Goal: Task Accomplishment & Management: Manage account settings

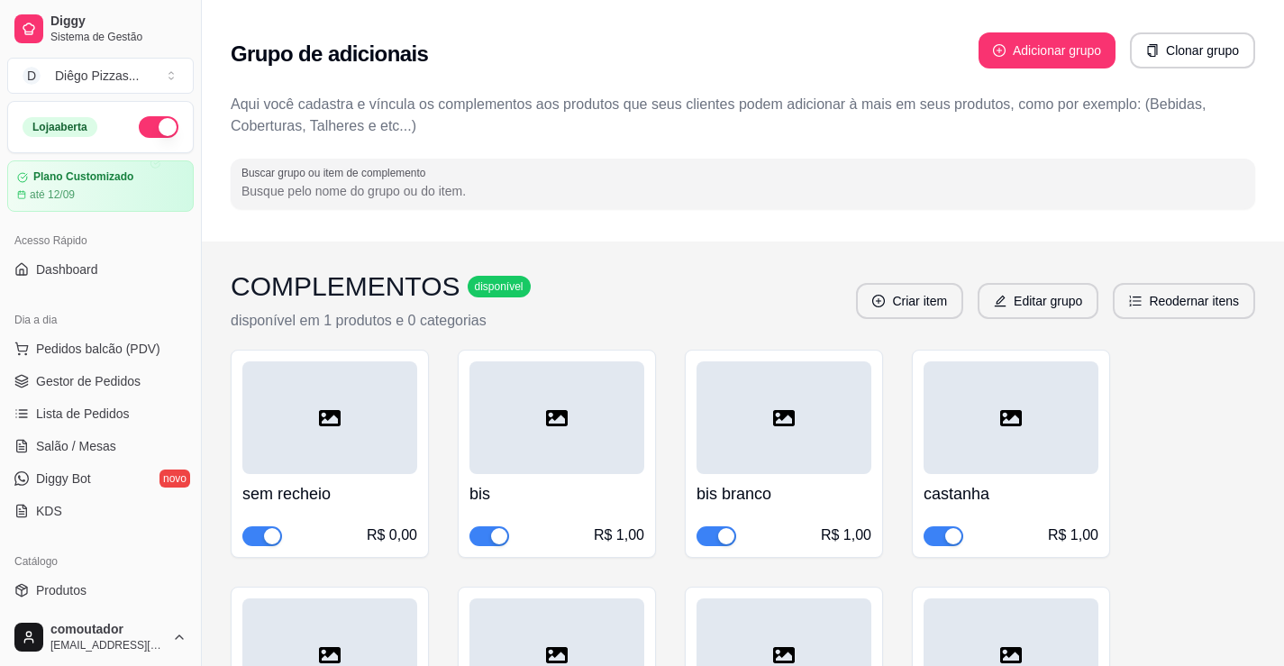
scroll to position [1074, 0]
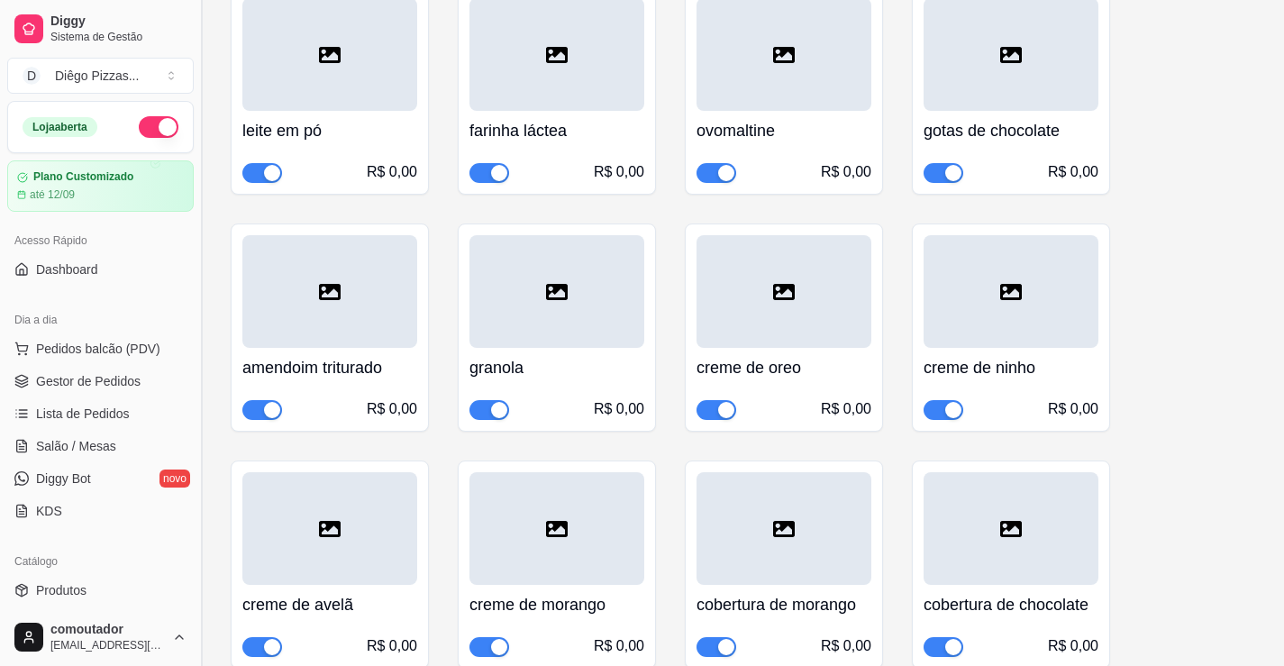
click at [207, 26] on button "Toggle Sidebar" at bounding box center [201, 333] width 14 height 666
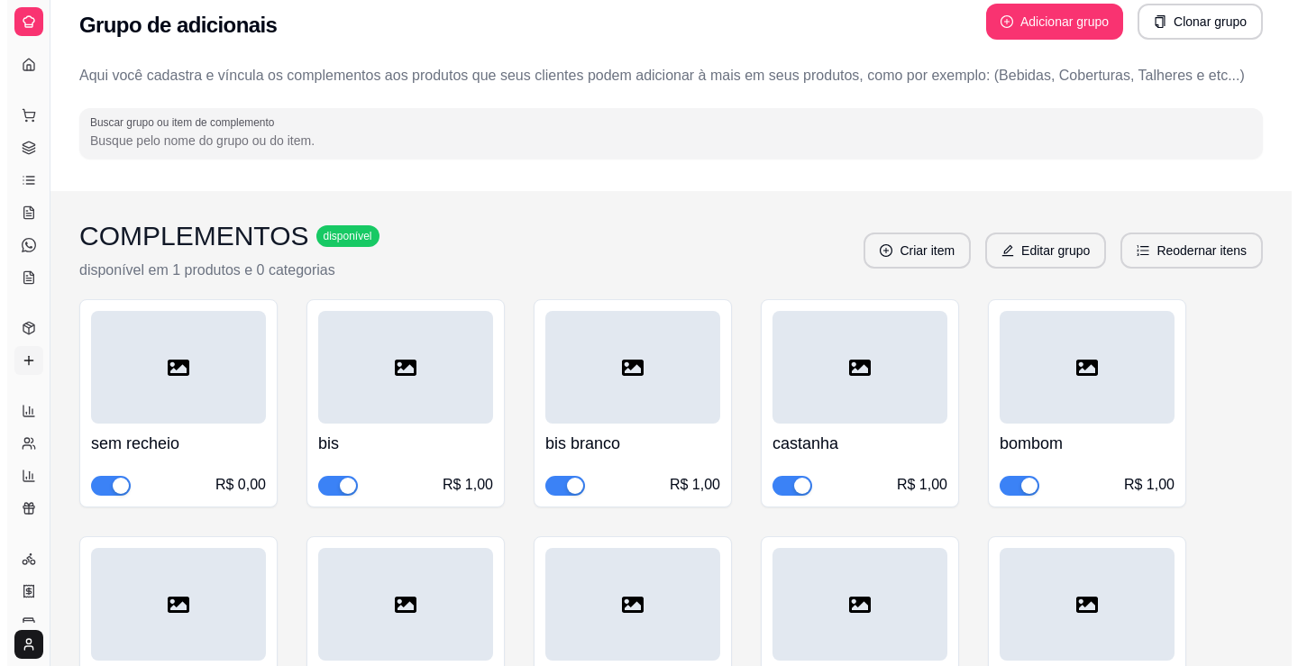
scroll to position [0, 0]
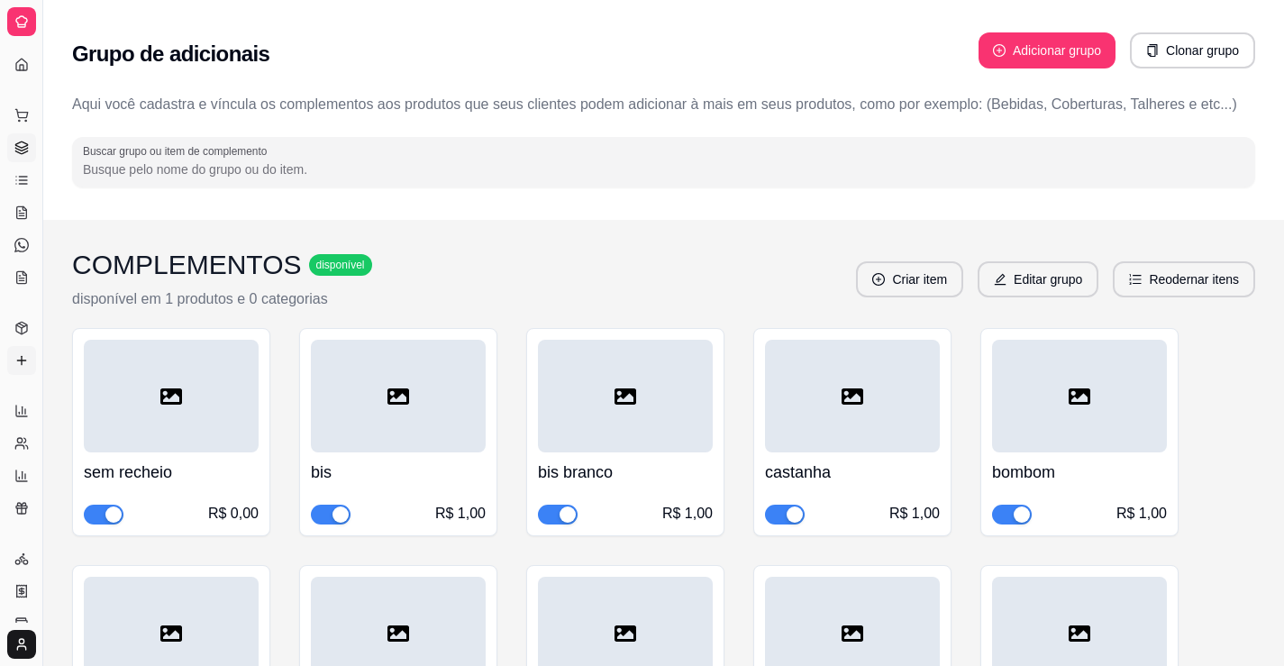
click at [33, 147] on link "Gestor de Pedidos" at bounding box center [21, 147] width 29 height 29
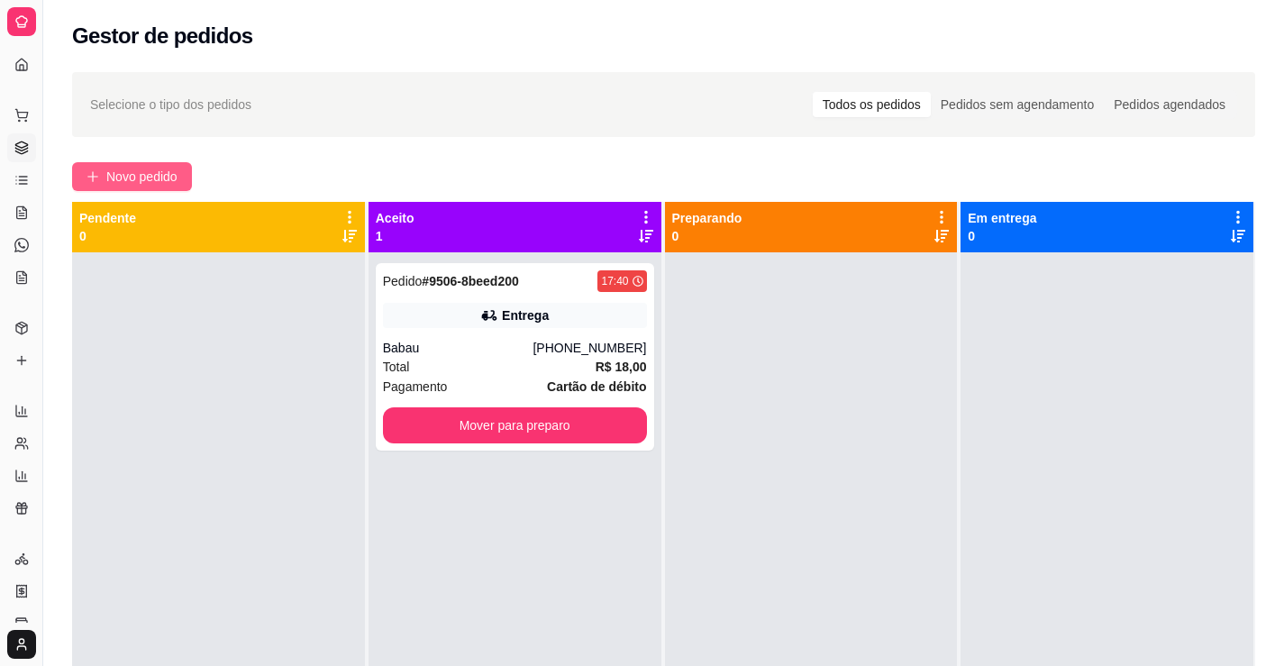
click at [148, 175] on span "Novo pedido" at bounding box center [141, 177] width 71 height 20
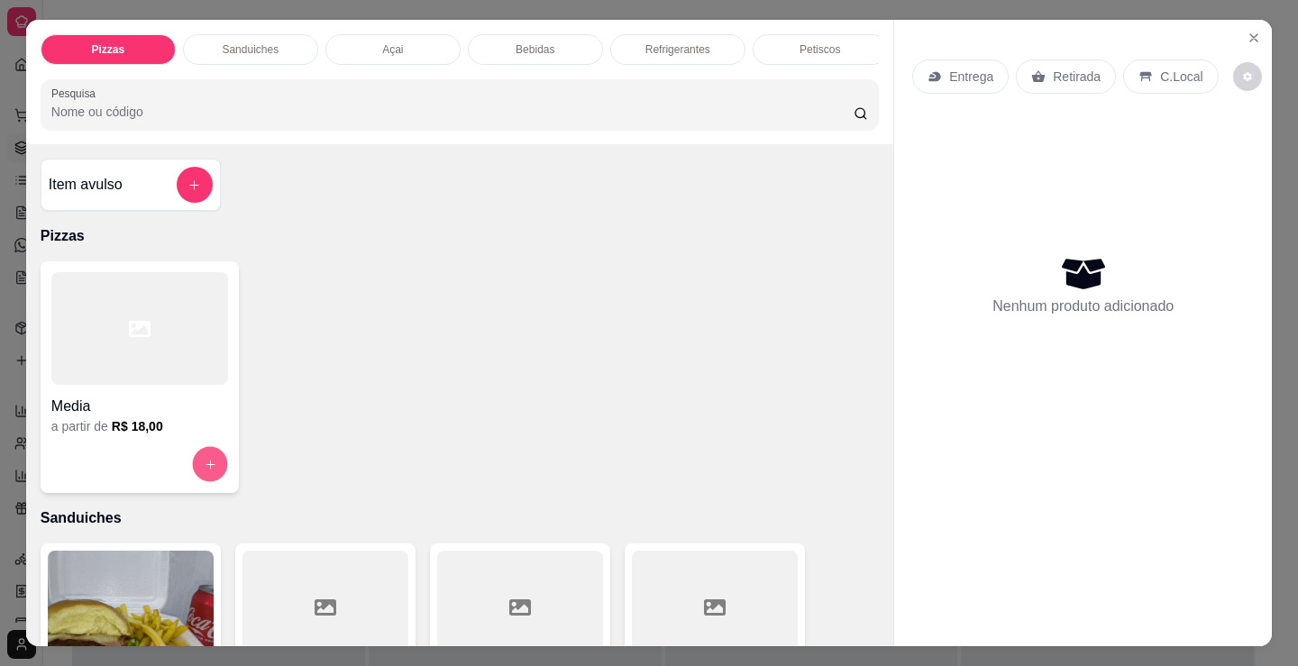
click at [204, 471] on icon "increase-product-quantity" at bounding box center [211, 465] width 14 height 14
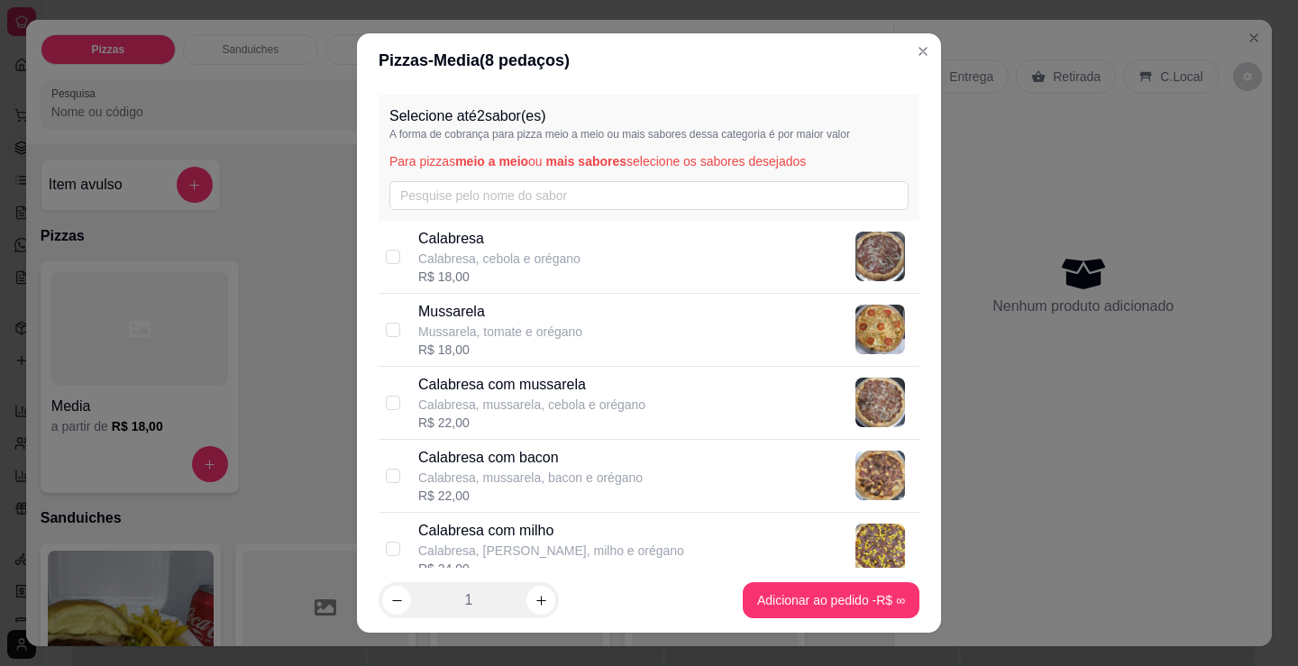
click at [546, 260] on p "Calabresa, cebola e orégano" at bounding box center [499, 259] width 162 height 18
checkbox input "true"
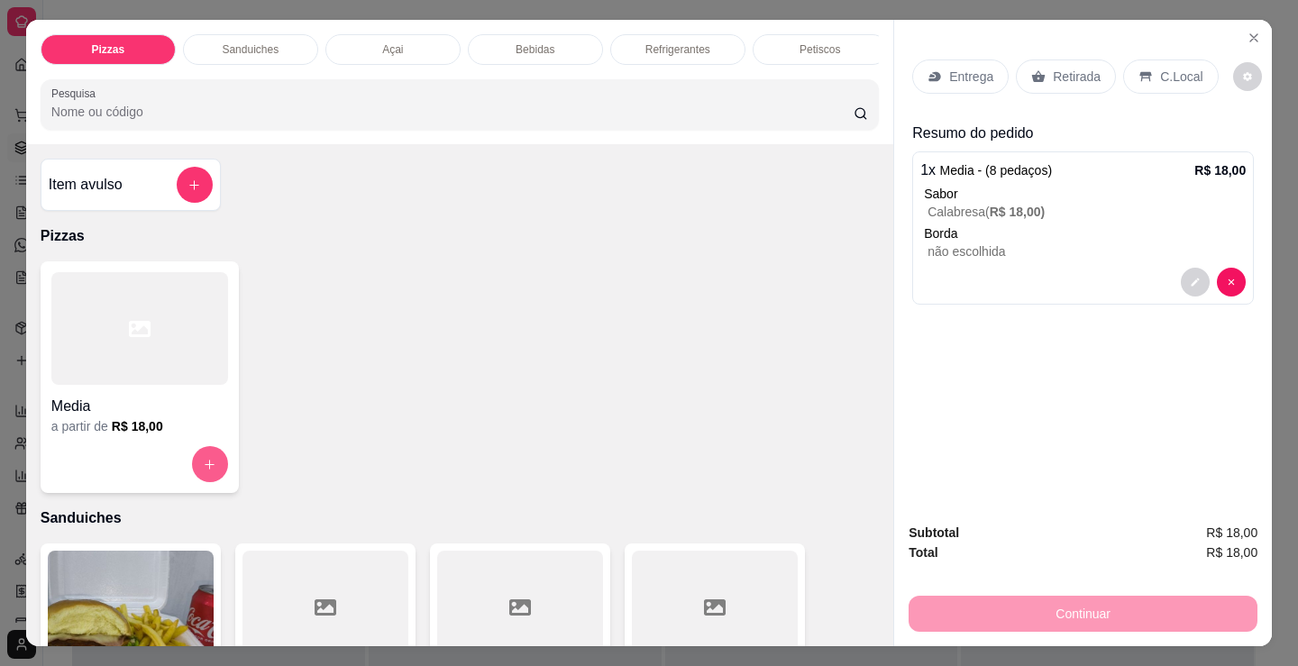
click at [196, 463] on button "increase-product-quantity" at bounding box center [210, 464] width 36 height 36
click at [1247, 31] on icon "Close" at bounding box center [1254, 38] width 14 height 14
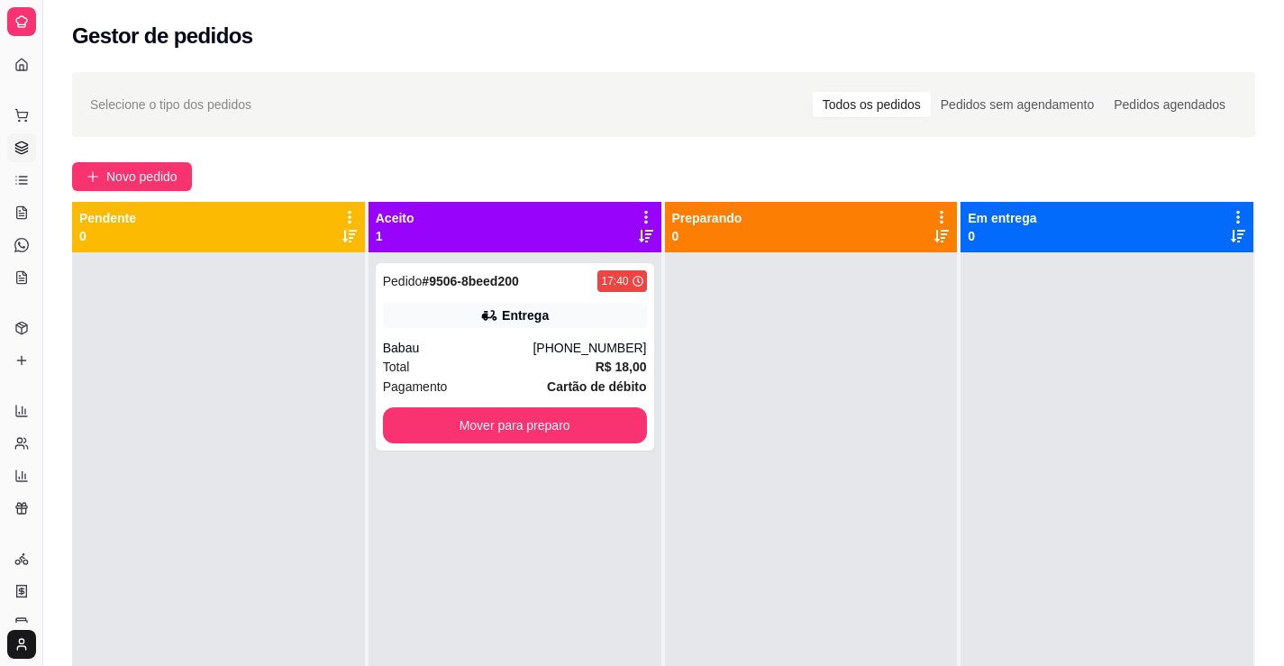
click at [15, 142] on icon at bounding box center [21, 148] width 14 height 14
click at [24, 328] on icon at bounding box center [21, 328] width 14 height 14
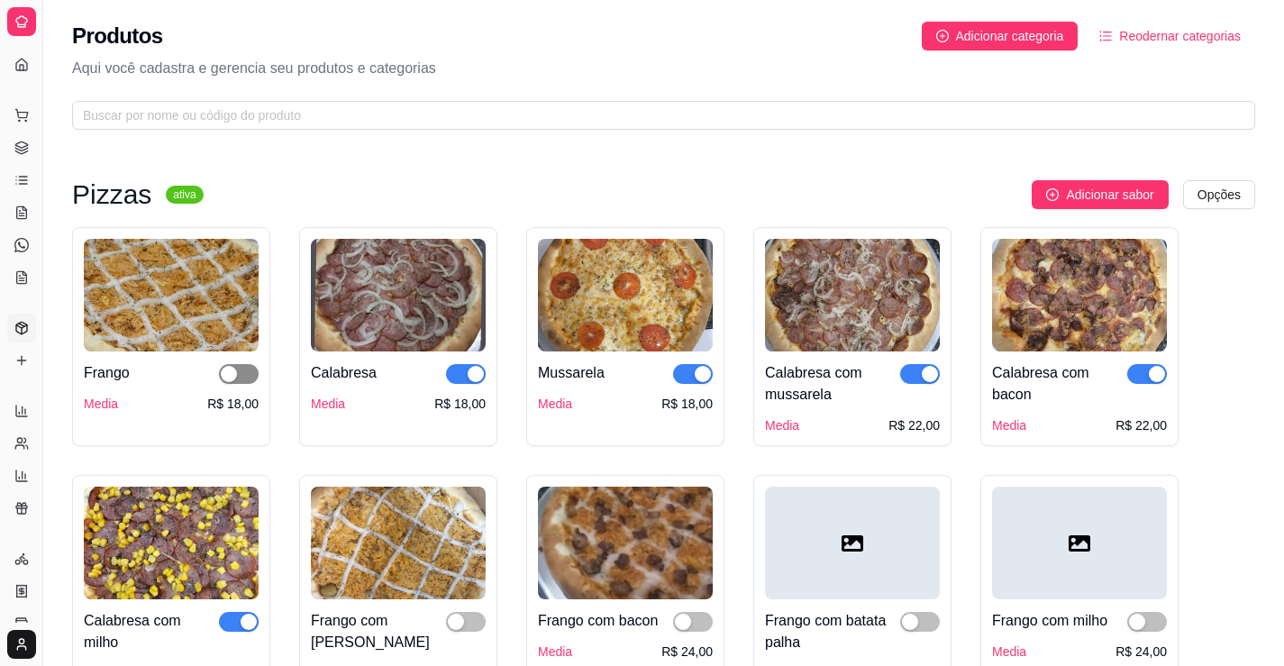
click at [257, 376] on span "button" at bounding box center [239, 374] width 40 height 20
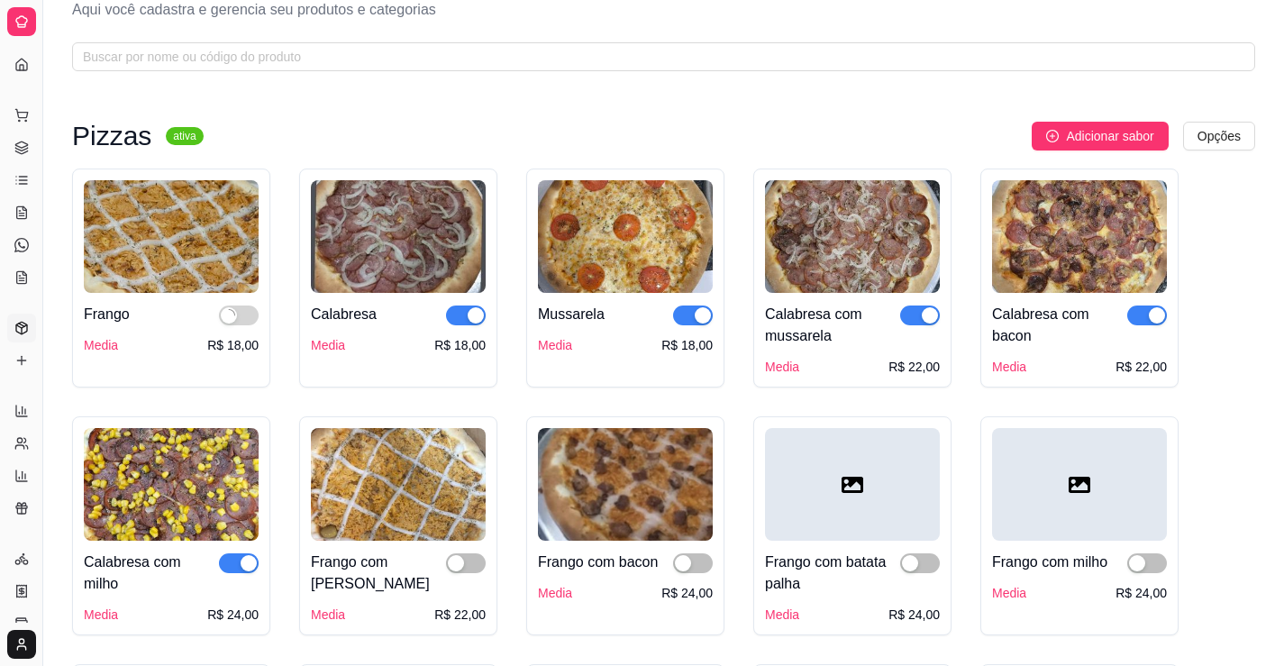
scroll to position [90, 0]
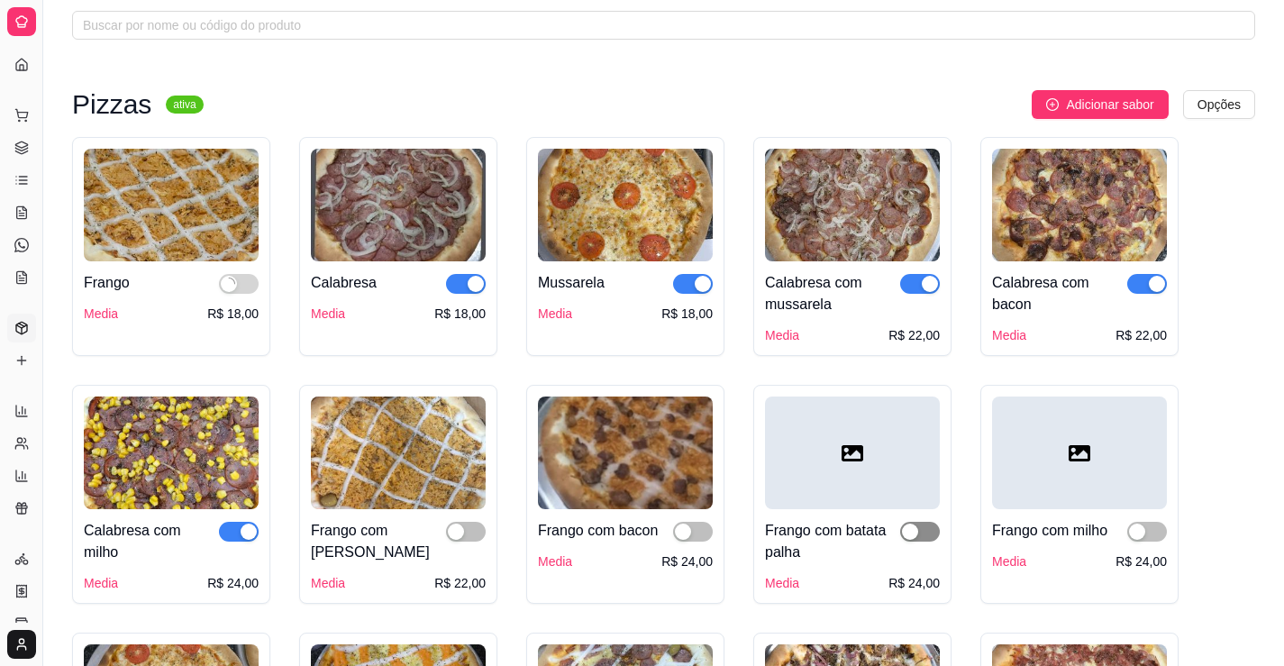
click at [931, 531] on span "button" at bounding box center [920, 532] width 40 height 20
click at [710, 531] on span "button" at bounding box center [693, 532] width 40 height 20
click at [467, 525] on span "button" at bounding box center [466, 532] width 40 height 20
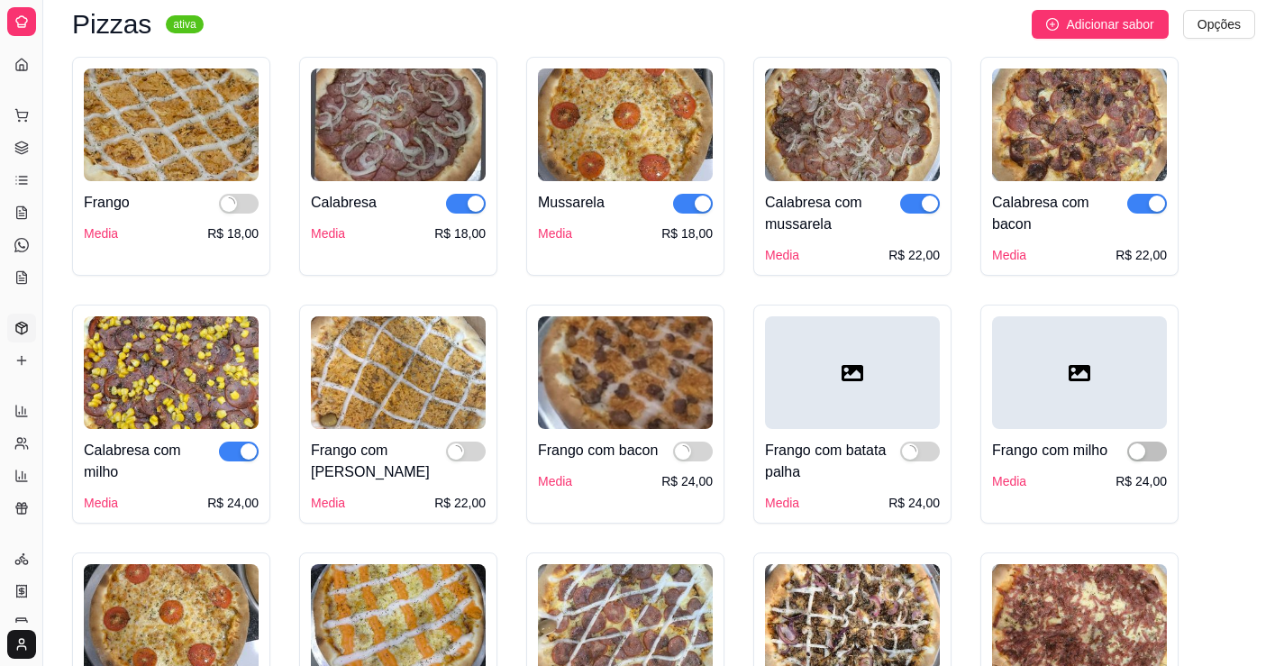
scroll to position [361, 0]
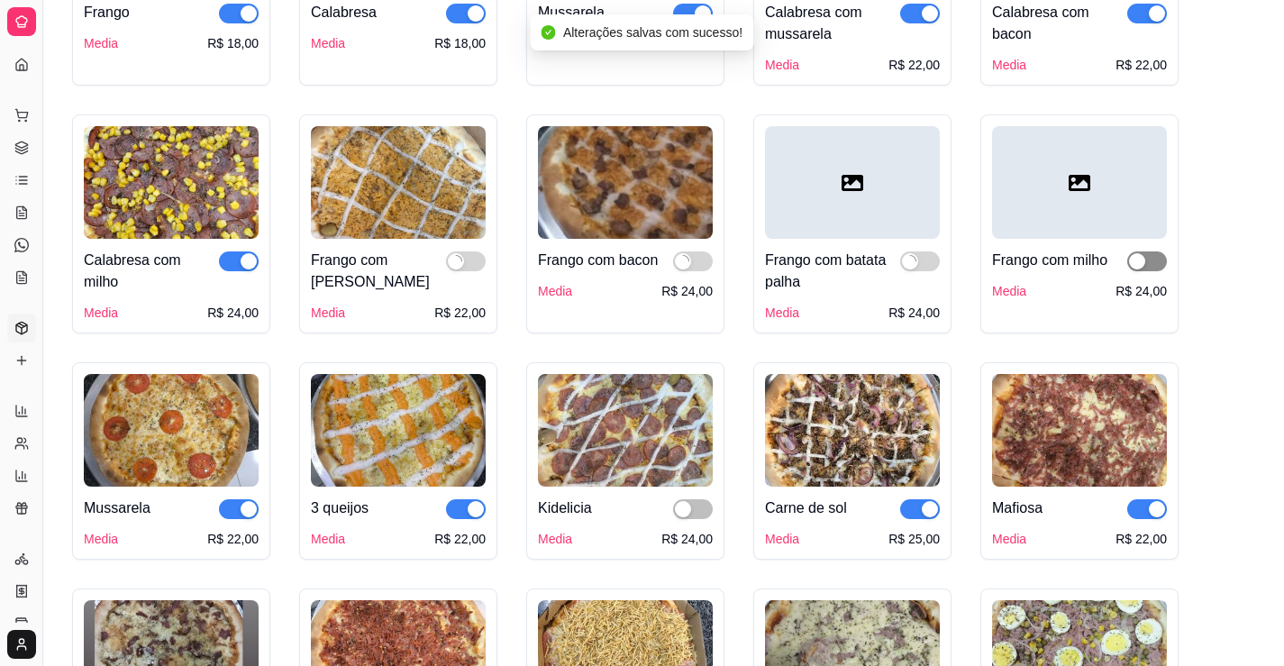
click at [1148, 262] on span "button" at bounding box center [1148, 261] width 40 height 20
click at [698, 507] on span "button" at bounding box center [693, 509] width 40 height 20
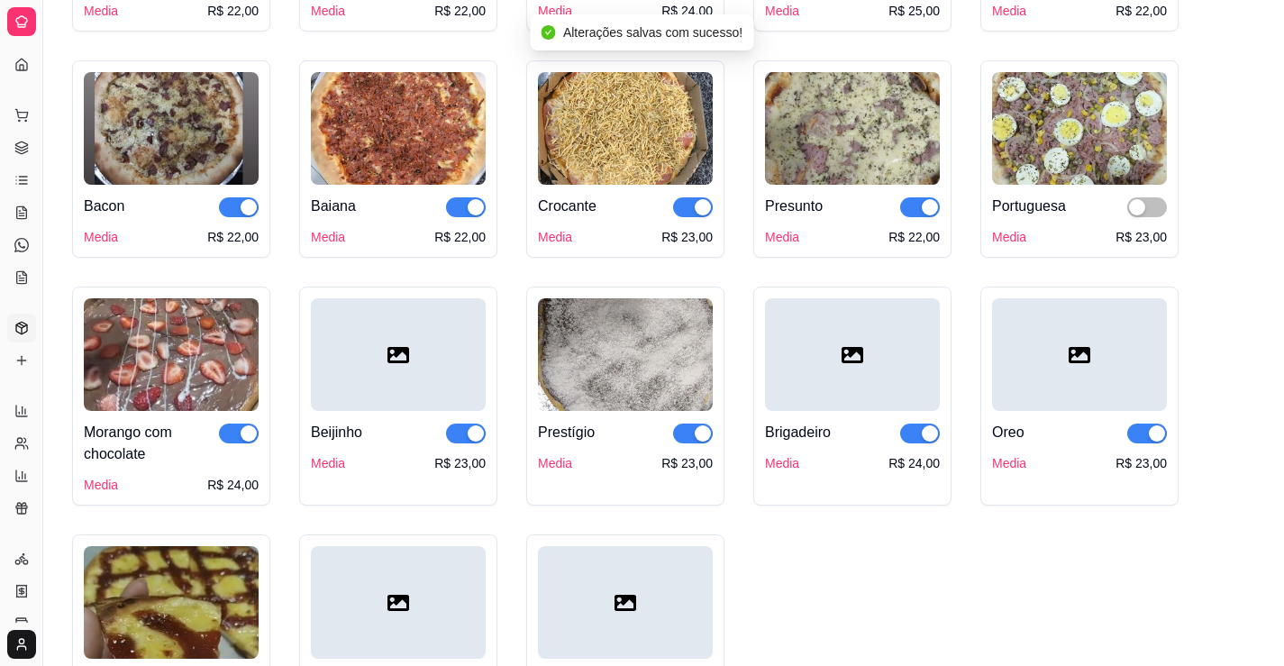
scroll to position [901, 0]
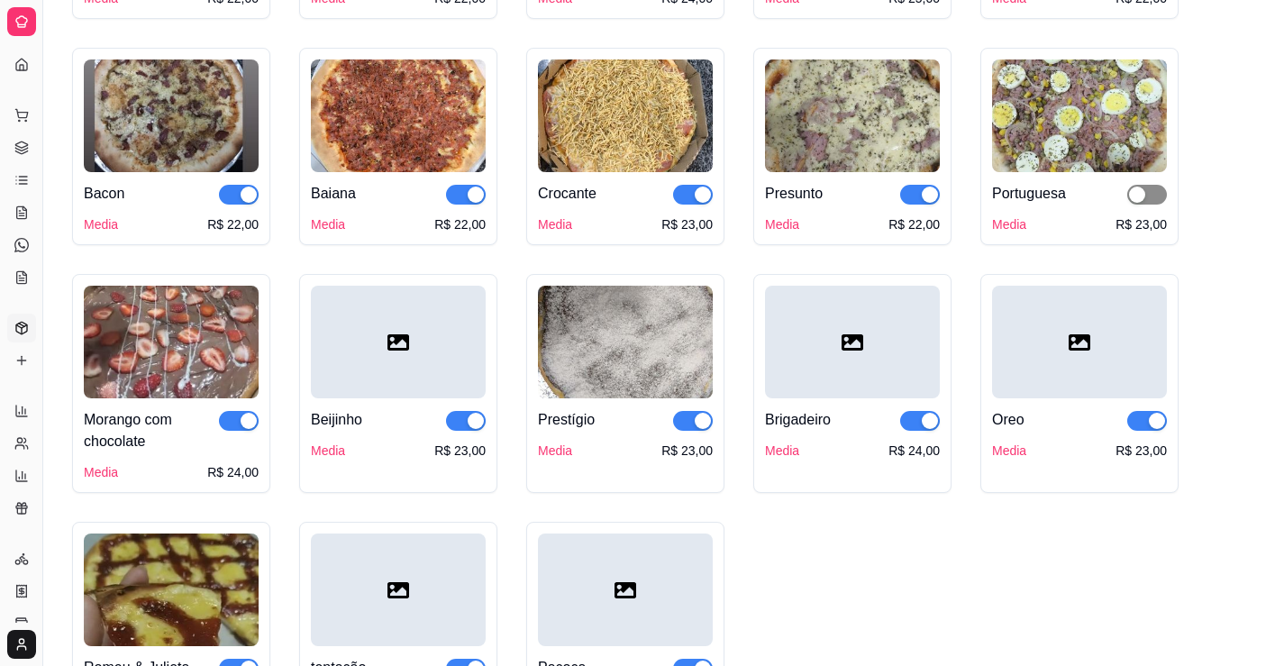
click at [1154, 194] on span "button" at bounding box center [1148, 195] width 40 height 20
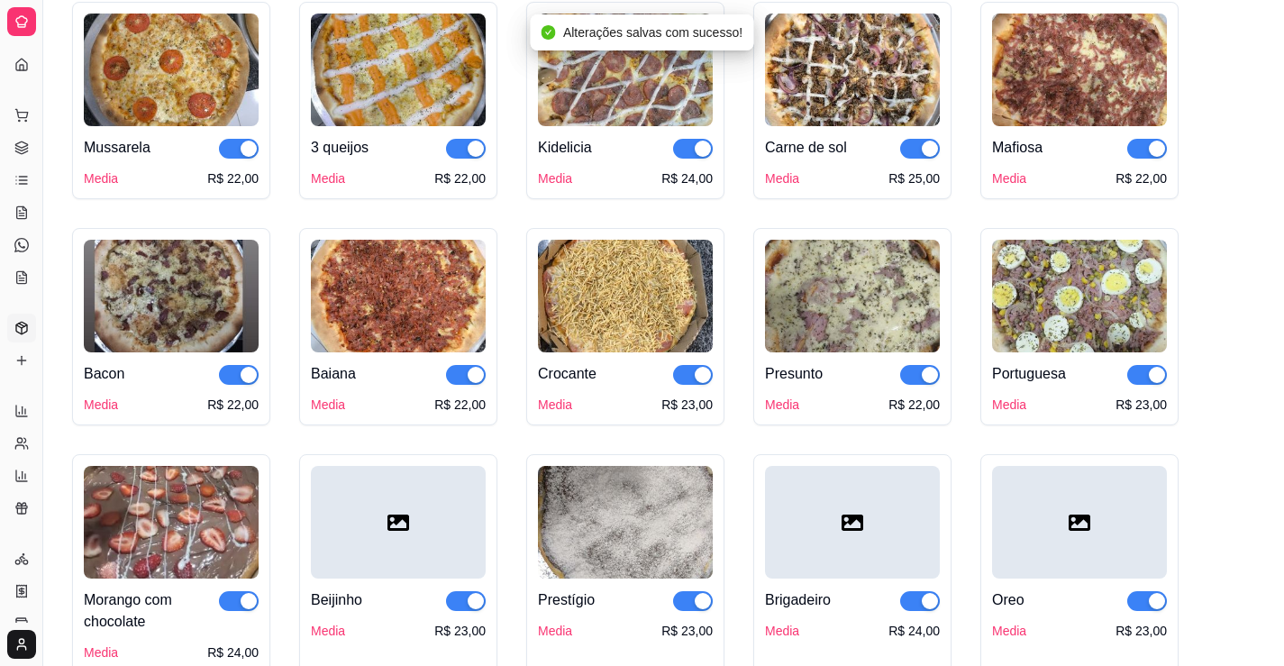
scroll to position [180, 0]
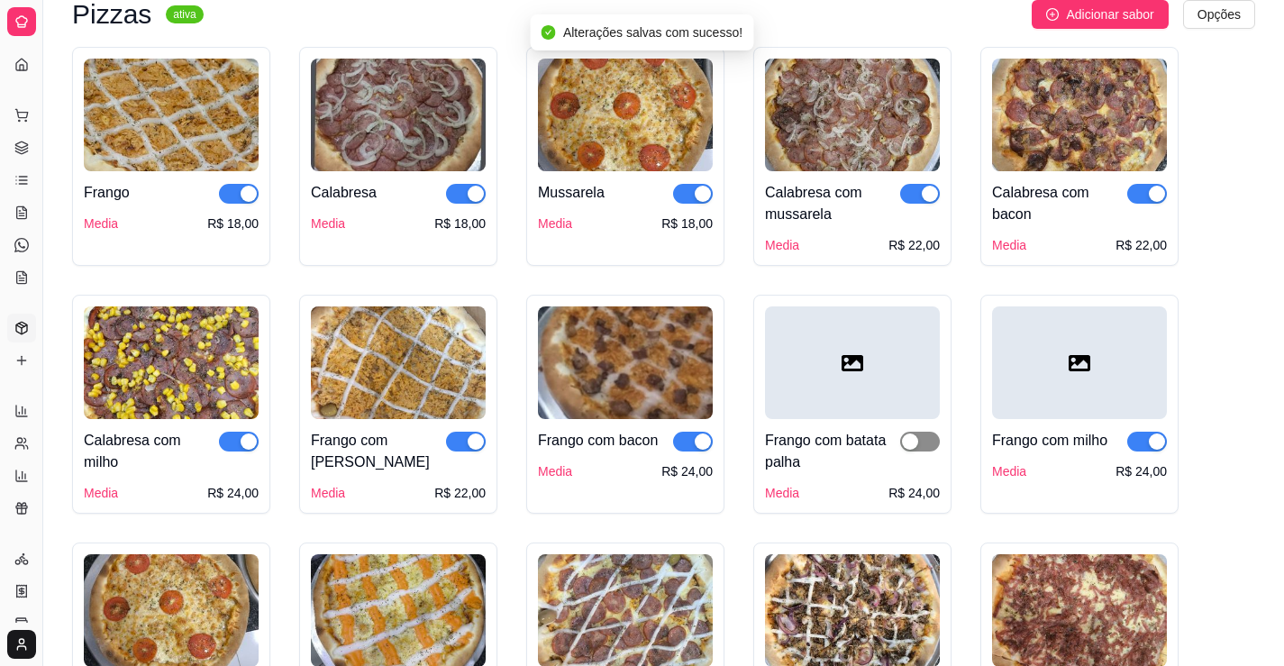
click at [929, 445] on span "button" at bounding box center [920, 442] width 40 height 20
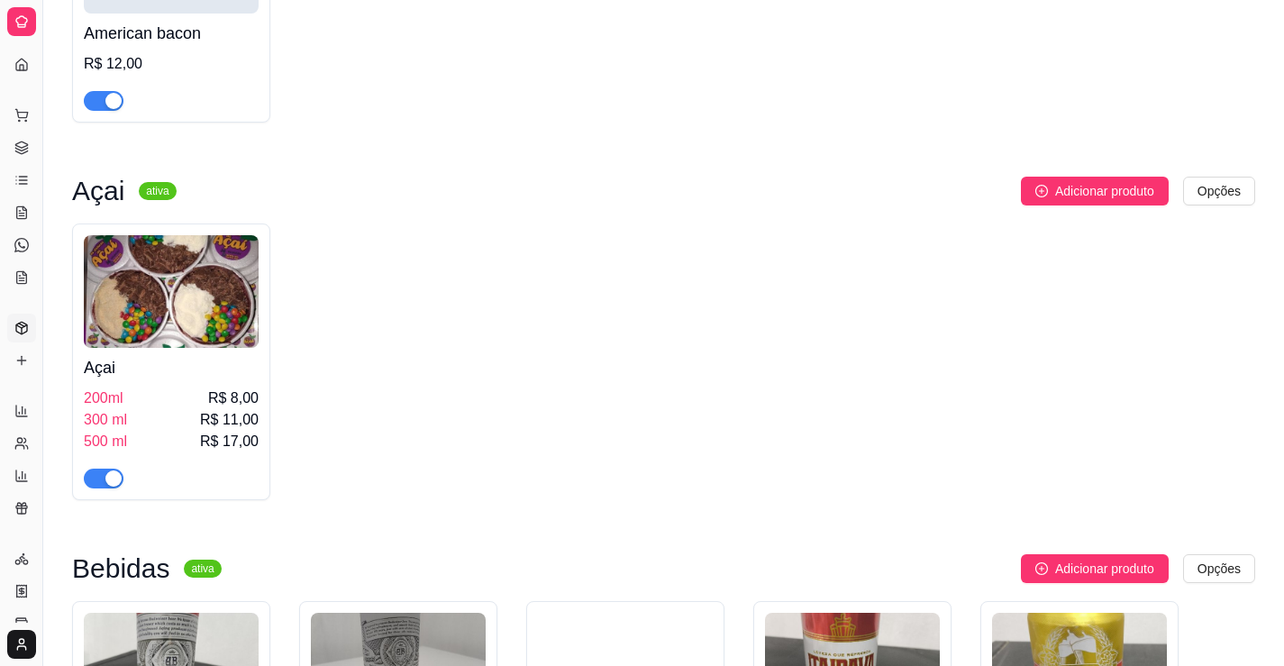
scroll to position [2884, 0]
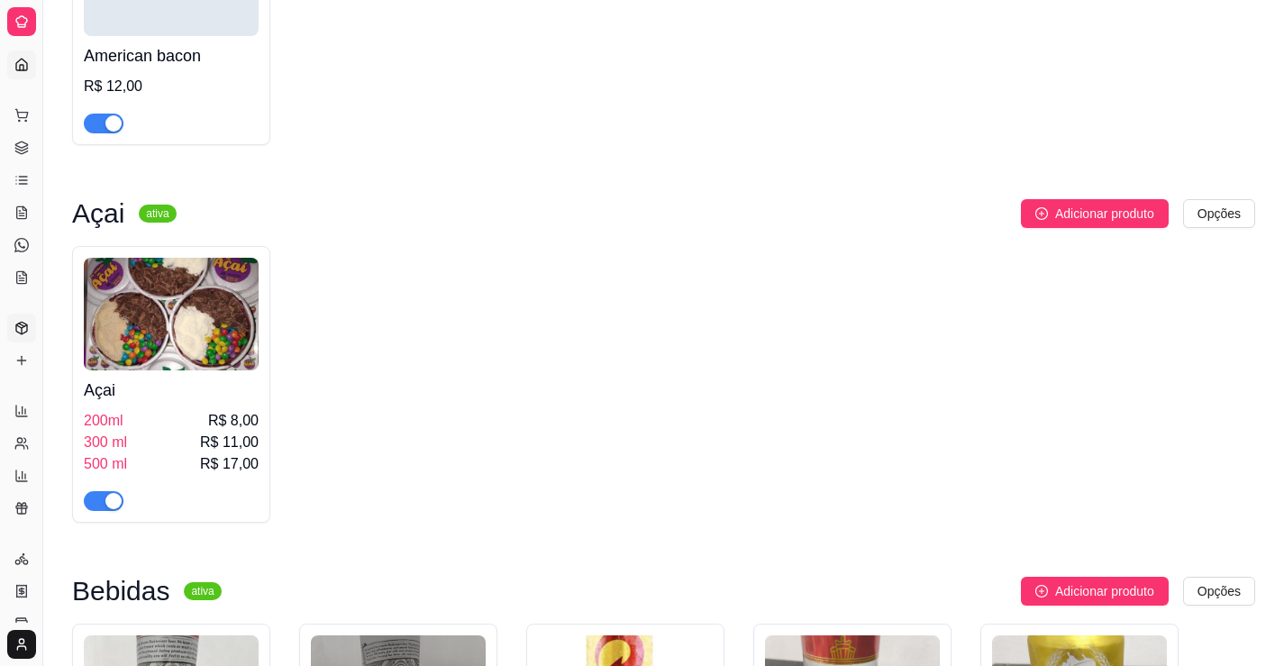
click at [25, 58] on icon at bounding box center [21, 65] width 14 height 14
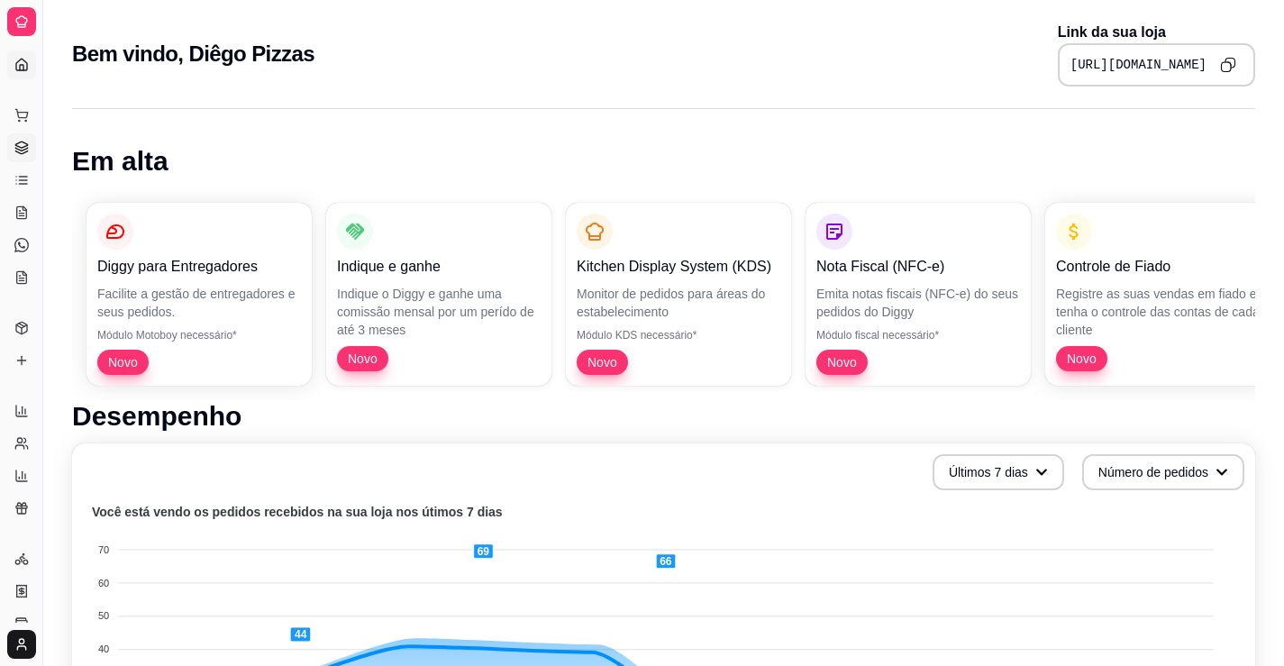
click at [25, 151] on icon at bounding box center [21, 148] width 14 height 14
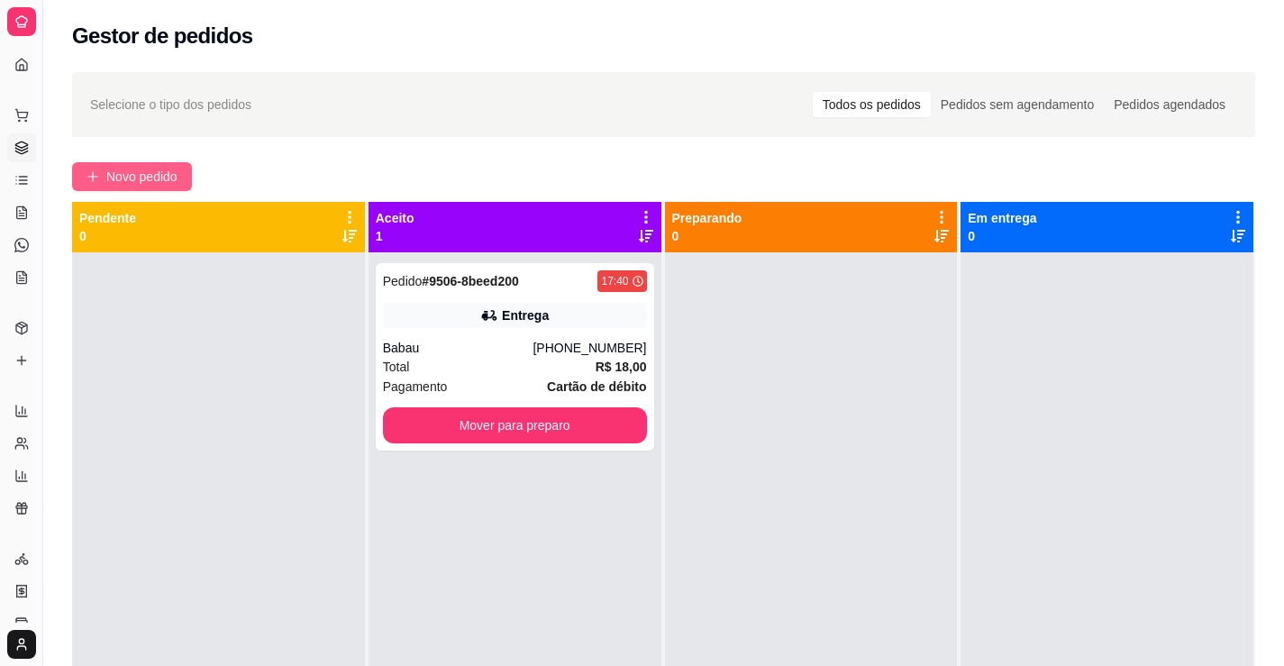
click at [138, 169] on span "Novo pedido" at bounding box center [141, 177] width 71 height 20
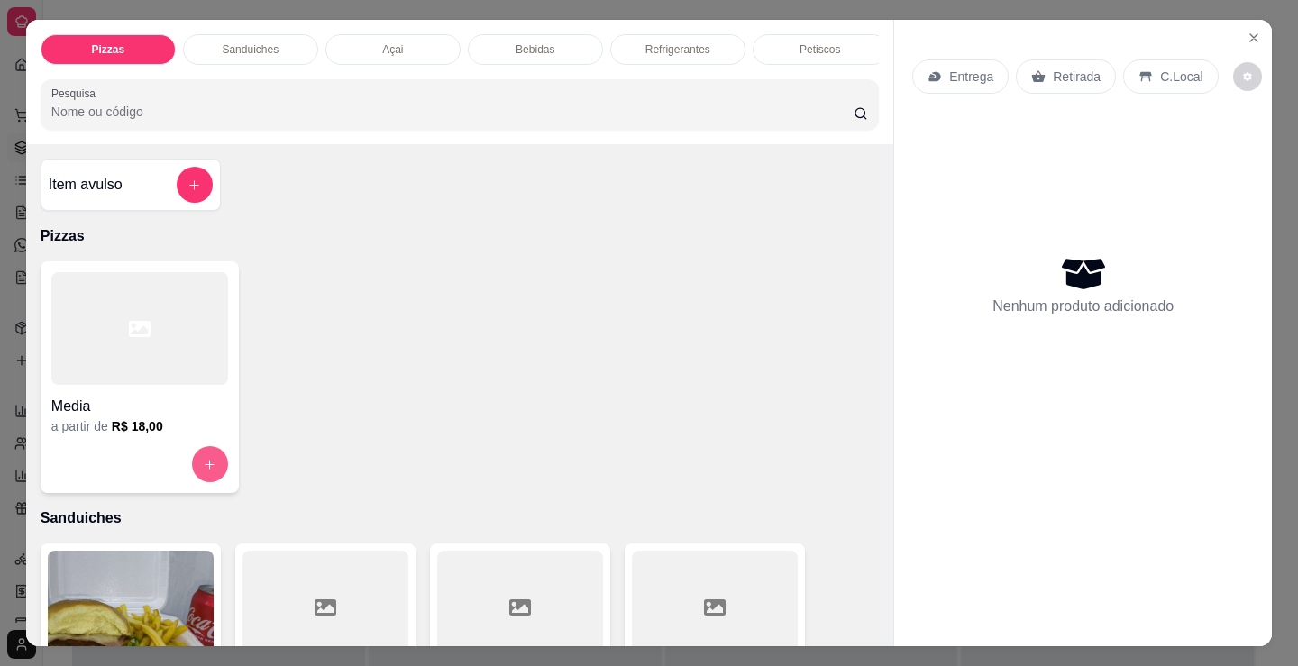
click at [212, 463] on button "increase-product-quantity" at bounding box center [210, 464] width 36 height 36
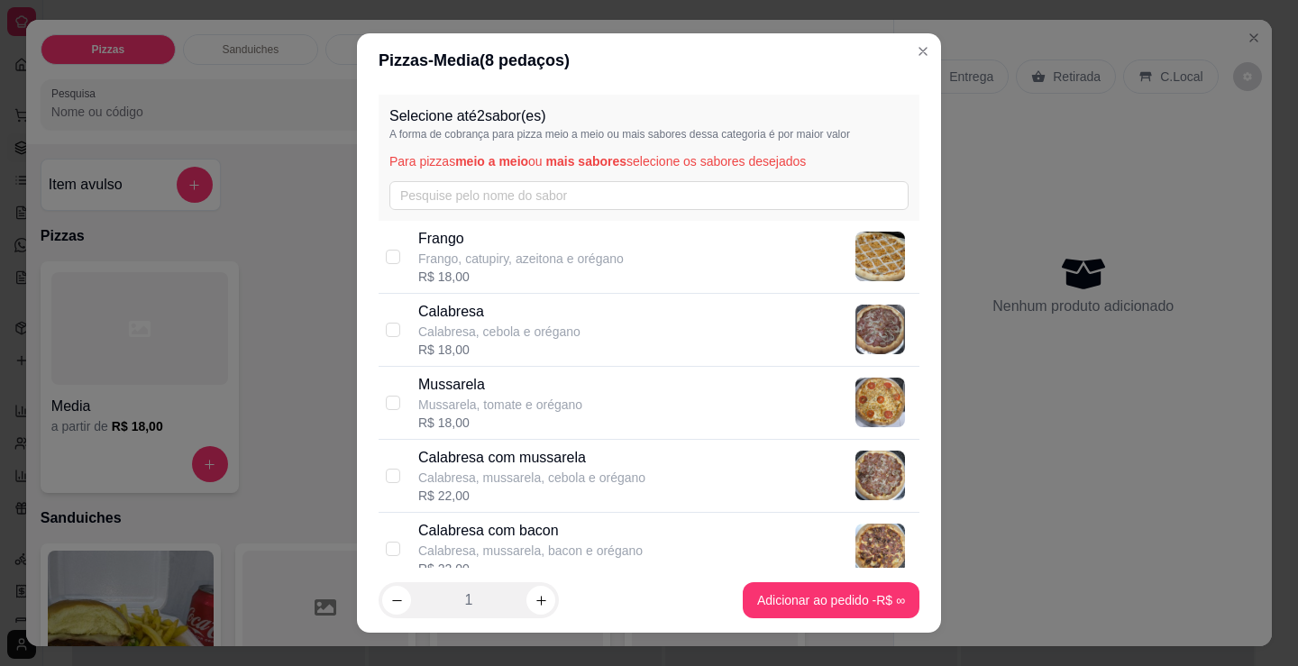
click at [436, 238] on p "Frango" at bounding box center [521, 239] width 206 height 22
checkbox input "true"
click at [399, 330] on div "Calabresa Calabresa, cebola e orégano R$ 18,00" at bounding box center [649, 330] width 541 height 73
click at [389, 330] on input "checkbox" at bounding box center [393, 330] width 14 height 14
checkbox input "false"
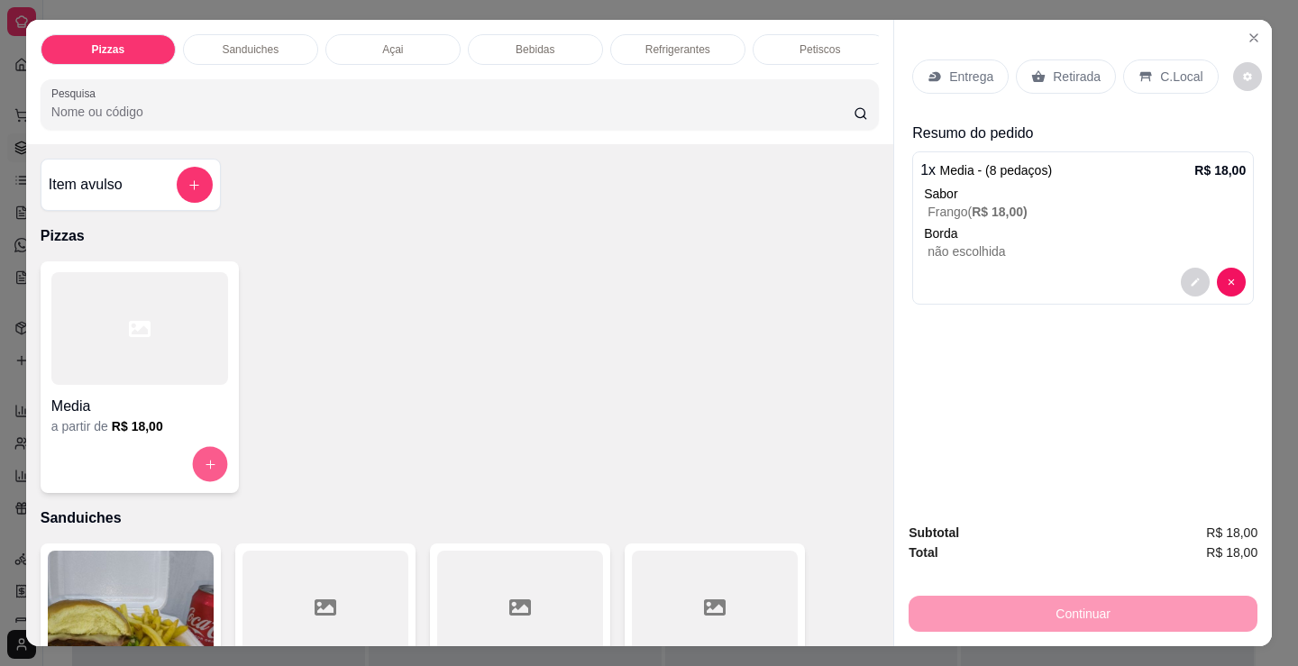
click at [204, 471] on icon "increase-product-quantity" at bounding box center [211, 465] width 14 height 14
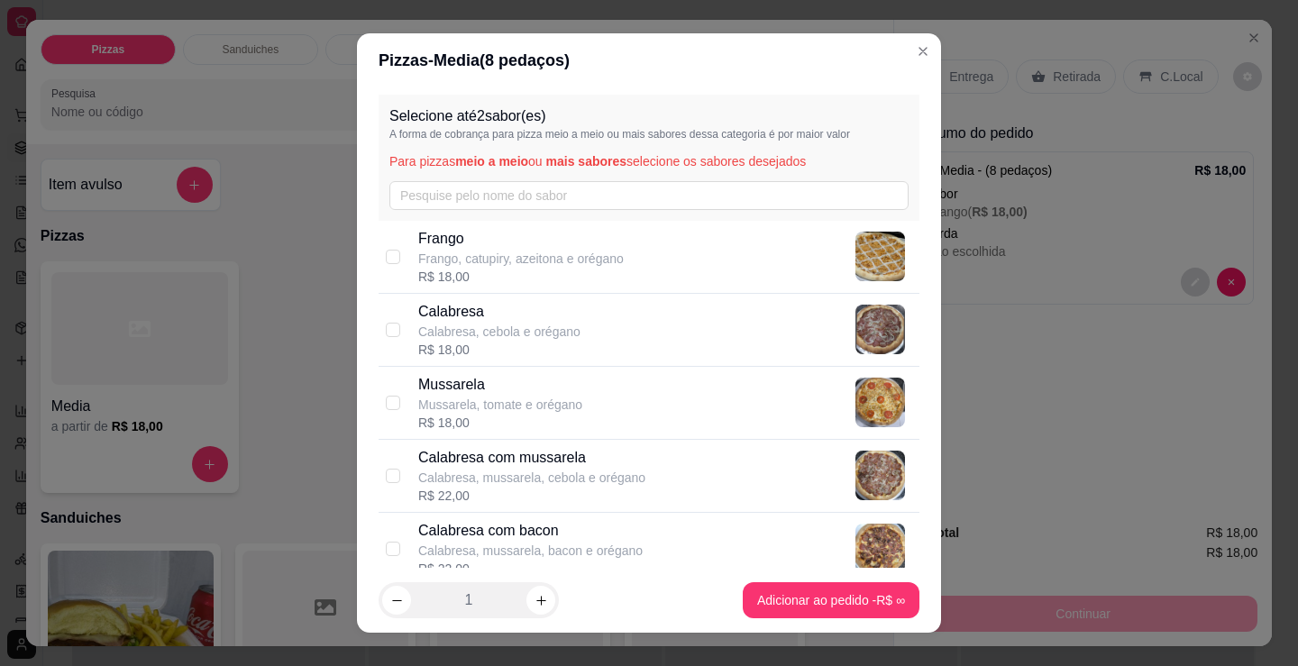
click at [453, 316] on p "Calabresa" at bounding box center [499, 312] width 162 height 22
checkbox input "true"
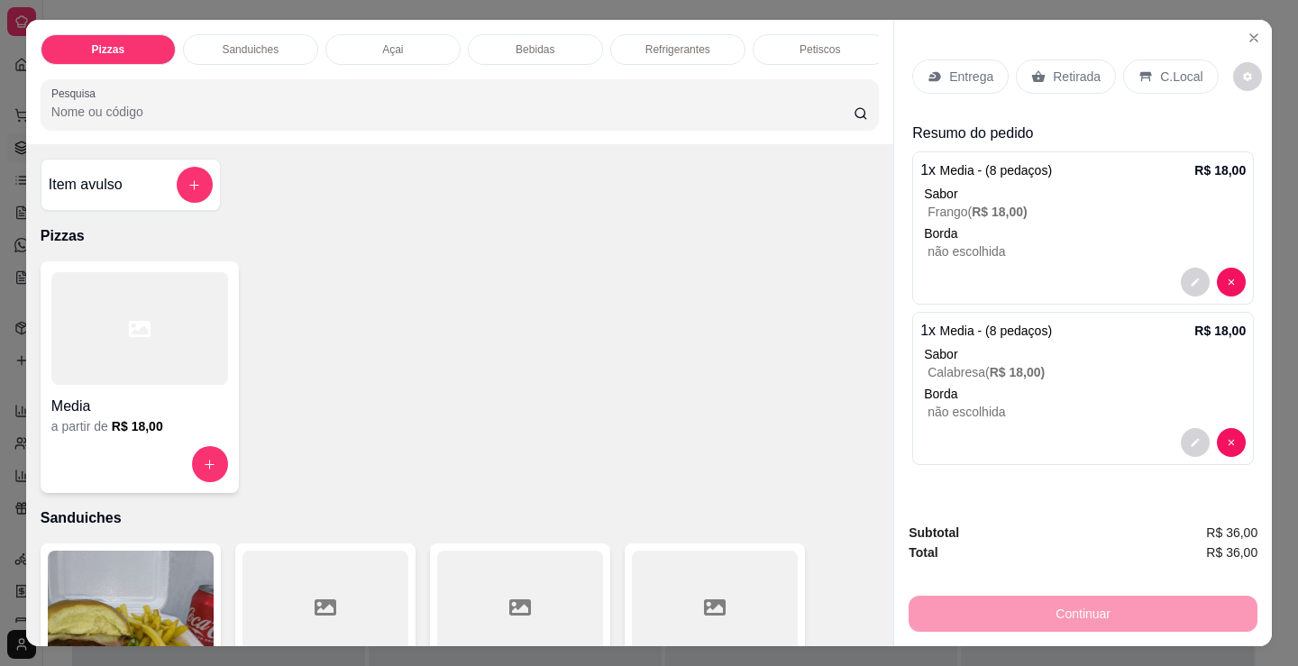
click at [670, 52] on div "Refrigerantes" at bounding box center [677, 49] width 135 height 31
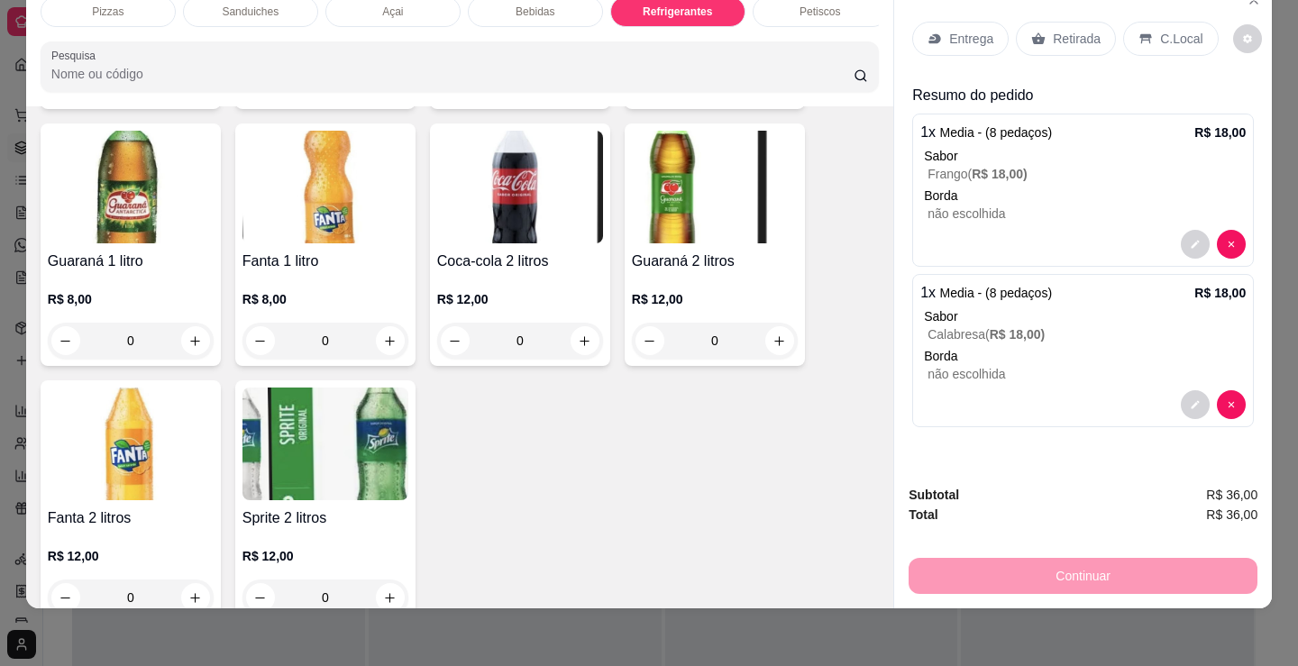
scroll to position [5570, 0]
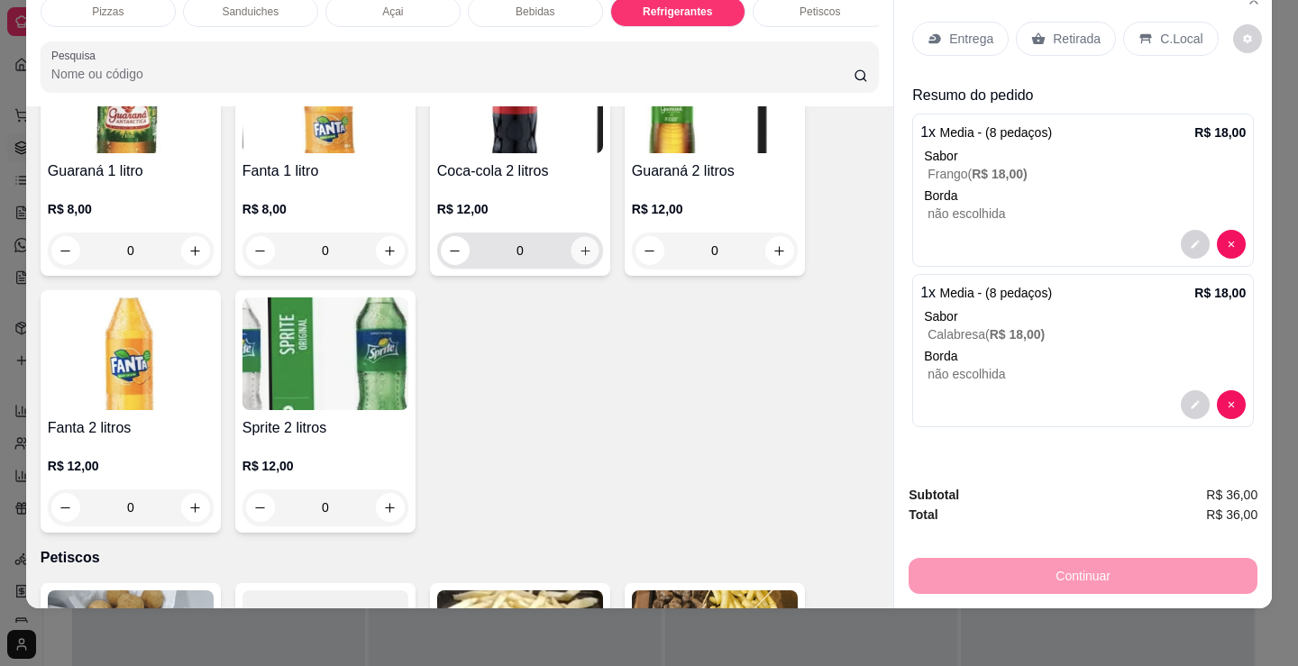
click at [592, 251] on div "0" at bounding box center [520, 251] width 159 height 36
type input "1"
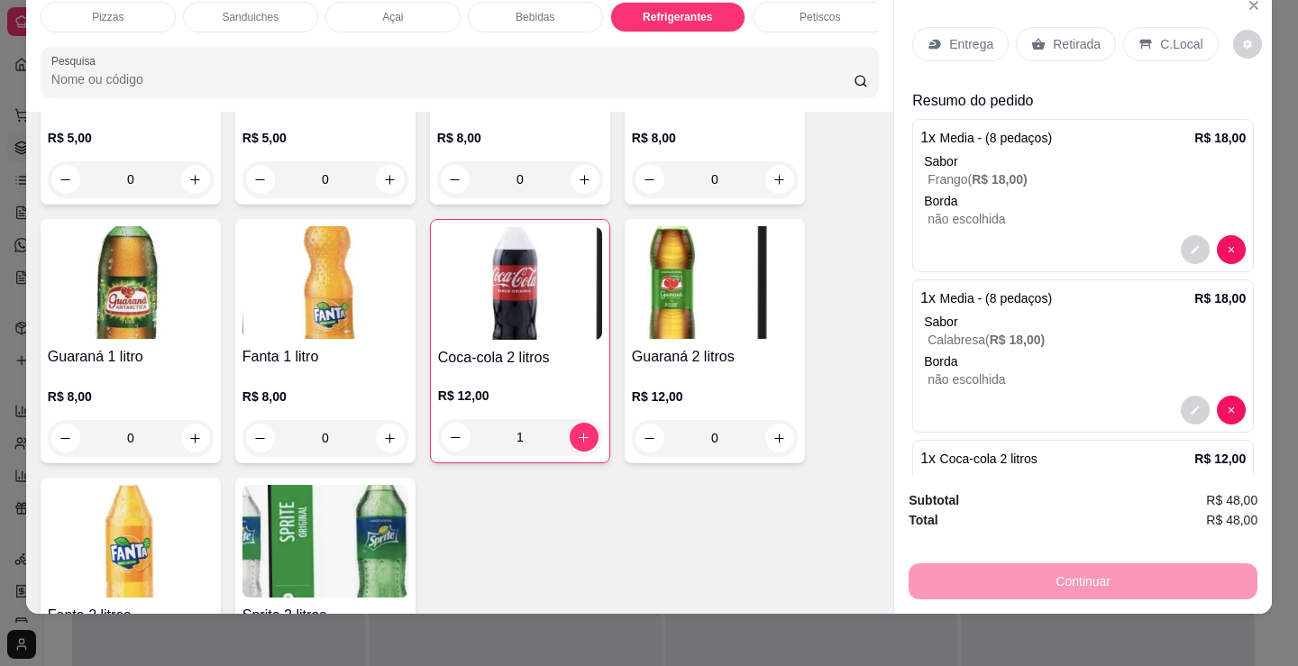
scroll to position [0, 0]
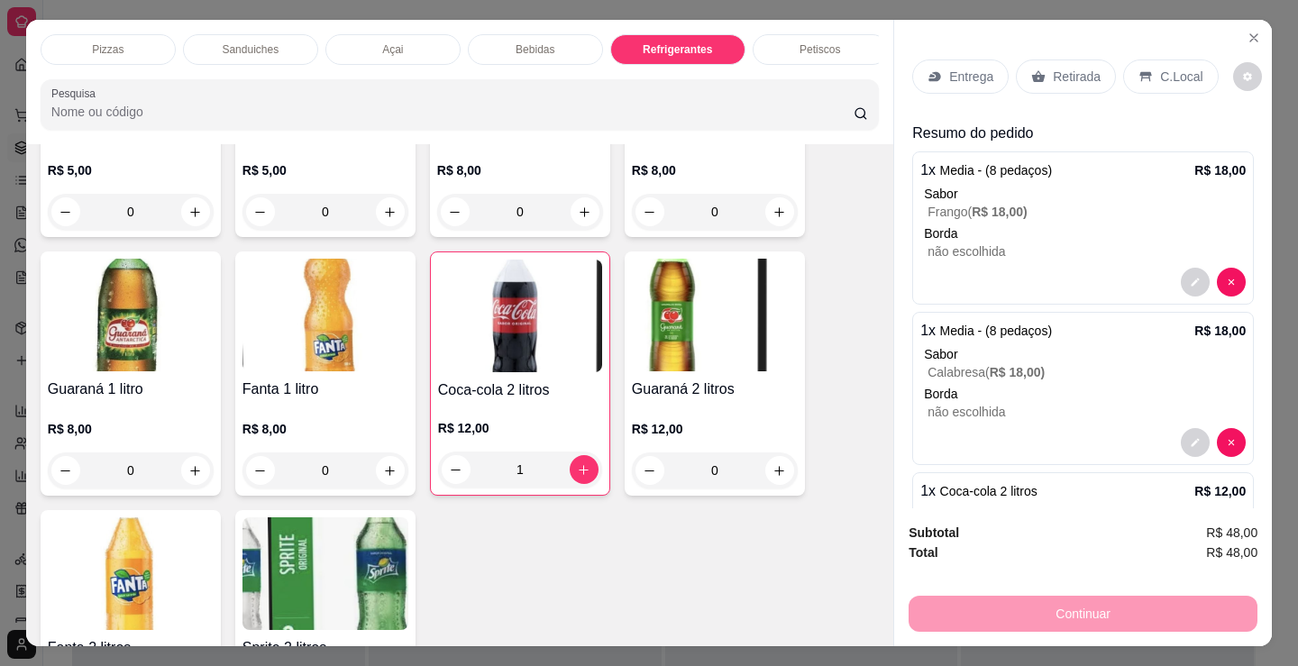
click at [957, 68] on p "Entrega" at bounding box center [971, 77] width 44 height 18
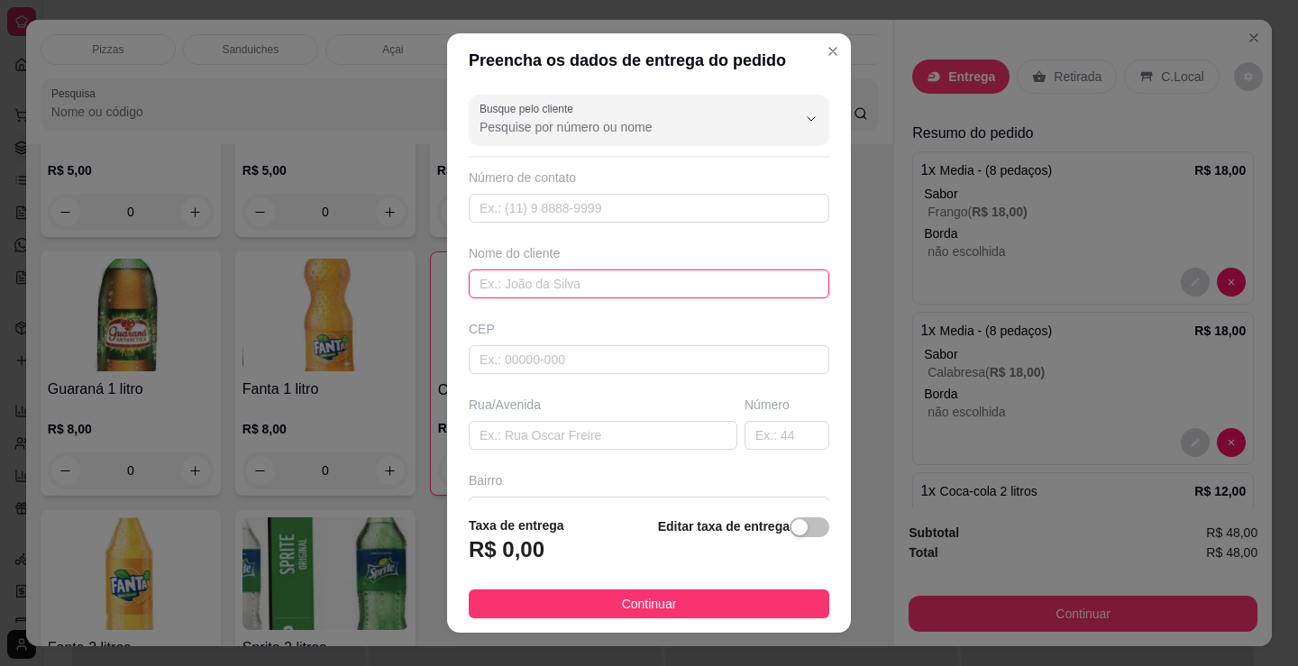
click at [613, 294] on input "text" at bounding box center [649, 284] width 361 height 29
type input "primo"
click at [585, 621] on footer "Taxa de entrega R$ 0,00 Editar taxa de entrega Continuar" at bounding box center [649, 567] width 404 height 132
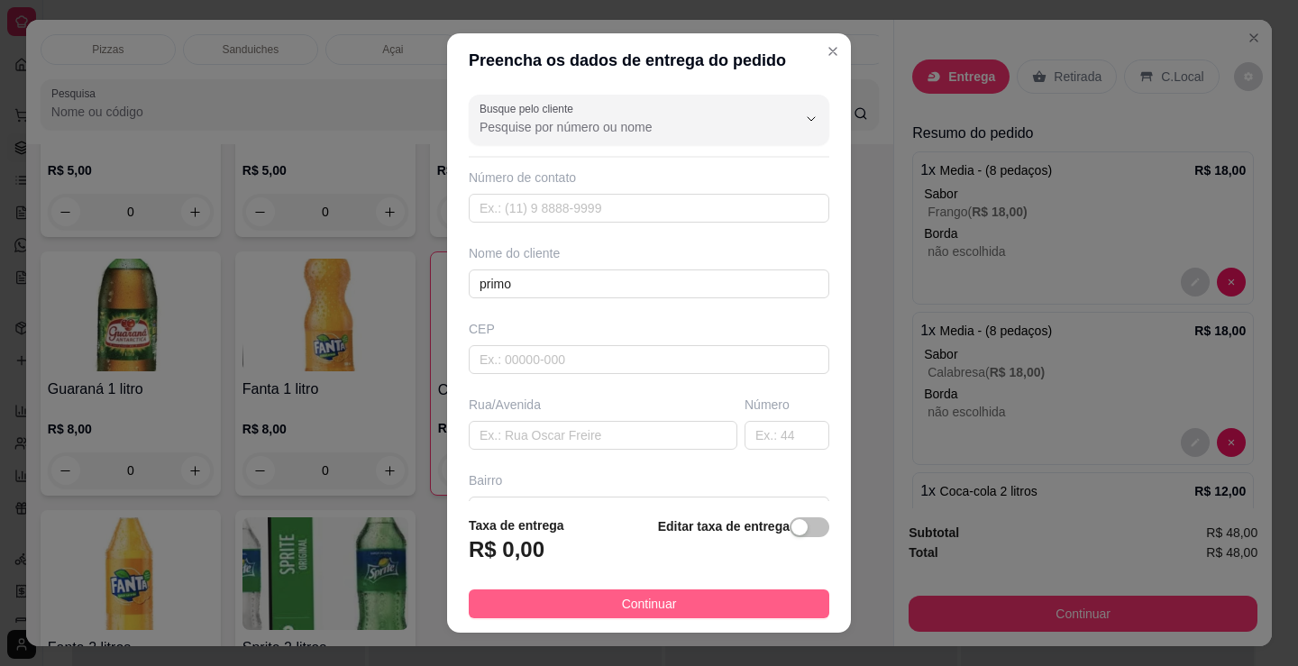
click at [583, 600] on button "Continuar" at bounding box center [649, 604] width 361 height 29
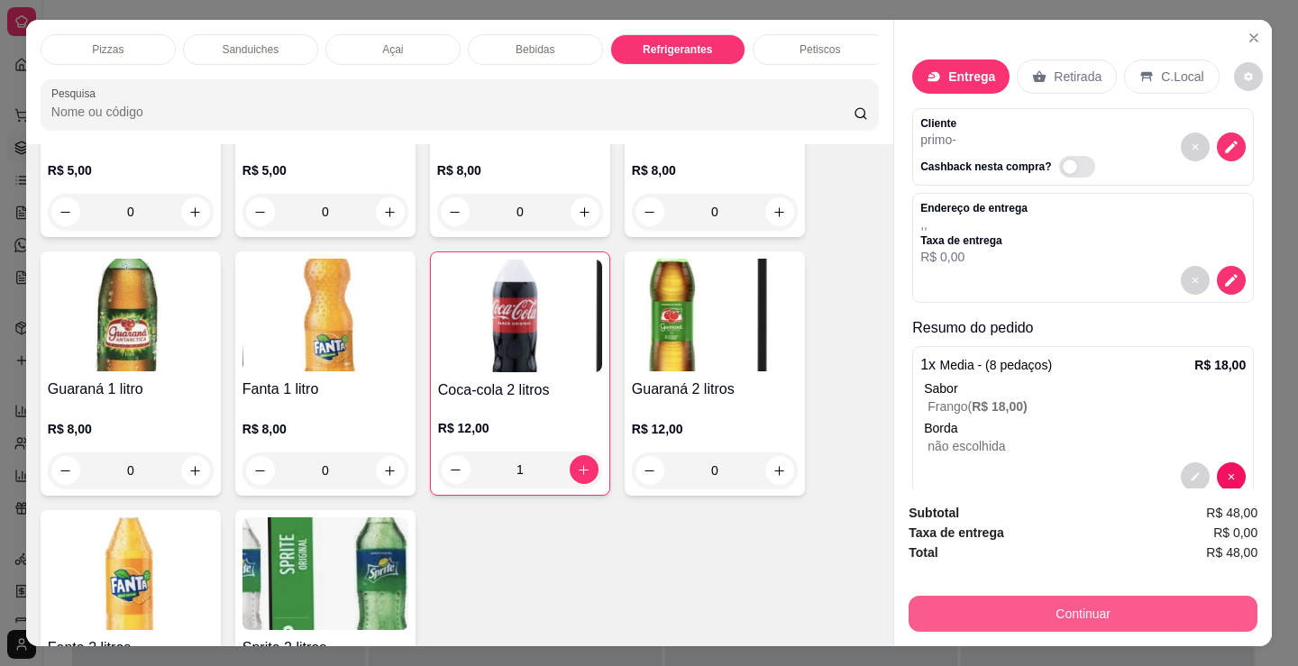
click at [1084, 608] on button "Continuar" at bounding box center [1083, 614] width 349 height 36
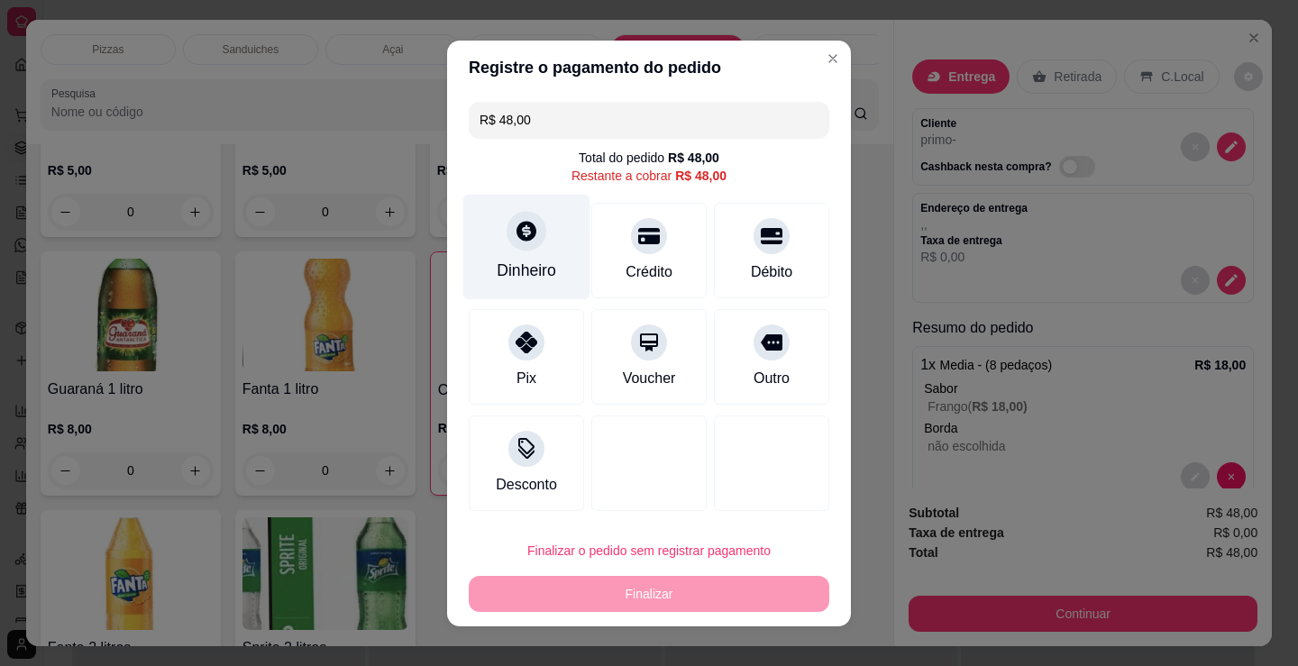
click at [537, 241] on div "Dinheiro" at bounding box center [526, 246] width 127 height 105
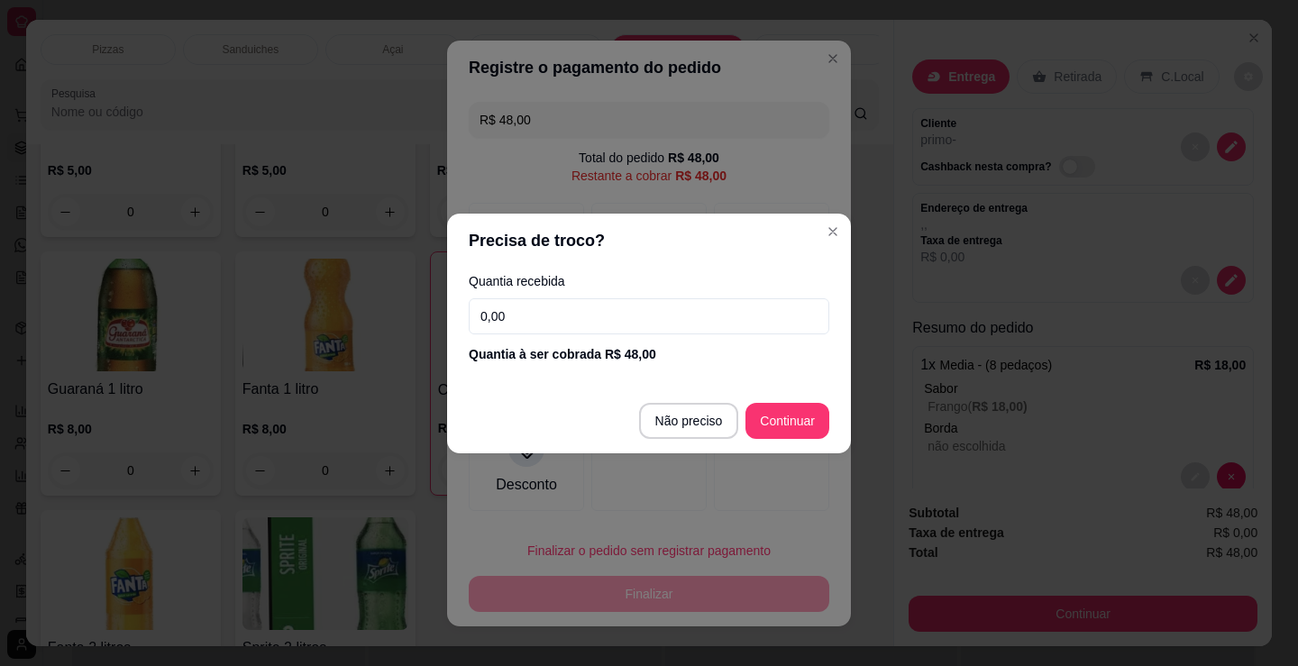
click at [626, 323] on input "0,00" at bounding box center [649, 316] width 361 height 36
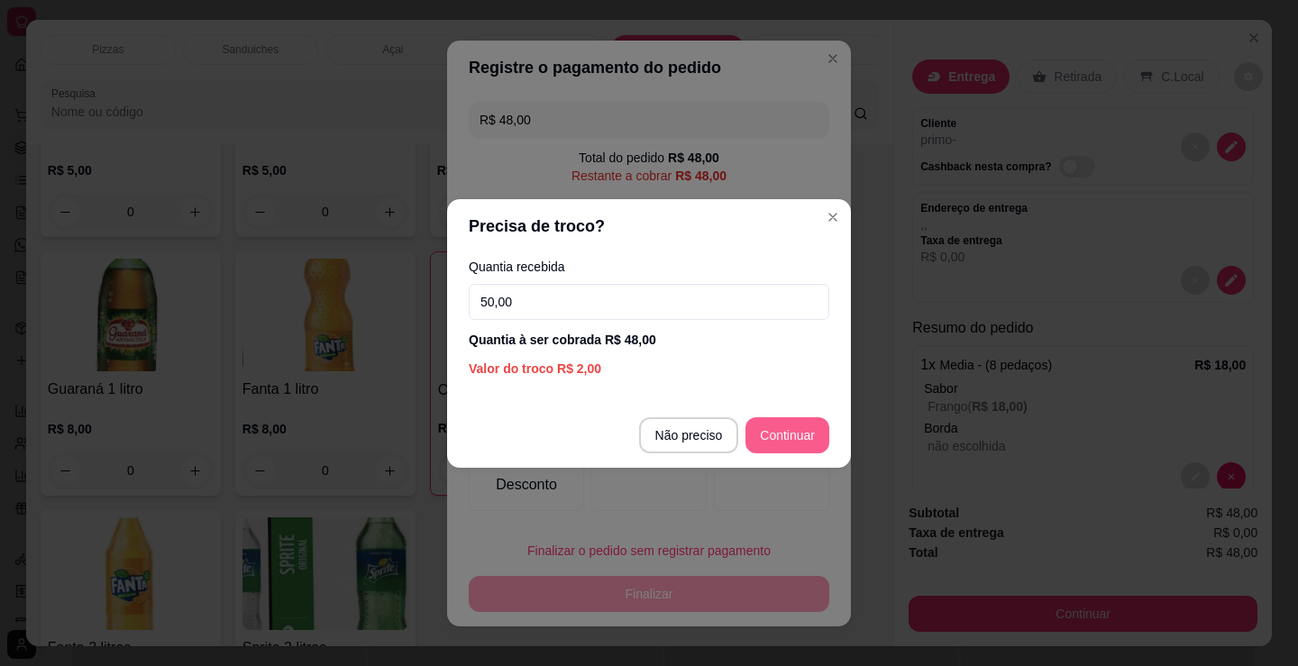
type input "50,00"
type input "R$ 0,00"
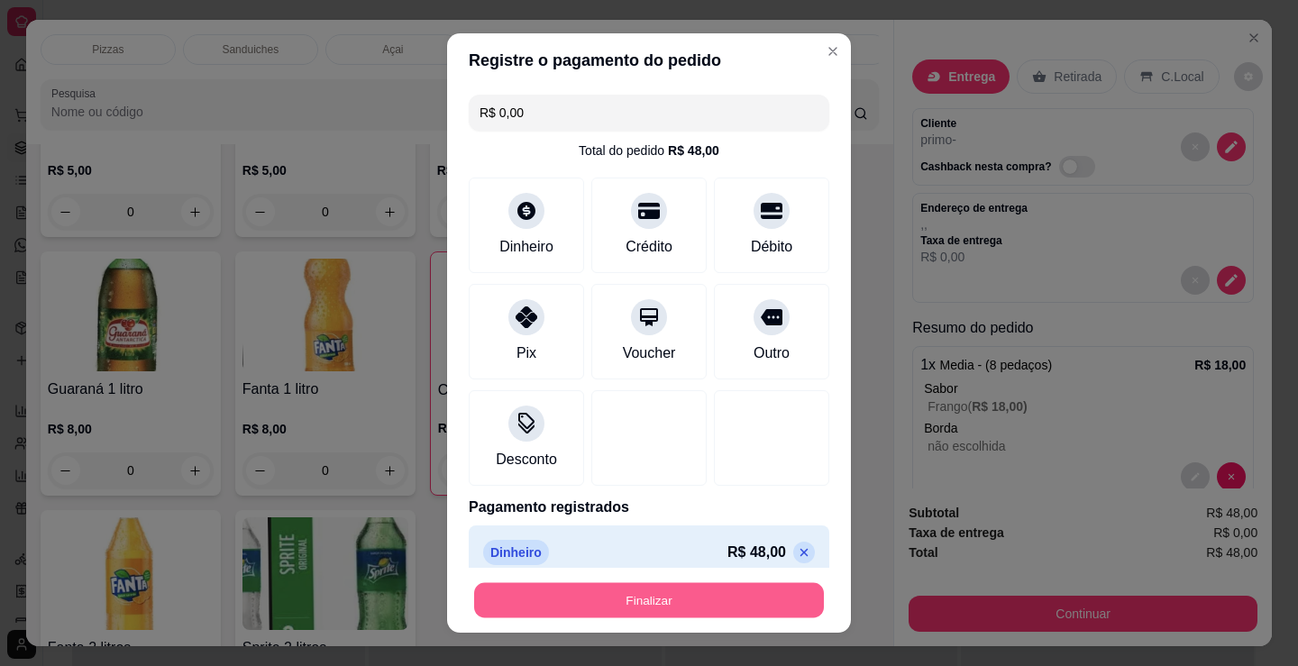
click at [604, 615] on button "Finalizar" at bounding box center [649, 600] width 350 height 35
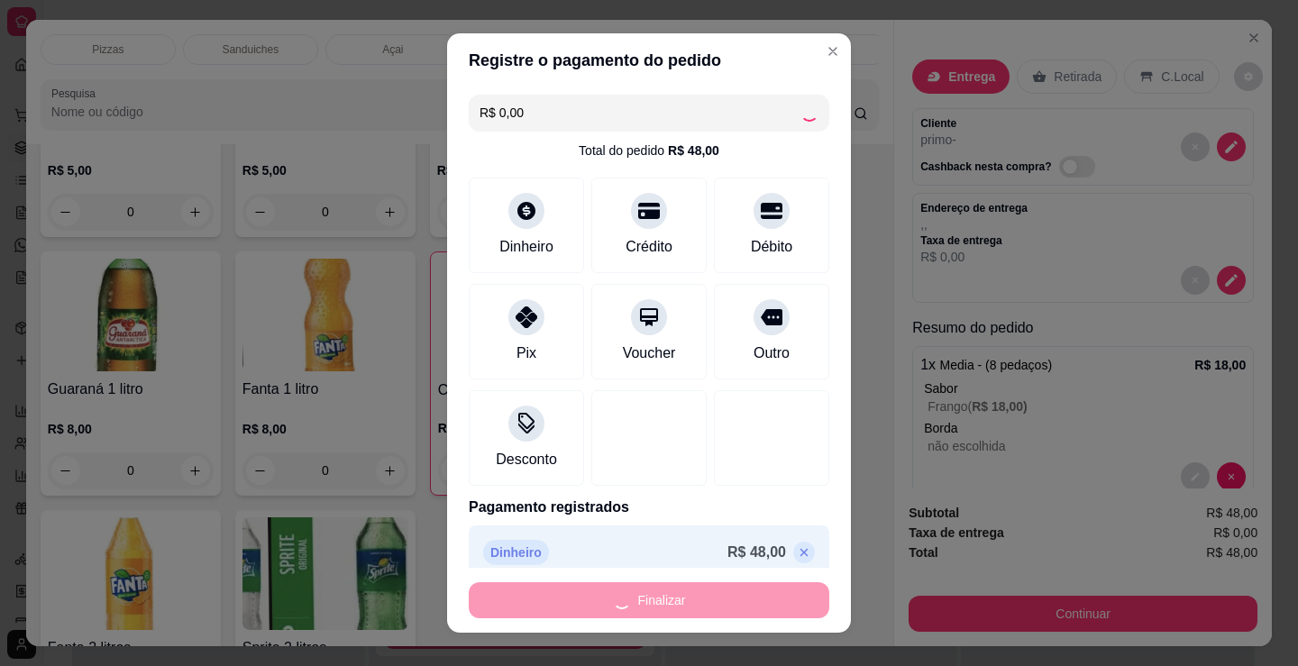
type input "0"
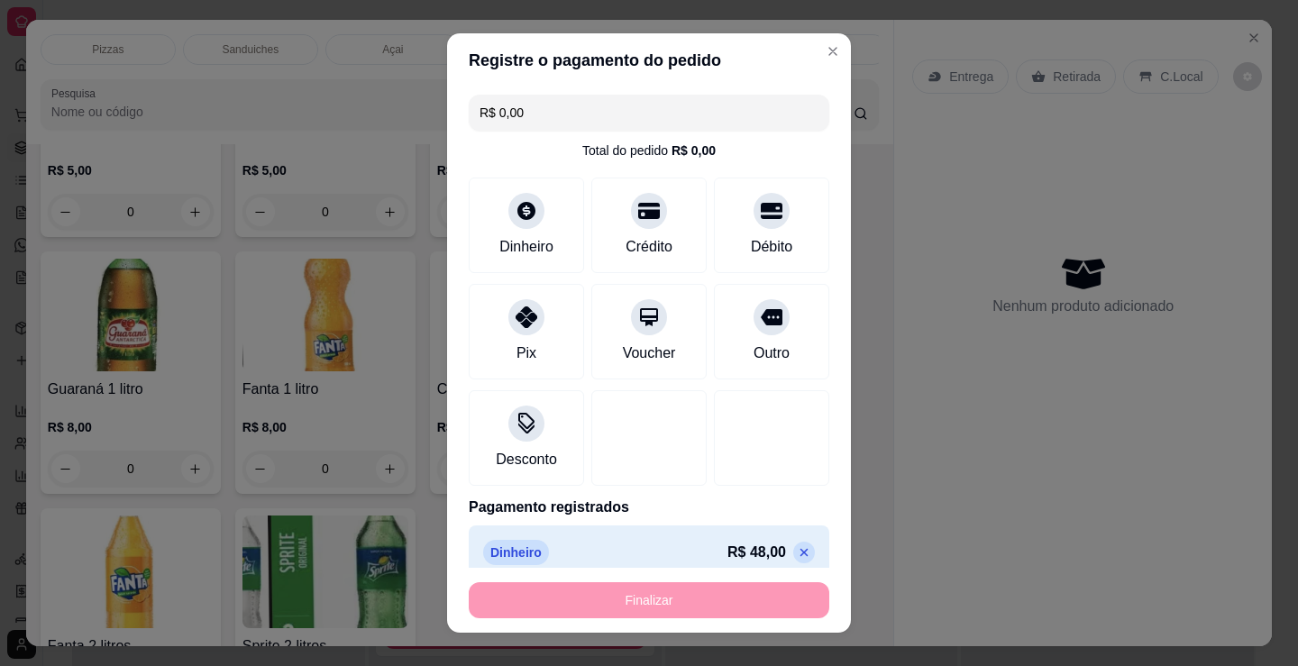
type input "-R$ 48,00"
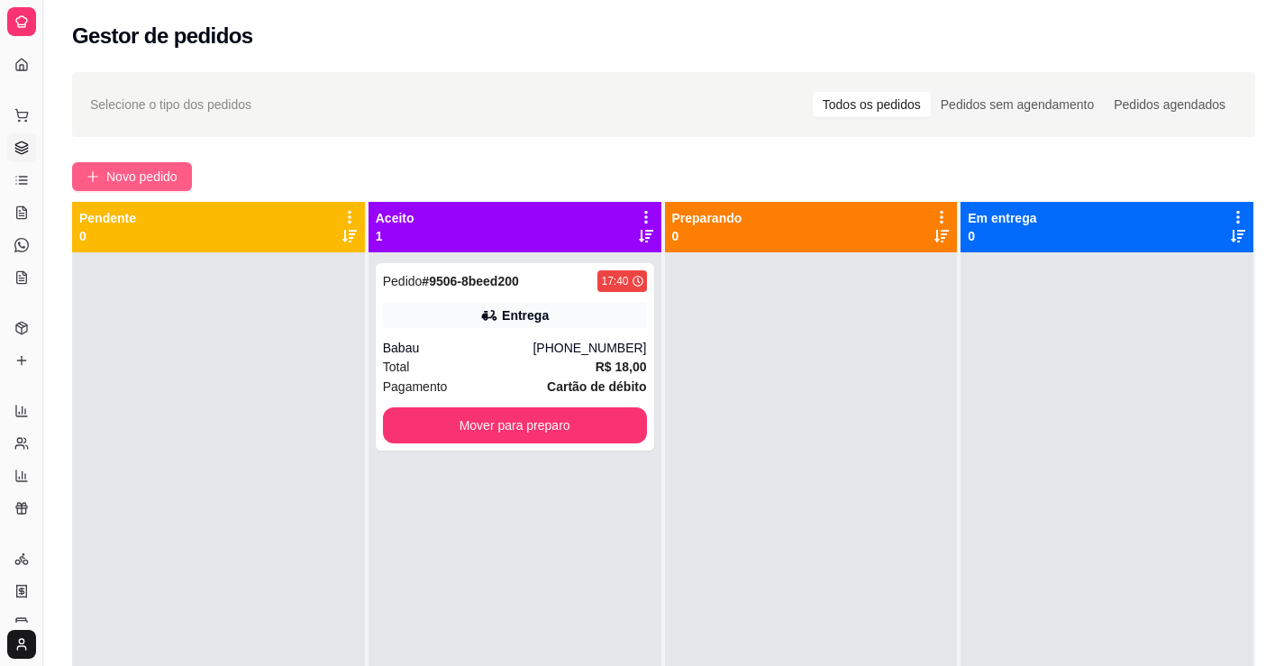
click at [143, 177] on span "Novo pedido" at bounding box center [141, 177] width 71 height 20
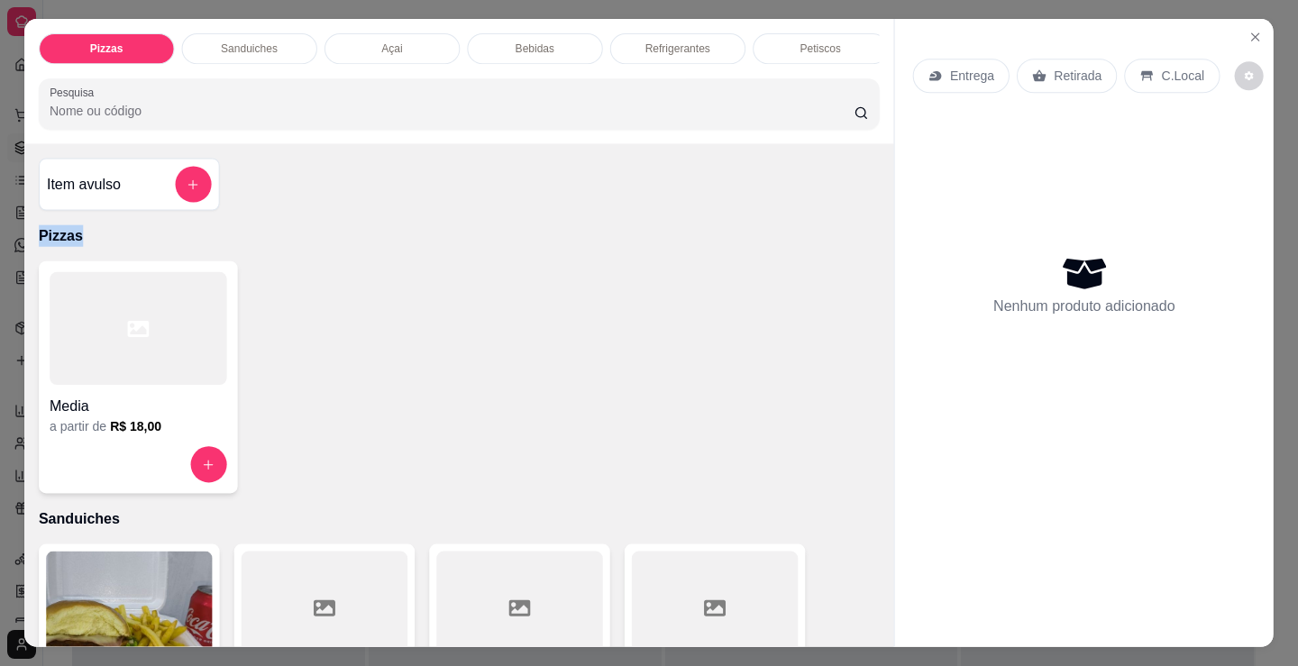
click at [143, 177] on div "Item avulso" at bounding box center [129, 185] width 164 height 36
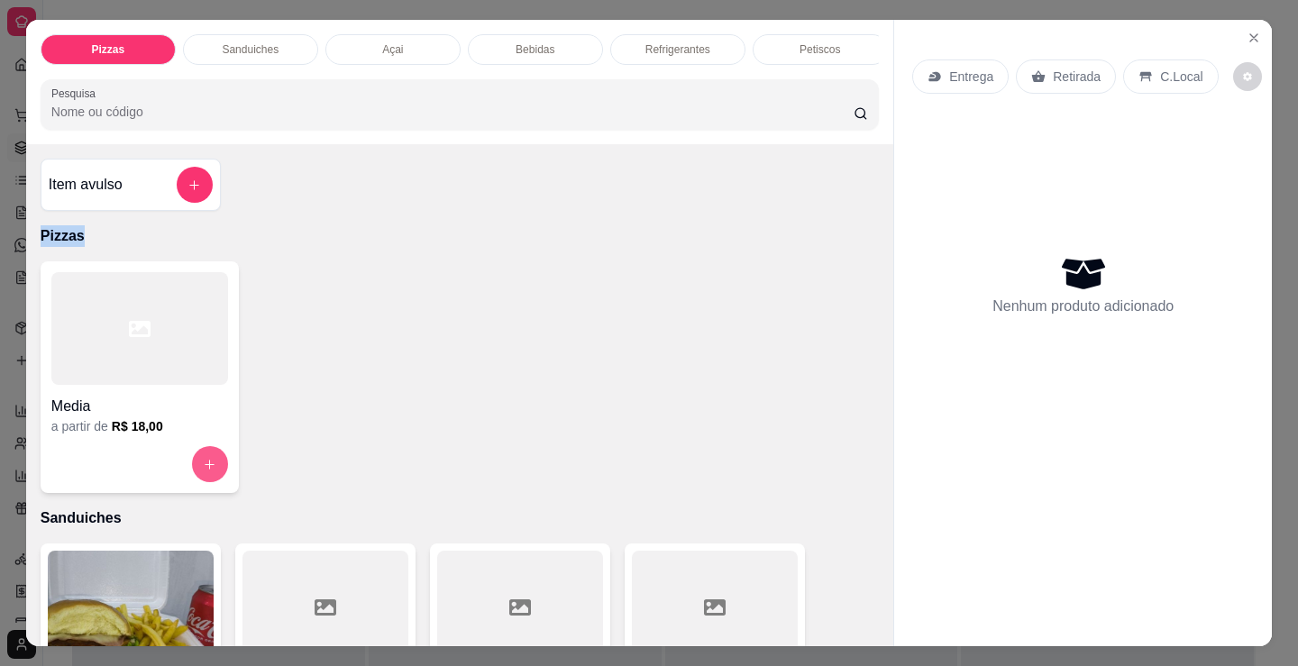
click at [205, 458] on button "increase-product-quantity" at bounding box center [210, 464] width 36 height 36
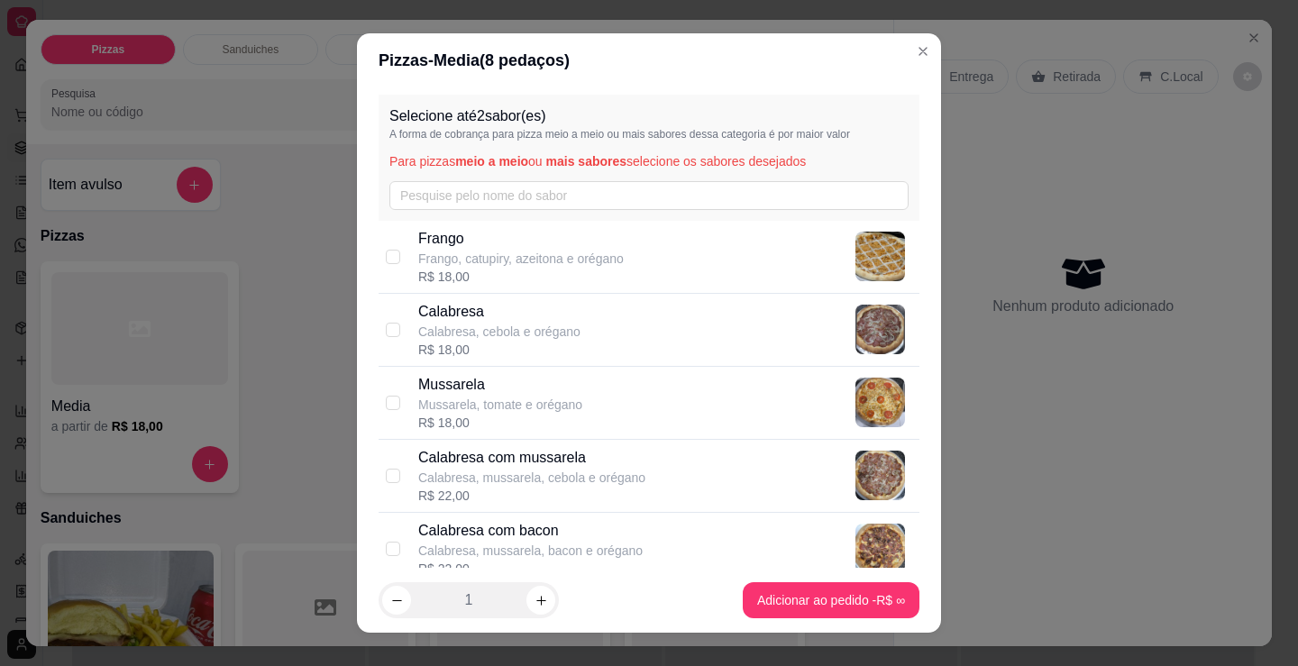
click at [429, 240] on p "Frango" at bounding box center [521, 239] width 206 height 22
checkbox input "true"
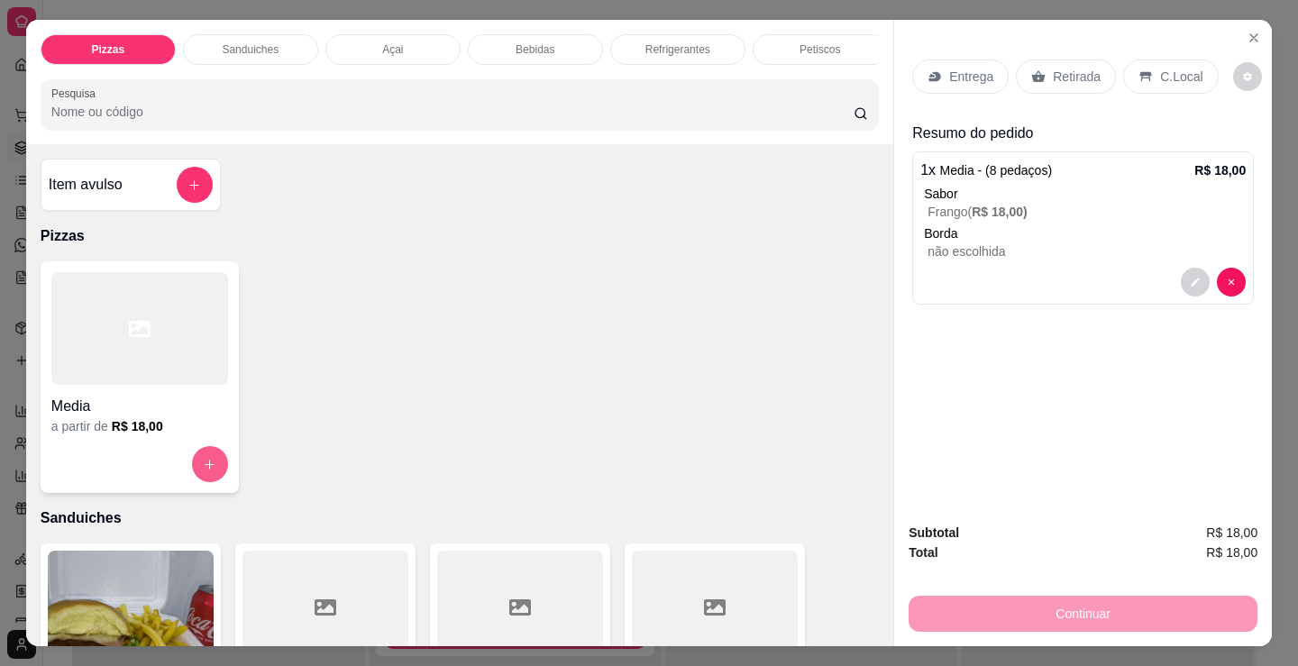
click at [213, 473] on button "increase-product-quantity" at bounding box center [210, 464] width 36 height 36
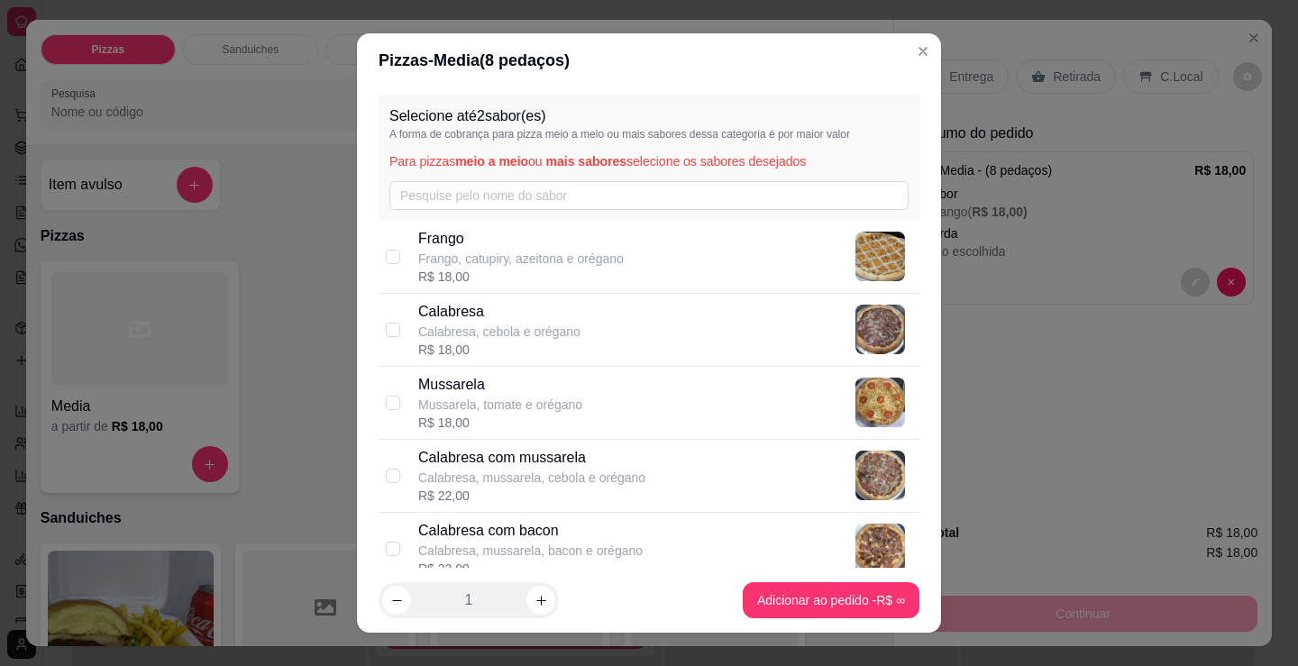
click at [564, 416] on div "R$ 18,00" at bounding box center [500, 423] width 164 height 18
checkbox input "true"
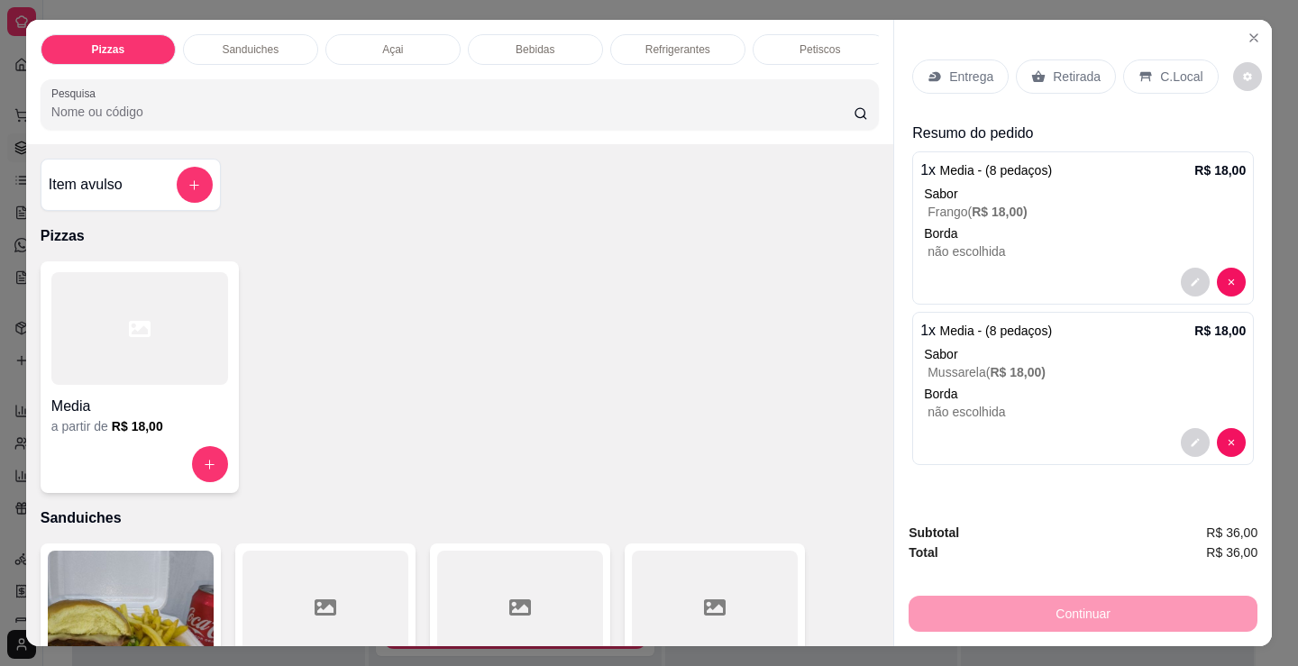
click at [965, 68] on p "Entrega" at bounding box center [971, 77] width 44 height 18
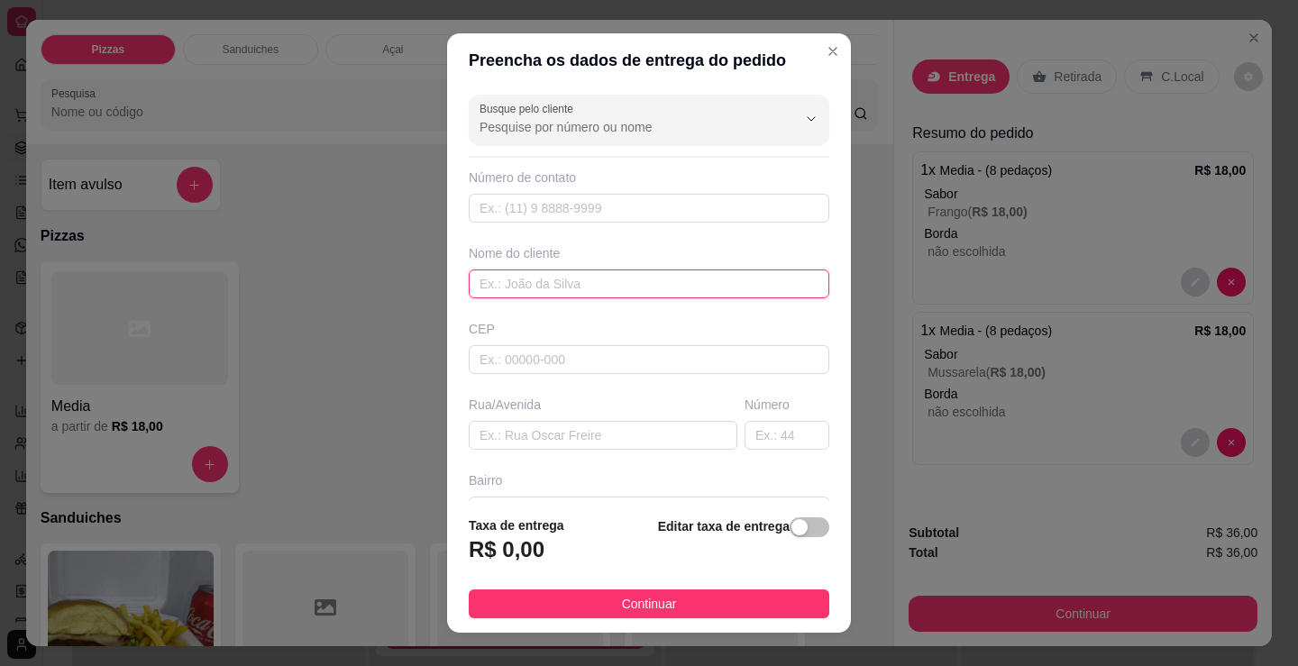
click at [520, 277] on input "text" at bounding box center [649, 284] width 361 height 29
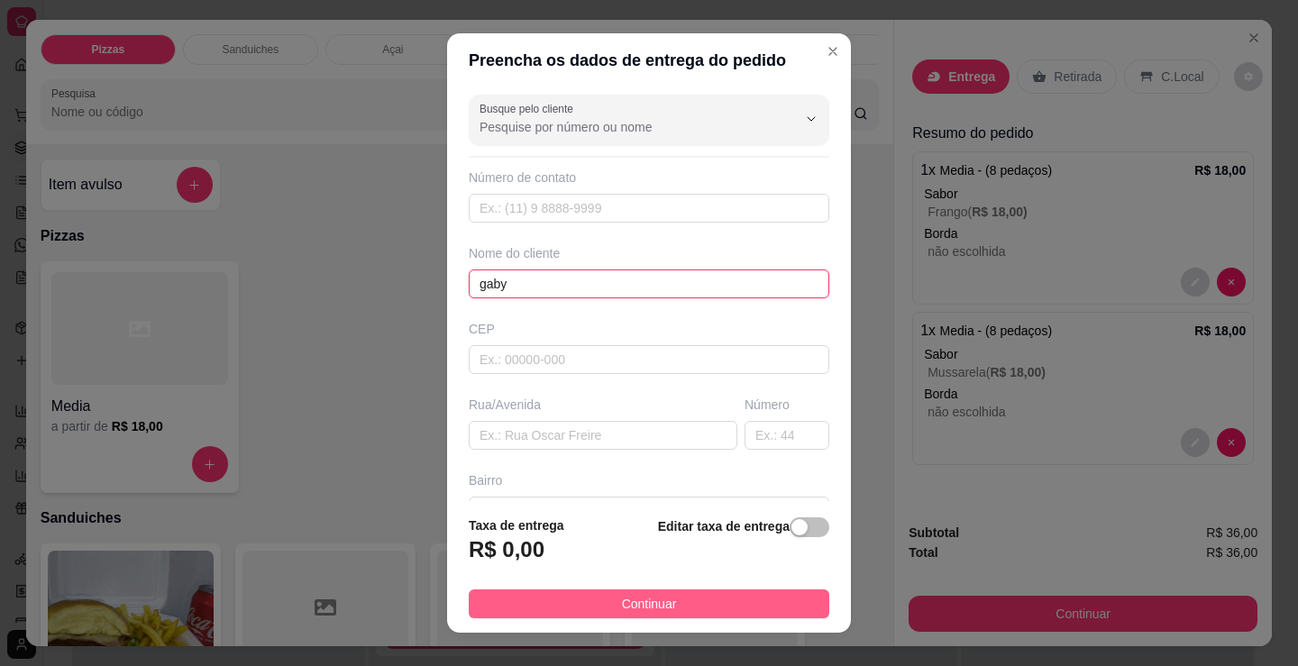
type input "gaby"
click at [598, 599] on button "Continuar" at bounding box center [649, 604] width 361 height 29
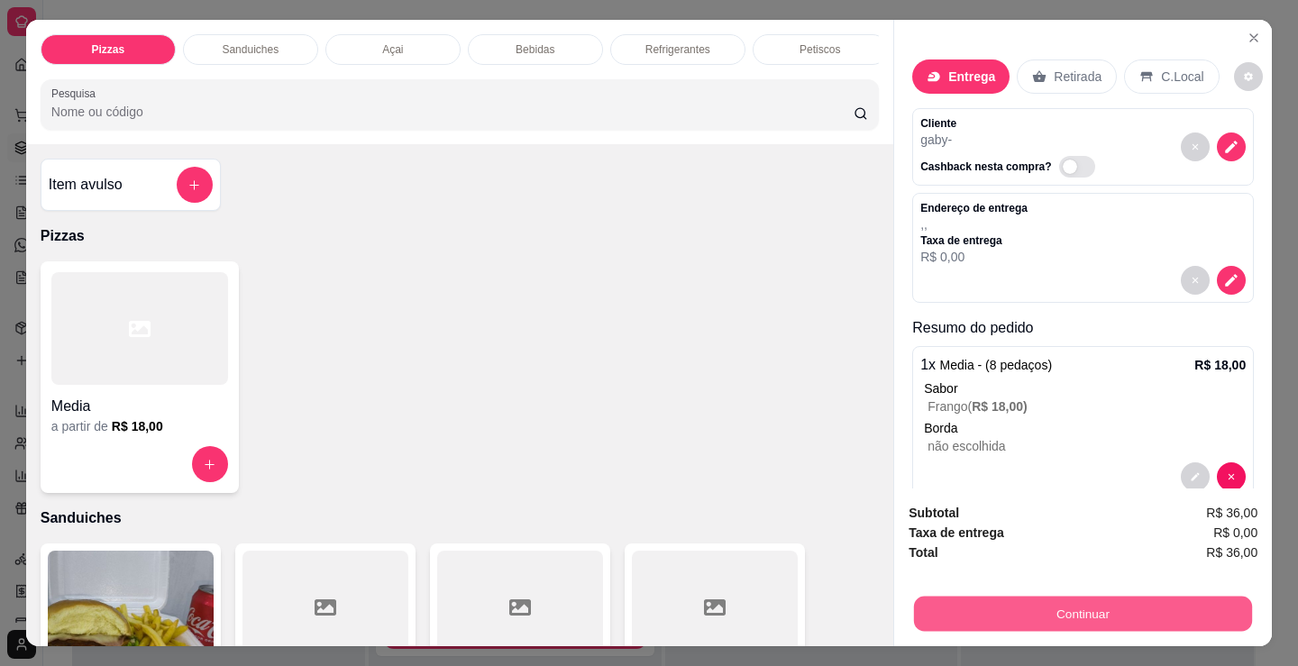
click at [1021, 619] on button "Continuar" at bounding box center [1083, 613] width 338 height 35
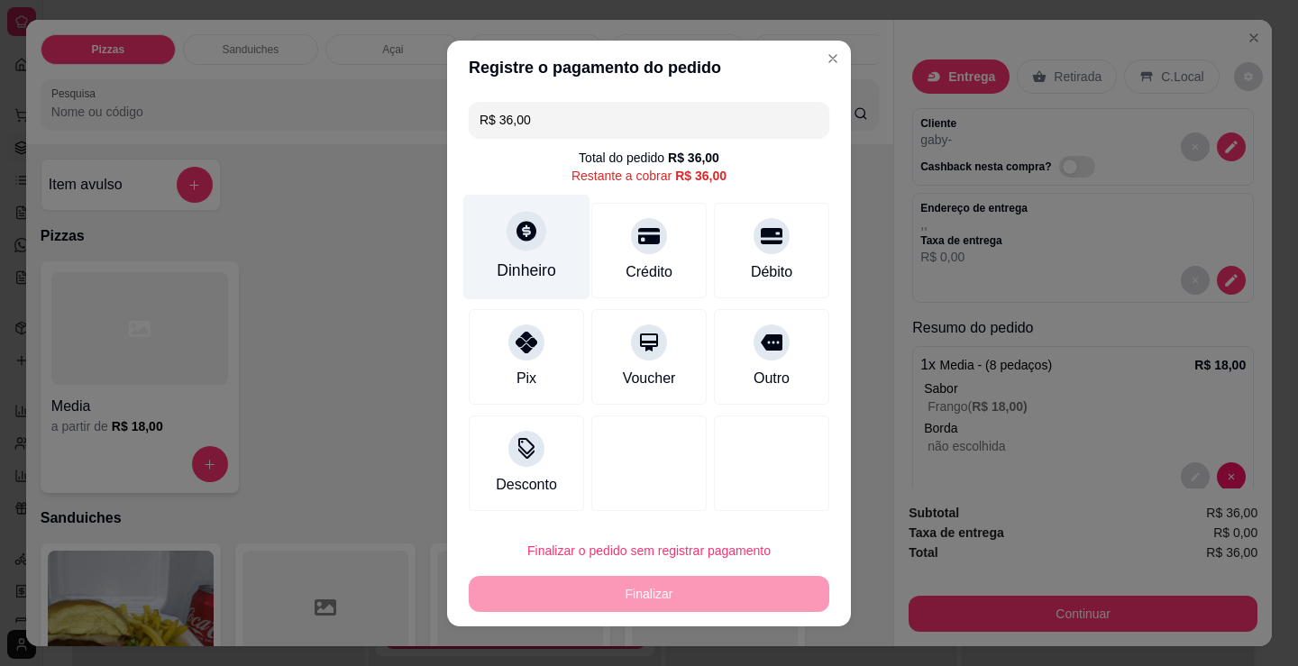
click at [523, 260] on div "Dinheiro" at bounding box center [526, 270] width 59 height 23
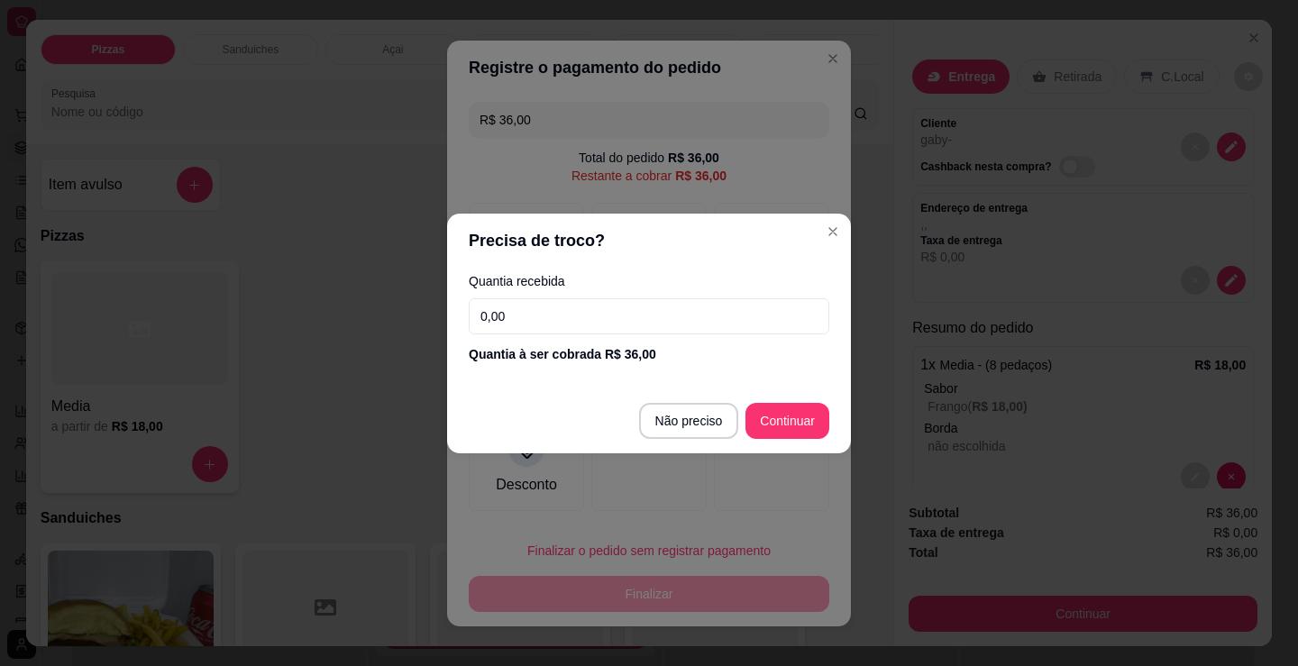
drag, startPoint x: 597, startPoint y: 303, endPoint x: 599, endPoint y: 318, distance: 15.4
click at [597, 309] on input "0,00" at bounding box center [649, 316] width 361 height 36
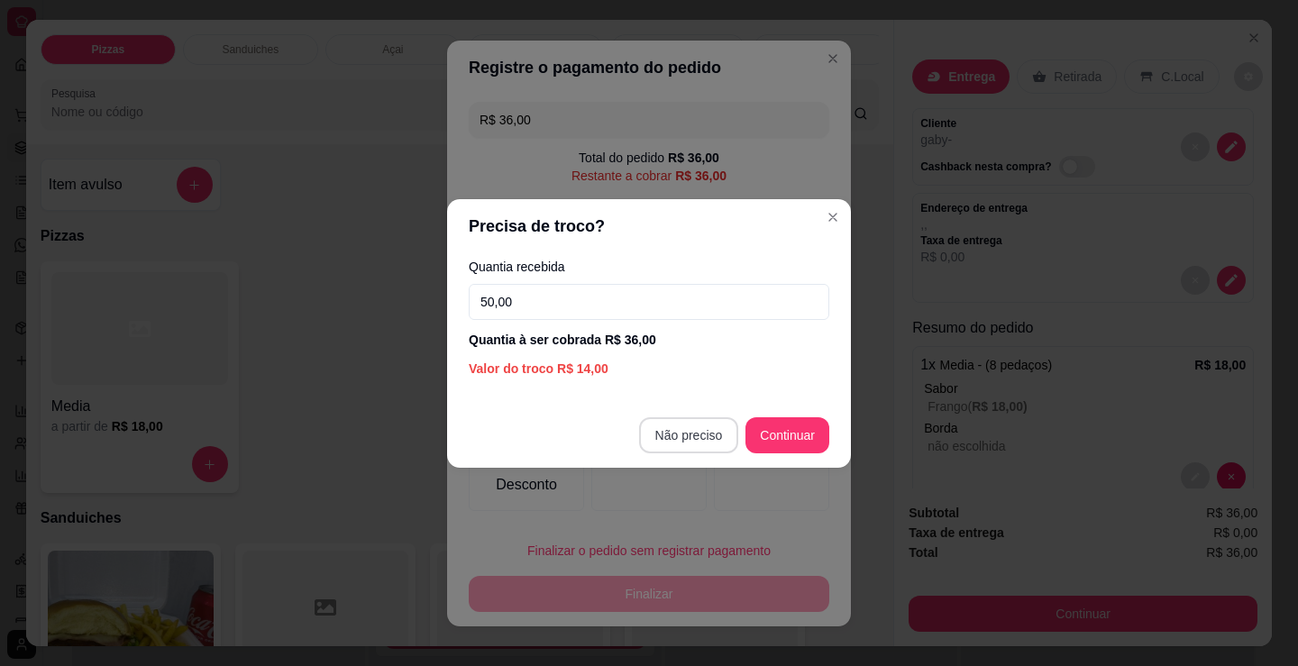
type input "50,00"
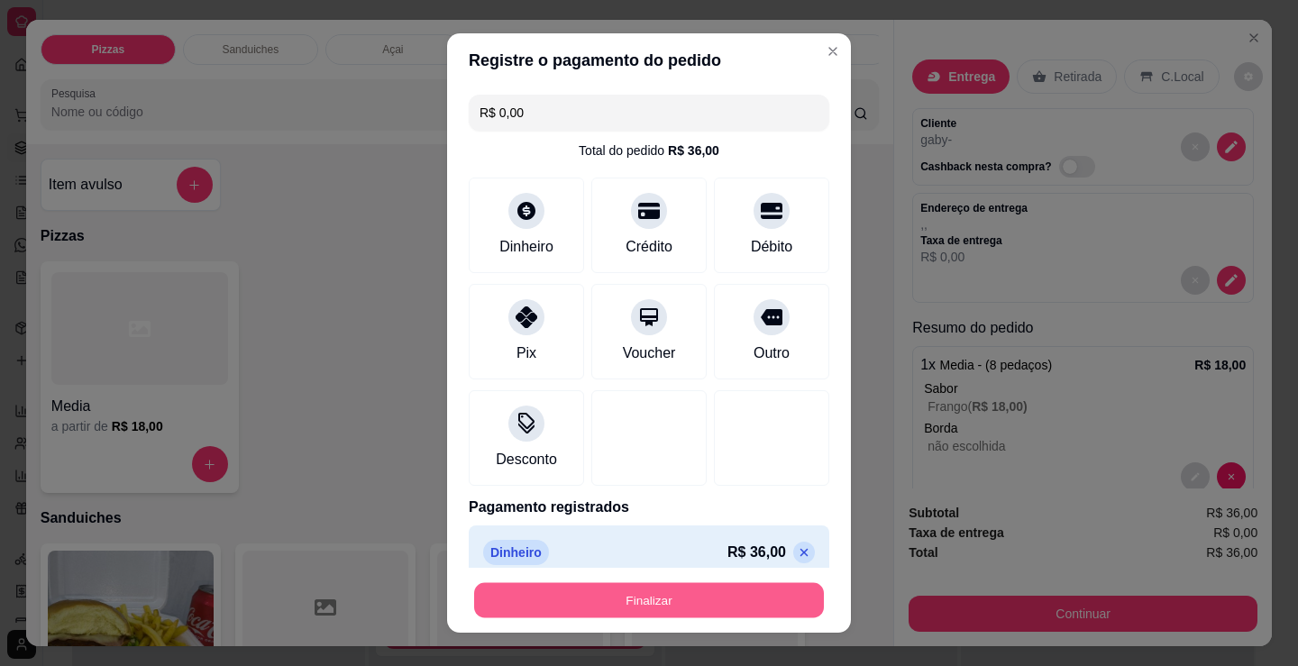
click at [673, 598] on button "Finalizar" at bounding box center [649, 600] width 350 height 35
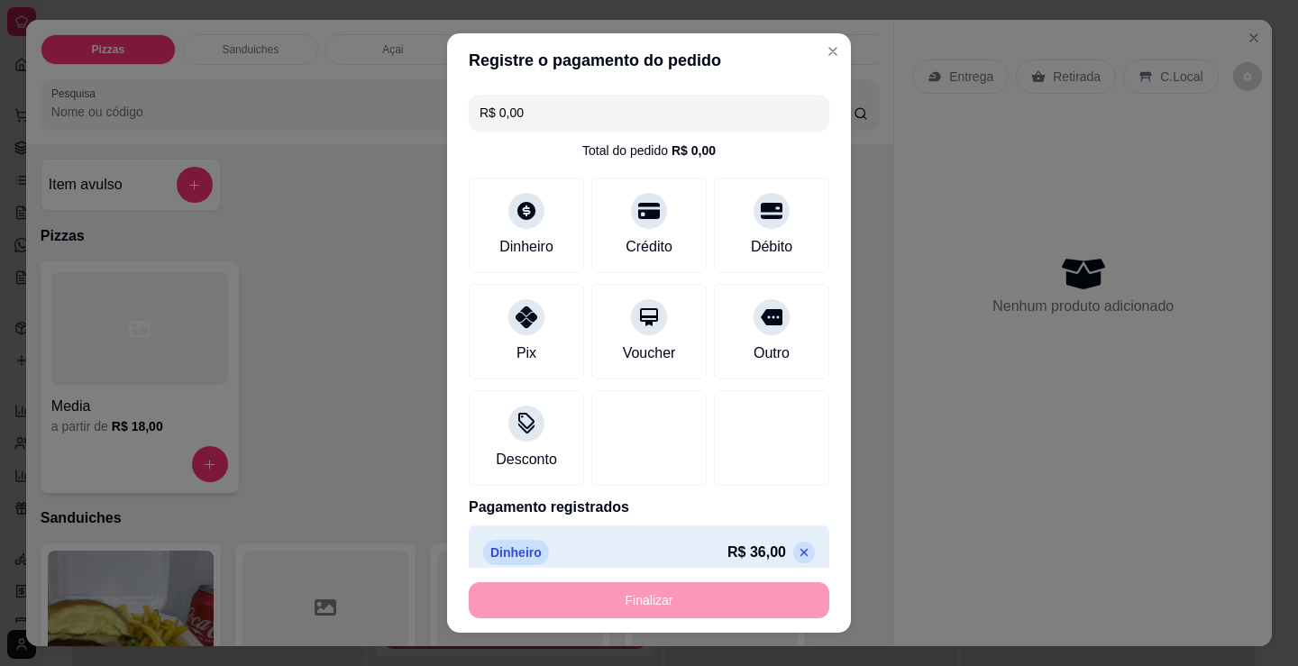
type input "-R$ 36,00"
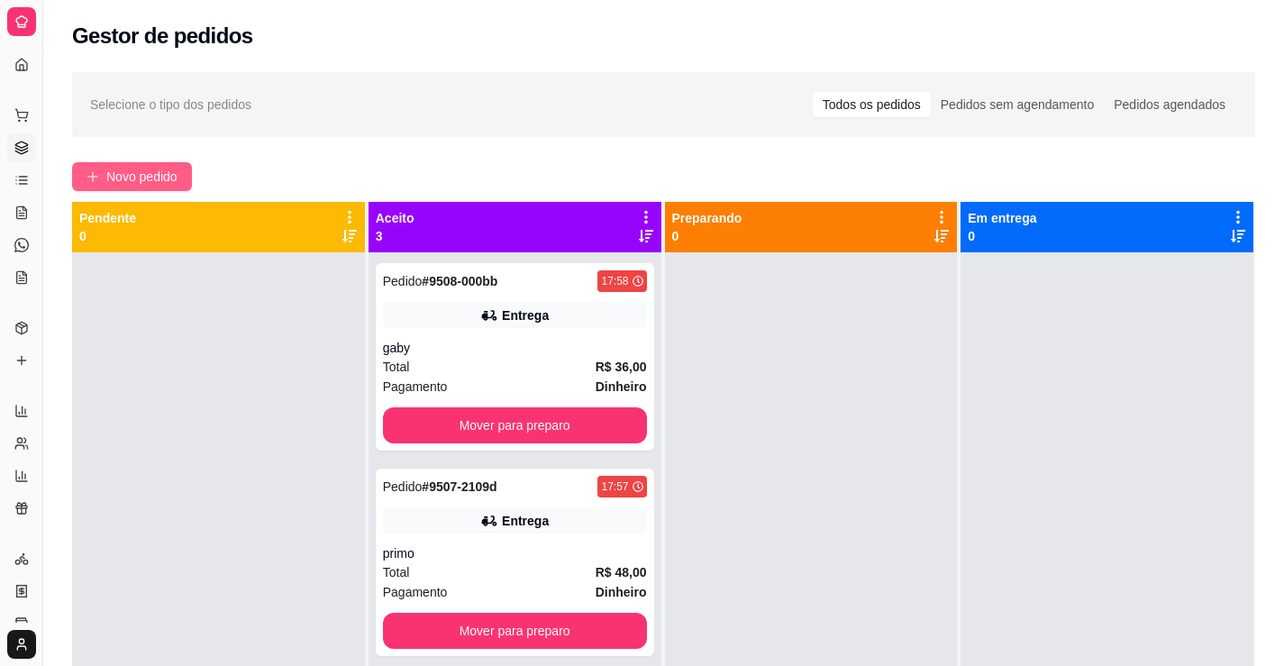
click at [191, 172] on button "Novo pedido" at bounding box center [132, 176] width 120 height 29
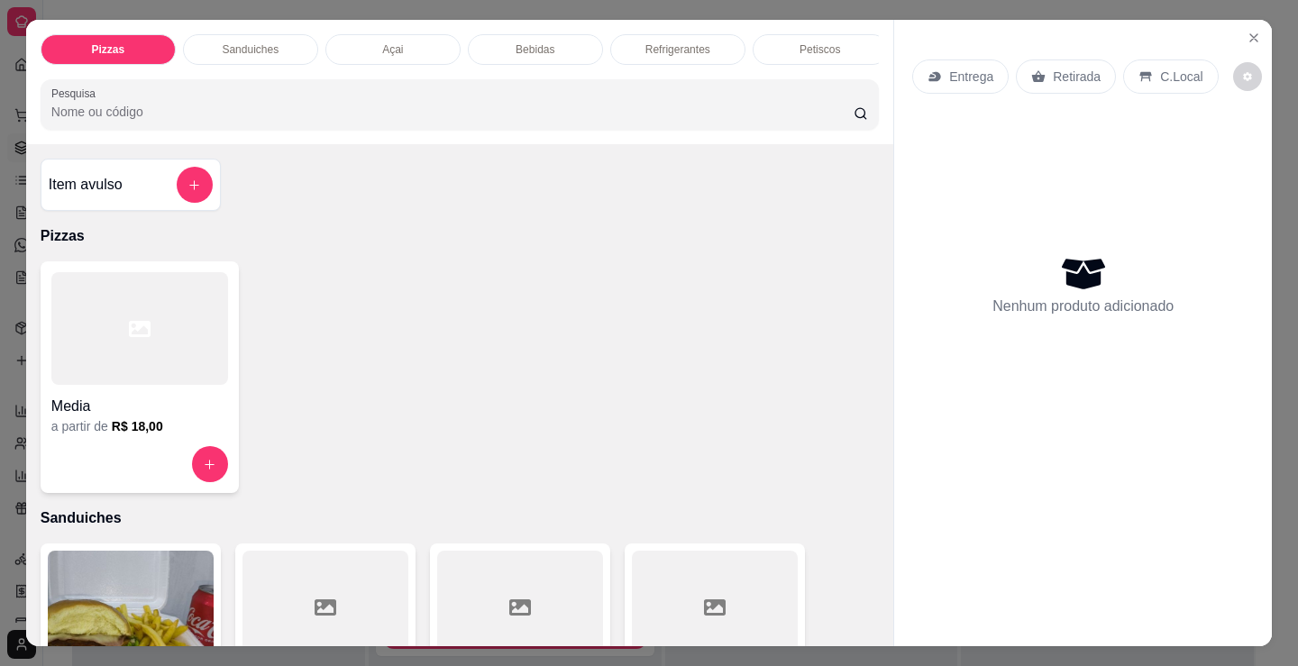
click at [222, 44] on p "Sanduiches" at bounding box center [250, 49] width 57 height 14
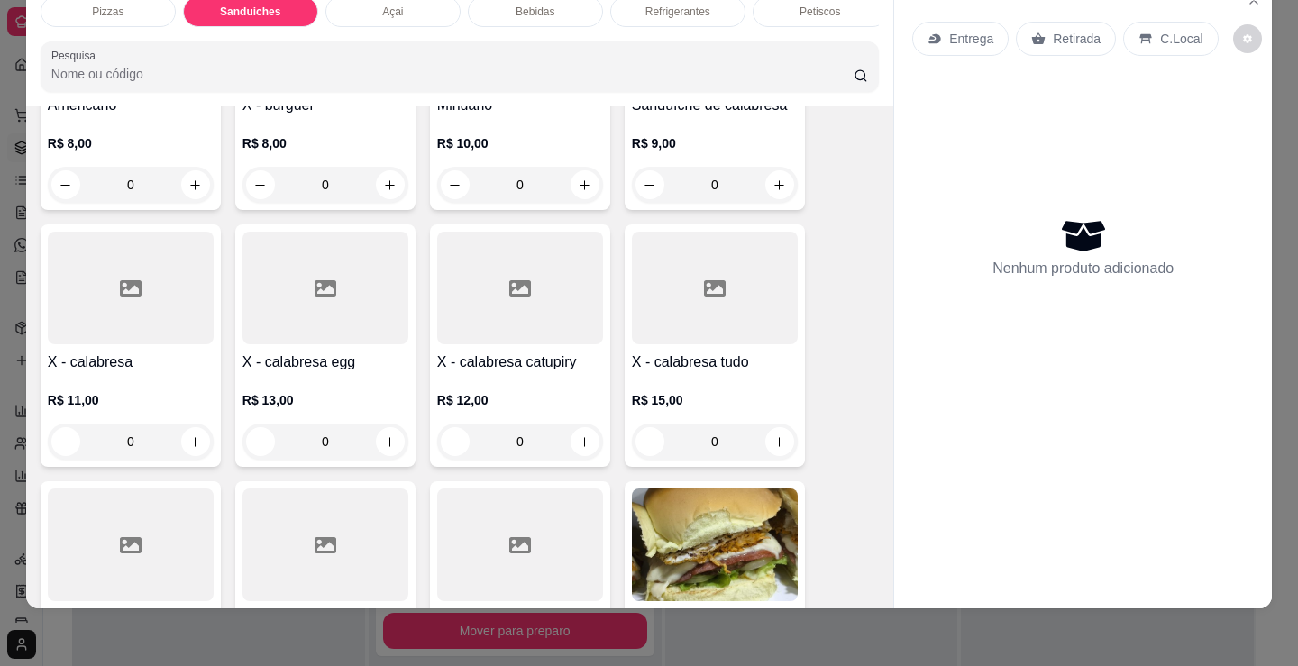
scroll to position [904, 0]
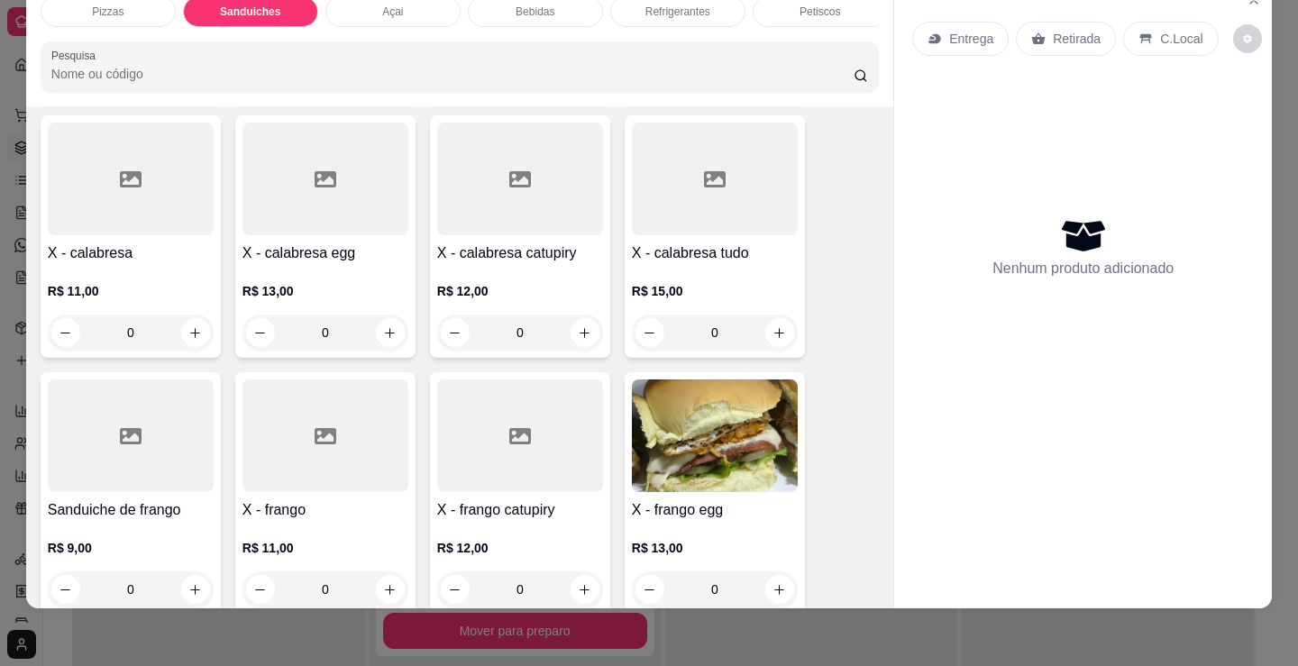
click at [769, 335] on div "0" at bounding box center [715, 333] width 166 height 36
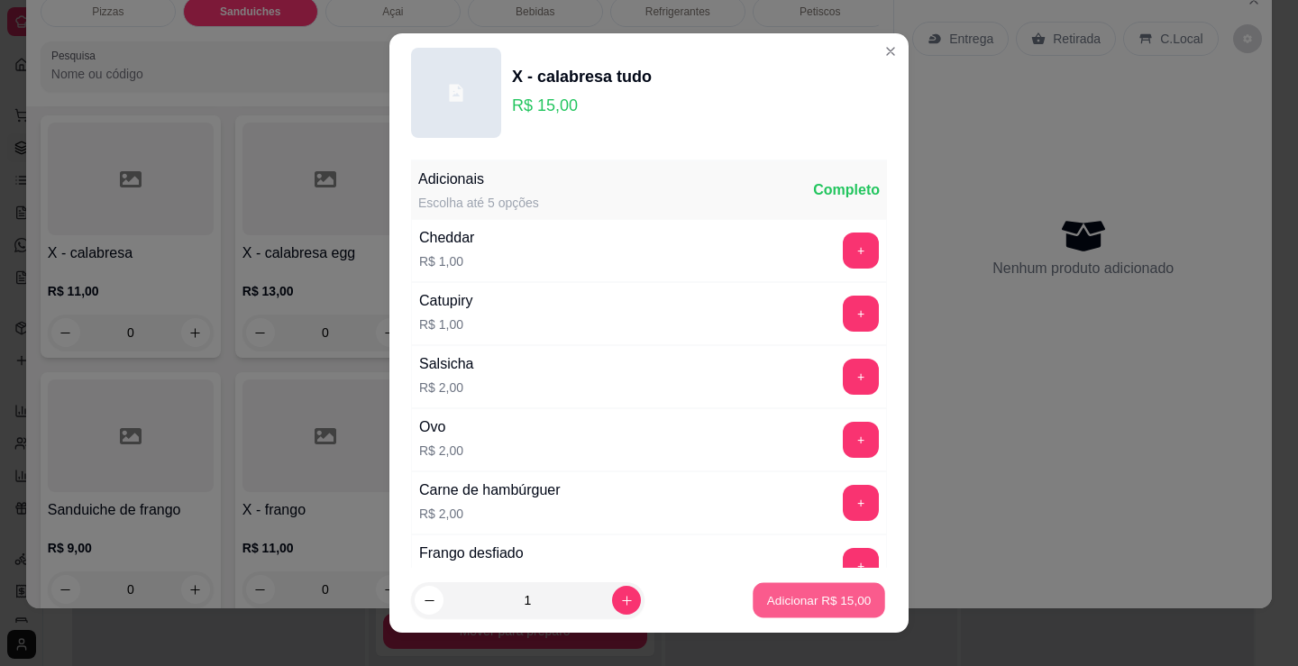
click at [775, 590] on button "Adicionar R$ 15,00" at bounding box center [819, 600] width 133 height 35
type input "1"
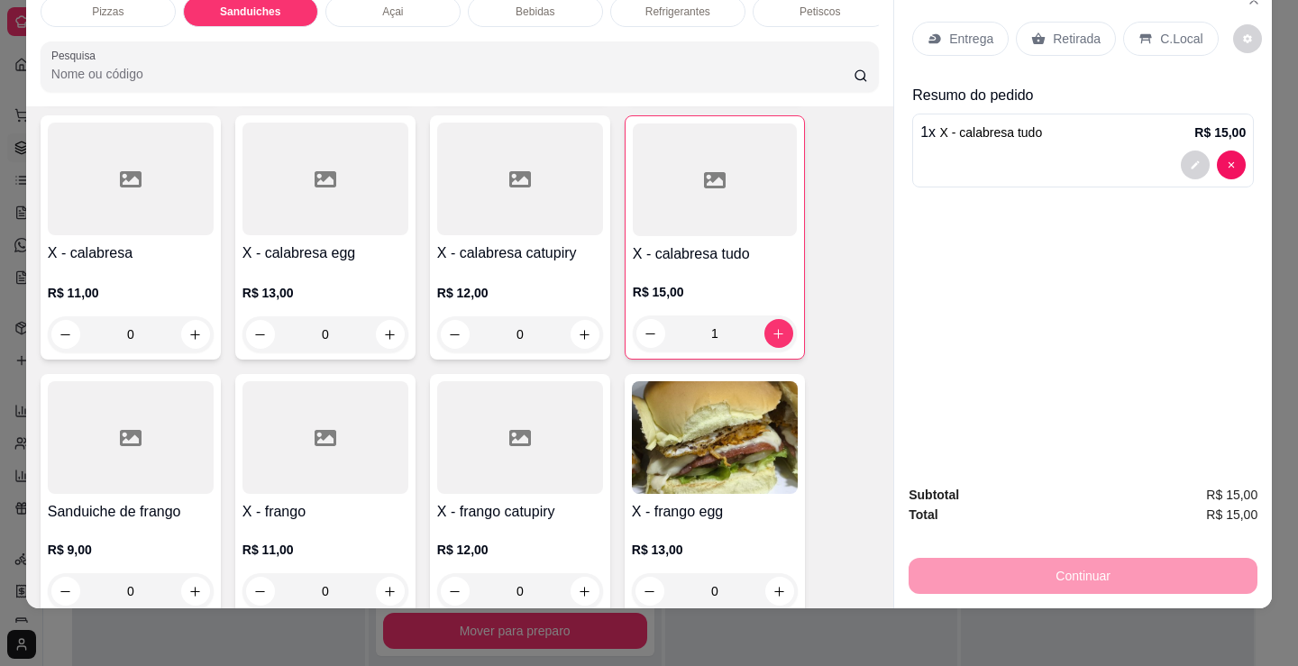
click at [690, 10] on div "Refrigerantes" at bounding box center [677, 11] width 135 height 31
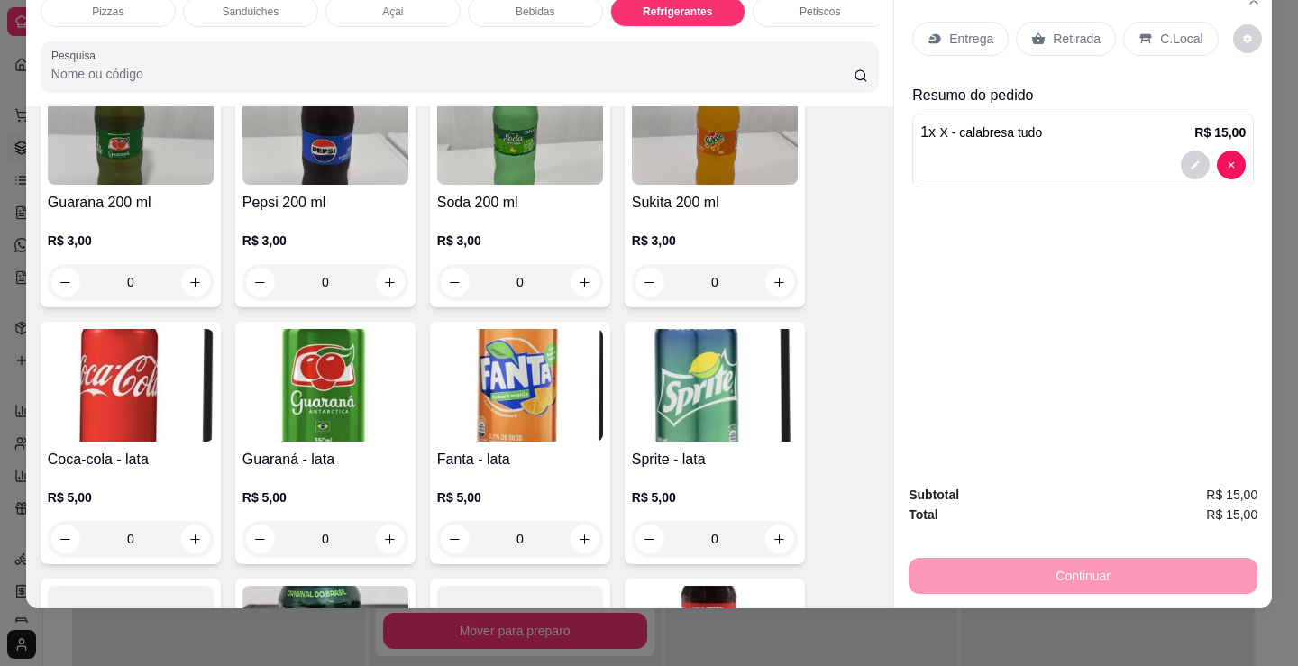
scroll to position [4850, 0]
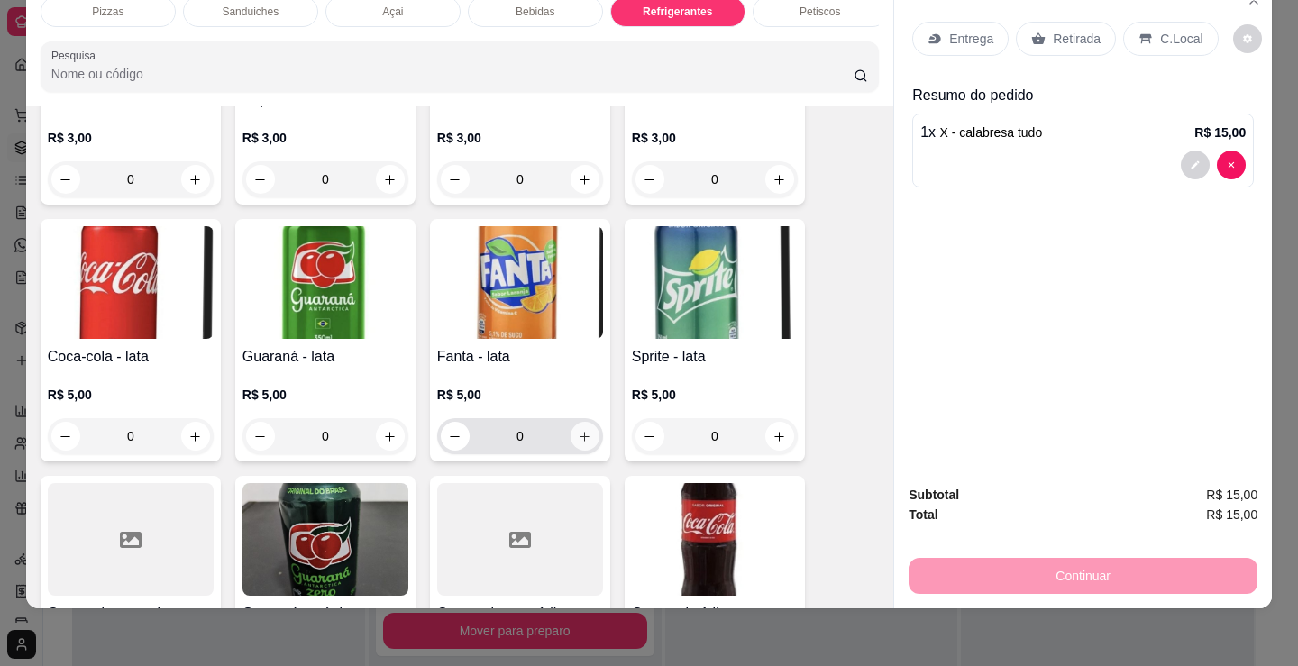
click at [582, 434] on icon "increase-product-quantity" at bounding box center [585, 437] width 14 height 14
type input "1"
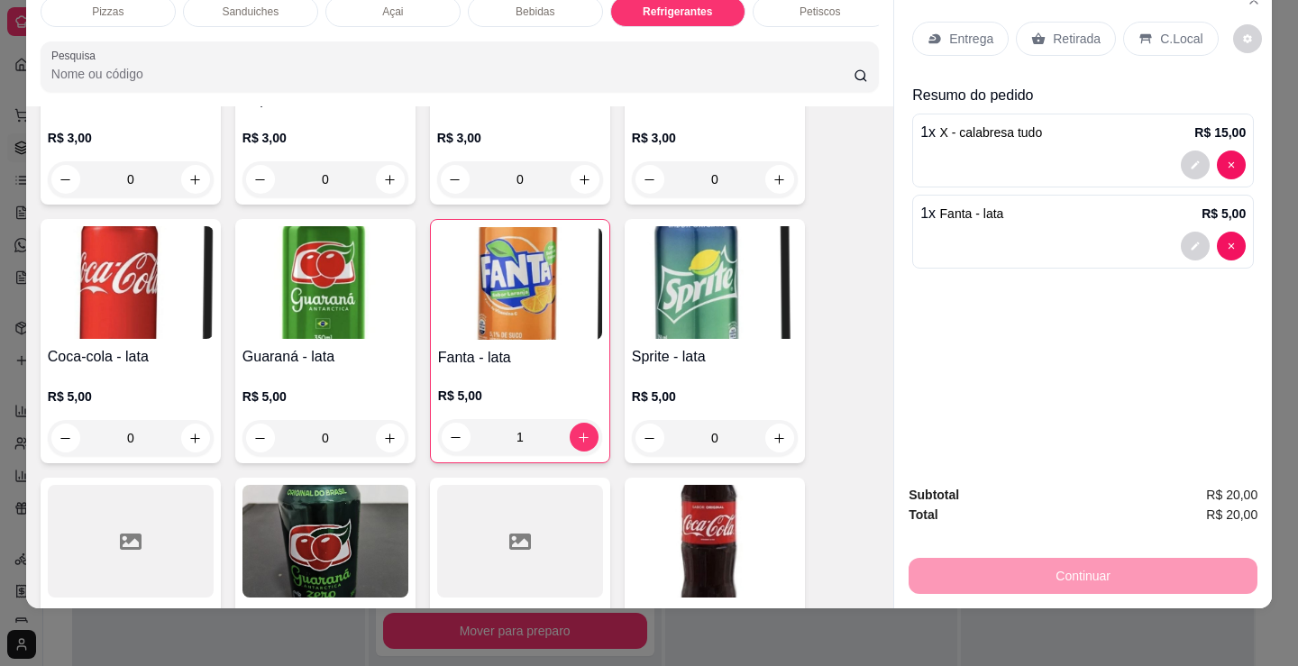
click at [937, 22] on div "Entrega" at bounding box center [960, 39] width 96 height 34
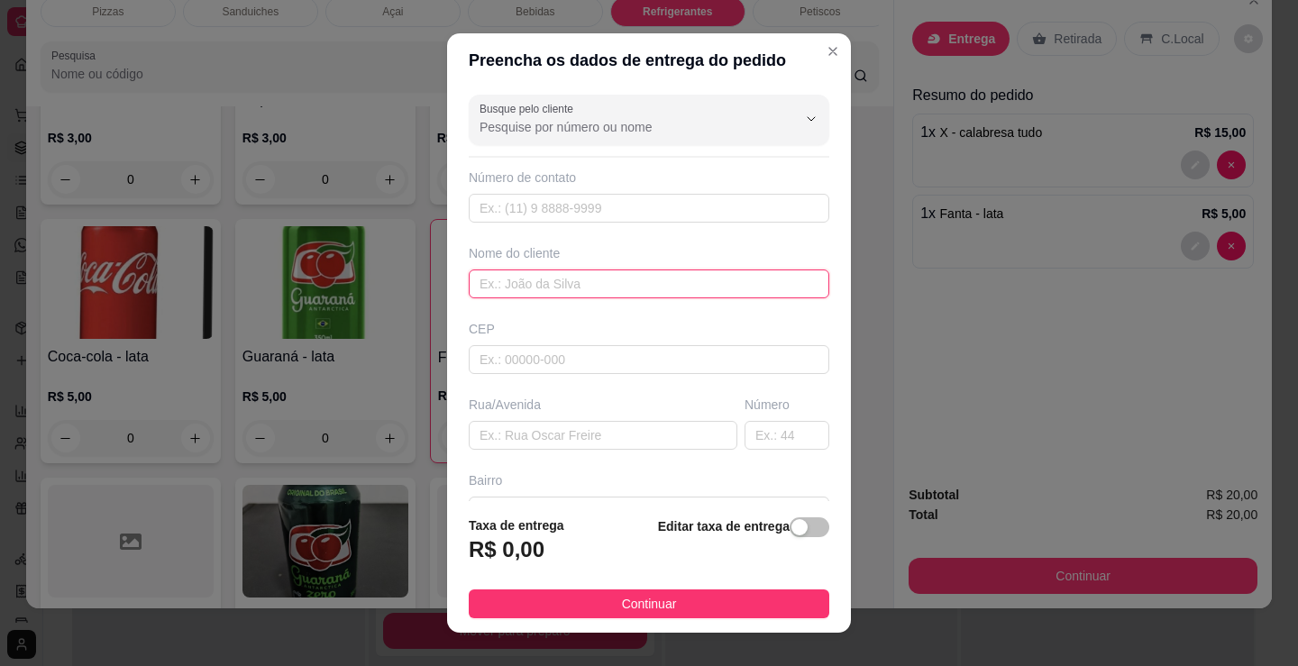
click at [761, 294] on input "text" at bounding box center [649, 284] width 361 height 29
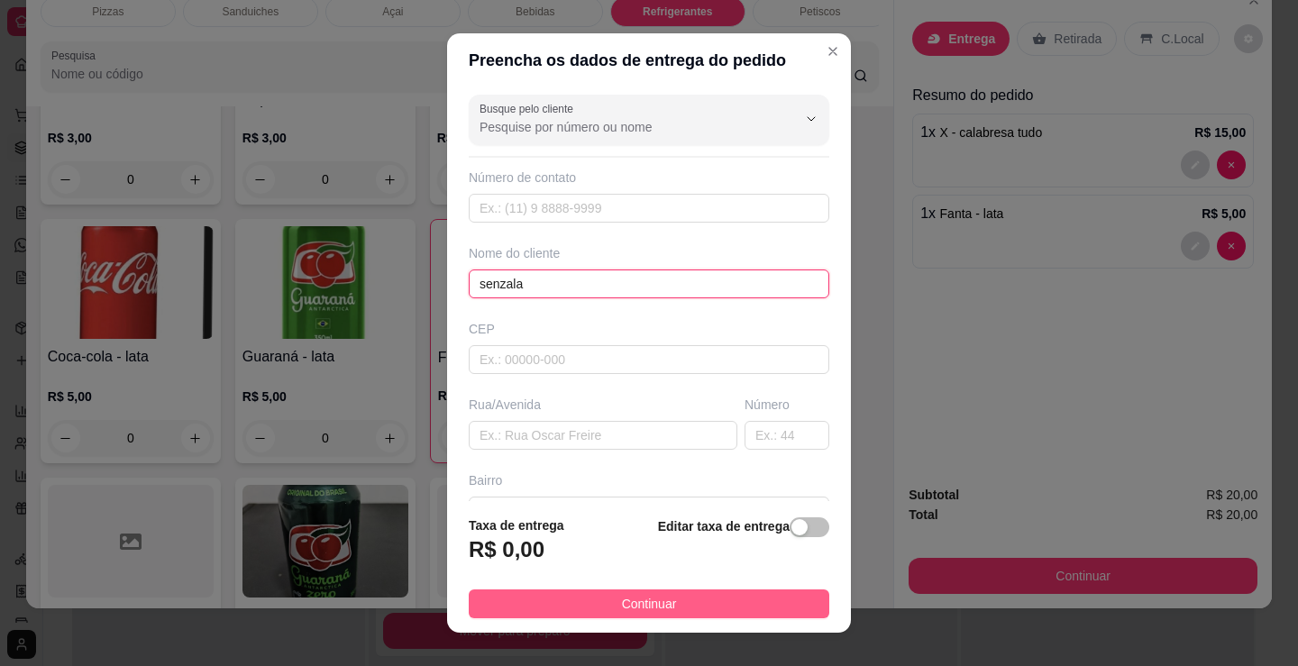
type input "senzala"
click at [624, 611] on span "Continuar" at bounding box center [649, 604] width 55 height 20
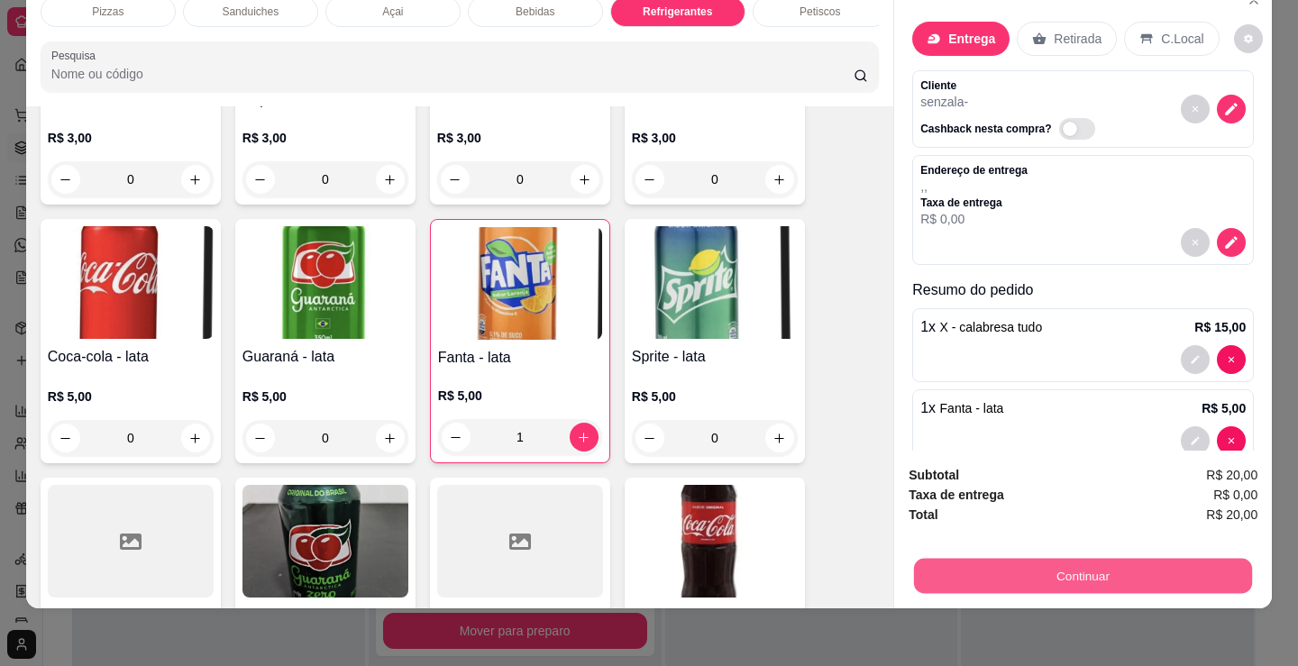
click at [960, 558] on button "Continuar" at bounding box center [1083, 575] width 338 height 35
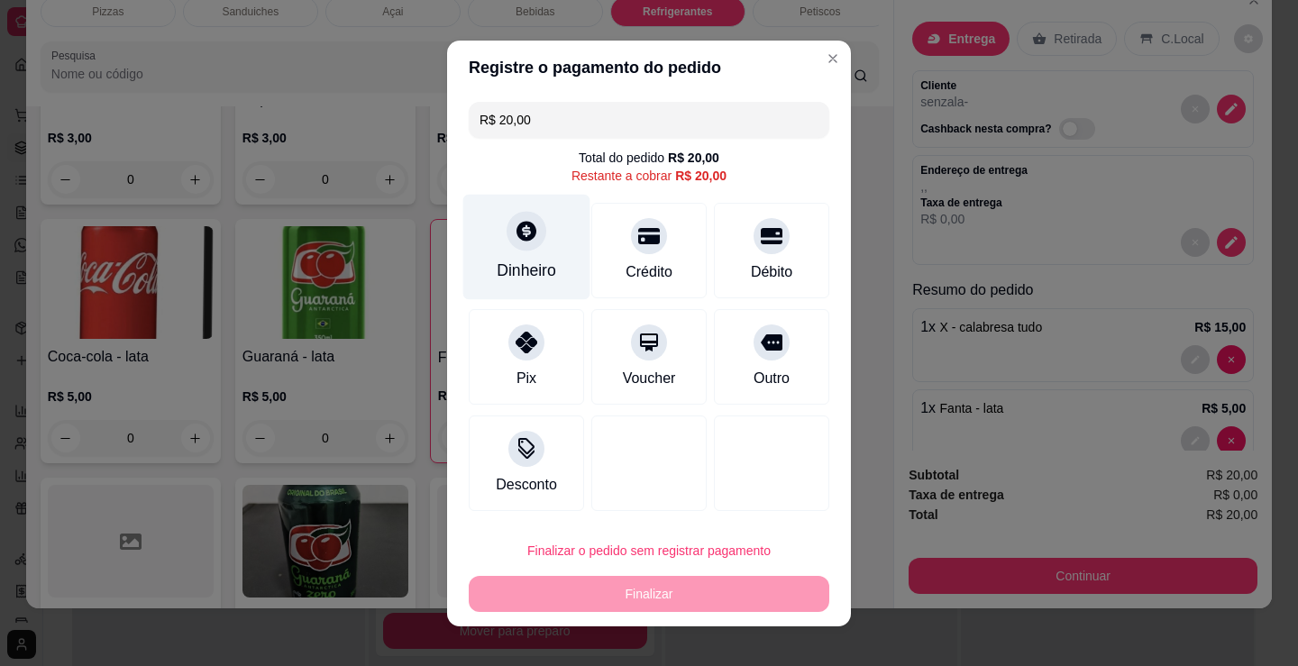
click at [516, 236] on icon at bounding box center [526, 231] width 20 height 20
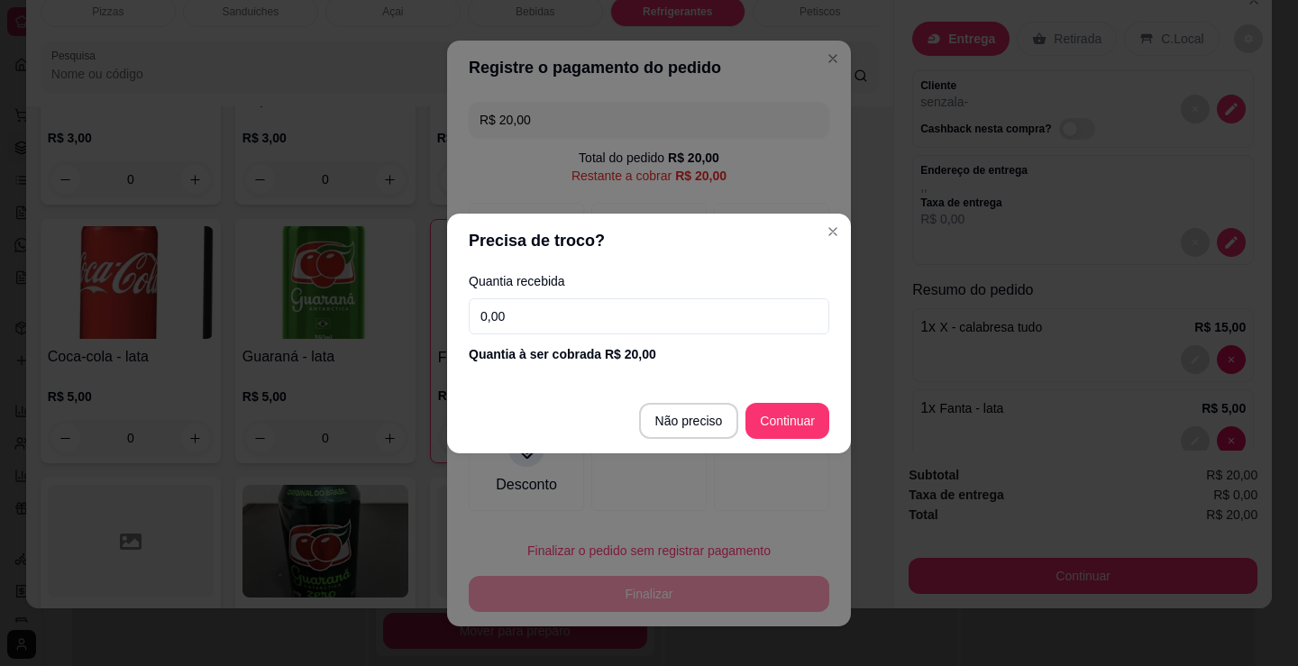
click at [564, 321] on input "0,00" at bounding box center [649, 316] width 361 height 36
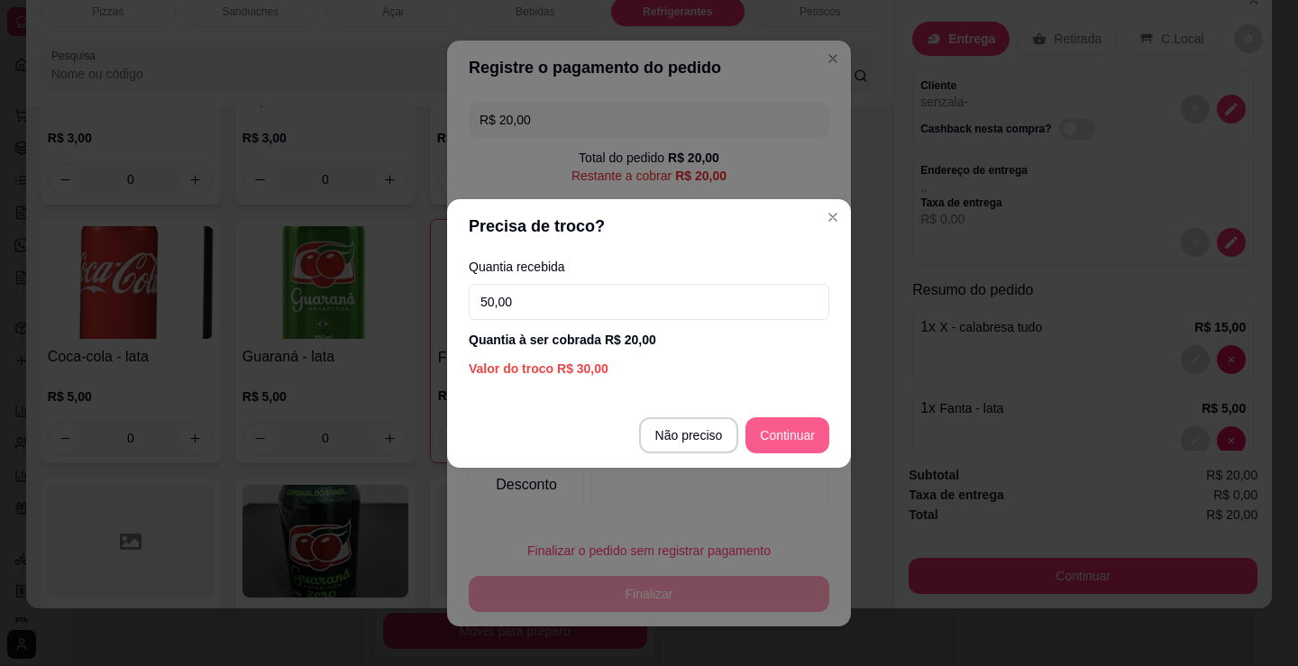
type input "50,00"
type input "R$ 0,00"
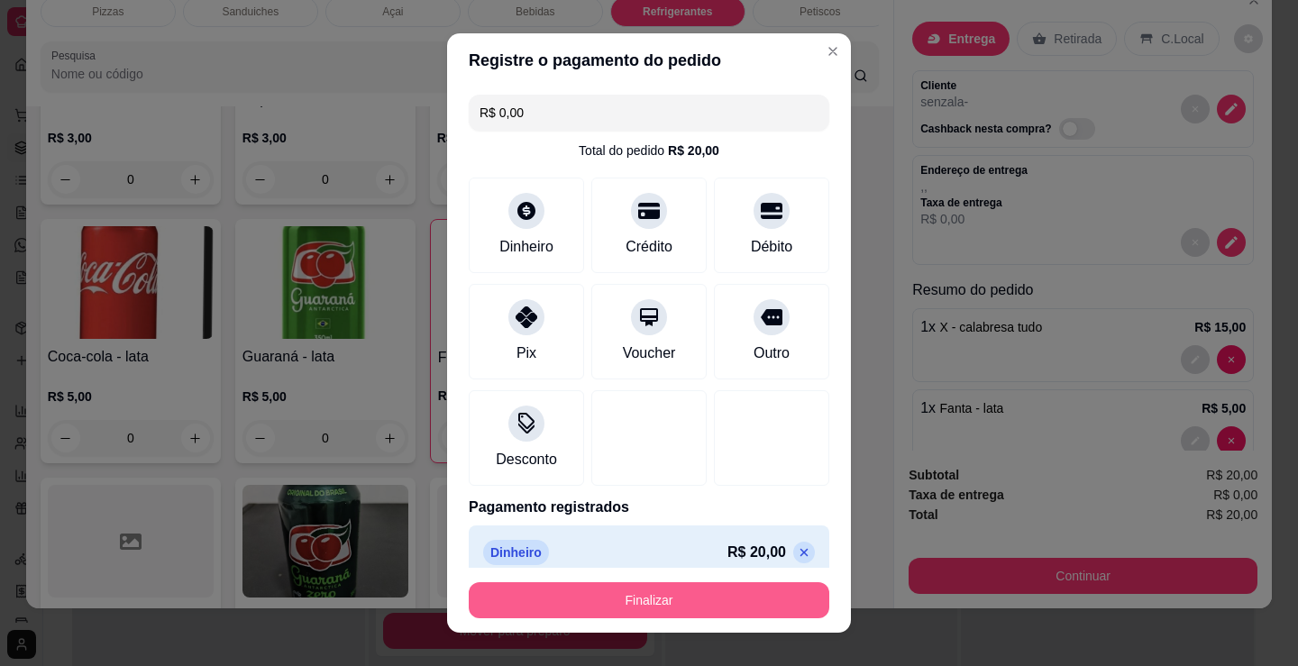
click at [631, 586] on button "Finalizar" at bounding box center [649, 600] width 361 height 36
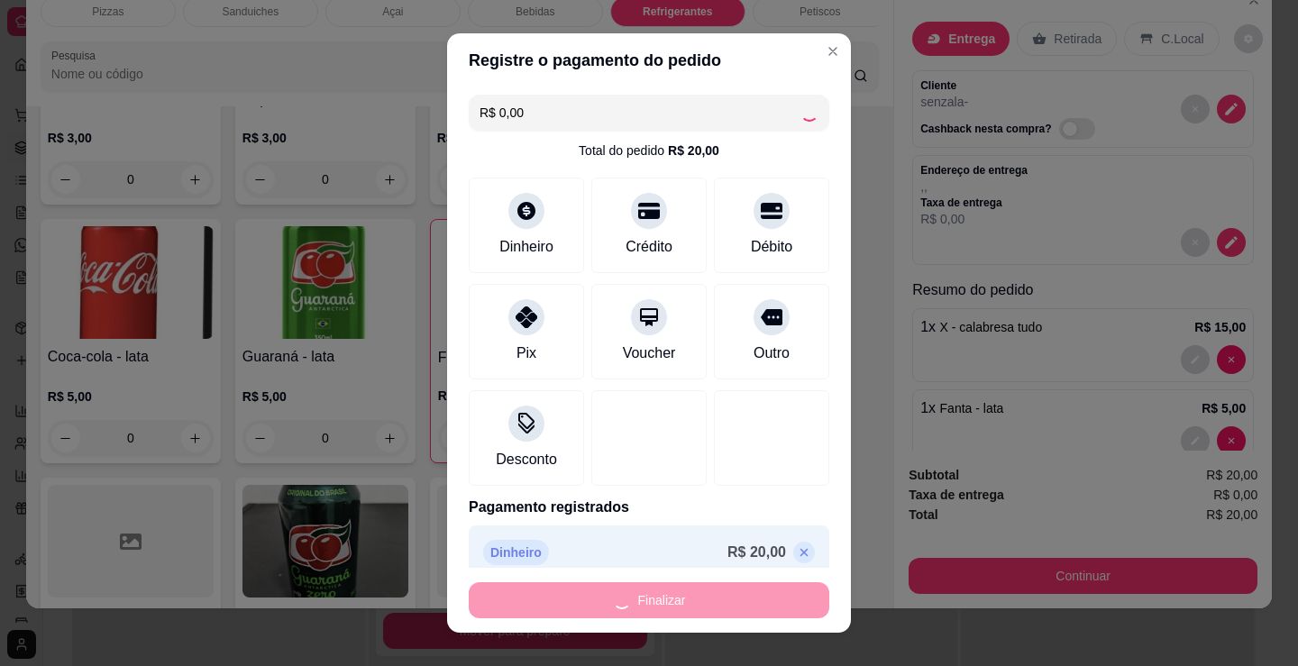
type input "0"
type input "-R$ 20,00"
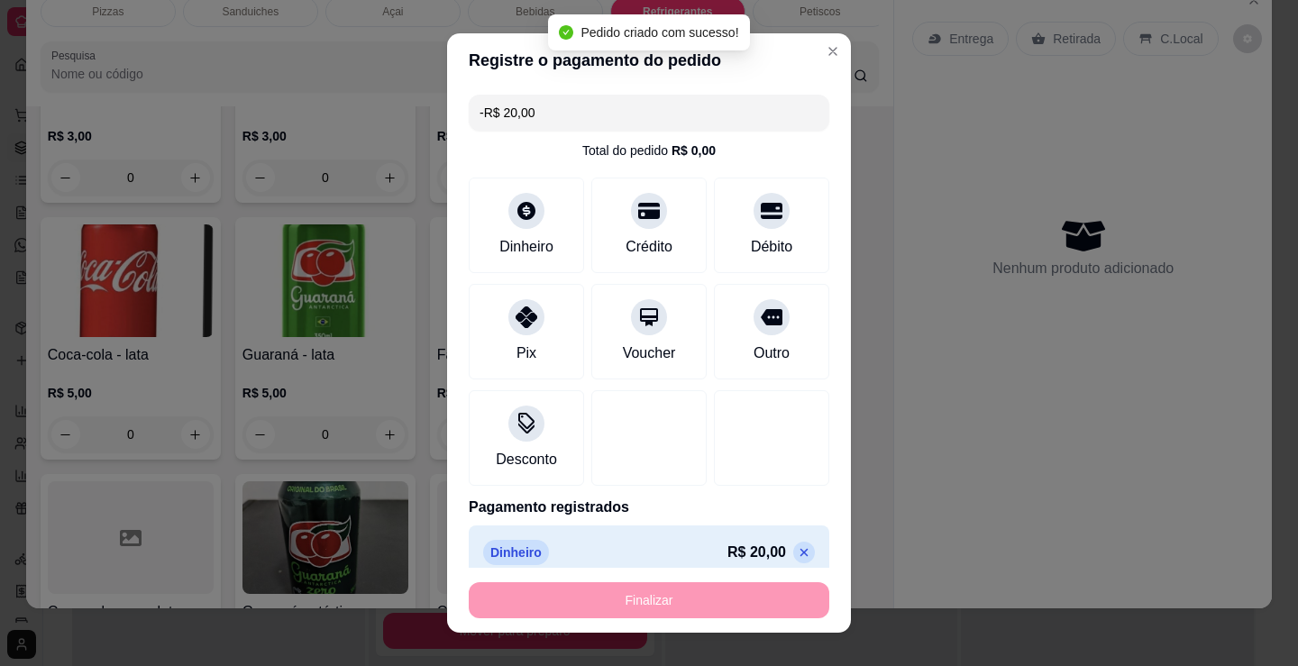
scroll to position [4849, 0]
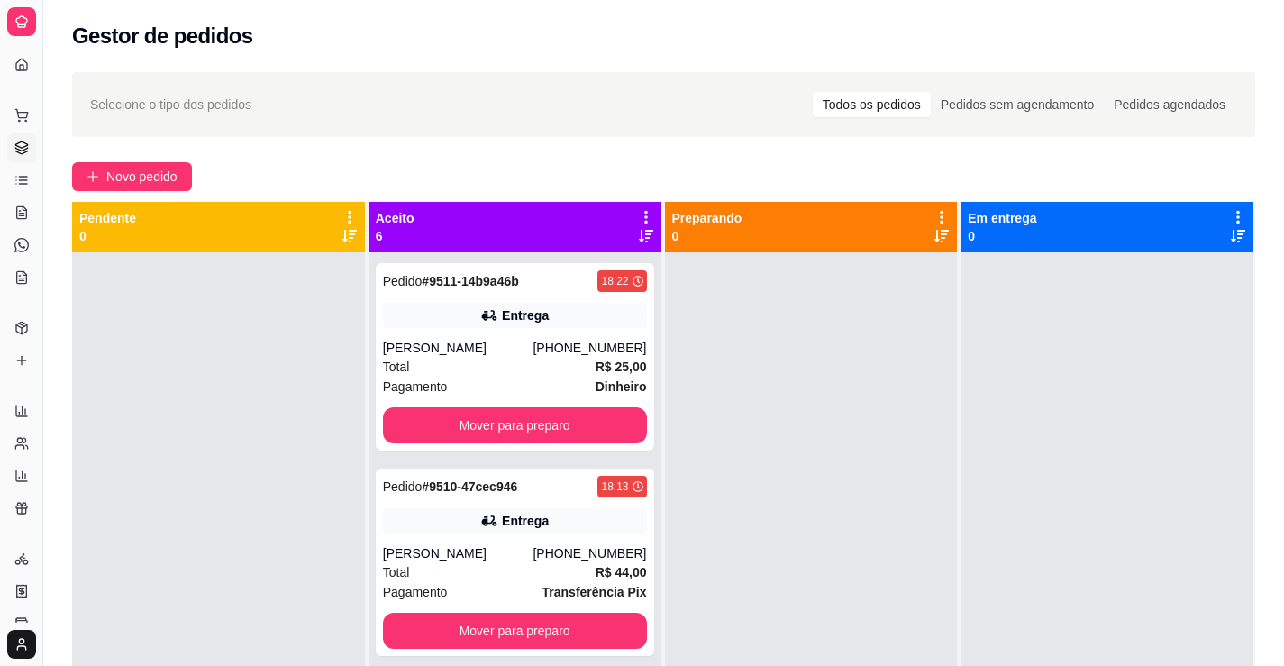
click at [1010, 479] on div at bounding box center [1107, 585] width 293 height 666
drag, startPoint x: 38, startPoint y: 244, endPoint x: 55, endPoint y: 247, distance: 17.3
click at [55, 247] on div "Diggy Sistema de Gestão D Diêgo Pizzas ... Loja aberta Plano Customizado até 12…" at bounding box center [642, 470] width 1284 height 941
click at [43, 245] on button "Toggle Sidebar" at bounding box center [42, 333] width 14 height 666
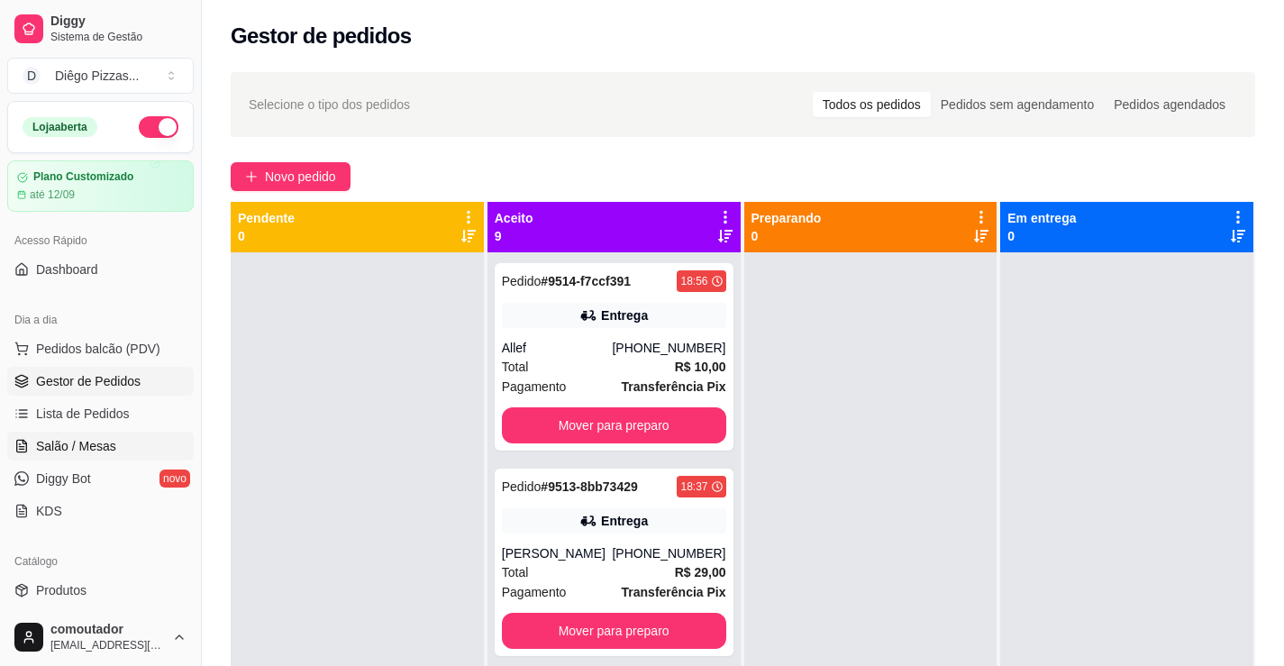
click at [94, 441] on span "Salão / Mesas" at bounding box center [76, 446] width 80 height 18
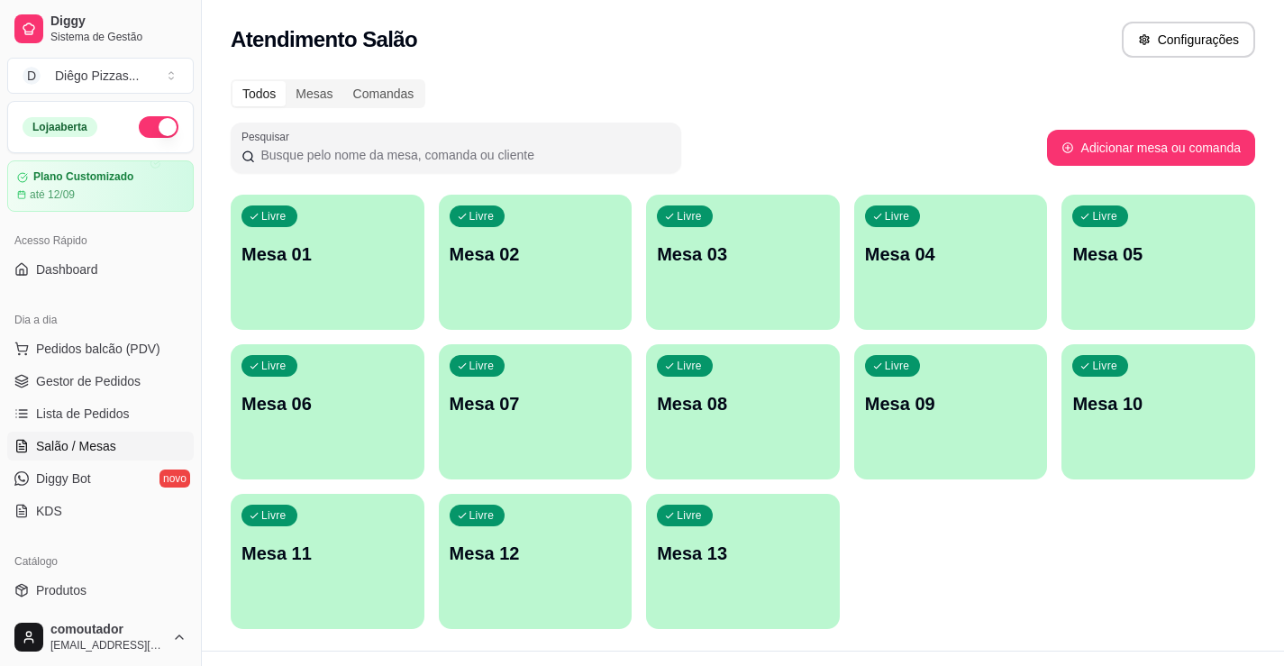
click at [347, 301] on div "Livre Mesa 01" at bounding box center [328, 252] width 194 height 114
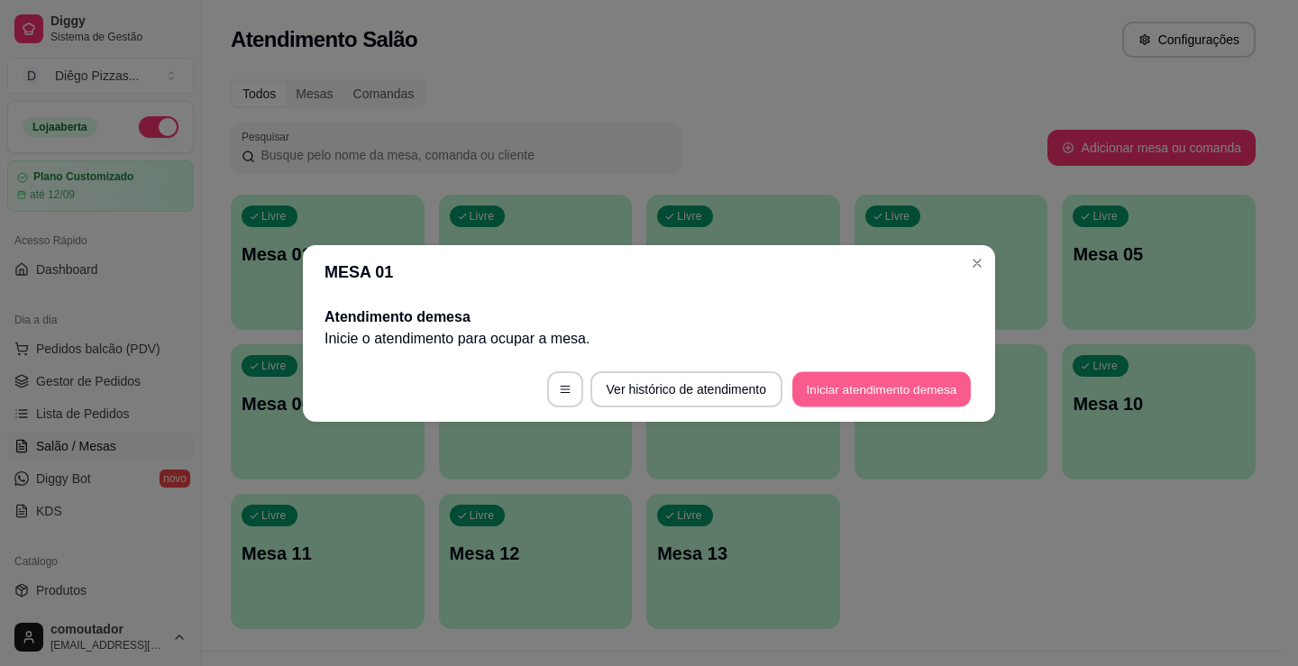
click at [880, 390] on button "Iniciar atendimento de mesa" at bounding box center [881, 388] width 178 height 35
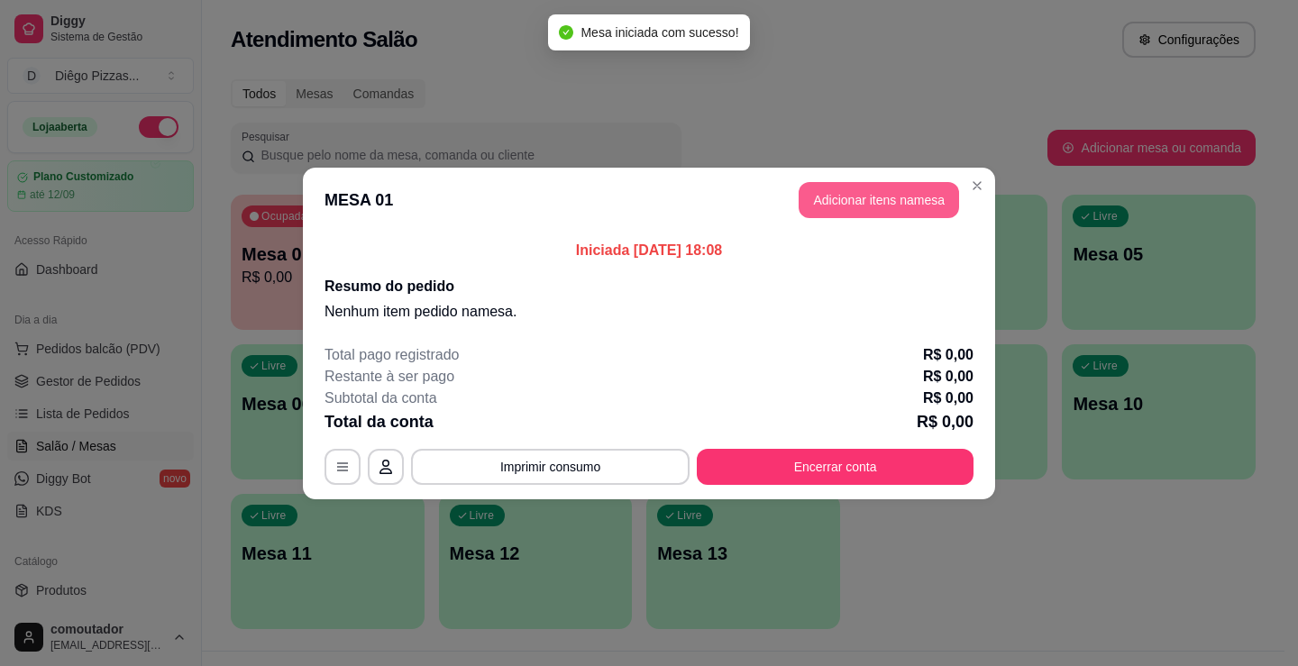
click at [854, 195] on button "Adicionar itens na mesa" at bounding box center [879, 200] width 160 height 36
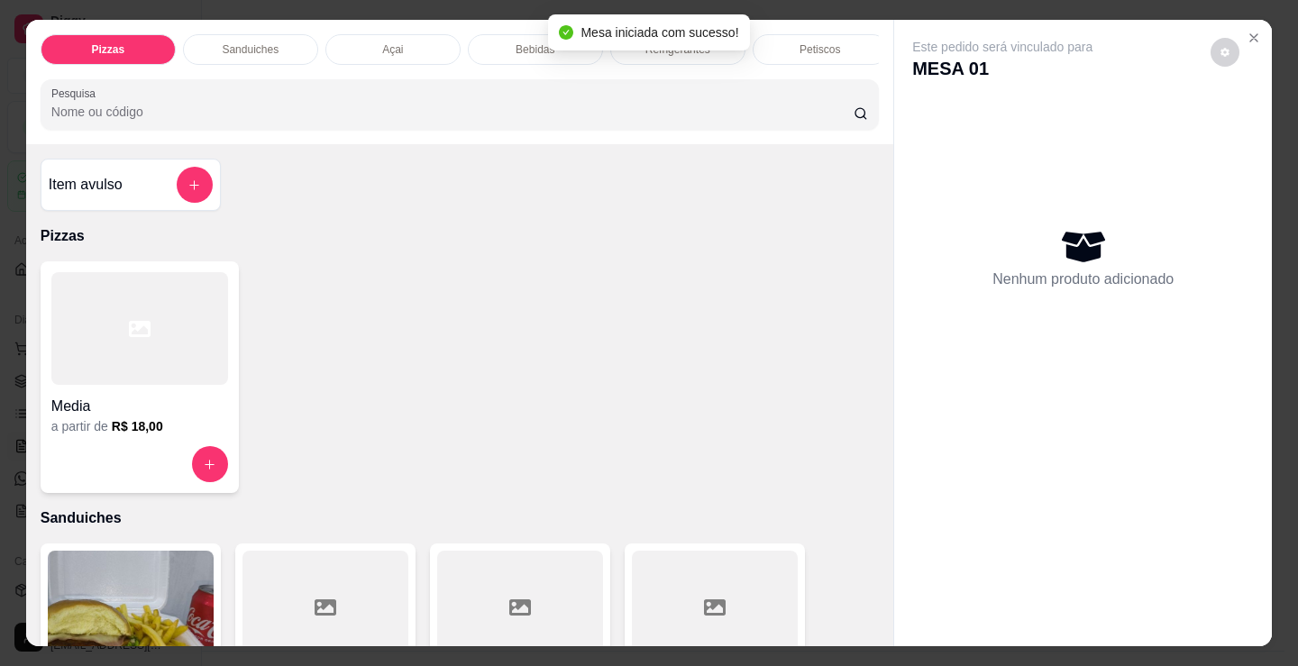
click at [812, 44] on p "Petiscos" at bounding box center [820, 49] width 41 height 14
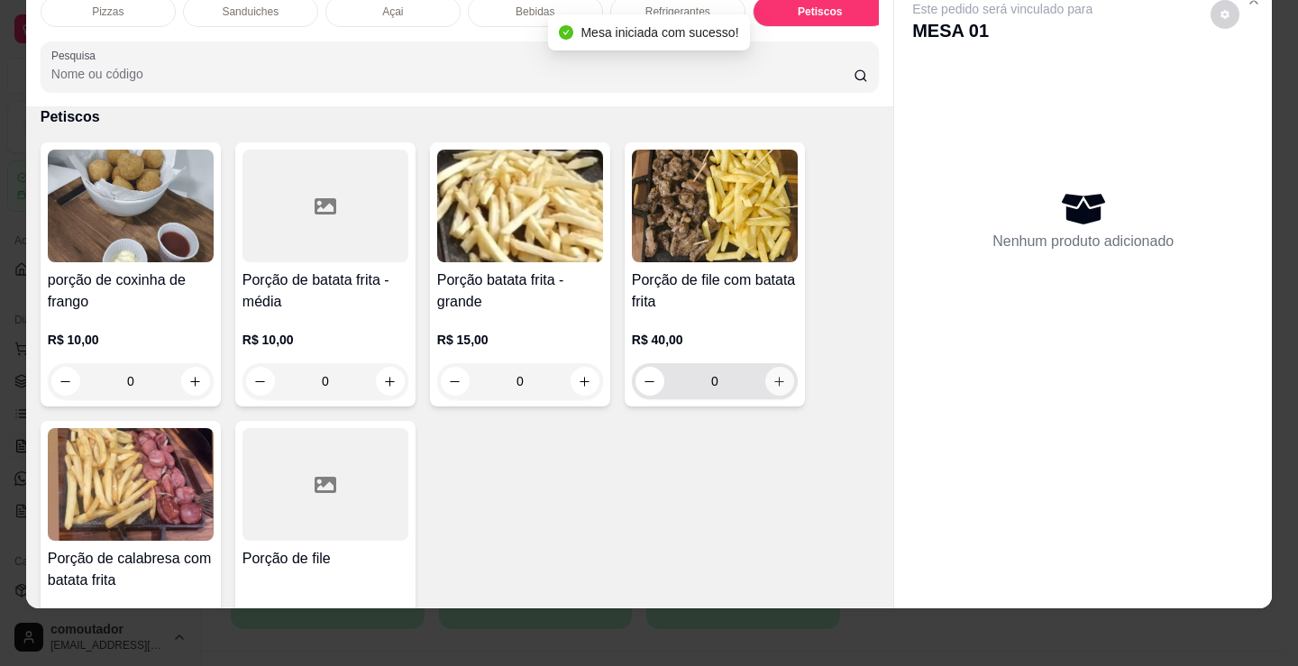
click at [772, 381] on icon "increase-product-quantity" at bounding box center [779, 382] width 14 height 14
type input "1"
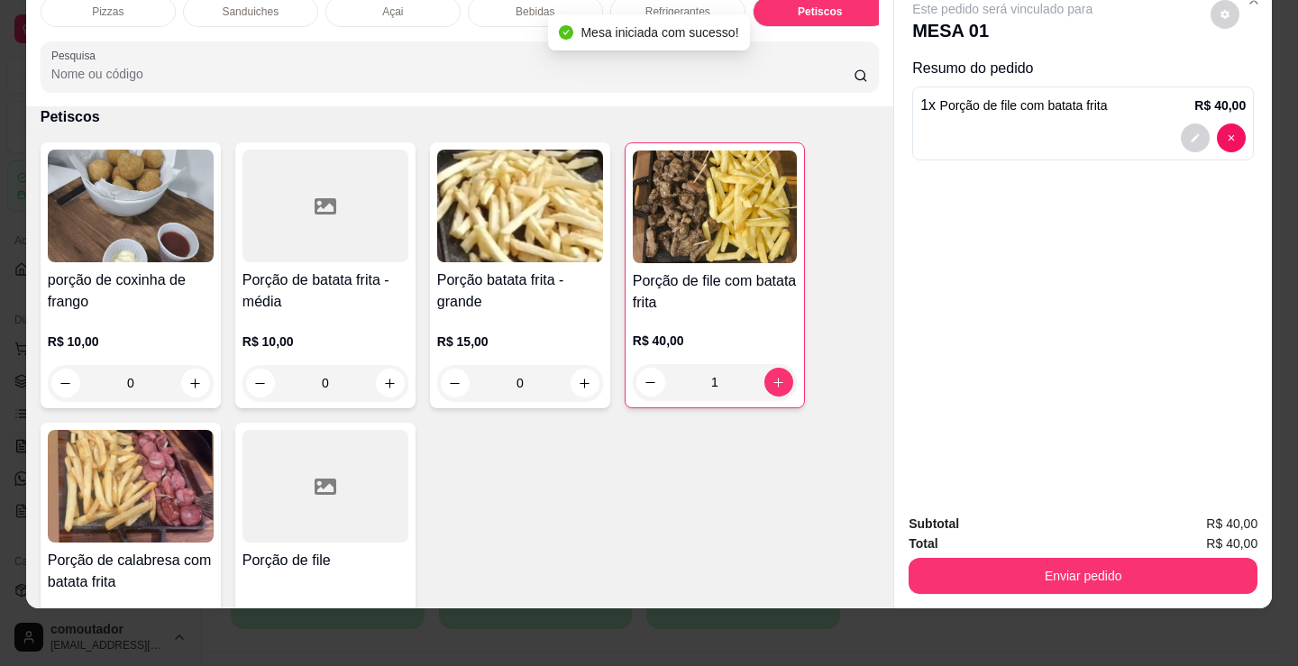
click at [531, 5] on p "Bebidas" at bounding box center [535, 12] width 39 height 14
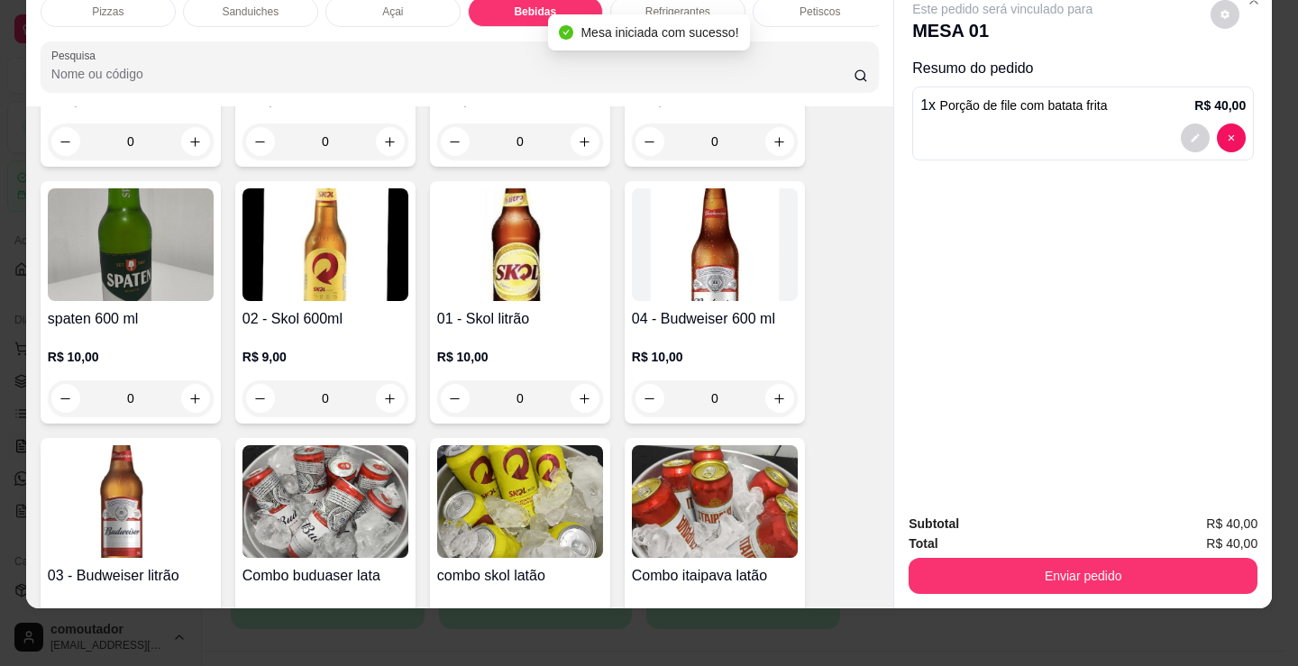
scroll to position [2865, 0]
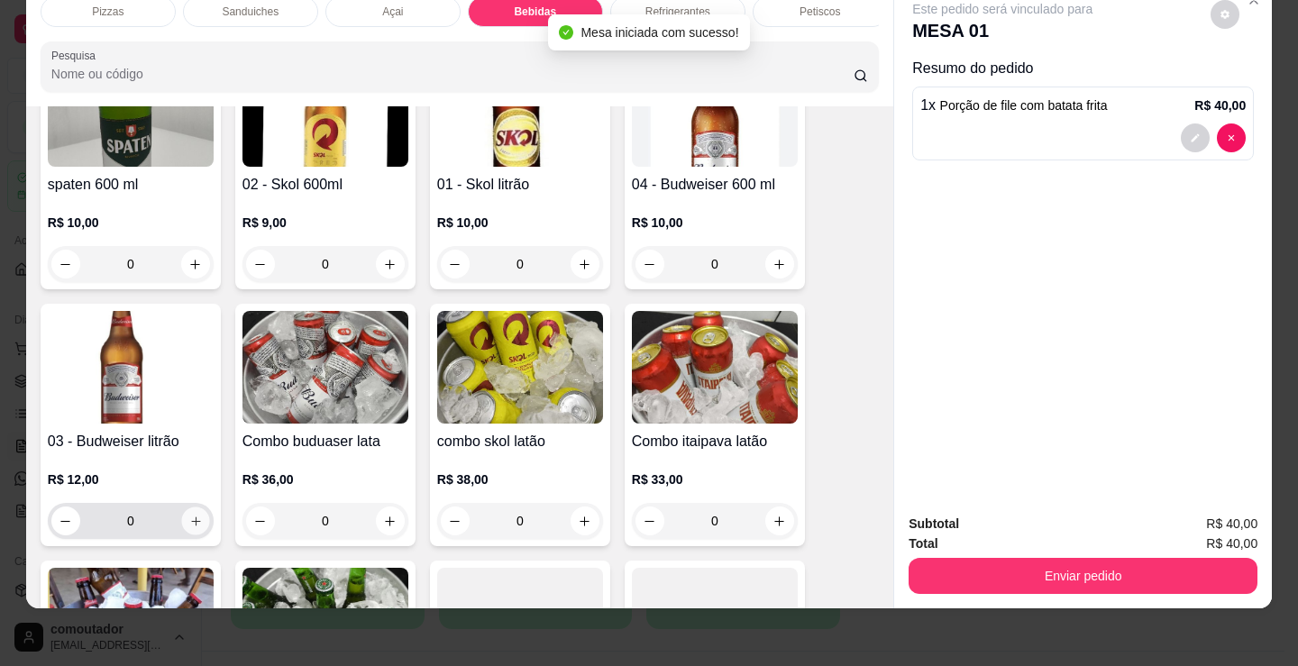
click at [191, 519] on icon "increase-product-quantity" at bounding box center [195, 520] width 9 height 9
click at [189, 519] on icon "increase-product-quantity" at bounding box center [196, 522] width 14 height 14
type input "2"
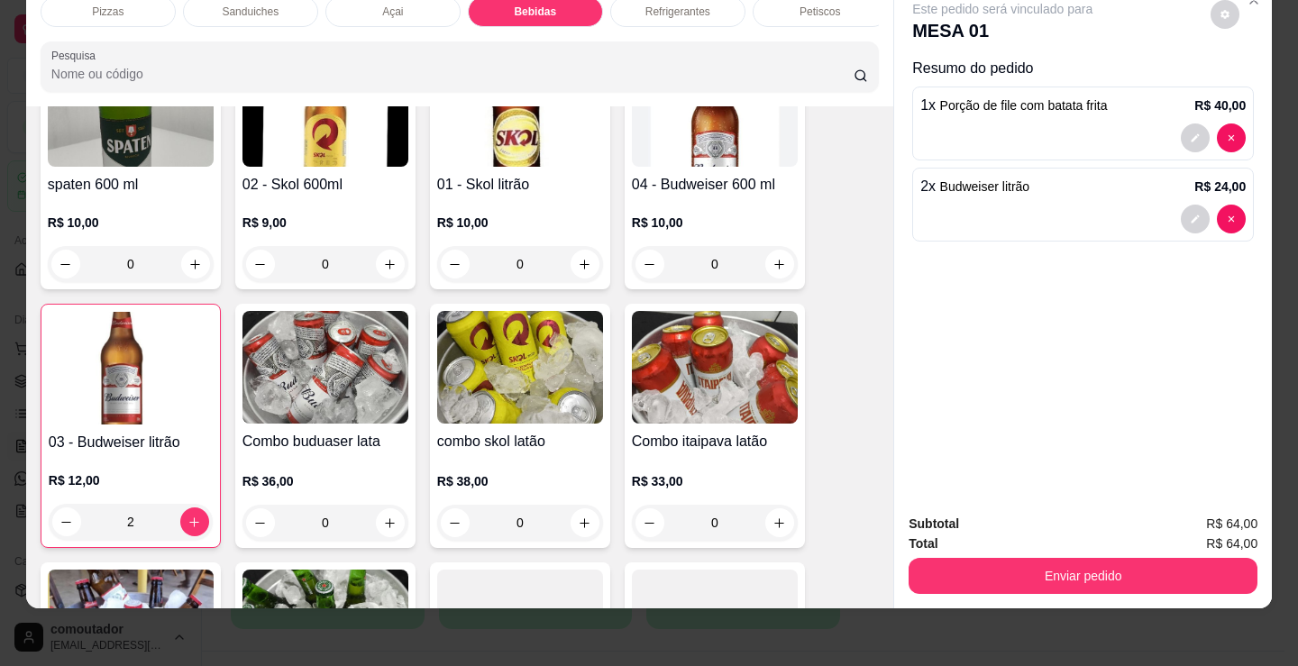
click at [1073, 558] on button "Enviar pedido" at bounding box center [1083, 576] width 349 height 36
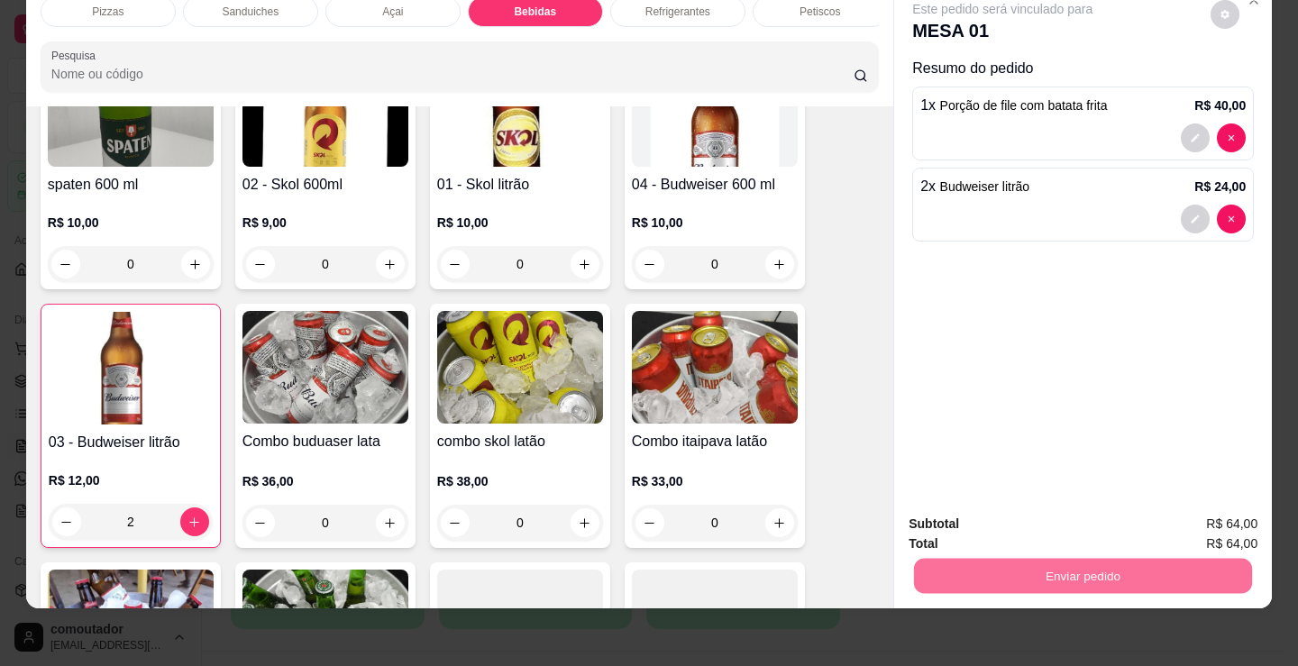
click at [1023, 525] on button "Não registrar e enviar pedido" at bounding box center [1024, 517] width 182 height 33
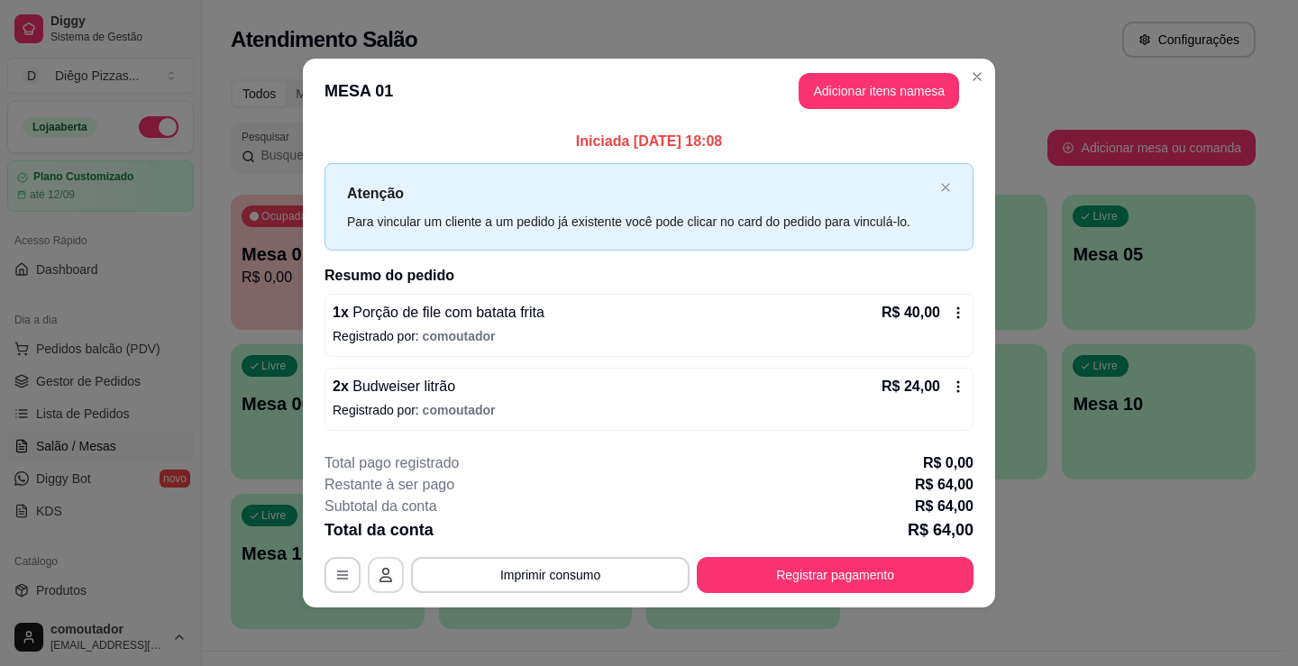
click at [389, 566] on button "button" at bounding box center [386, 575] width 36 height 36
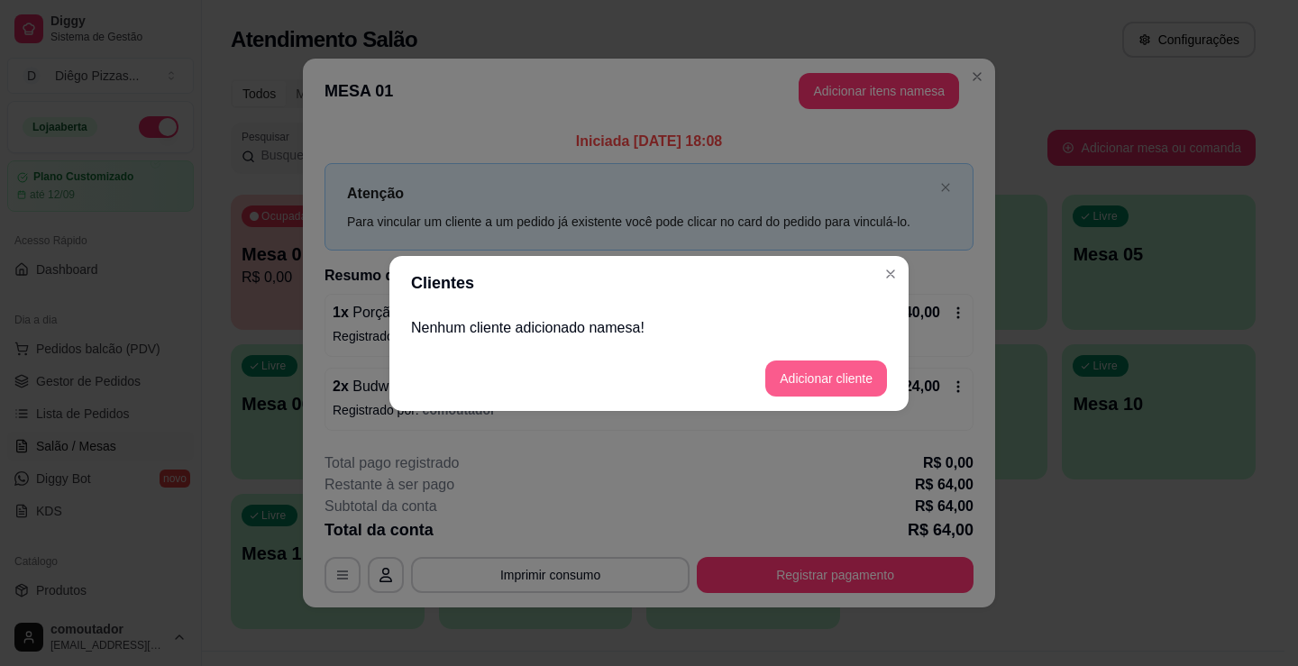
click at [853, 371] on button "Adicionar cliente" at bounding box center [826, 379] width 122 height 36
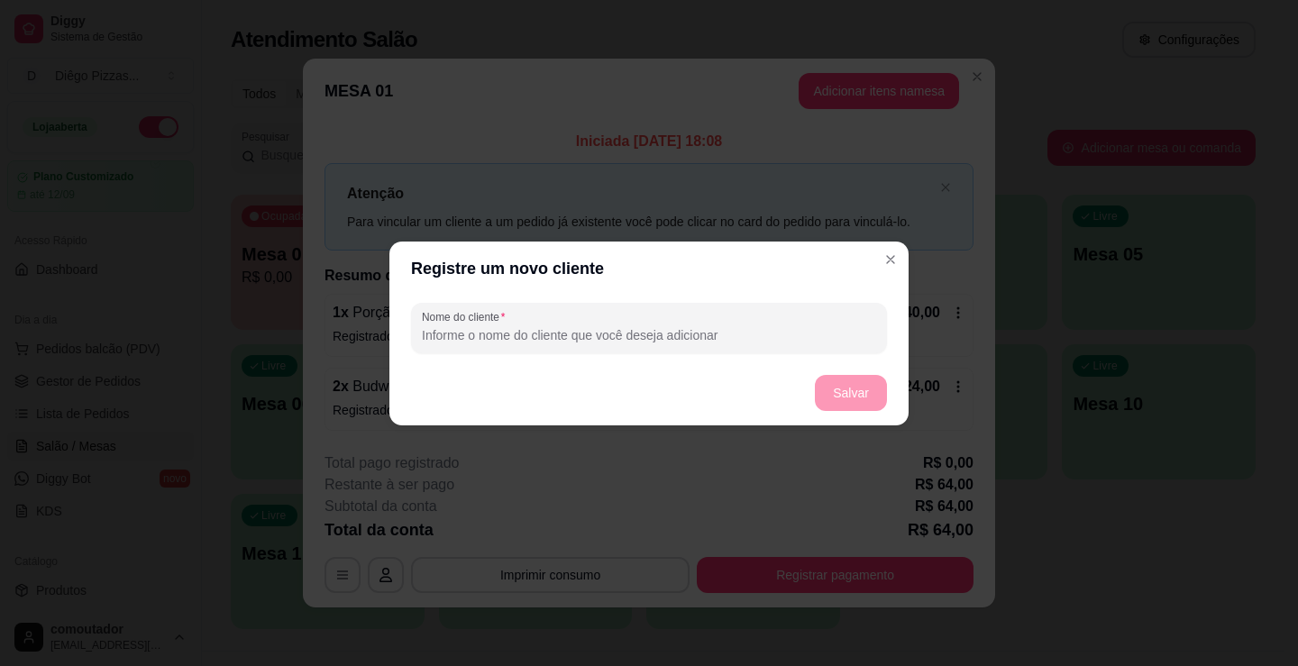
click at [566, 328] on input "Nome do cliente" at bounding box center [649, 335] width 454 height 18
type input "[PERSON_NAME]"
click at [861, 392] on button "Salvar" at bounding box center [851, 392] width 70 height 35
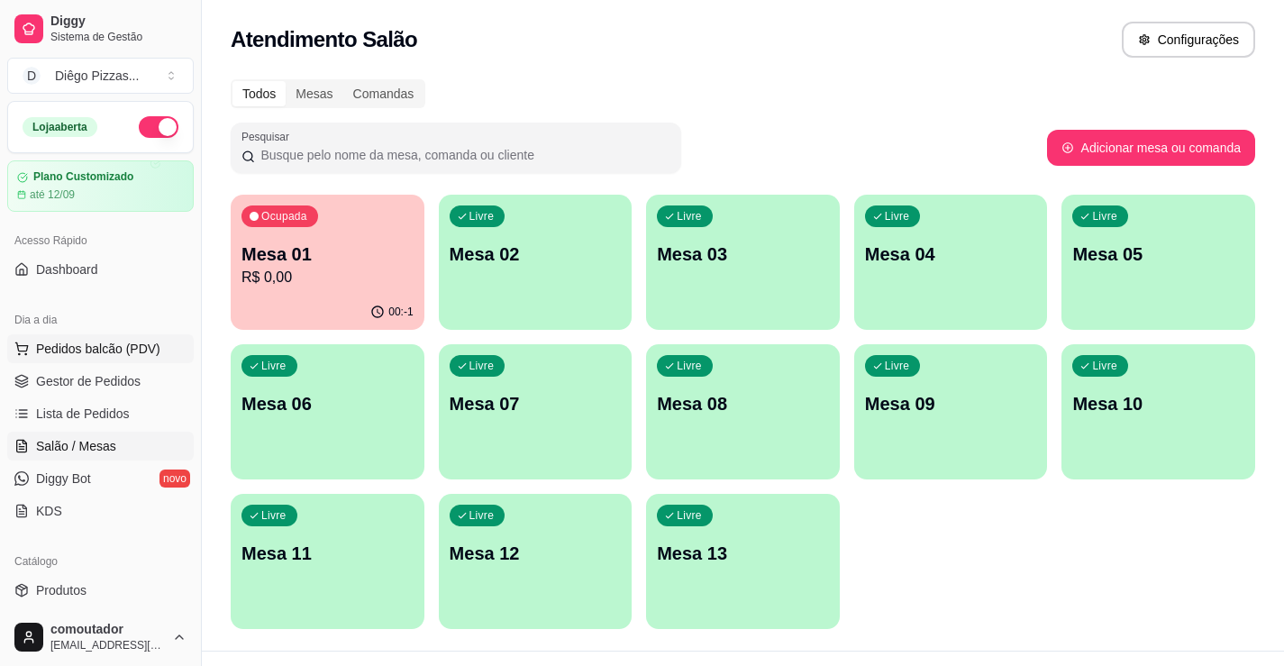
click at [150, 342] on span "Pedidos balcão (PDV)" at bounding box center [98, 349] width 124 height 18
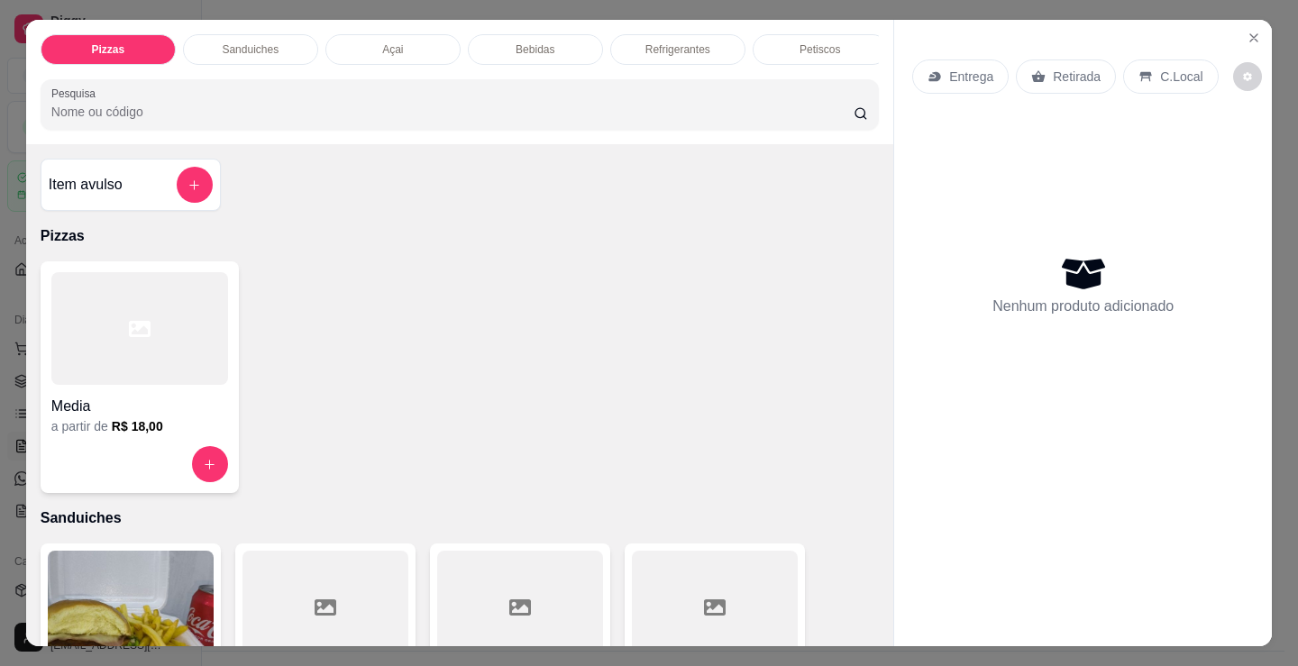
click at [786, 45] on div "Petiscos" at bounding box center [820, 49] width 135 height 31
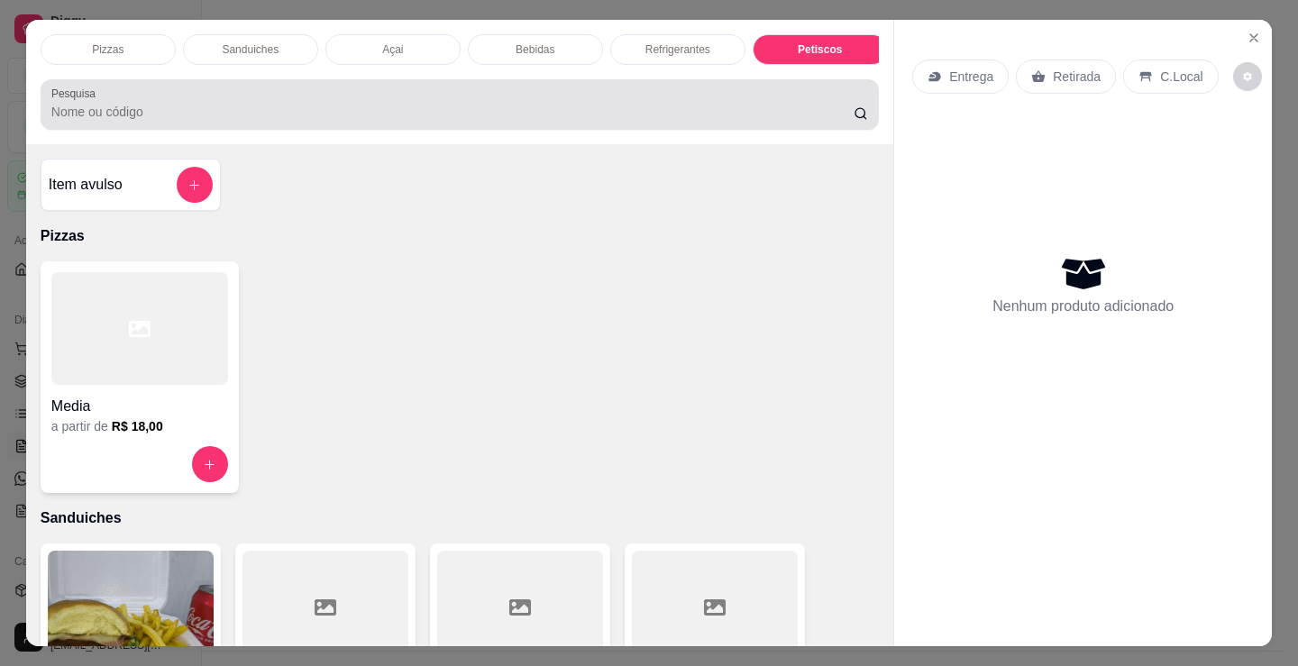
scroll to position [44, 0]
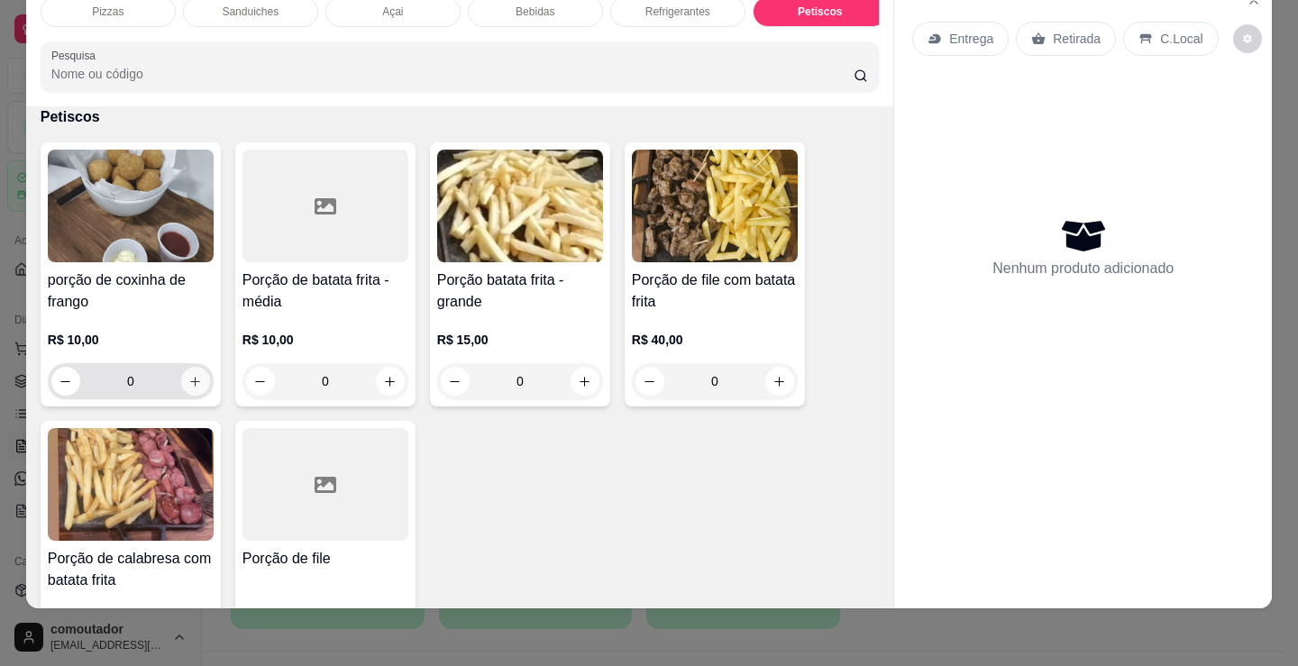
click at [191, 378] on icon "increase-product-quantity" at bounding box center [195, 382] width 14 height 14
type input "1"
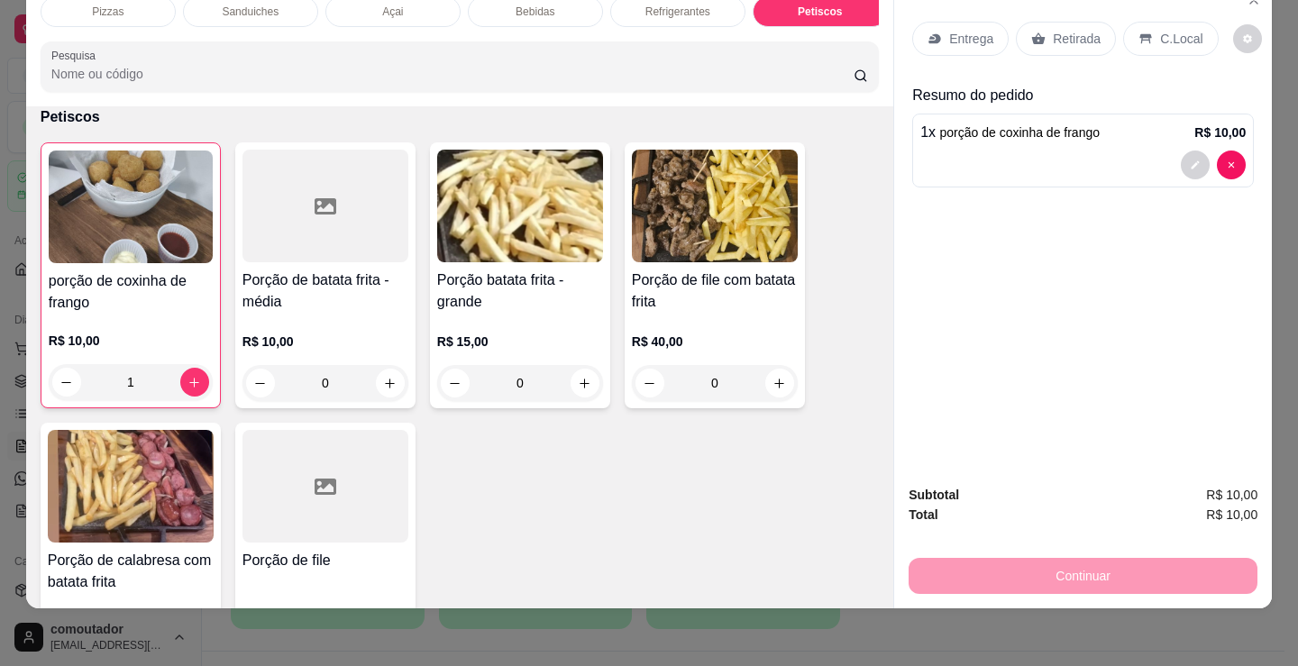
click at [937, 23] on div "Entrega" at bounding box center [960, 39] width 96 height 34
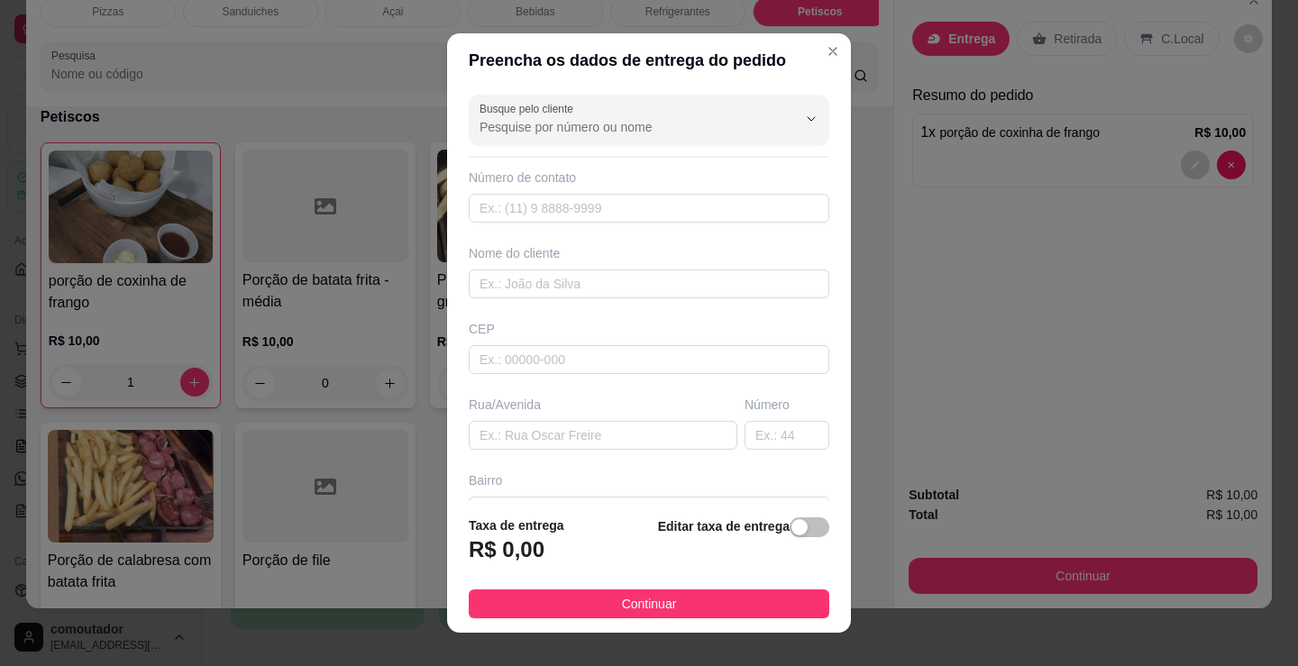
click at [705, 304] on div "Busque pelo cliente Número de contato Nome do cliente CEP Rua/[GEOGRAPHIC_DATA]" at bounding box center [649, 294] width 404 height 414
click at [712, 270] on input "text" at bounding box center [649, 284] width 361 height 29
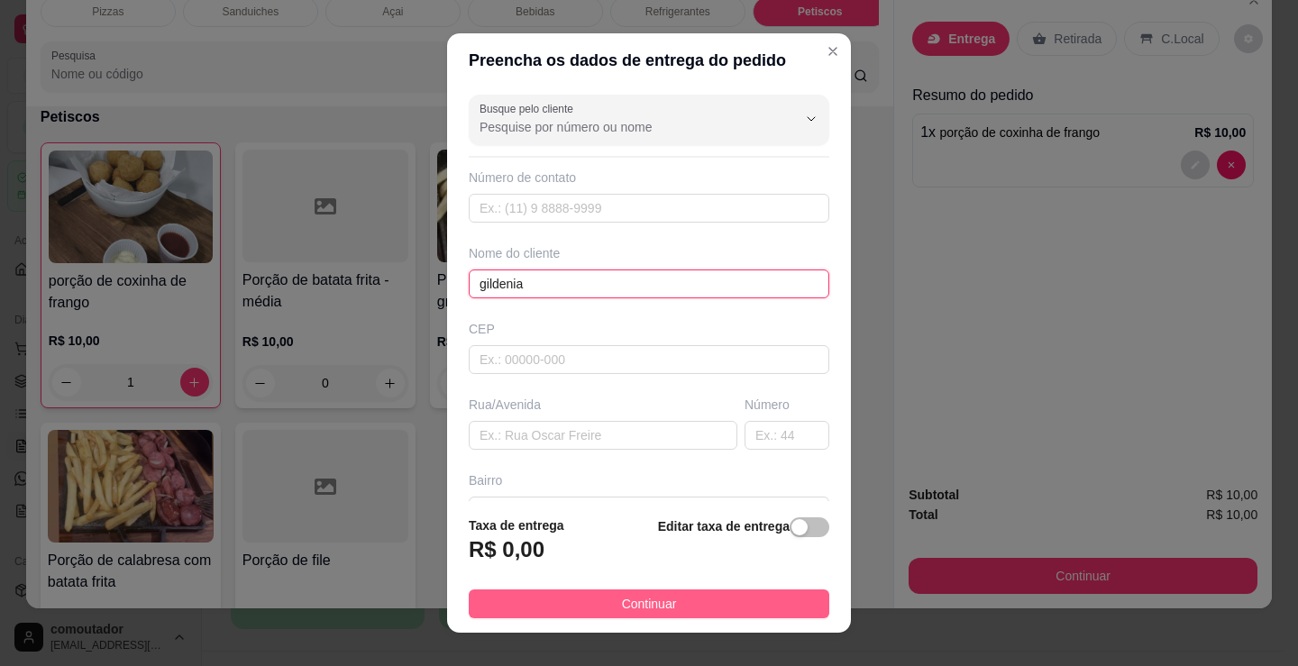
type input "gildenia"
click at [741, 608] on button "Continuar" at bounding box center [649, 604] width 361 height 29
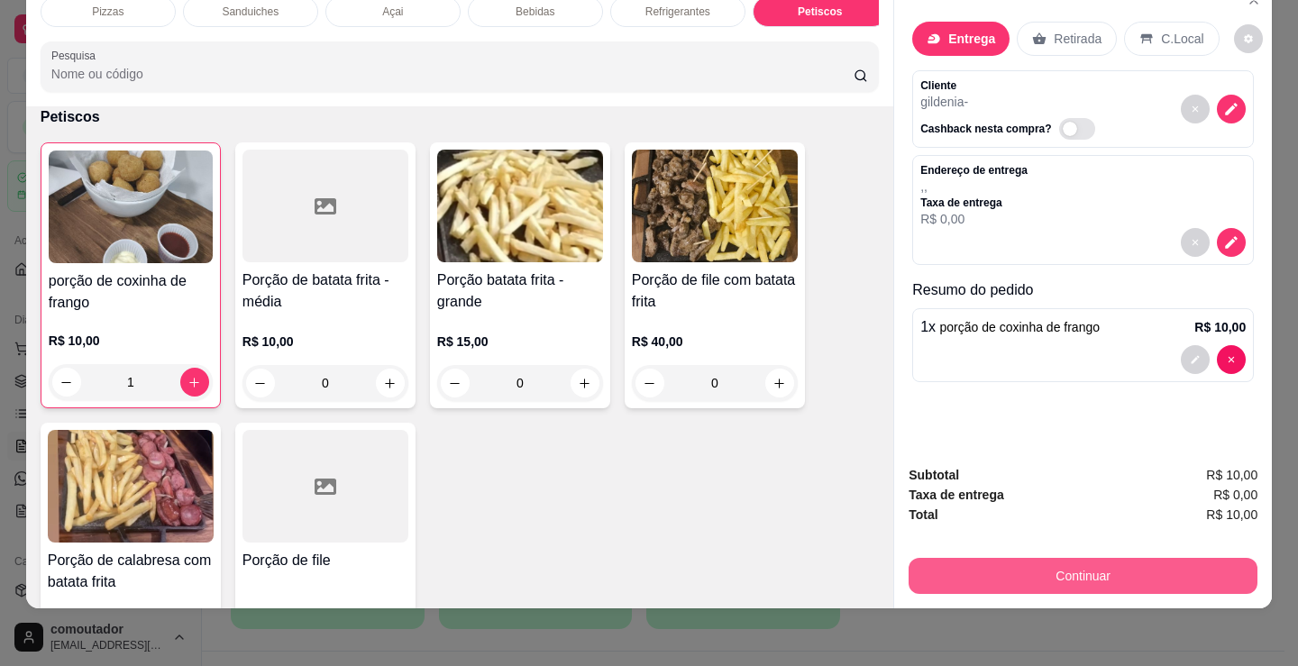
click at [1102, 559] on button "Continuar" at bounding box center [1083, 576] width 349 height 36
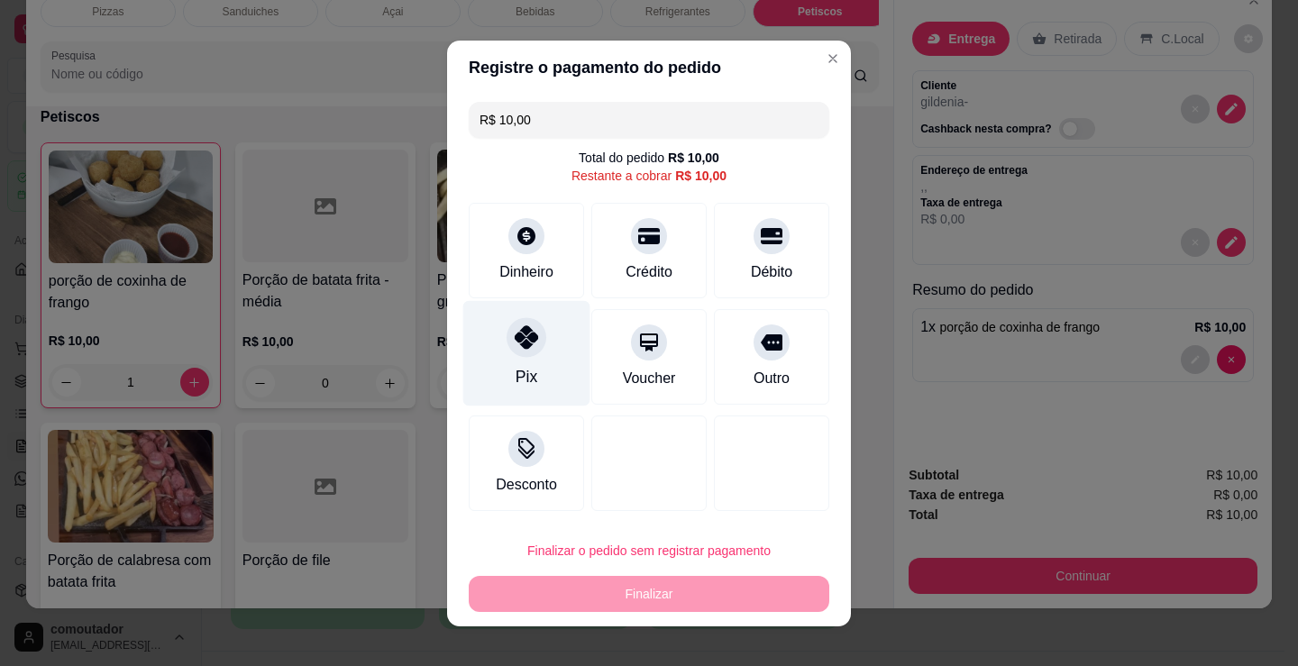
click at [532, 361] on div "Pix" at bounding box center [526, 352] width 127 height 105
type input "R$ 0,00"
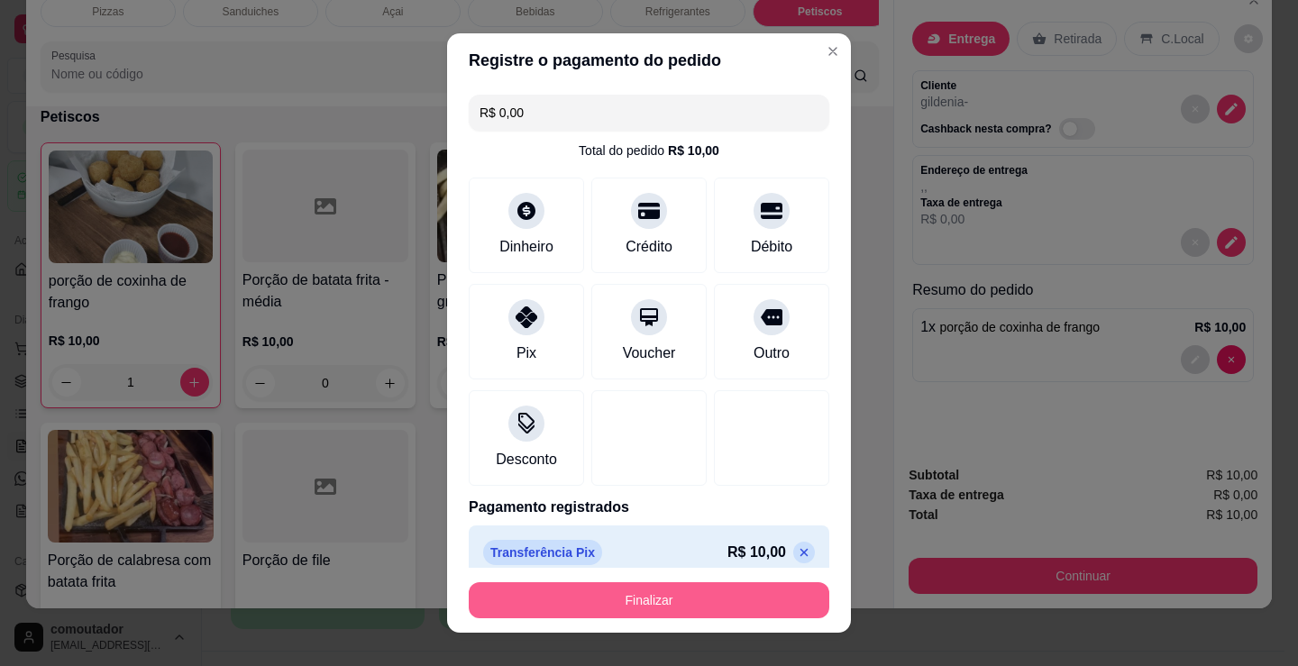
click at [653, 605] on button "Finalizar" at bounding box center [649, 600] width 361 height 36
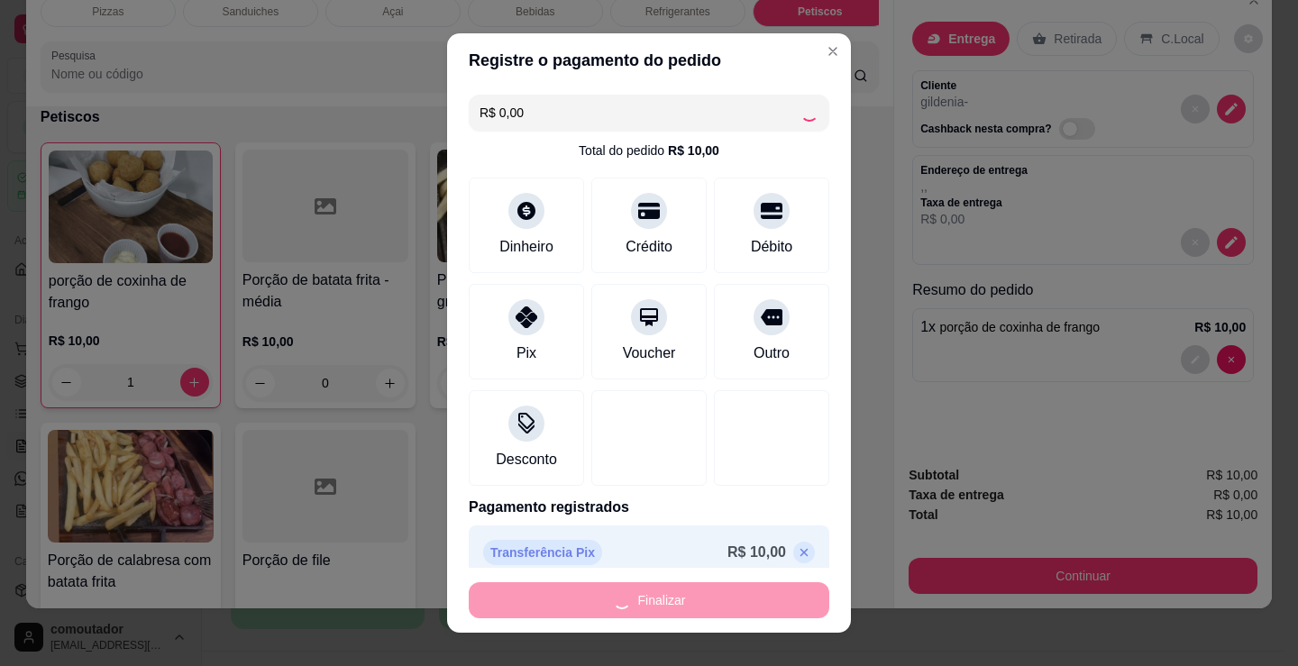
type input "0"
type input "-R$ 10,00"
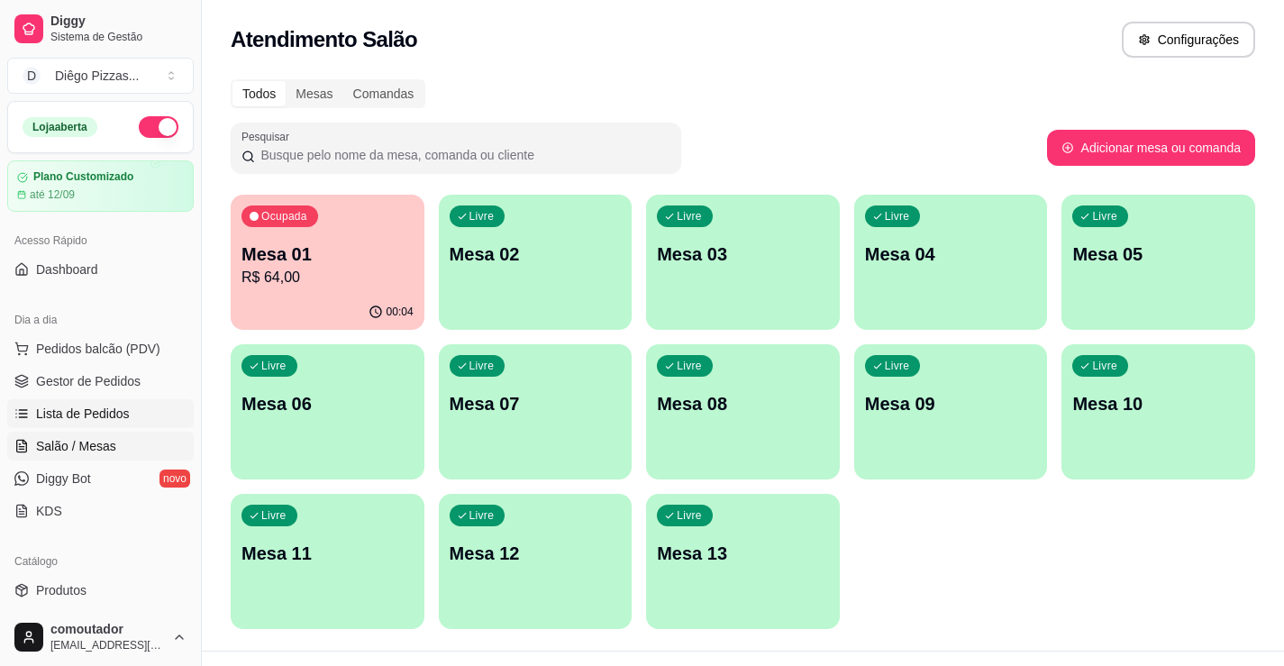
click at [106, 402] on link "Lista de Pedidos" at bounding box center [100, 413] width 187 height 29
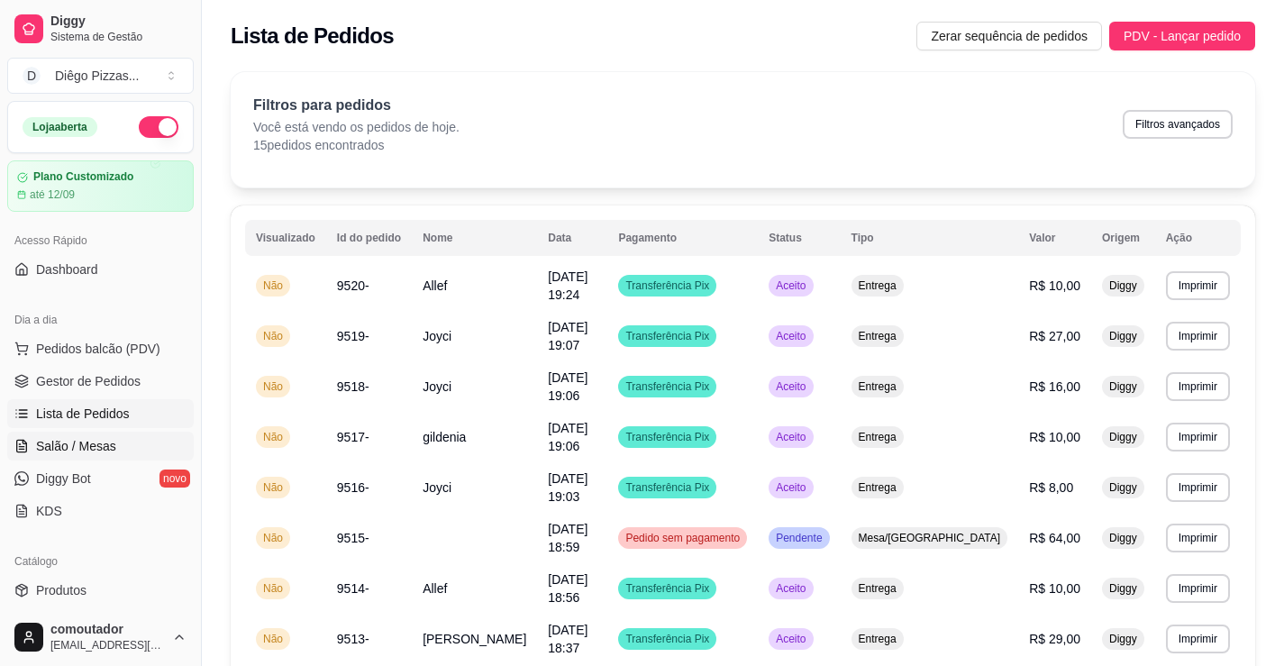
drag, startPoint x: 90, startPoint y: 440, endPoint x: 107, endPoint y: 438, distance: 17.2
click at [90, 440] on span "Salão / Mesas" at bounding box center [76, 446] width 80 height 18
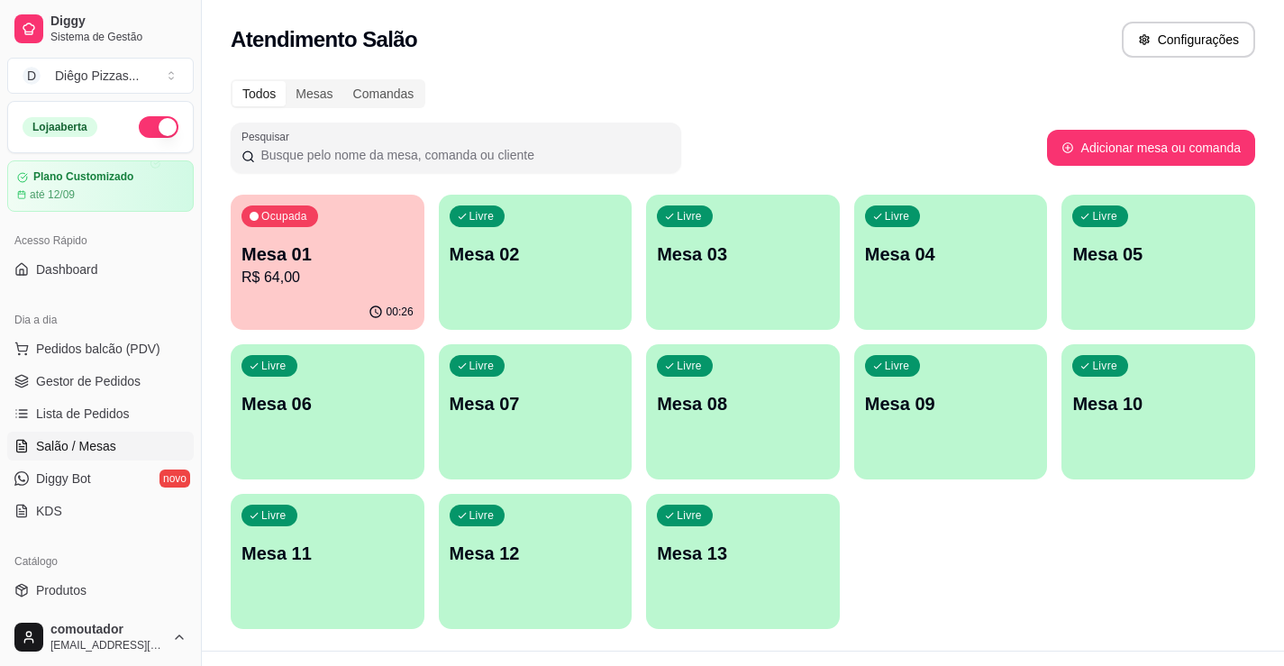
click at [382, 273] on p "R$ 64,00" at bounding box center [328, 278] width 172 height 22
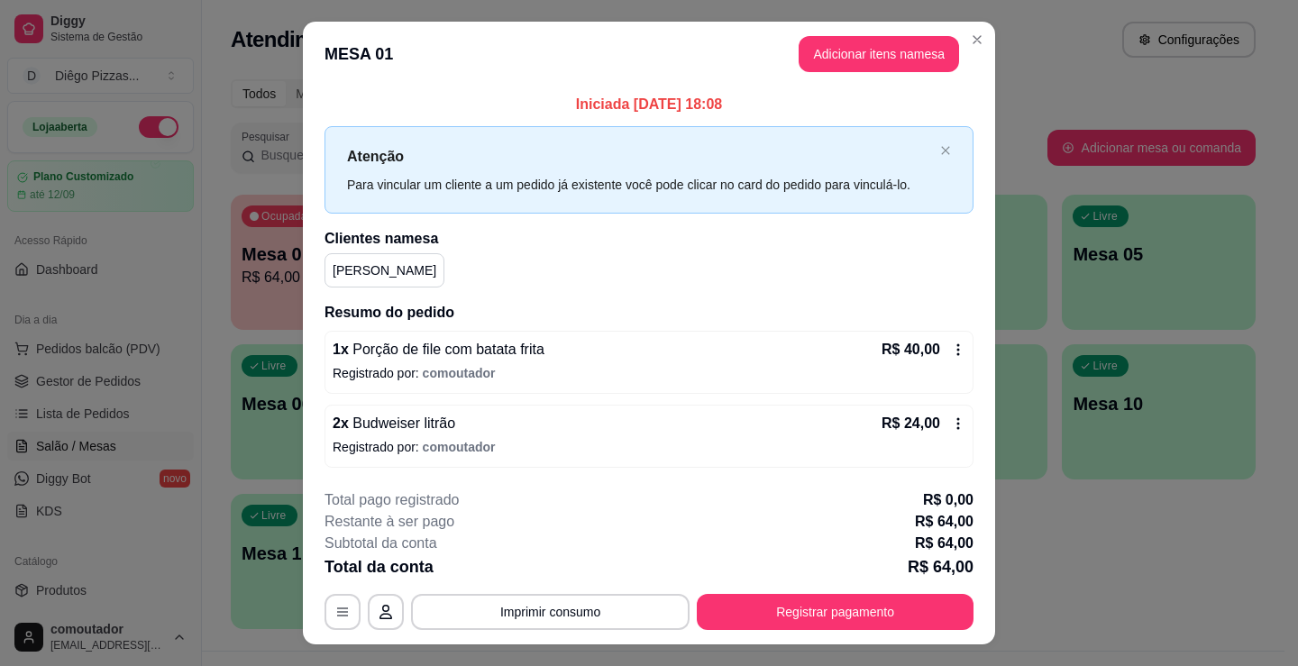
click at [919, 58] on button "Adicionar itens na mesa" at bounding box center [879, 54] width 160 height 36
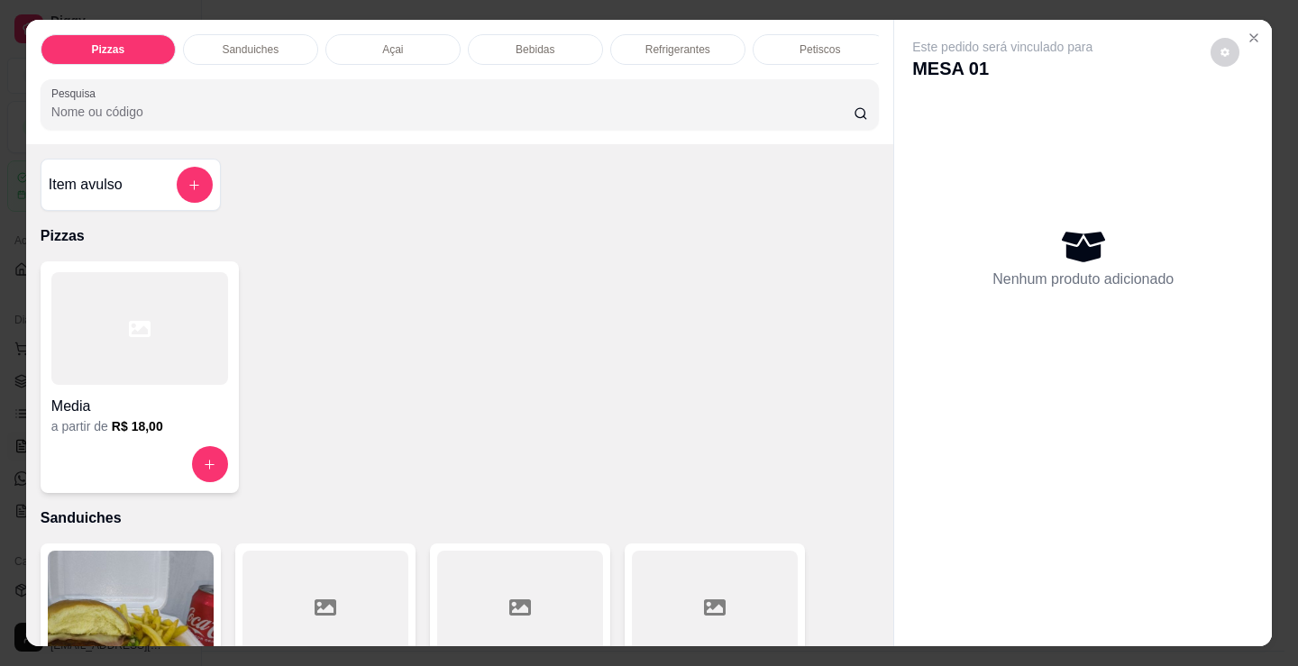
click at [518, 42] on p "Bebidas" at bounding box center [535, 49] width 39 height 14
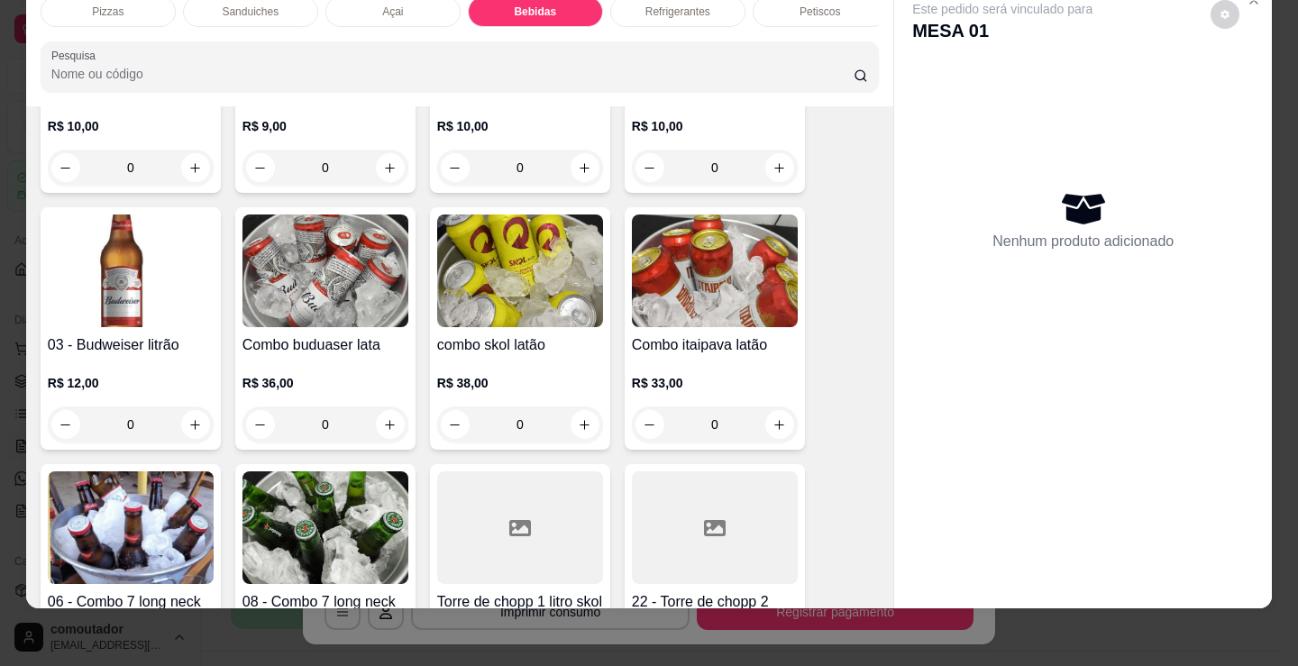
scroll to position [2955, 0]
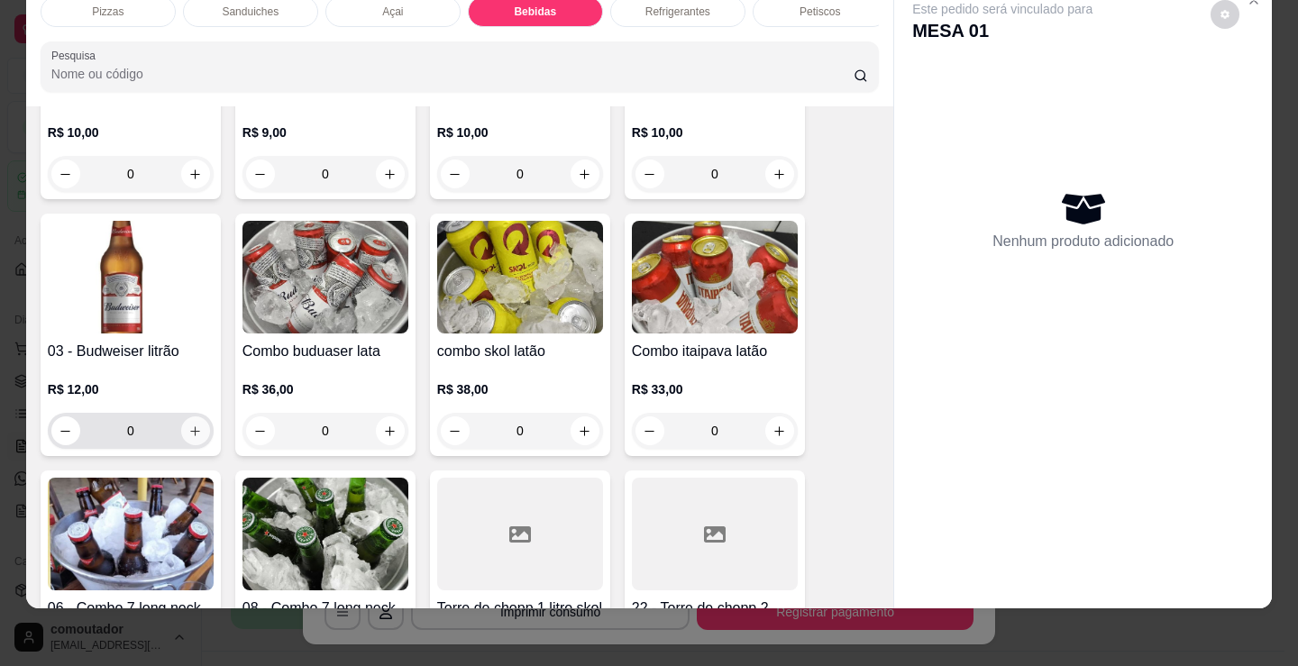
click at [191, 427] on icon "increase-product-quantity" at bounding box center [195, 432] width 14 height 14
type input "1"
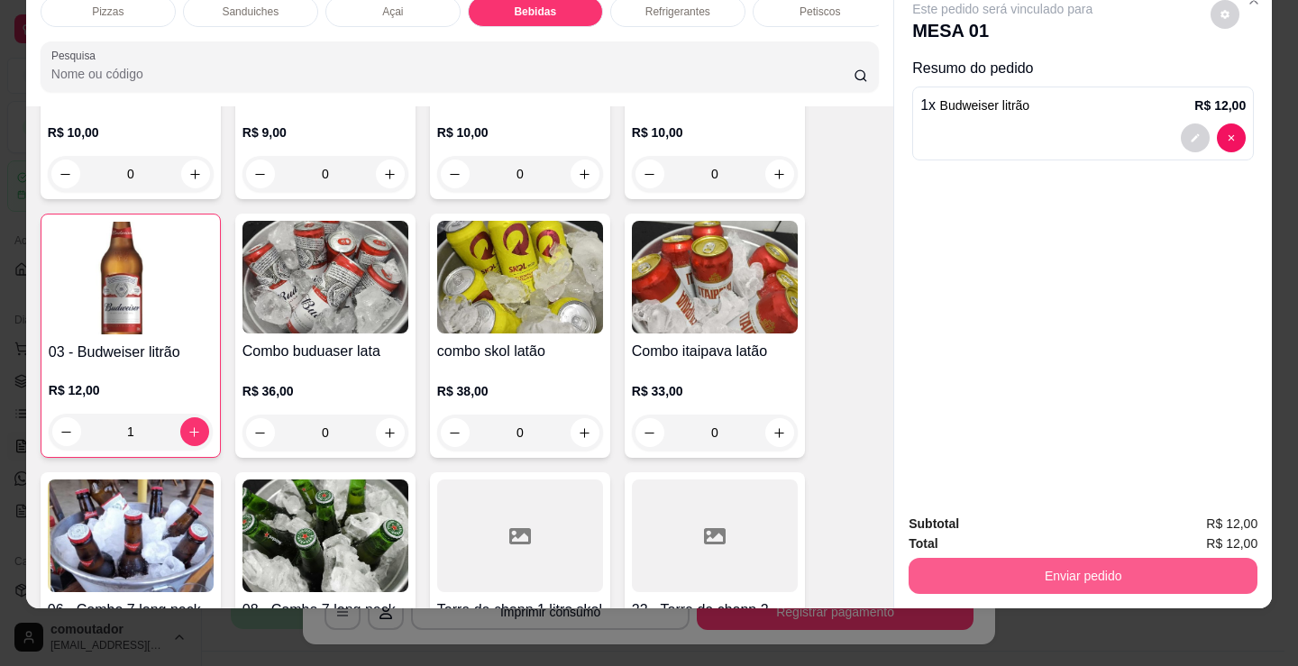
click at [1089, 558] on button "Enviar pedido" at bounding box center [1083, 576] width 349 height 36
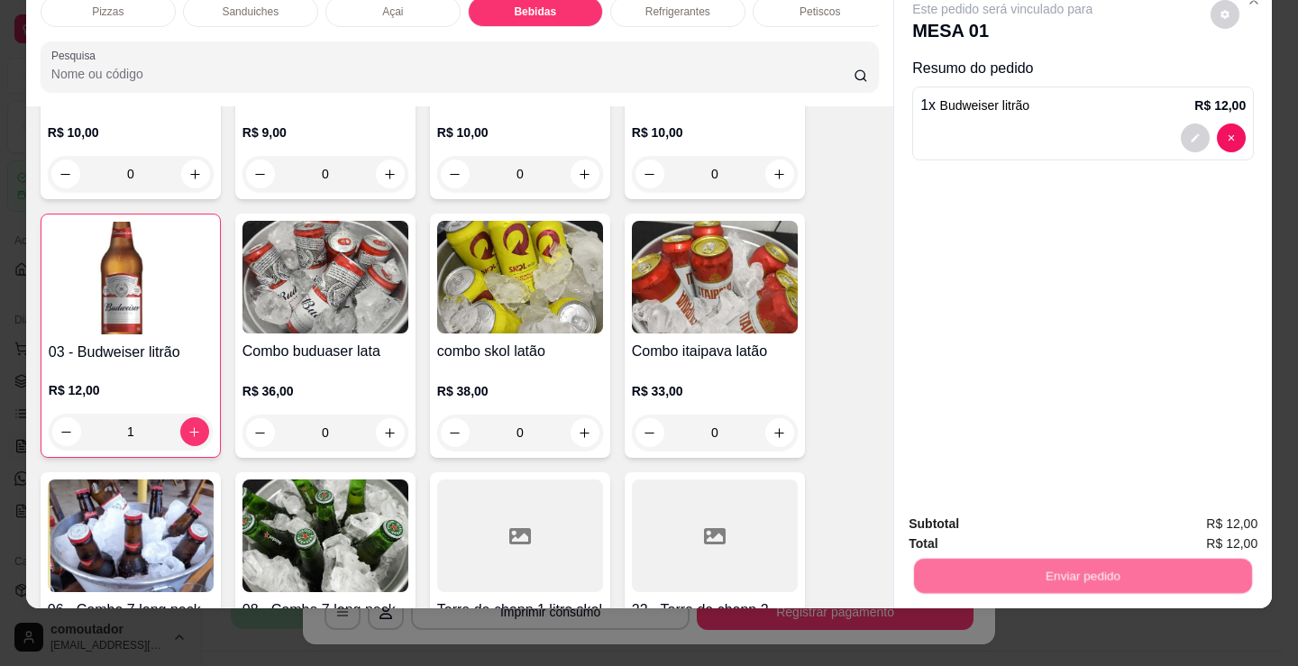
click at [1069, 516] on button "Não registrar e enviar pedido" at bounding box center [1022, 518] width 187 height 34
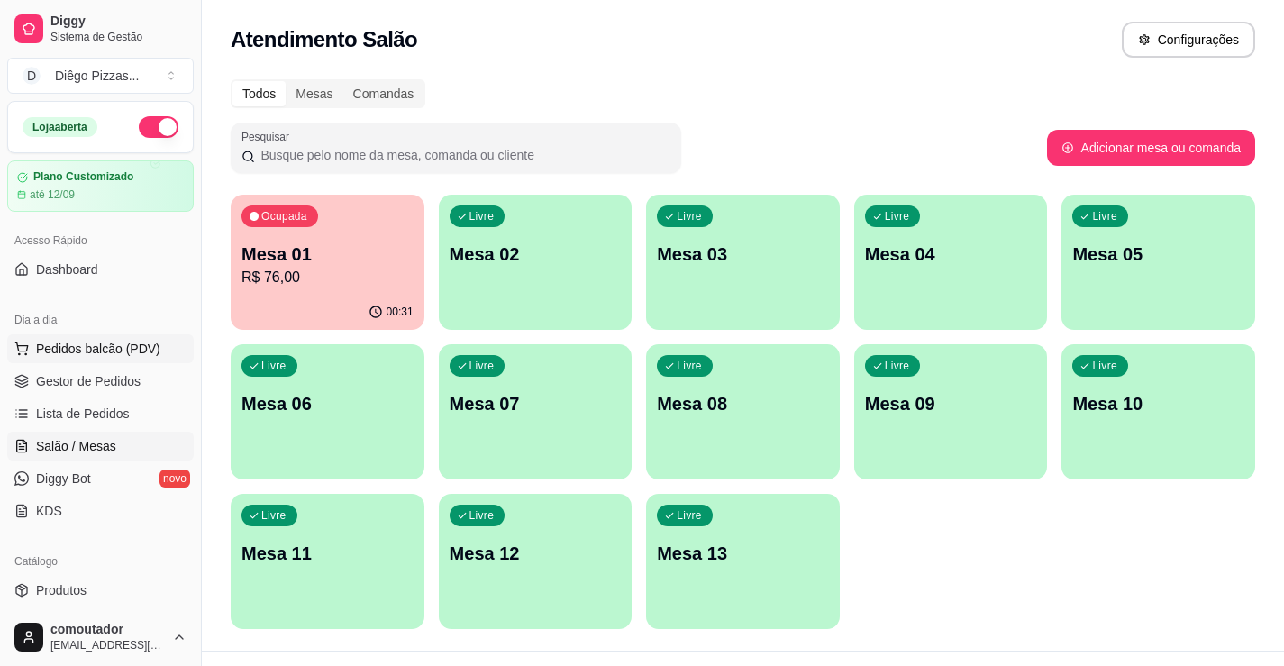
click at [110, 344] on span "Pedidos balcão (PDV)" at bounding box center [98, 349] width 124 height 18
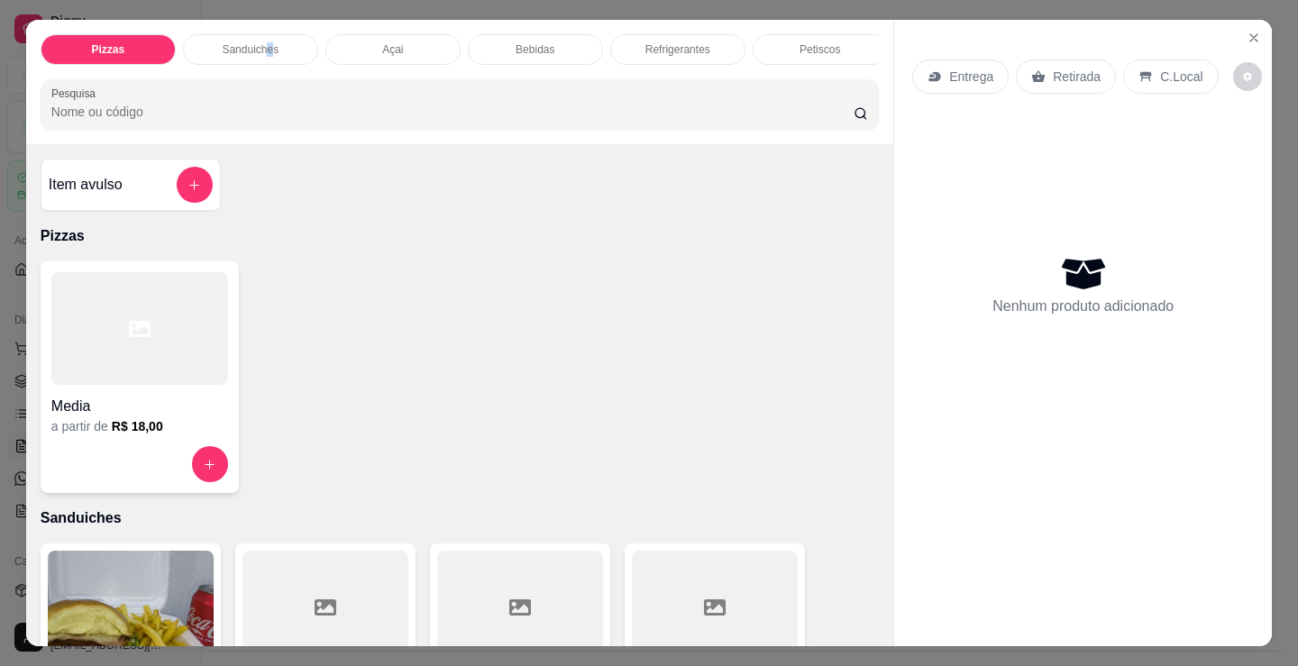
click at [263, 48] on div "Sanduiches" at bounding box center [250, 49] width 135 height 31
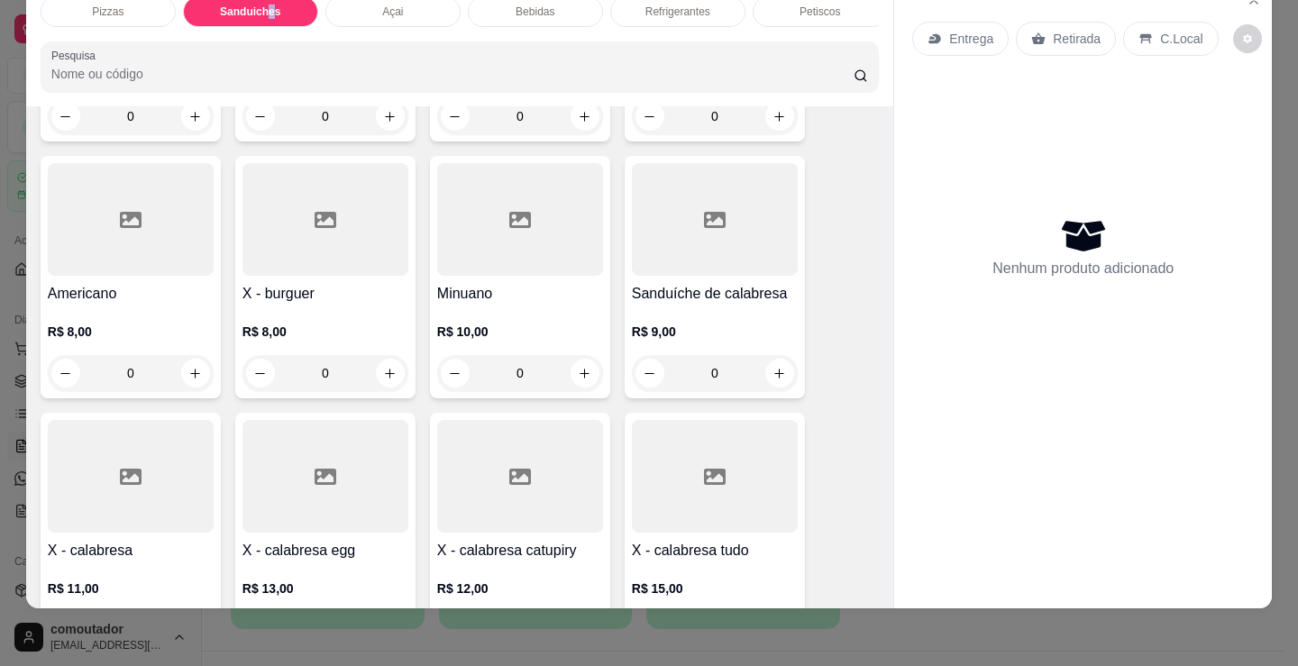
scroll to position [634, 0]
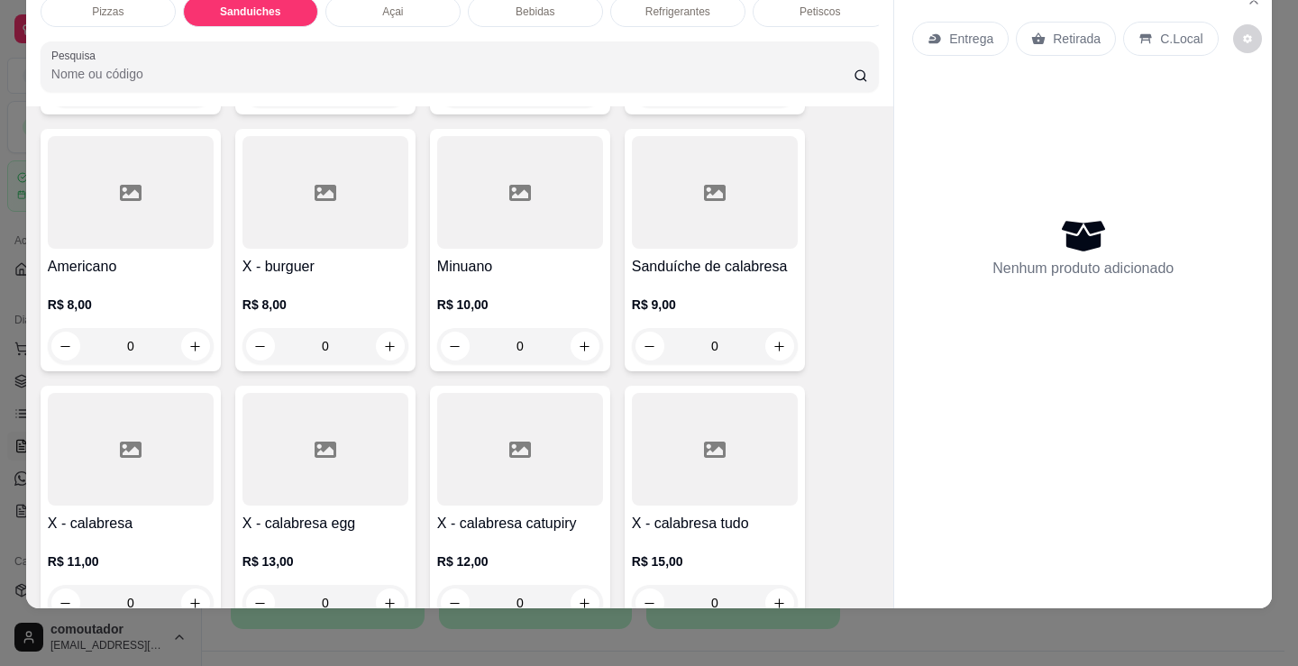
click at [385, 343] on div "0" at bounding box center [325, 346] width 166 height 36
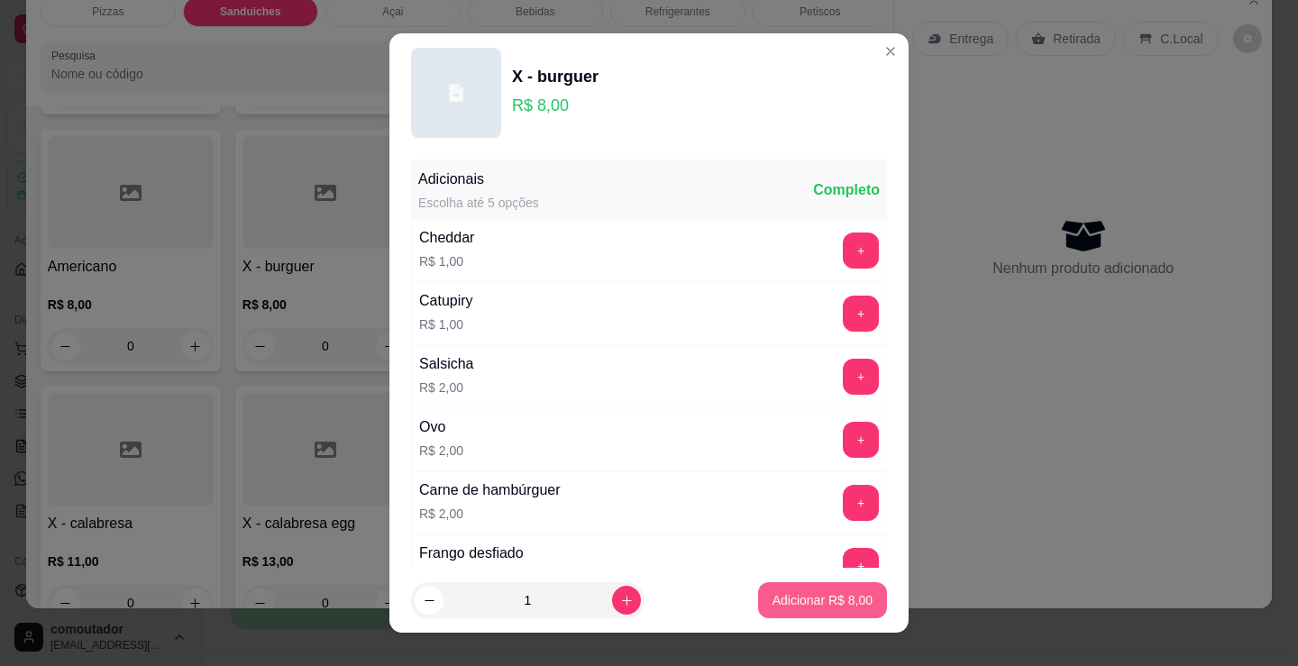
click at [807, 599] on p "Adicionar R$ 8,00" at bounding box center [822, 600] width 100 height 18
type input "1"
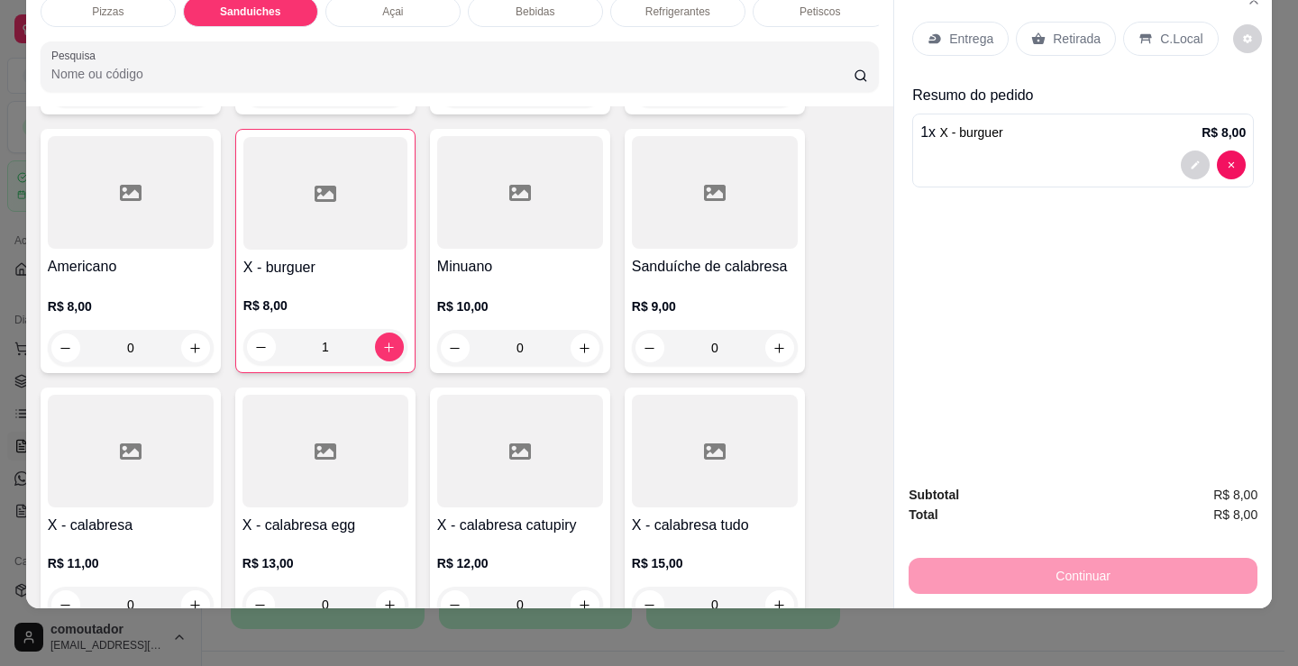
click at [667, 9] on div "Refrigerantes" at bounding box center [677, 11] width 135 height 31
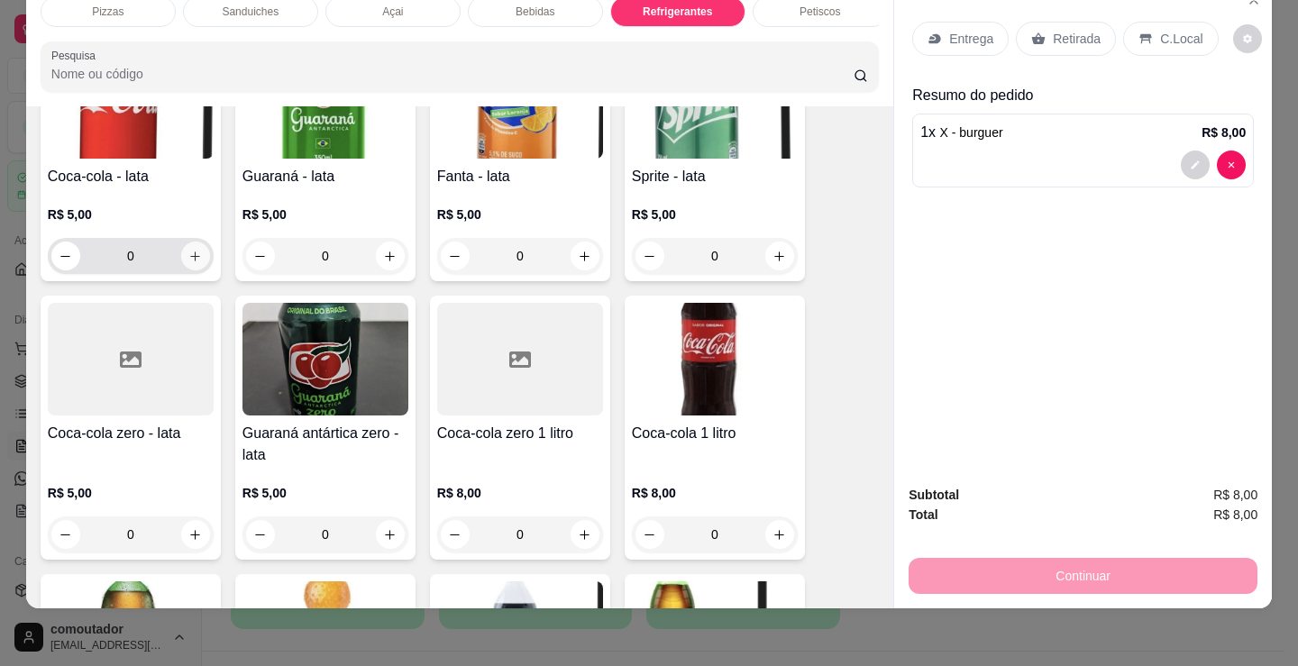
click at [188, 267] on button "increase-product-quantity" at bounding box center [195, 256] width 29 height 29
type input "1"
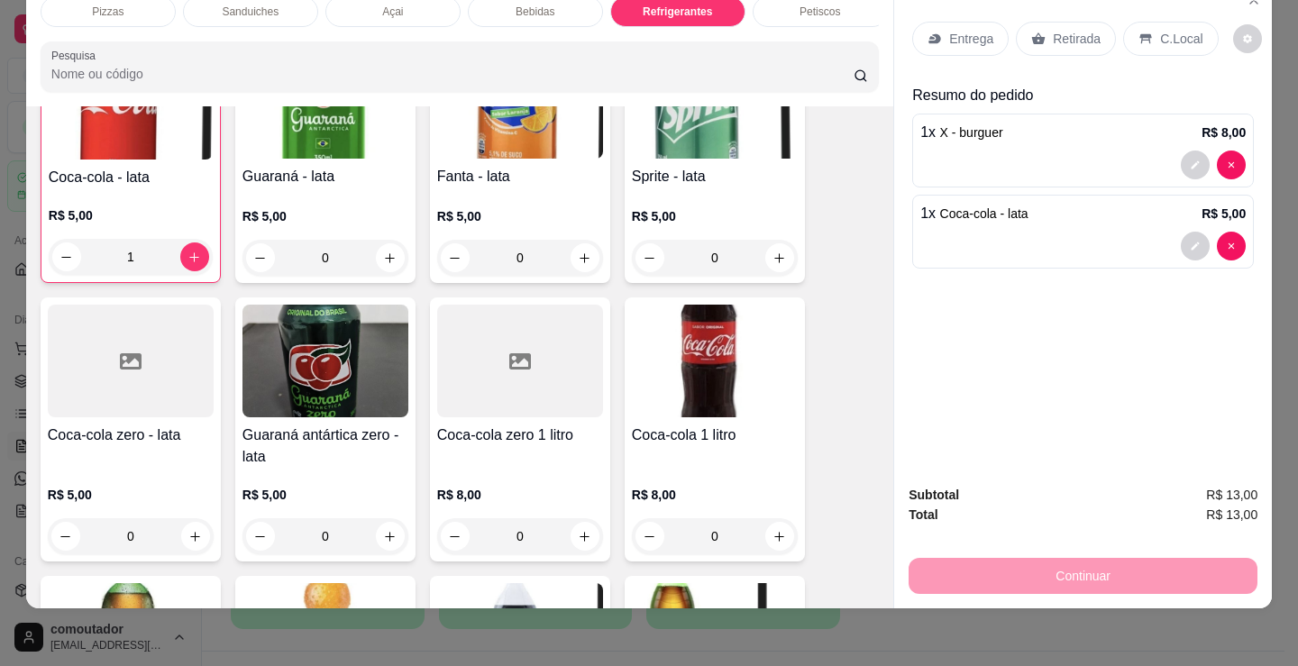
scroll to position [5032, 0]
click at [991, 22] on div "Entrega" at bounding box center [960, 39] width 96 height 34
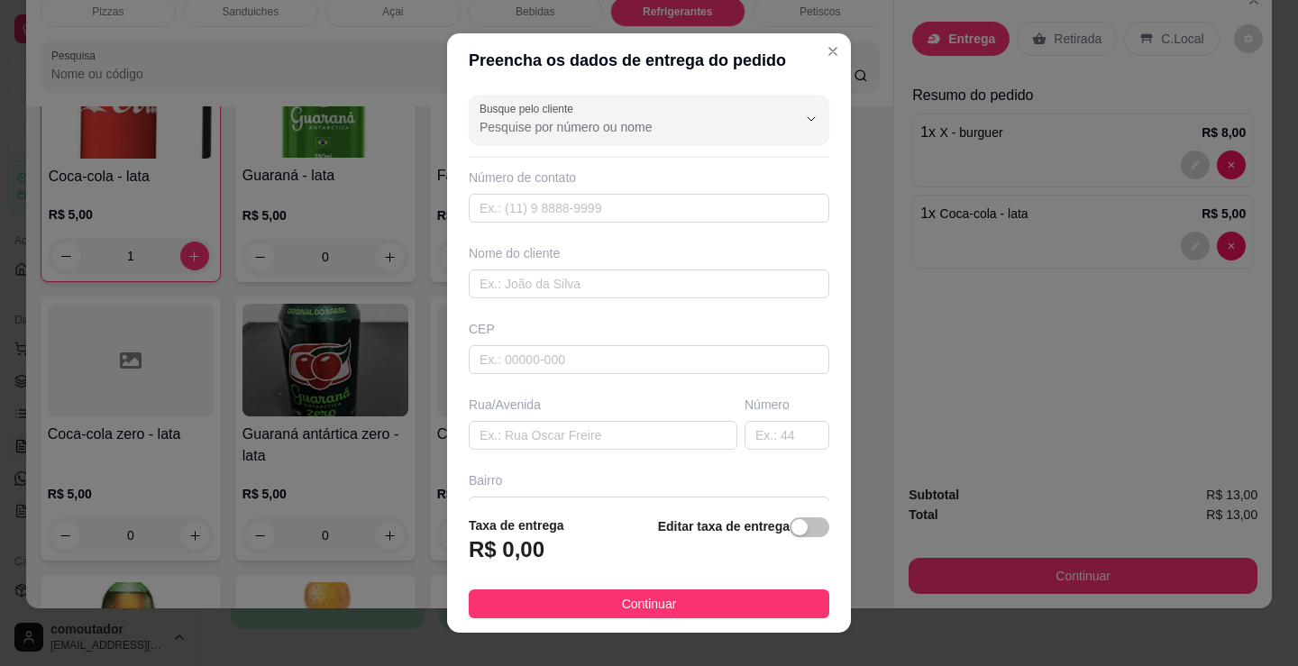
click at [669, 298] on div "Busque pelo cliente Número de contato Nome do cliente CEP Rua/[GEOGRAPHIC_DATA]" at bounding box center [649, 294] width 404 height 414
click at [587, 269] on div "Nome do cliente" at bounding box center [649, 271] width 368 height 54
click at [587, 270] on input "text" at bounding box center [649, 284] width 361 height 29
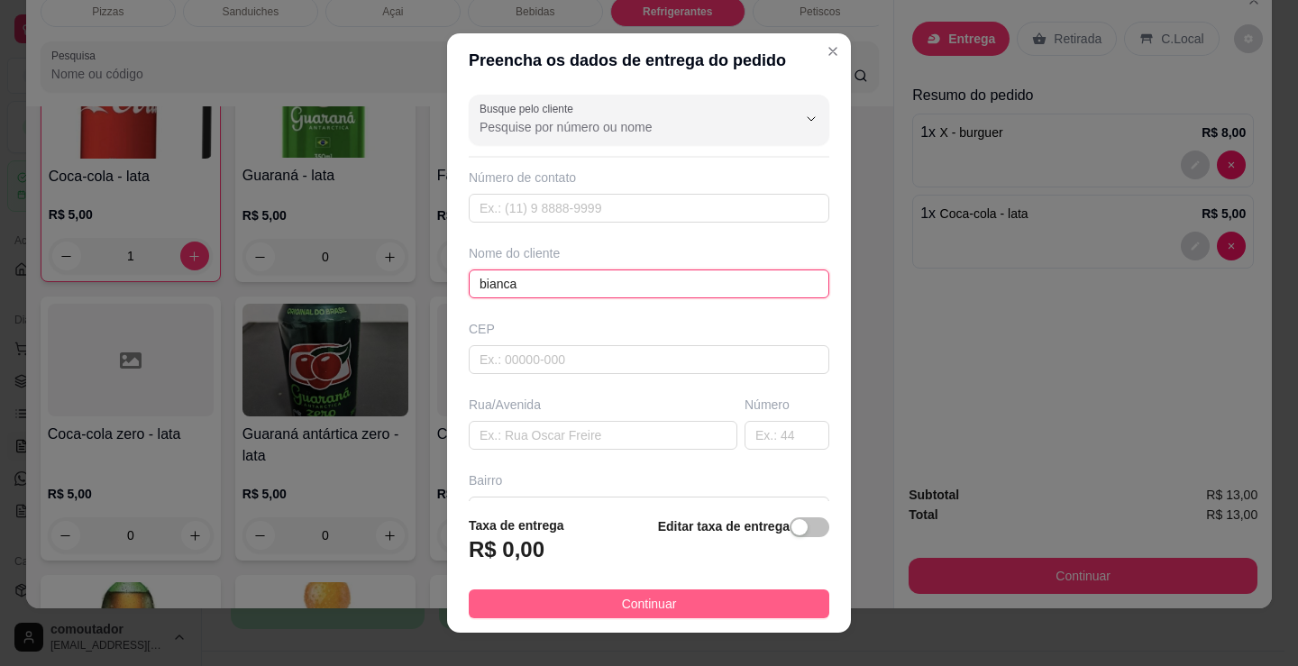
type input "bianca"
drag, startPoint x: 683, startPoint y: 607, endPoint x: 409, endPoint y: 635, distance: 275.5
click at [682, 607] on button "Continuar" at bounding box center [649, 604] width 361 height 29
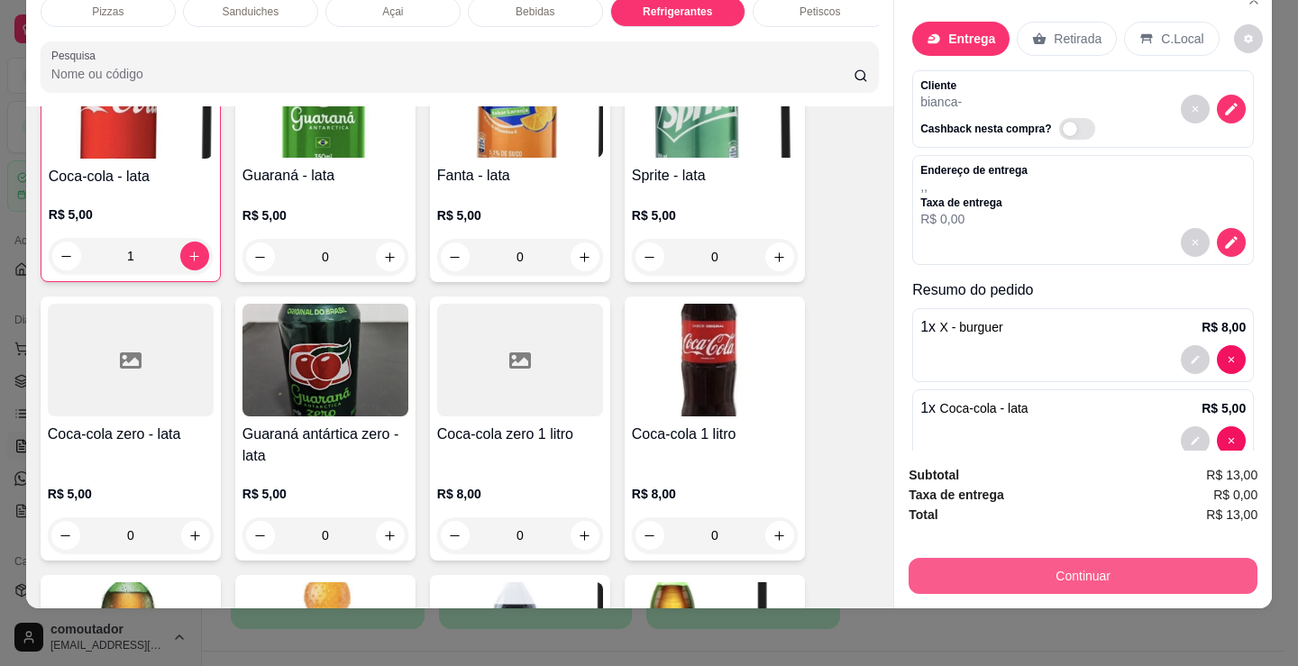
click at [1025, 558] on button "Continuar" at bounding box center [1083, 576] width 349 height 36
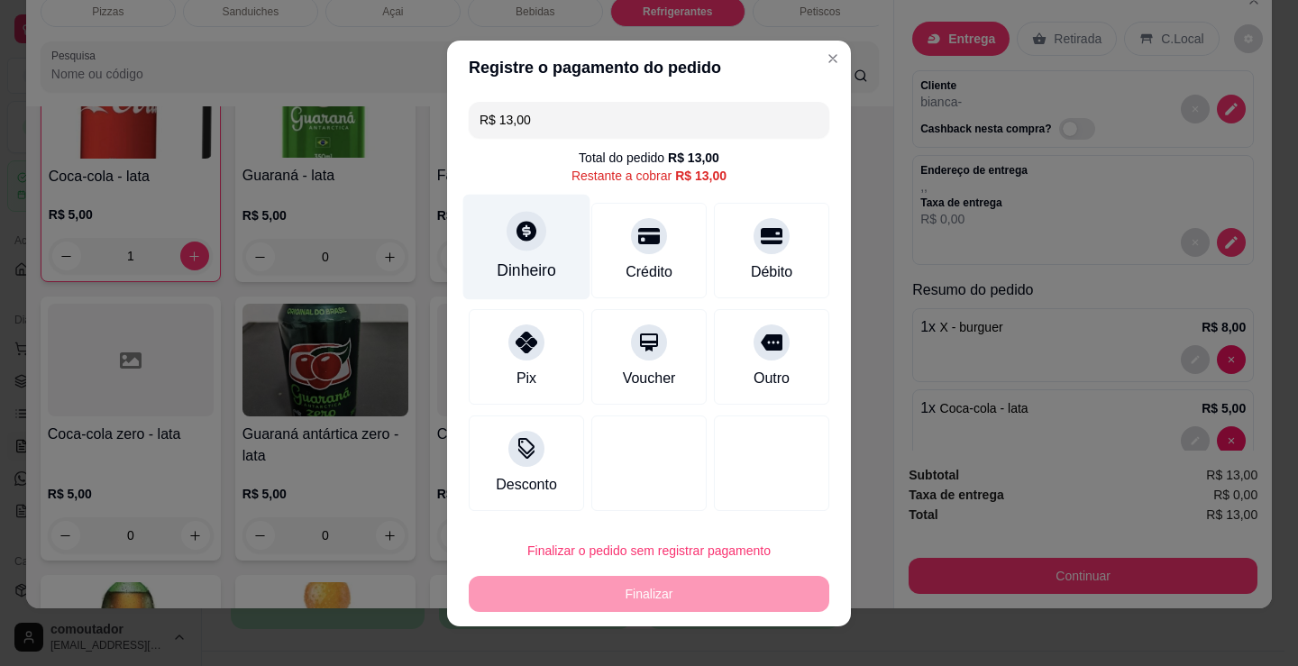
click at [527, 224] on icon at bounding box center [526, 230] width 23 height 23
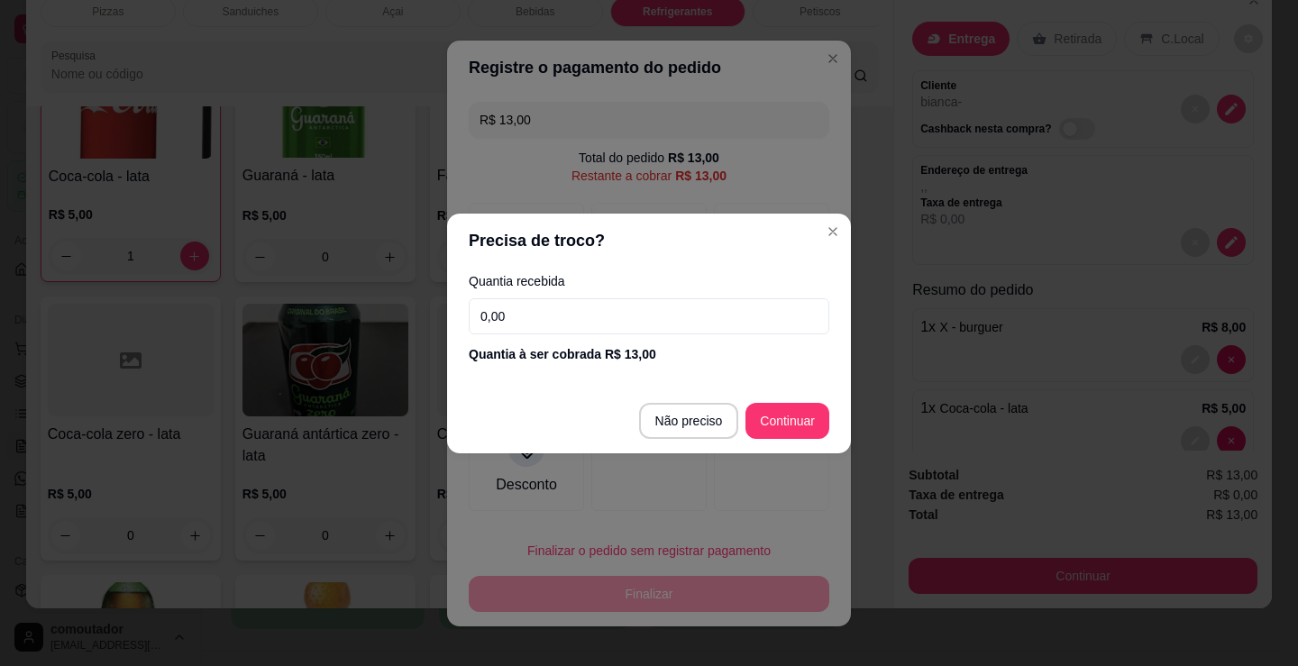
click at [555, 301] on input "0,00" at bounding box center [649, 316] width 361 height 36
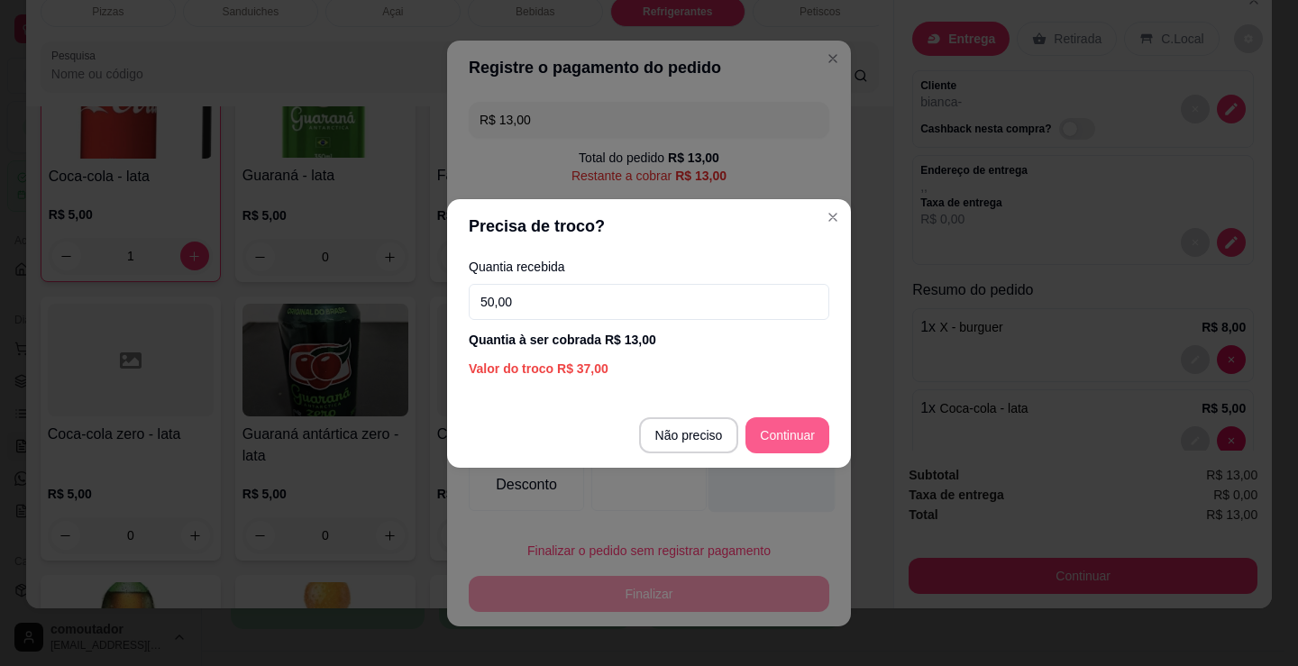
type input "50,00"
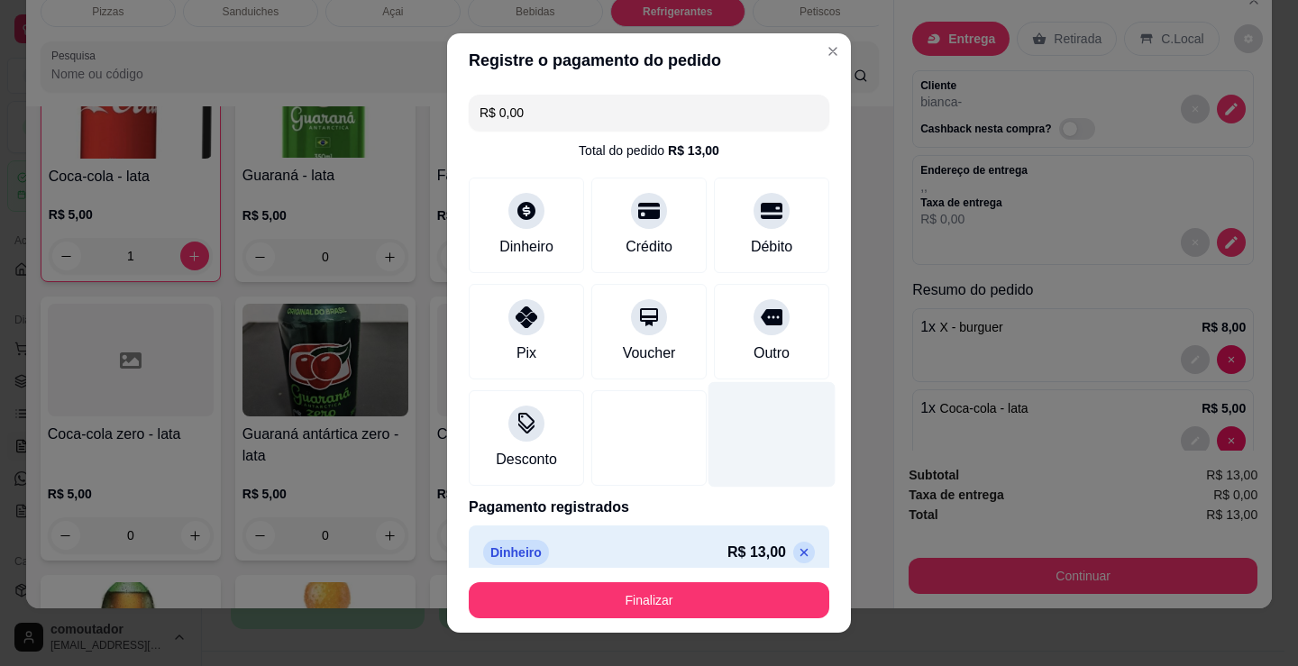
type input "R$ 0,00"
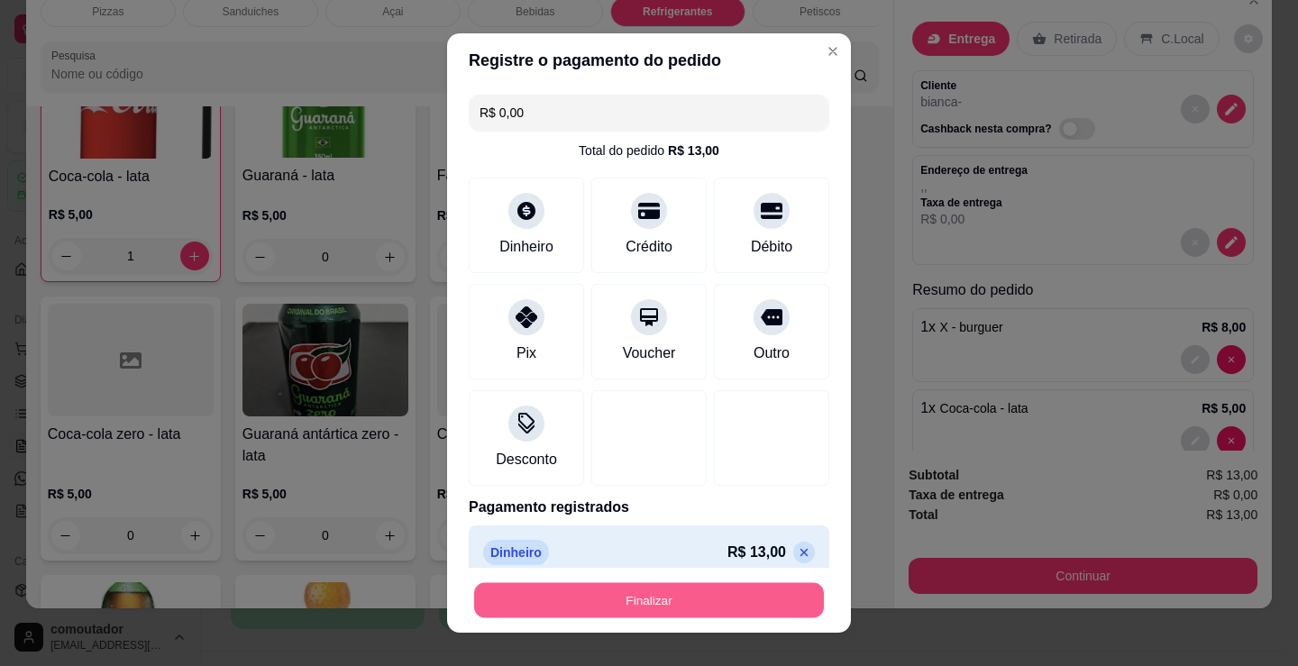
click at [702, 599] on button "Finalizar" at bounding box center [649, 600] width 350 height 35
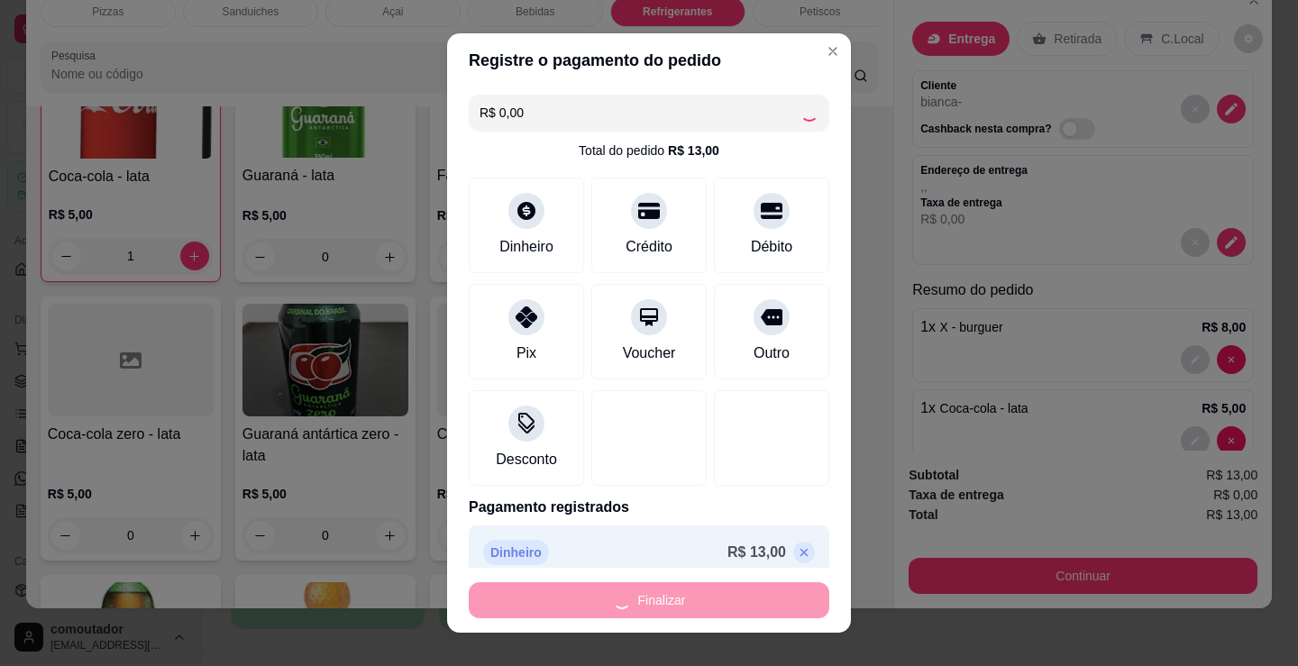
type input "0"
type input "-R$ 13,00"
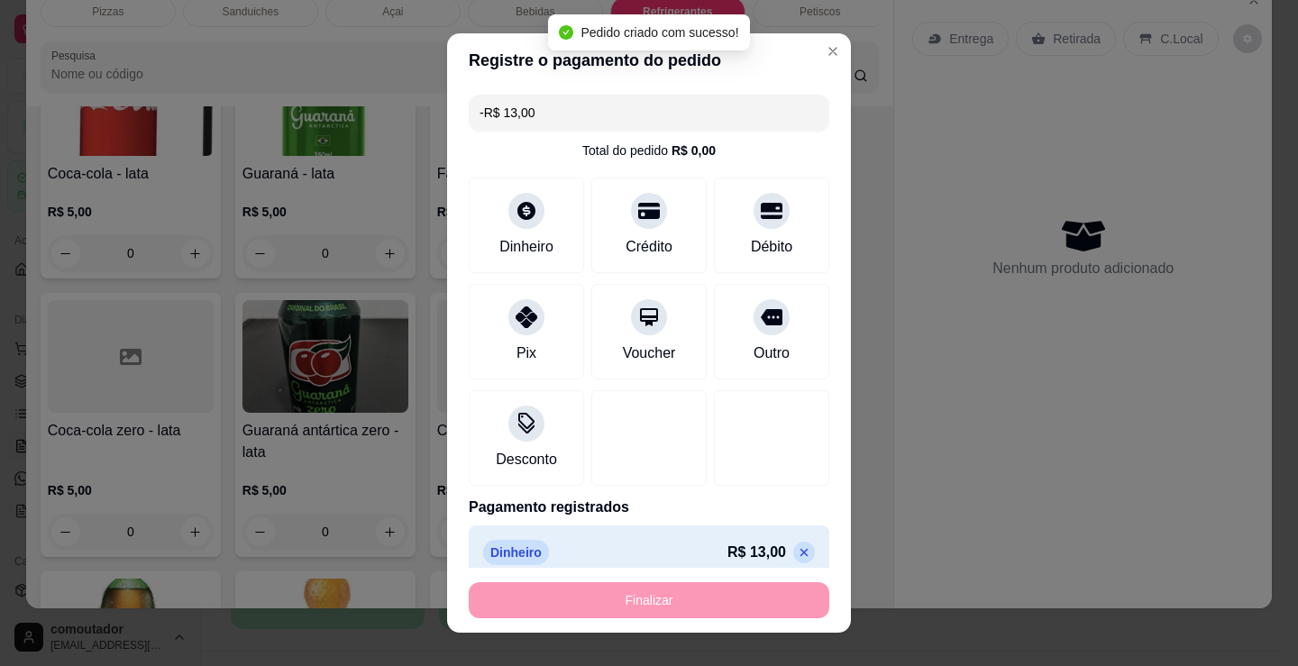
scroll to position [5029, 0]
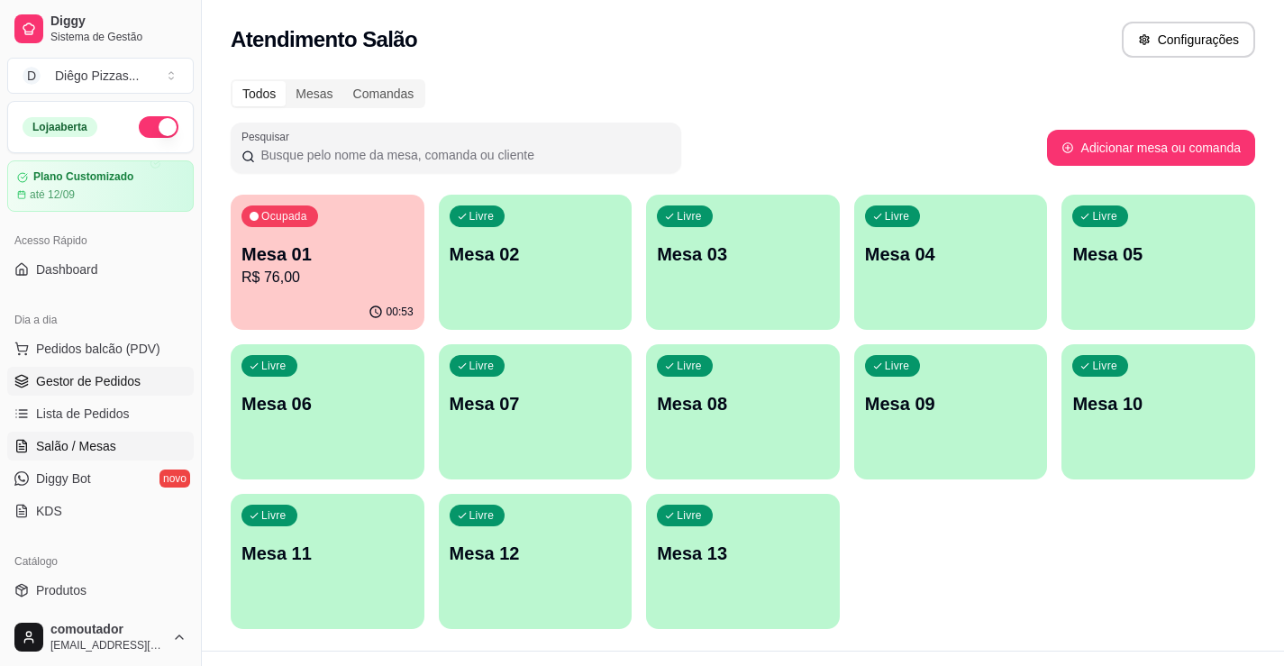
click at [155, 388] on link "Gestor de Pedidos" at bounding box center [100, 381] width 187 height 29
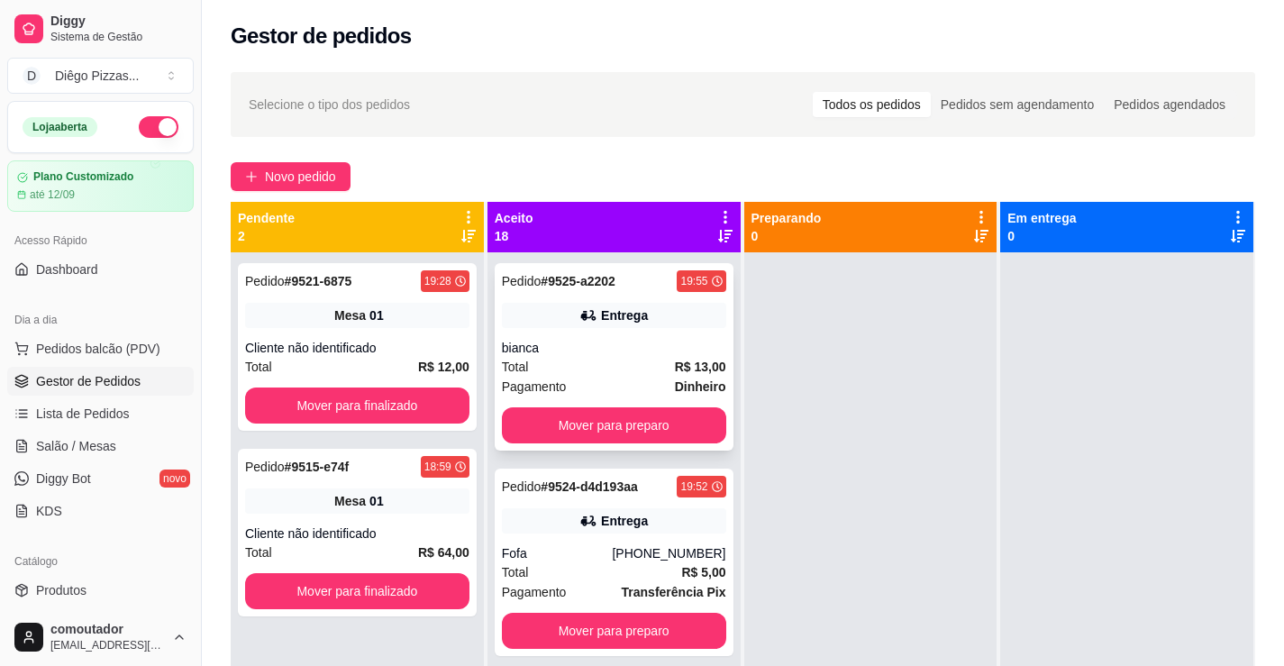
drag, startPoint x: 588, startPoint y: 342, endPoint x: 498, endPoint y: 355, distance: 90.3
click at [502, 355] on div "bianca" at bounding box center [614, 348] width 224 height 18
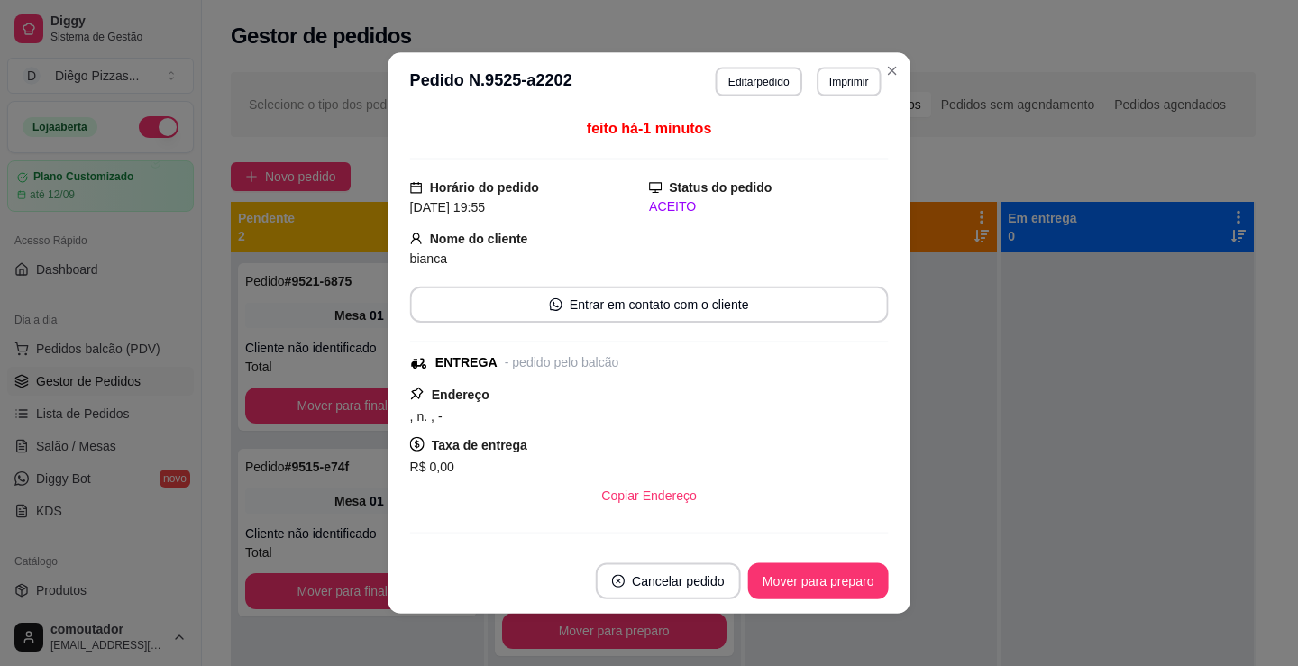
click at [529, 324] on div "feito há -1 minutos Horário do pedido [DATE] 19:55 Status do pedido ACEITO Nome…" at bounding box center [649, 330] width 479 height 424
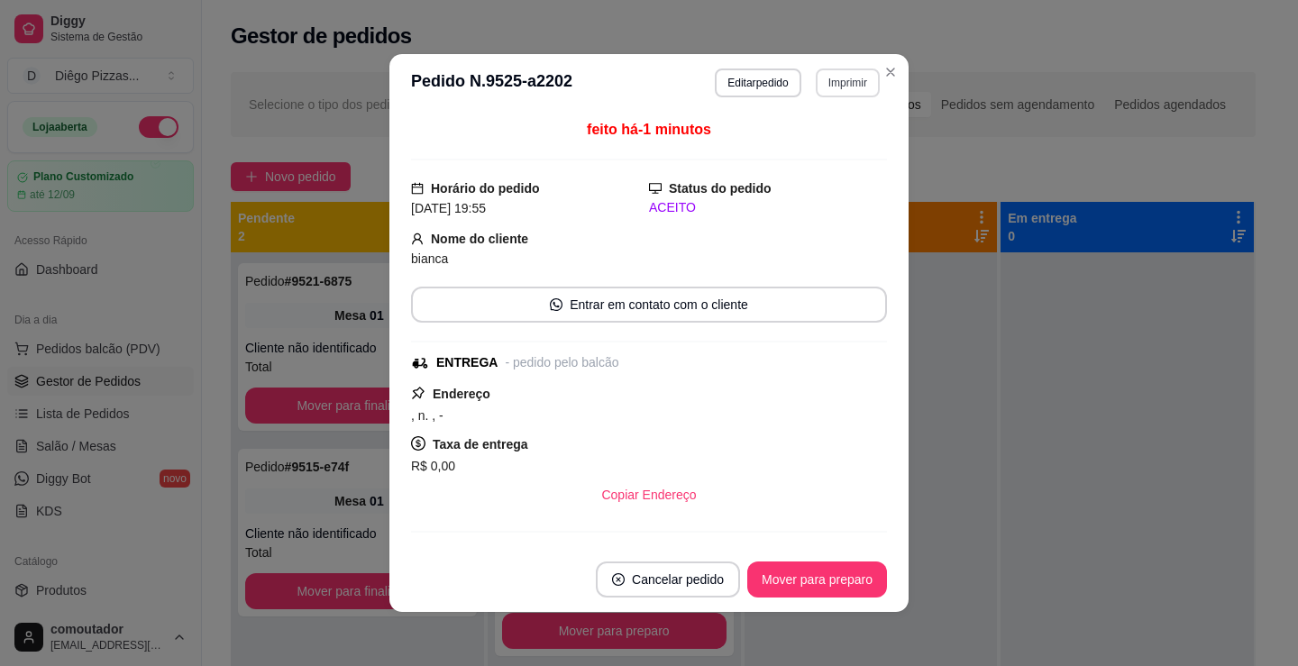
click at [842, 85] on button "Imprimir" at bounding box center [848, 83] width 64 height 29
click at [834, 142] on button "IMPRESSORA" at bounding box center [810, 146] width 131 height 29
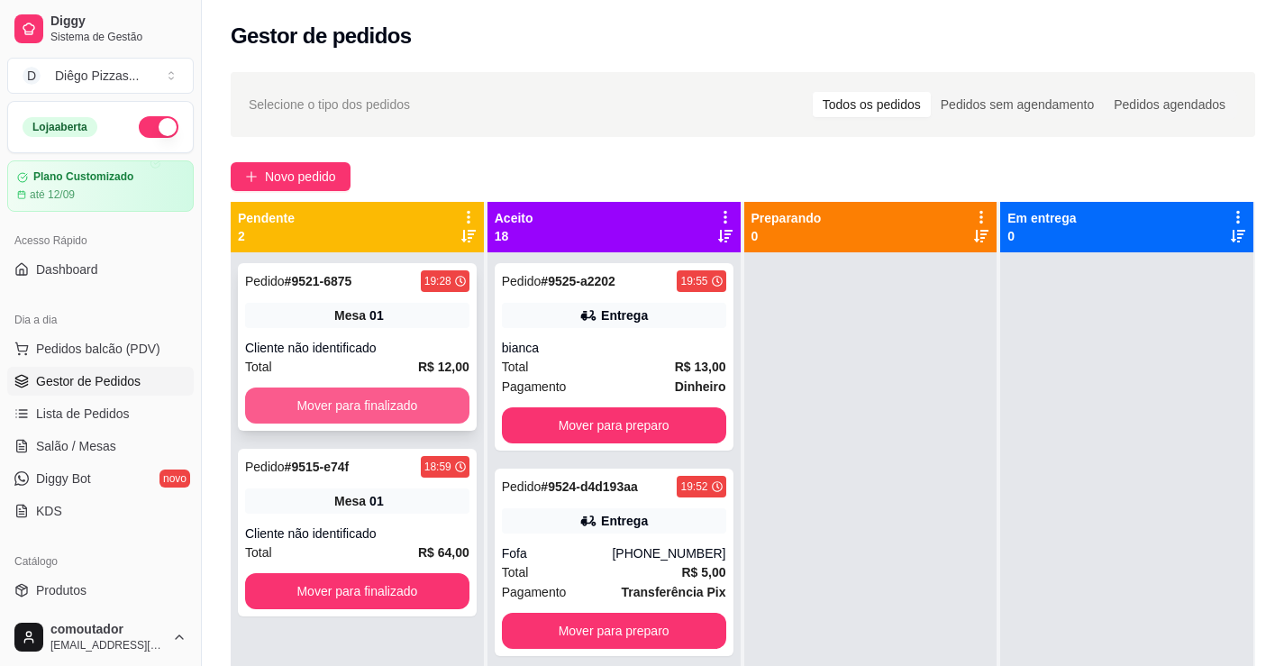
click at [409, 399] on button "Mover para finalizado" at bounding box center [357, 406] width 224 height 36
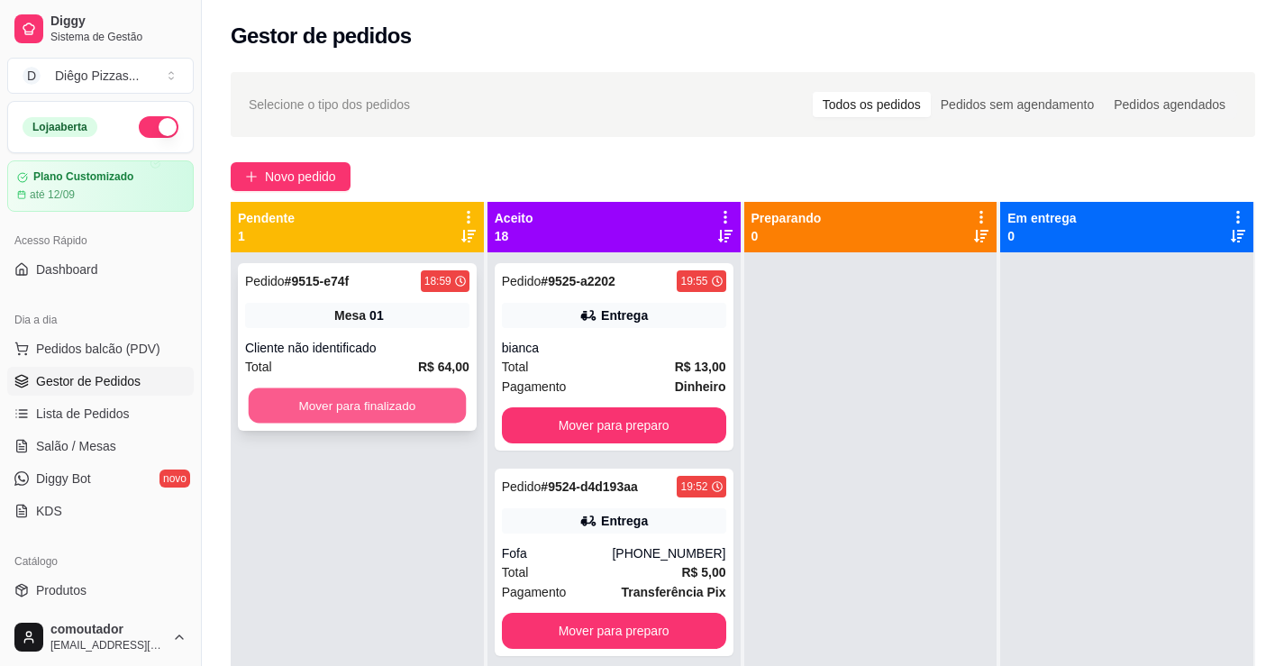
click at [397, 411] on button "Mover para finalizado" at bounding box center [357, 406] width 217 height 35
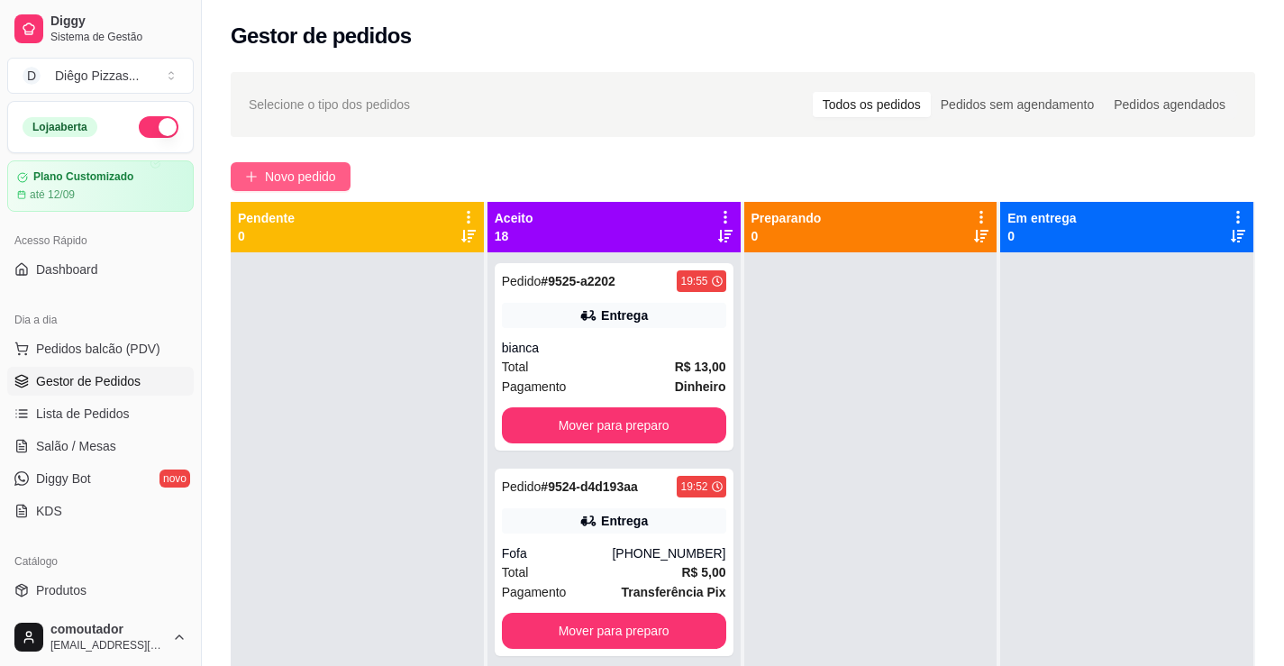
click at [299, 177] on span "Novo pedido" at bounding box center [300, 177] width 71 height 20
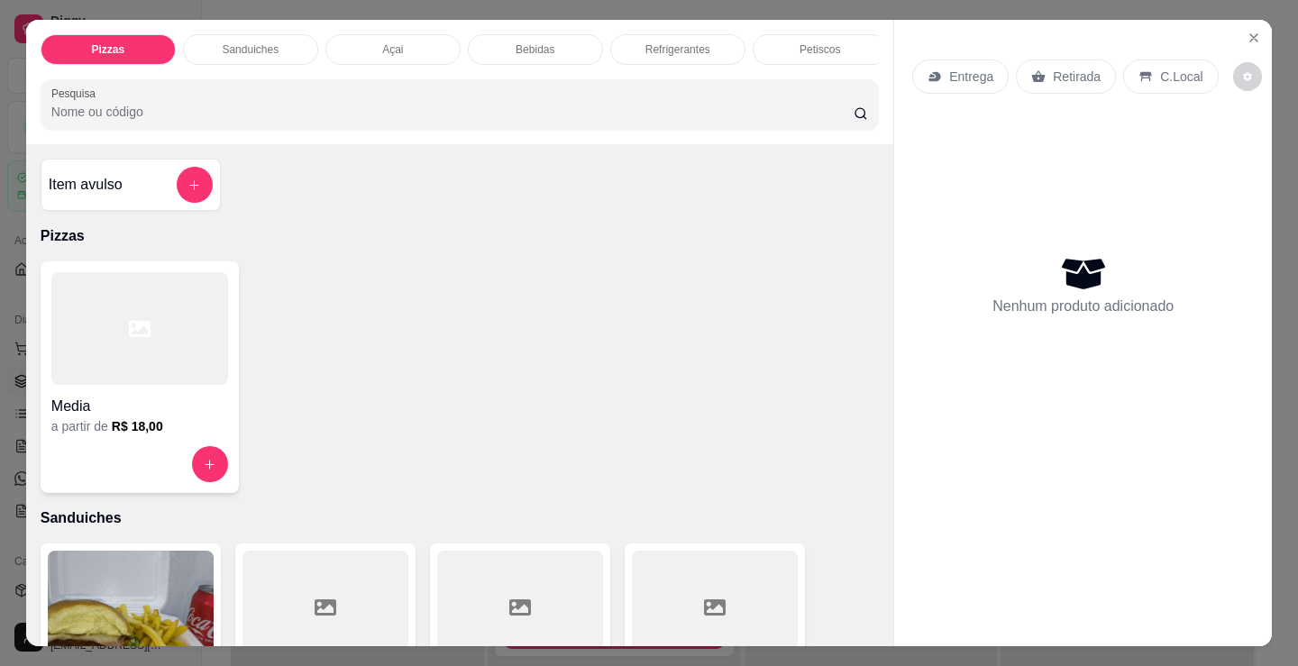
click at [223, 43] on p "Sanduiches" at bounding box center [250, 49] width 57 height 14
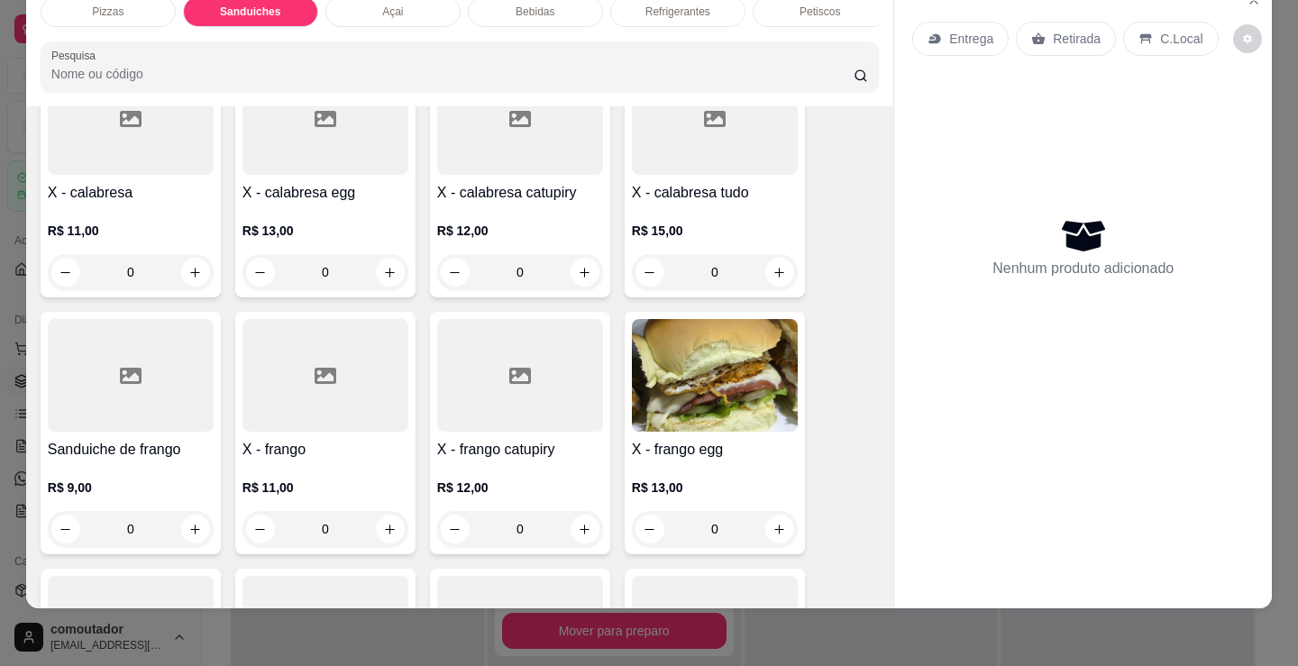
scroll to position [994, 0]
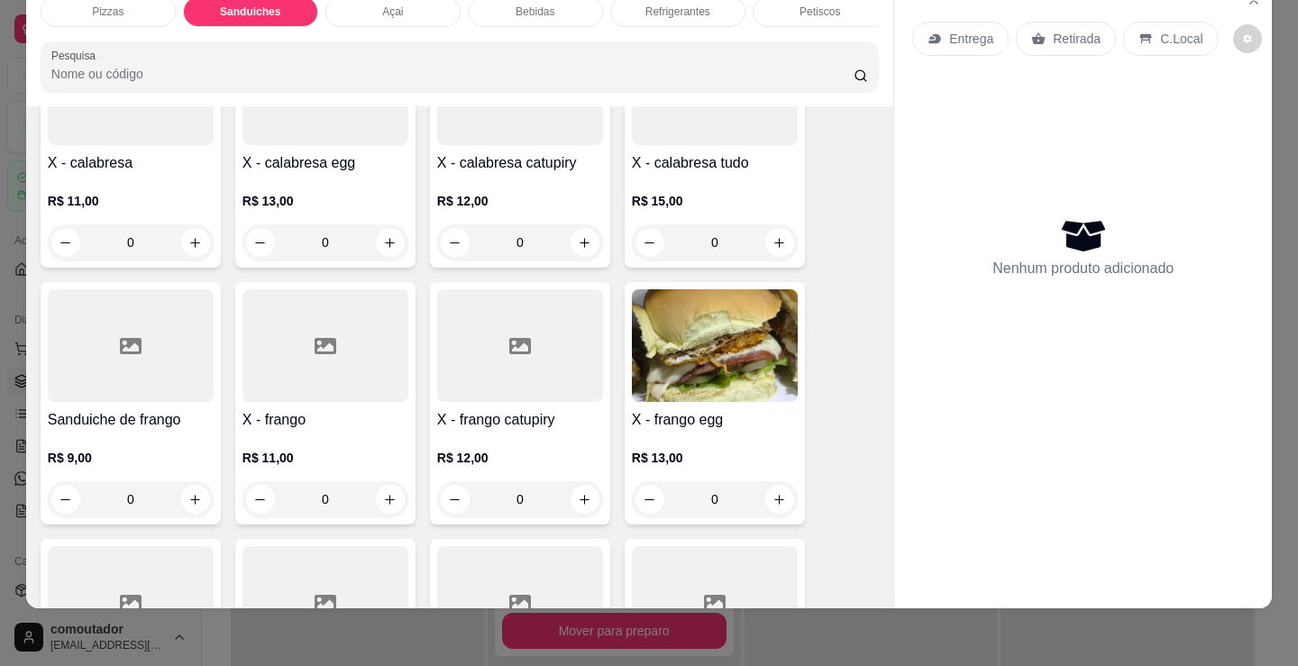
click at [770, 486] on div "0" at bounding box center [715, 499] width 166 height 36
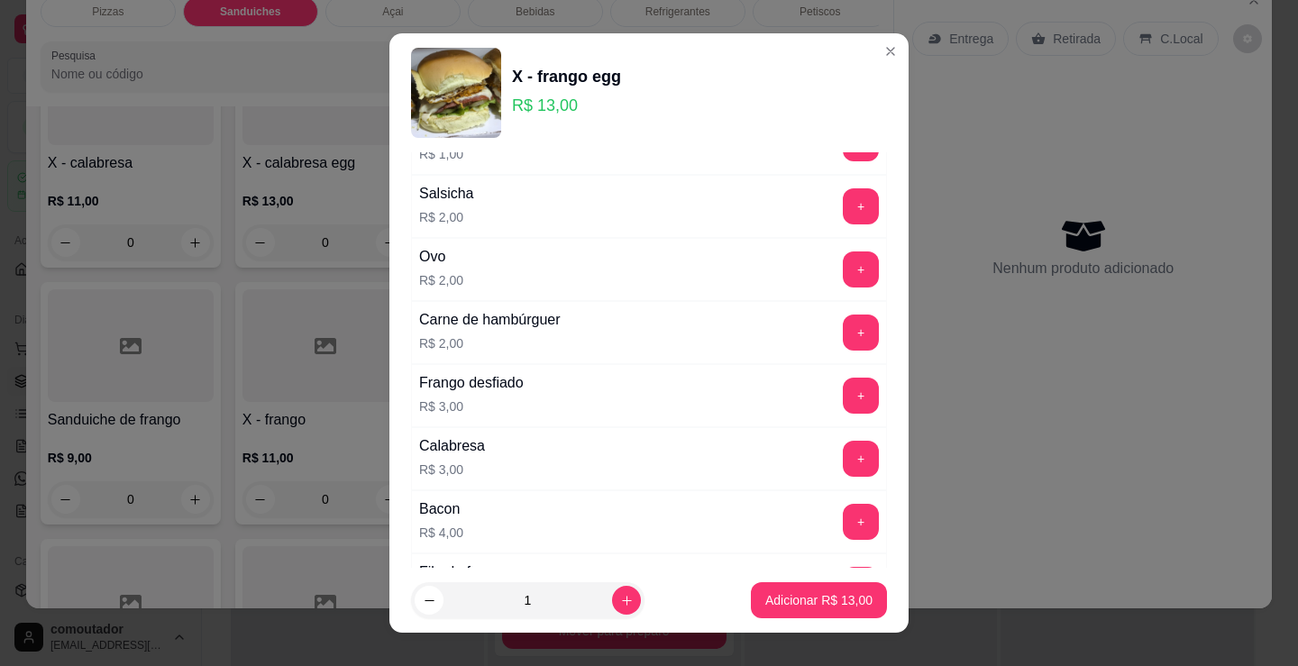
scroll to position [180, 0]
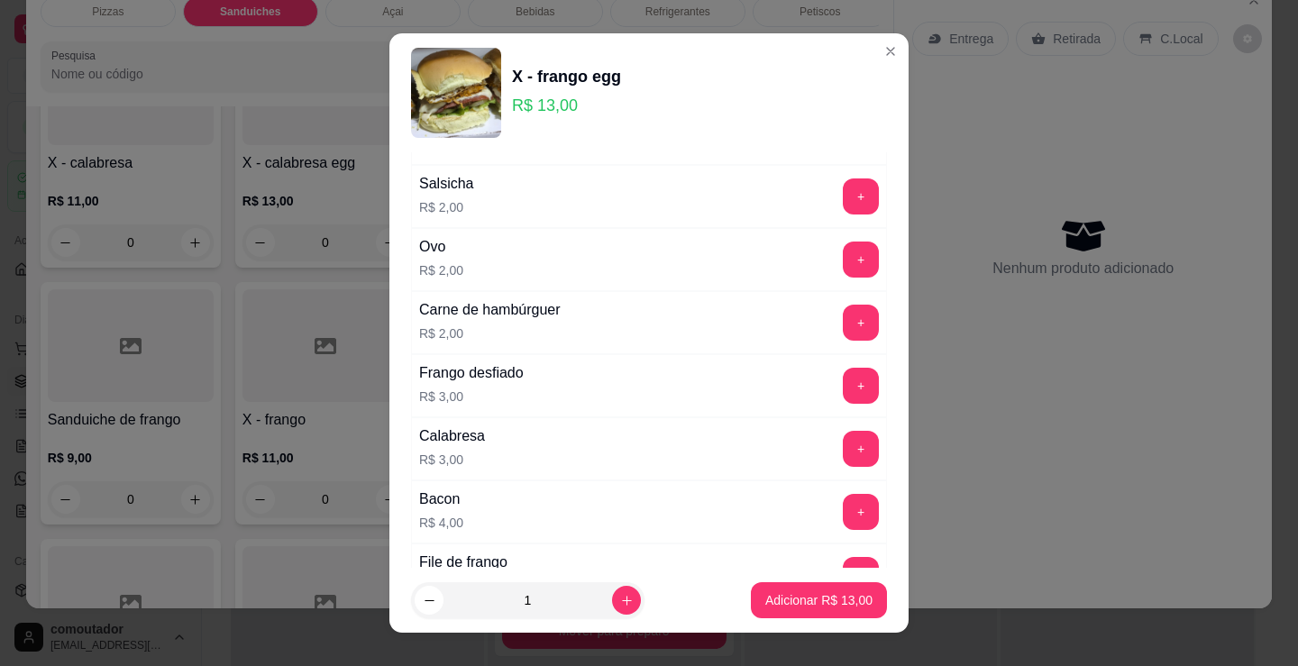
click at [843, 323] on button "+" at bounding box center [861, 323] width 36 height 36
click at [816, 608] on p "Adicionar R$ 15,00" at bounding box center [818, 600] width 107 height 18
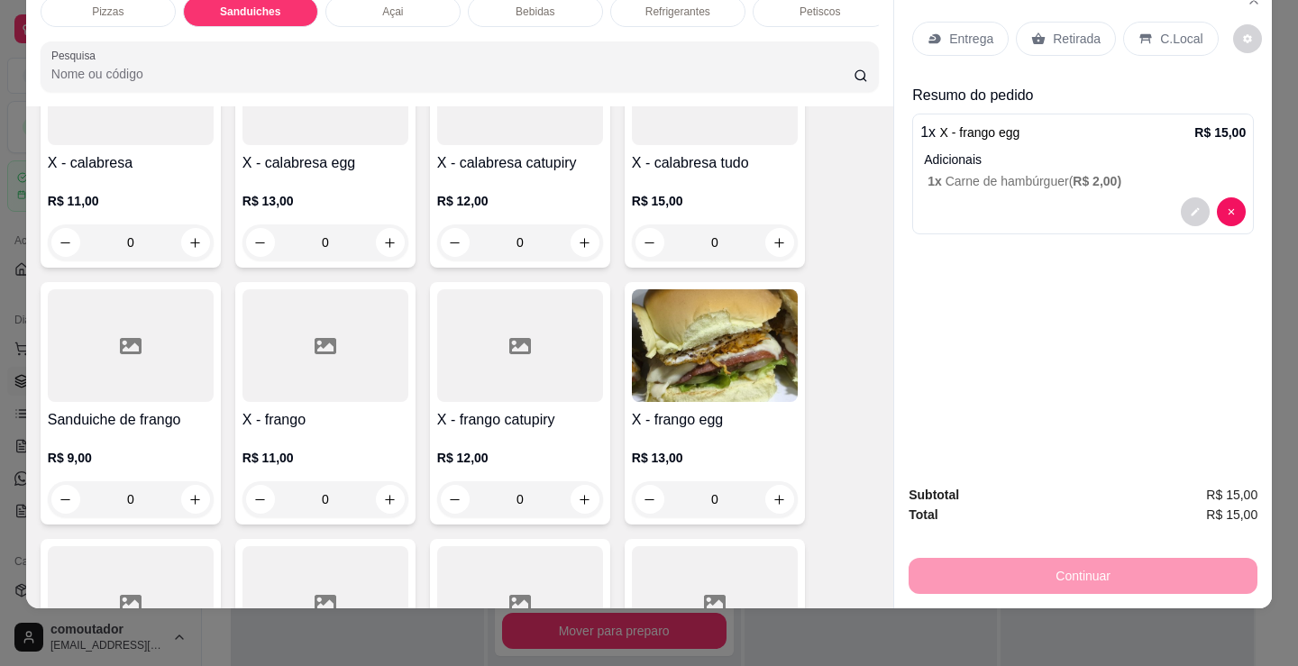
click at [923, 42] on div "Entrega" at bounding box center [960, 39] width 96 height 34
click at [980, 32] on p "Entrega" at bounding box center [971, 39] width 44 height 18
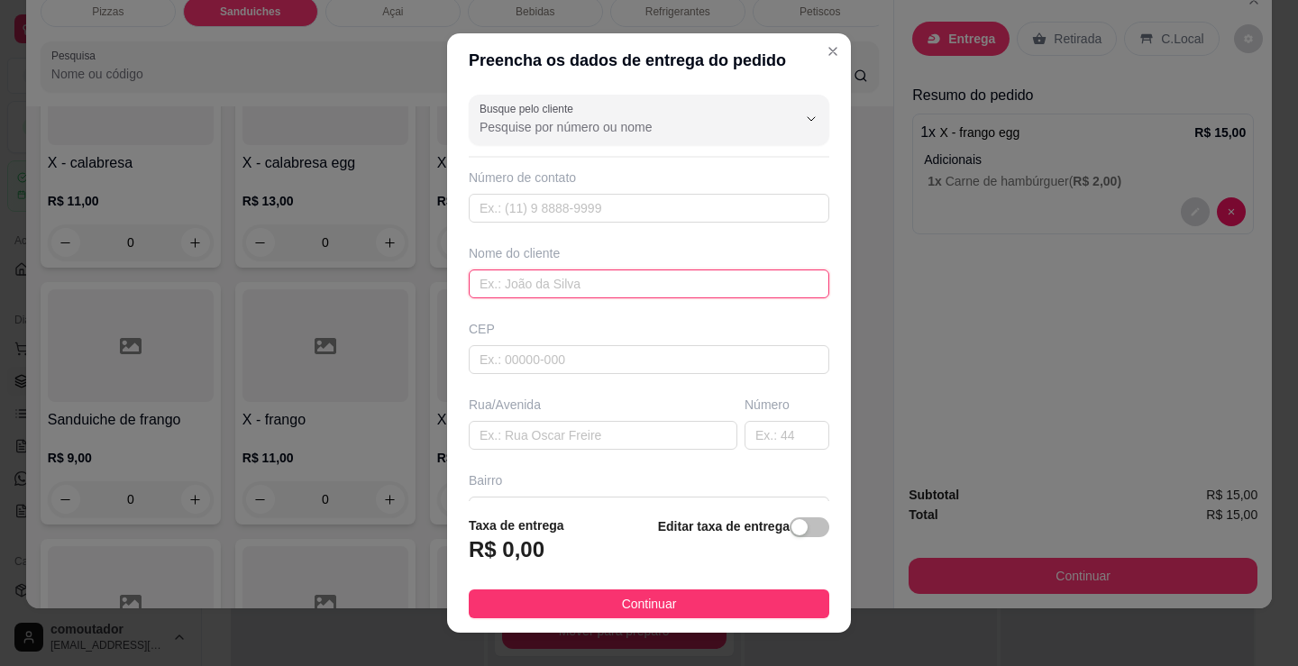
click at [697, 294] on input "text" at bounding box center [649, 284] width 361 height 29
type input "[PERSON_NAME]"
click at [657, 589] on footer "Taxa de entrega R$ 0,00 Editar taxa de entrega Continuar" at bounding box center [649, 567] width 404 height 132
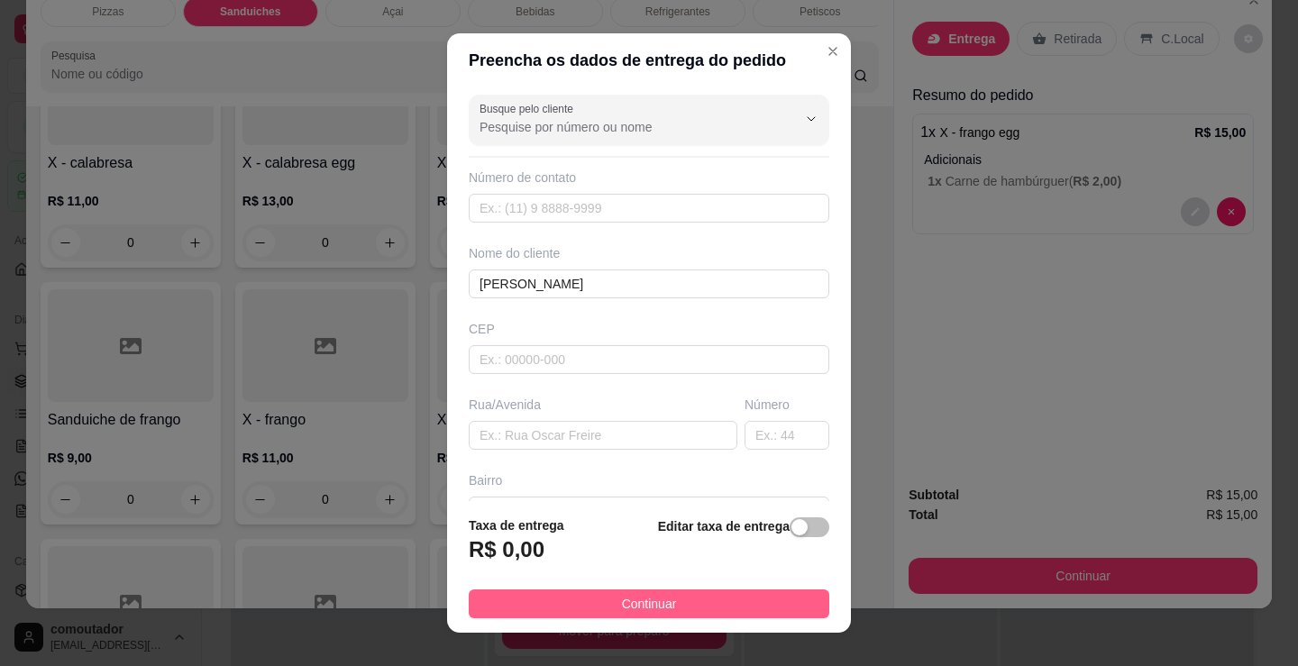
click at [666, 613] on button "Continuar" at bounding box center [649, 604] width 361 height 29
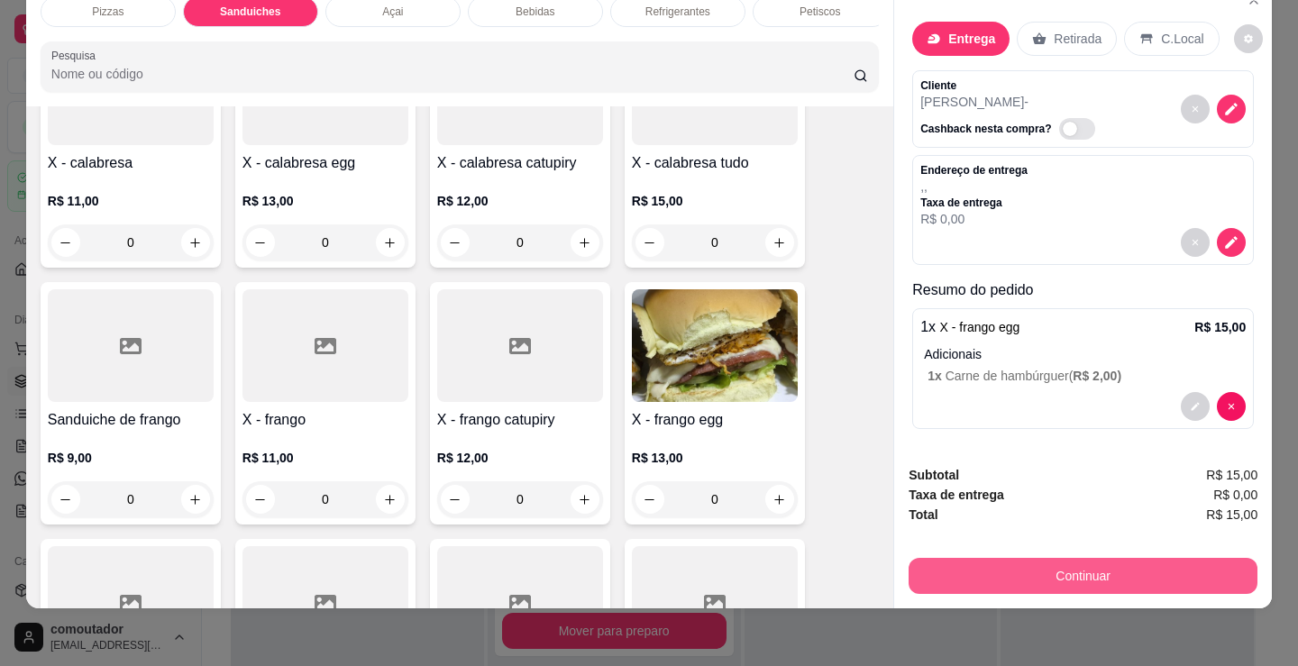
click at [983, 558] on button "Continuar" at bounding box center [1083, 576] width 349 height 36
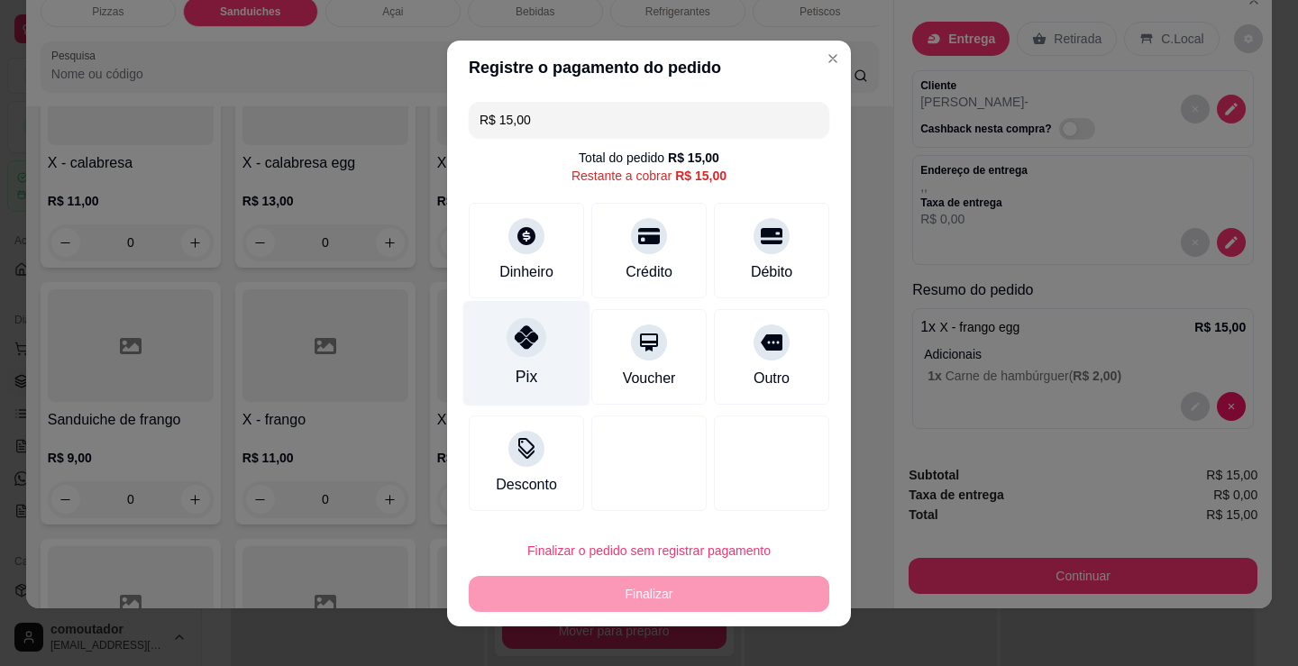
click at [545, 345] on div "Pix" at bounding box center [526, 352] width 127 height 105
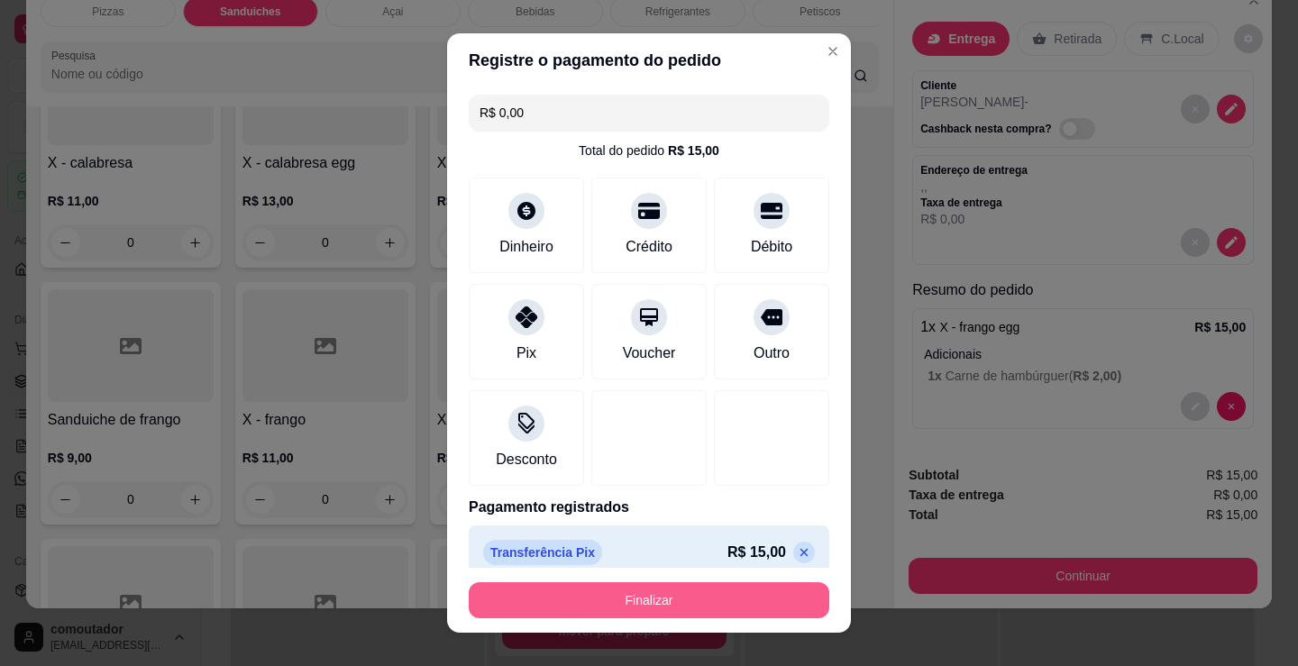
click at [731, 609] on button "Finalizar" at bounding box center [649, 600] width 361 height 36
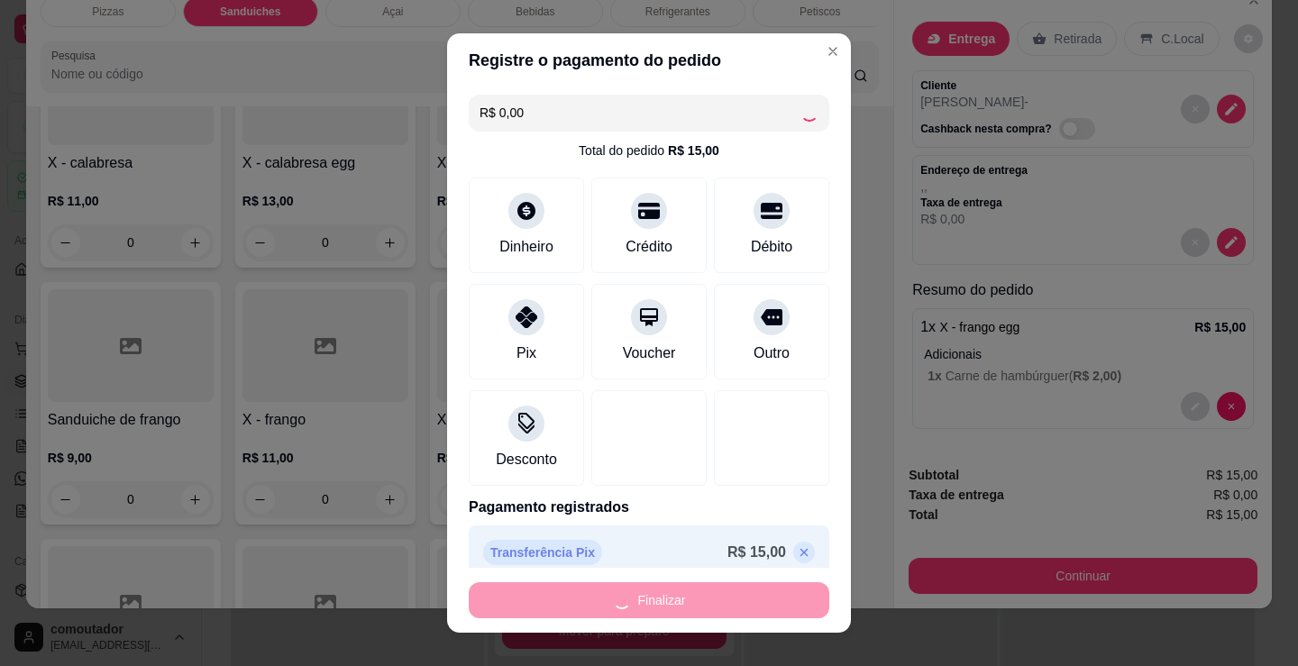
type input "-R$ 15,00"
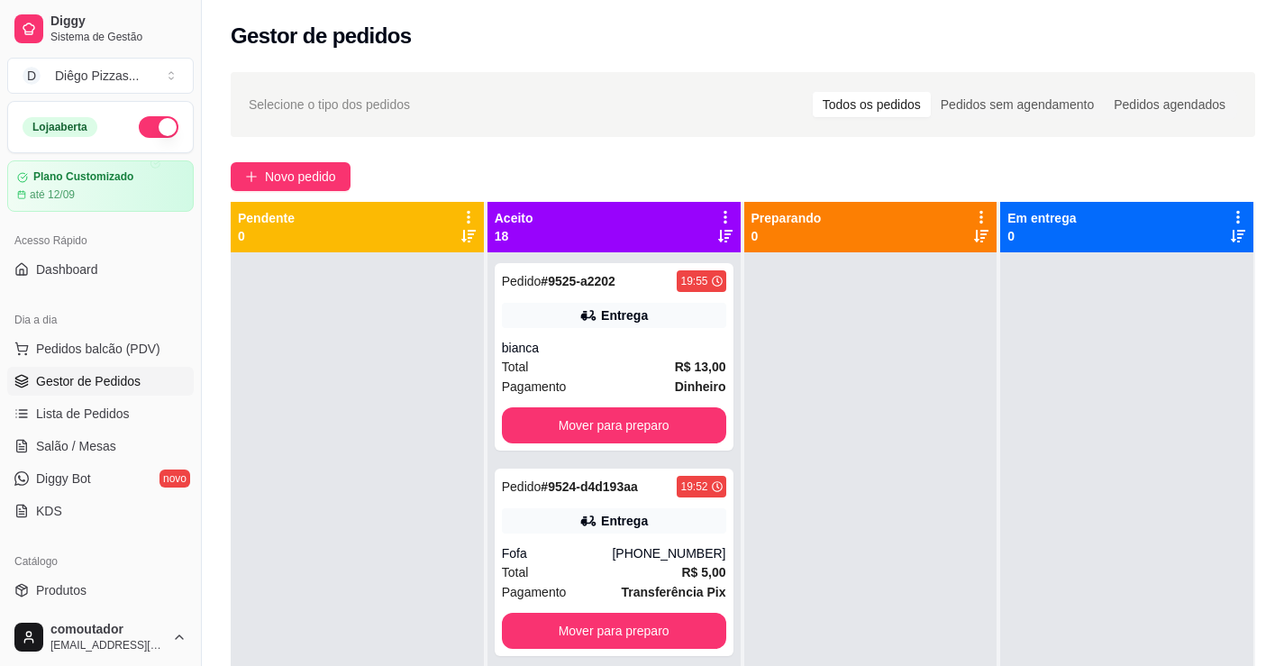
click at [334, 416] on div at bounding box center [357, 585] width 253 height 666
click at [59, 435] on link "Salão / Mesas" at bounding box center [100, 446] width 187 height 29
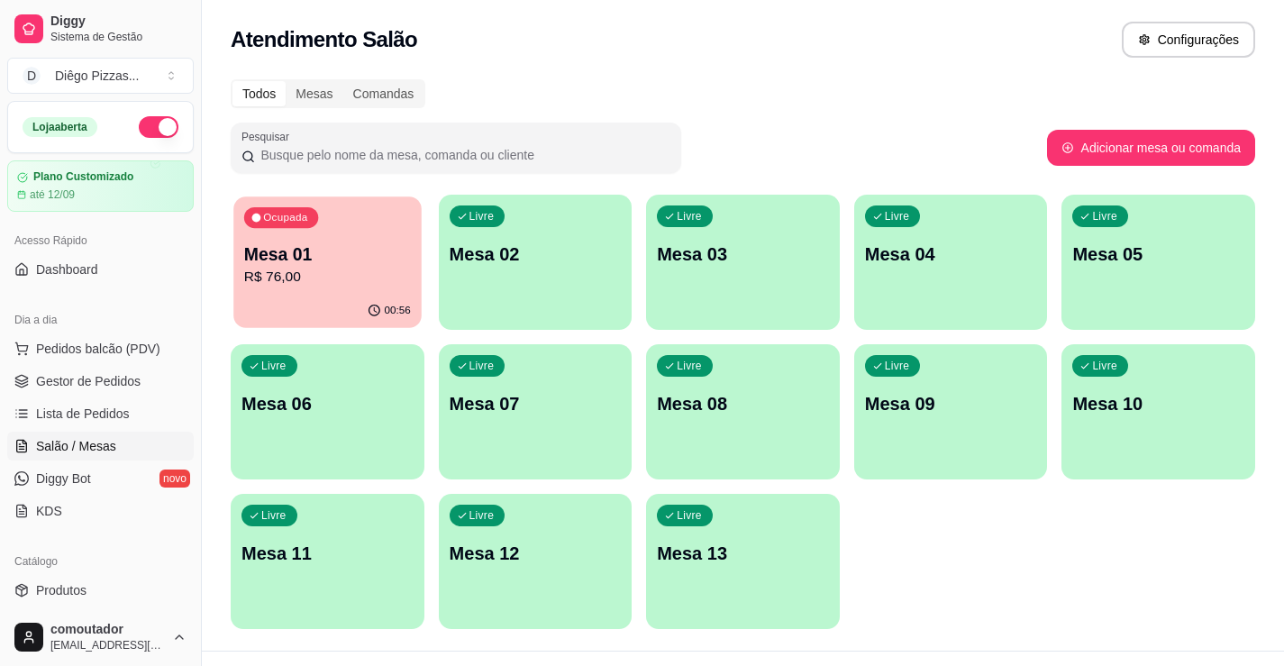
click at [292, 315] on div "00:56" at bounding box center [326, 311] width 187 height 34
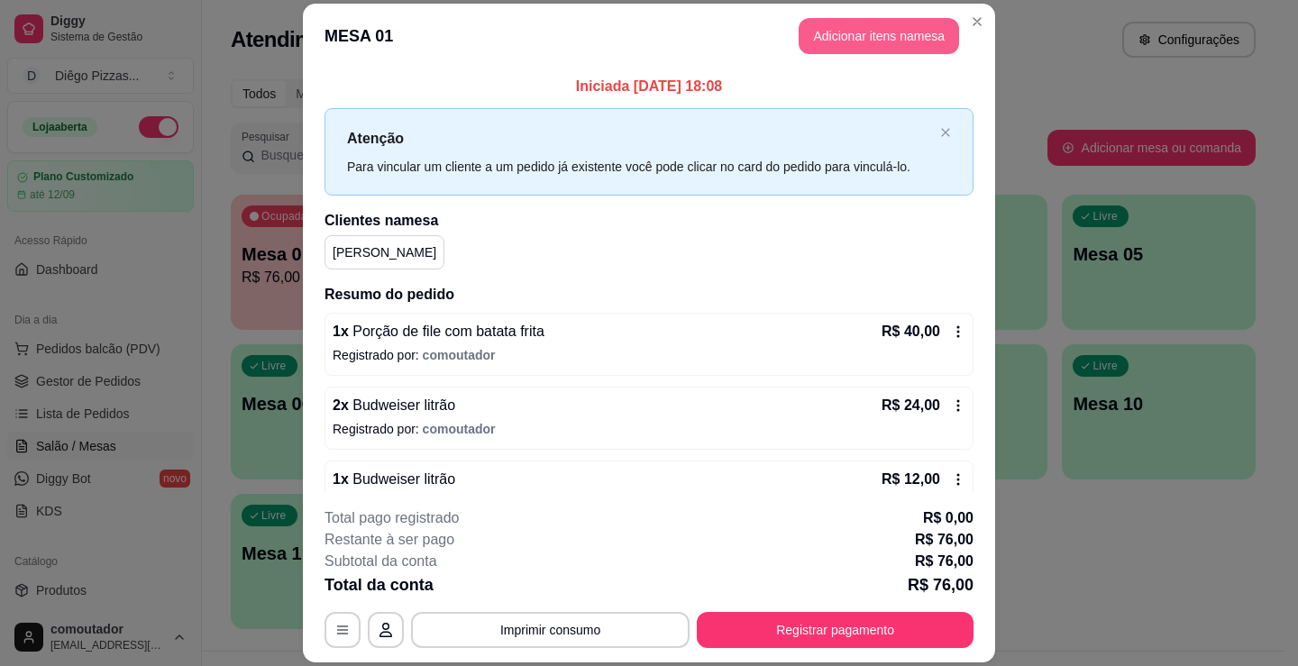
click at [891, 25] on button "Adicionar itens na mesa" at bounding box center [879, 36] width 160 height 36
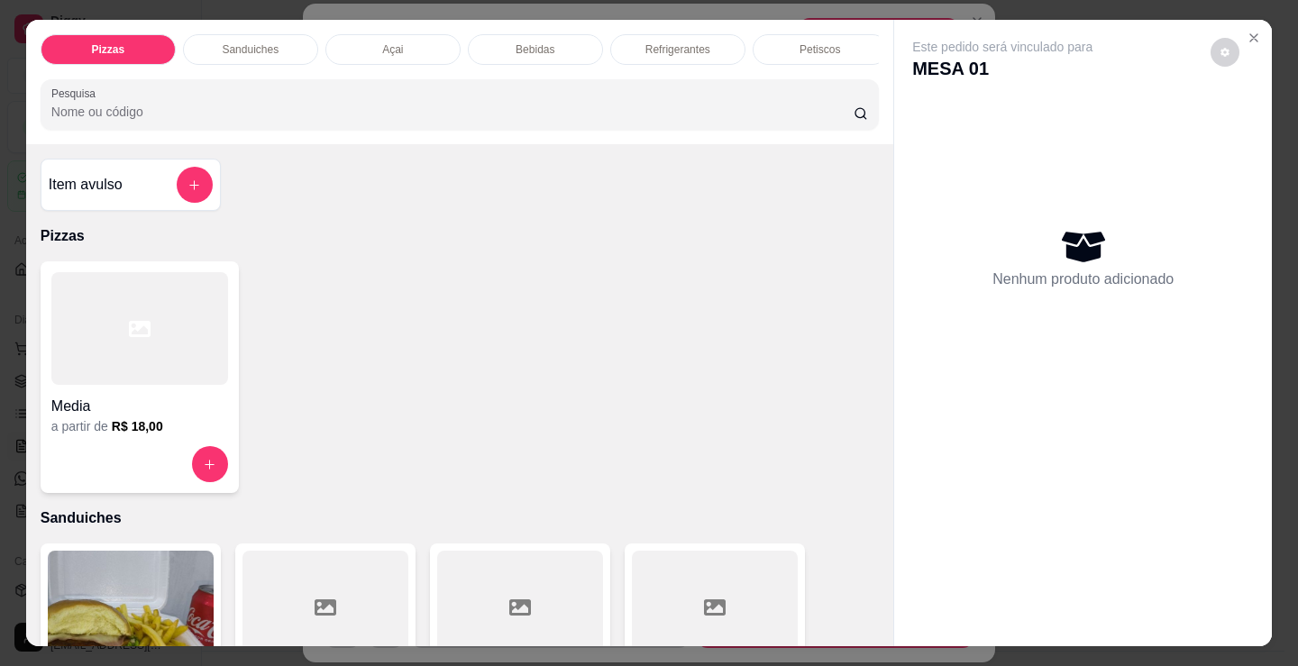
click at [258, 34] on div "Sanduiches" at bounding box center [250, 49] width 135 height 31
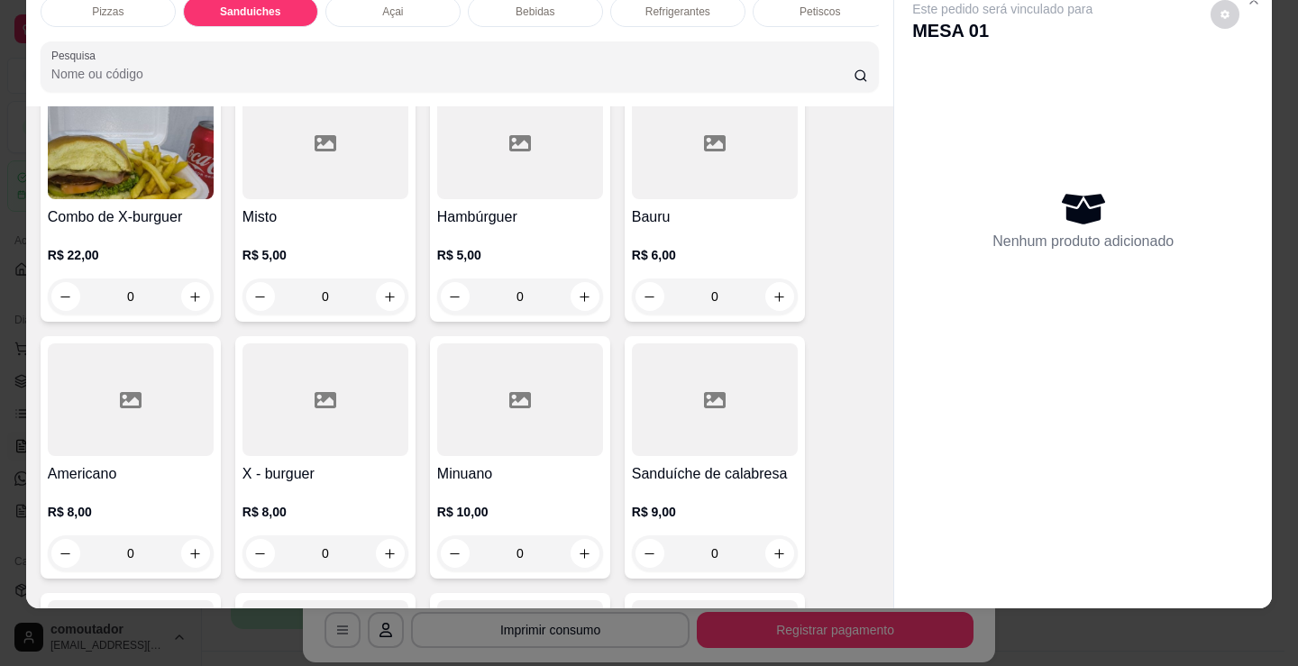
scroll to position [544, 0]
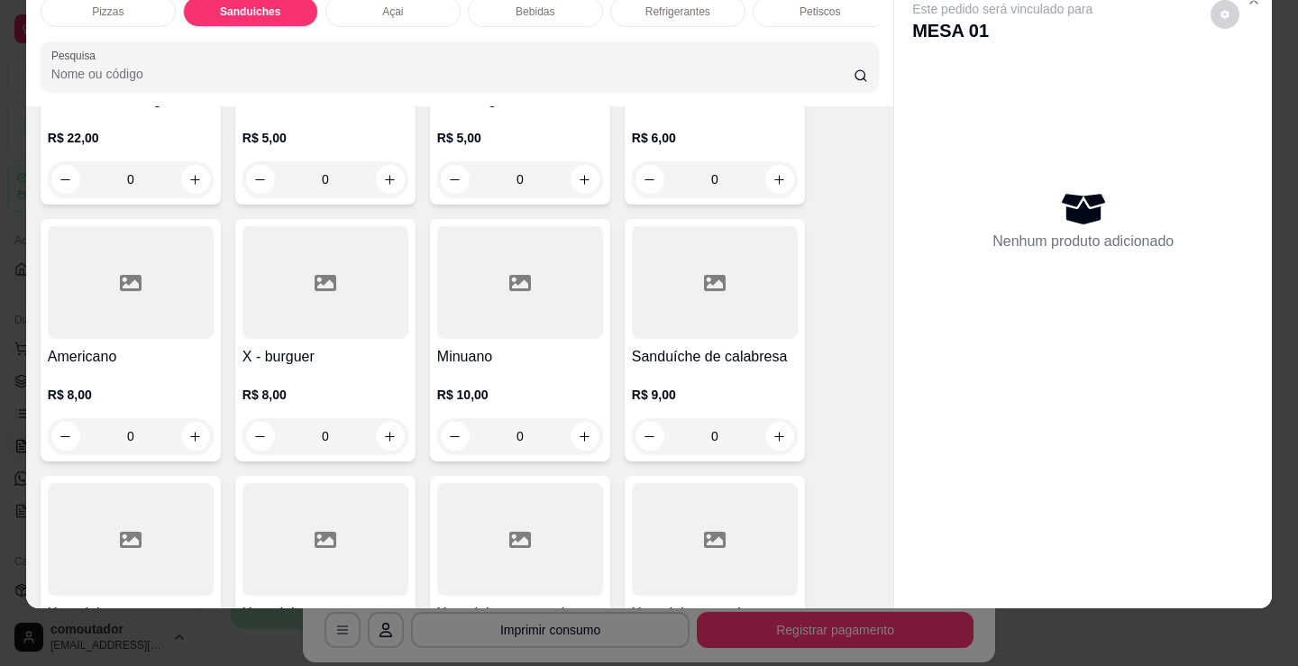
click at [389, 434] on div "0" at bounding box center [325, 436] width 166 height 36
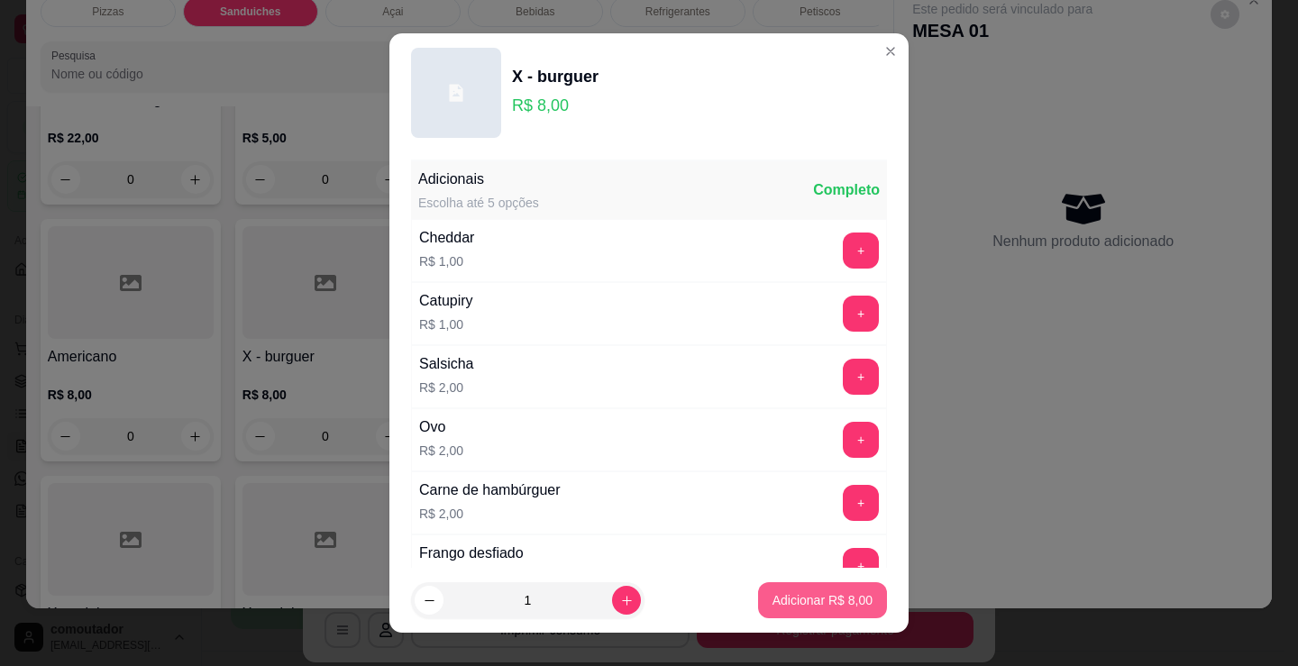
click at [814, 603] on p "Adicionar R$ 8,00" at bounding box center [822, 600] width 100 height 18
type input "1"
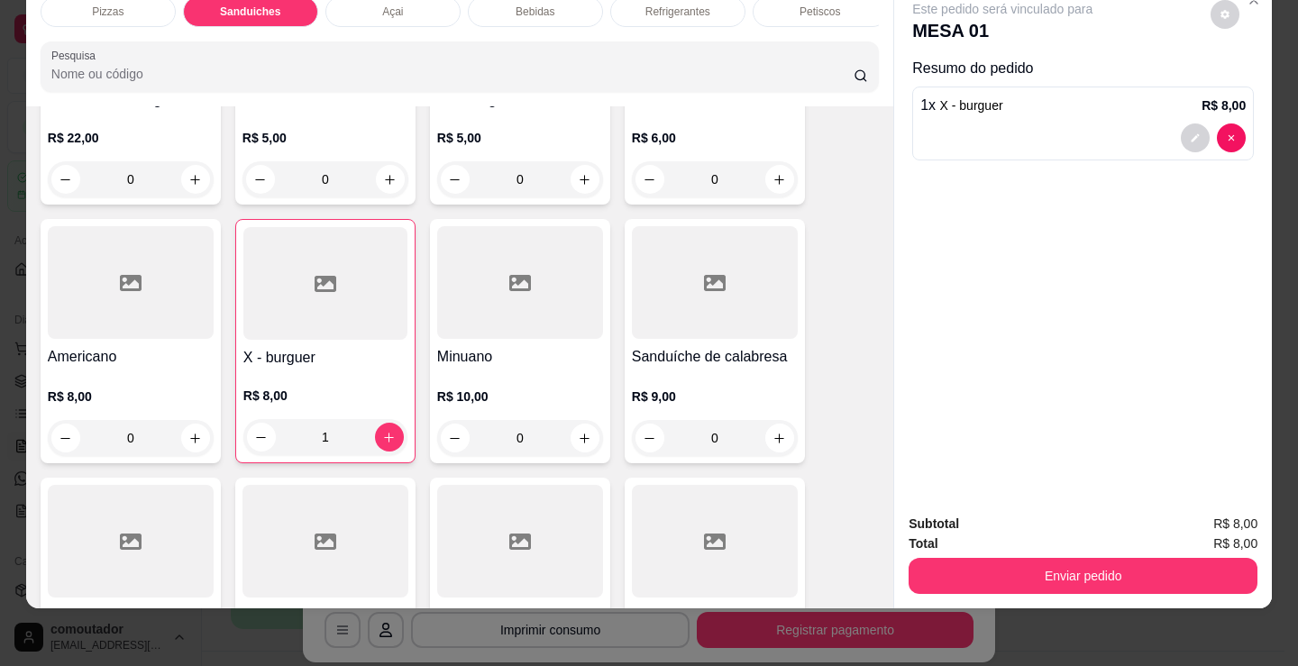
click at [684, 5] on p "Refrigerantes" at bounding box center [677, 12] width 65 height 14
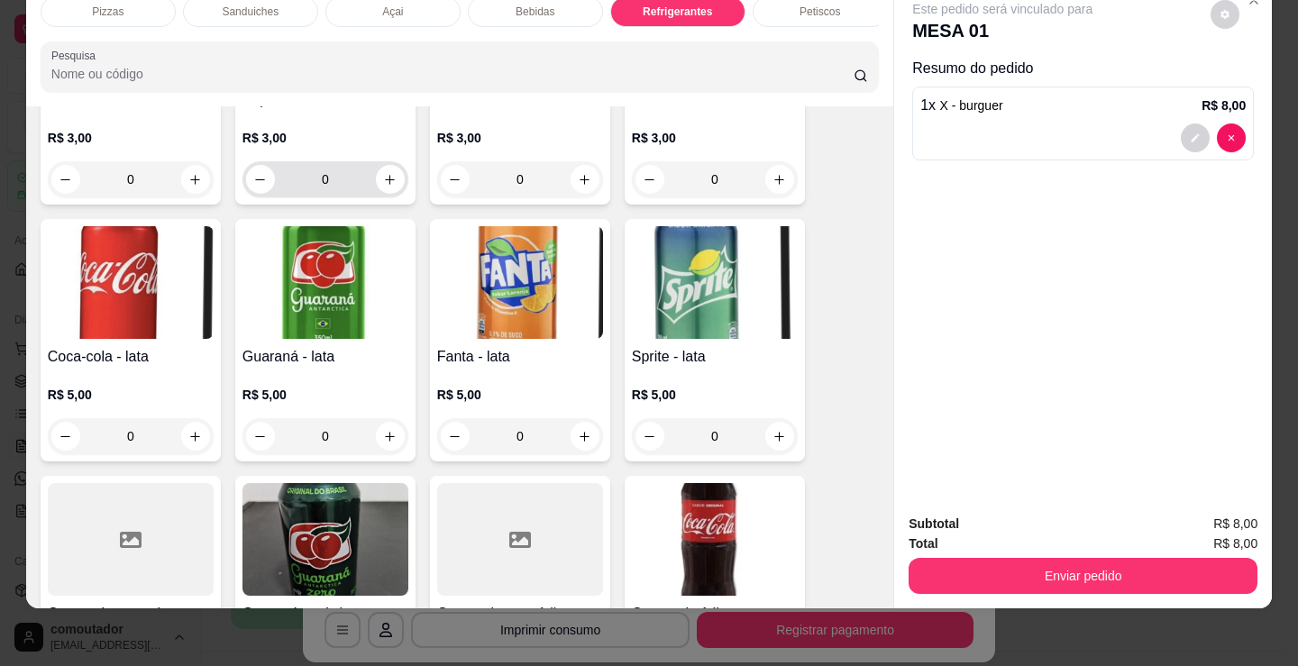
scroll to position [4941, 0]
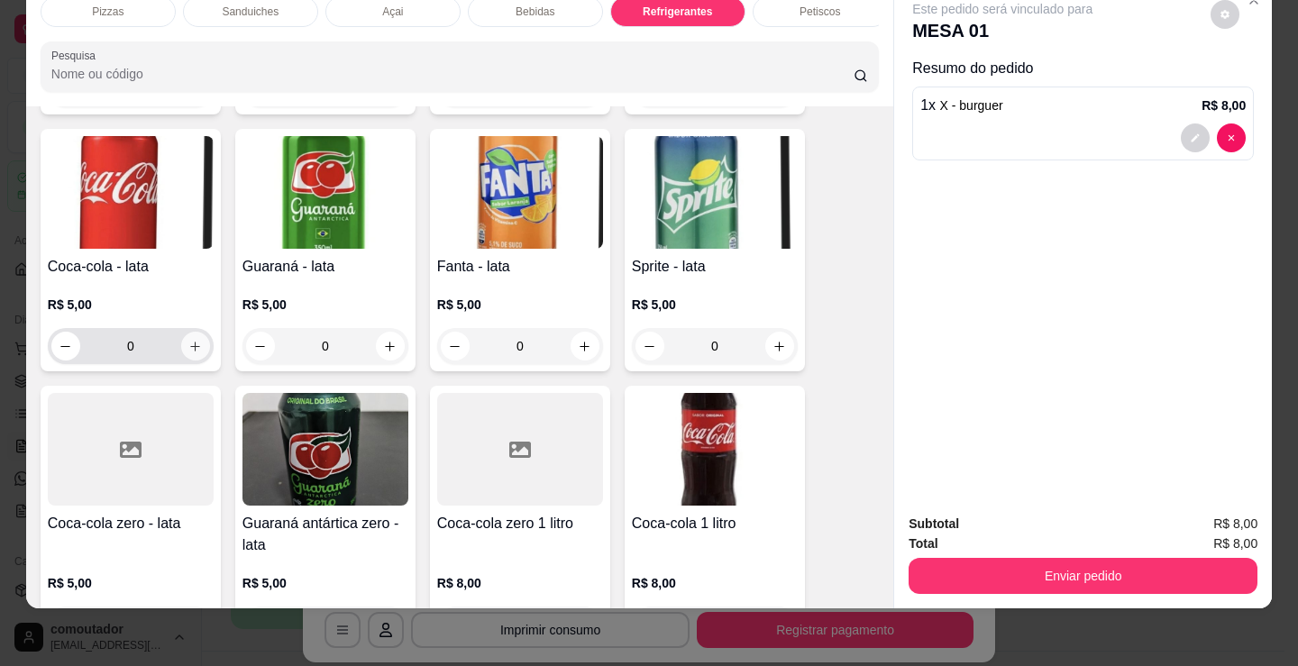
click at [188, 349] on icon "increase-product-quantity" at bounding box center [195, 347] width 14 height 14
type input "1"
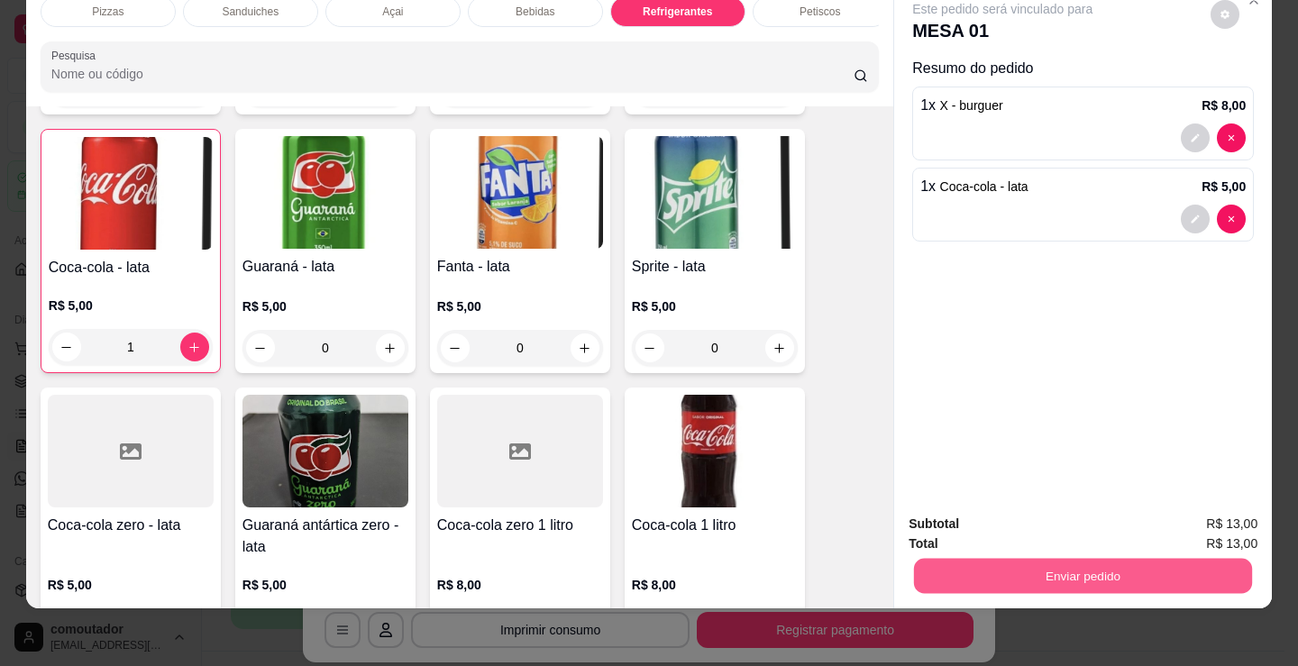
click at [974, 558] on button "Enviar pedido" at bounding box center [1083, 575] width 338 height 35
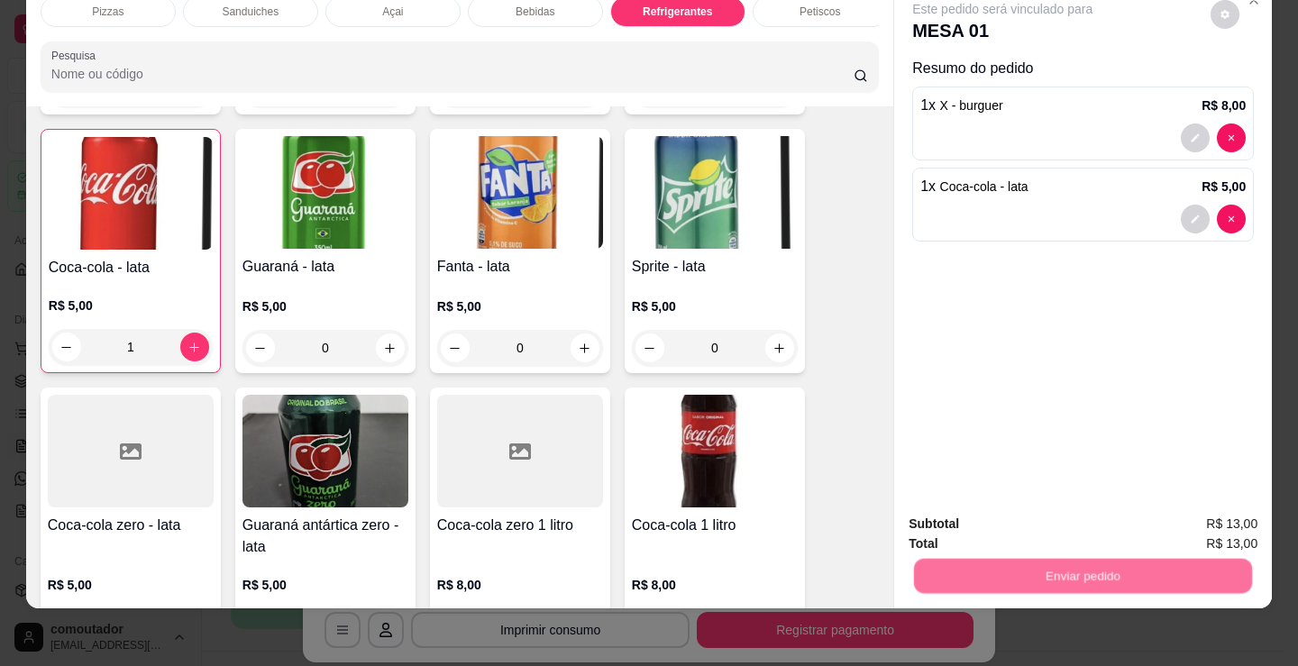
click at [955, 514] on button "Não registrar e enviar pedido" at bounding box center [1022, 518] width 187 height 34
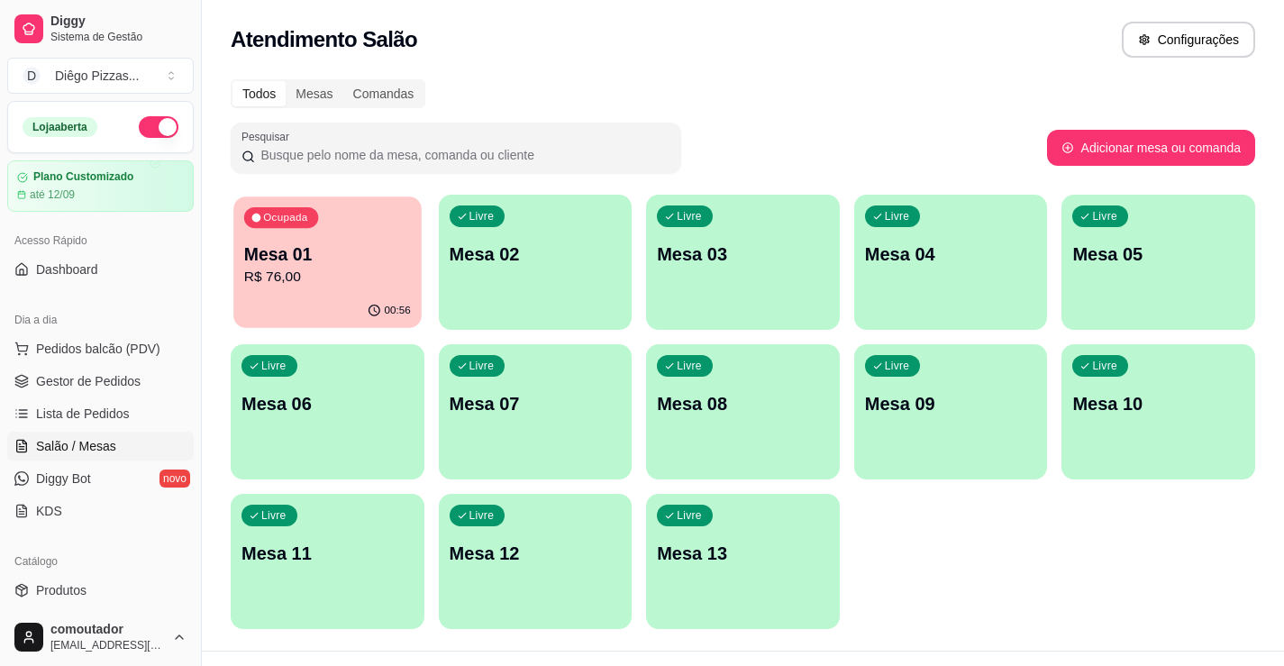
click at [339, 271] on p "R$ 76,00" at bounding box center [327, 277] width 167 height 21
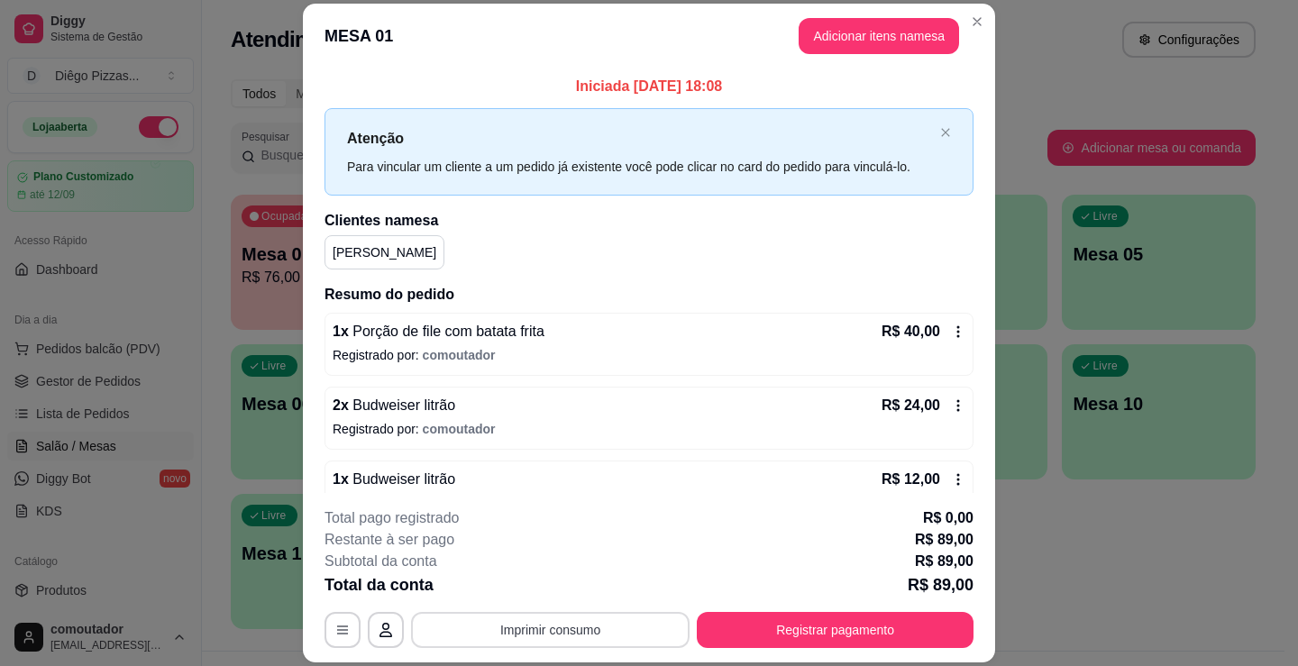
click at [479, 631] on button "Imprimir consumo" at bounding box center [550, 630] width 279 height 36
click at [507, 591] on button "IMPRESSORA" at bounding box center [549, 588] width 126 height 28
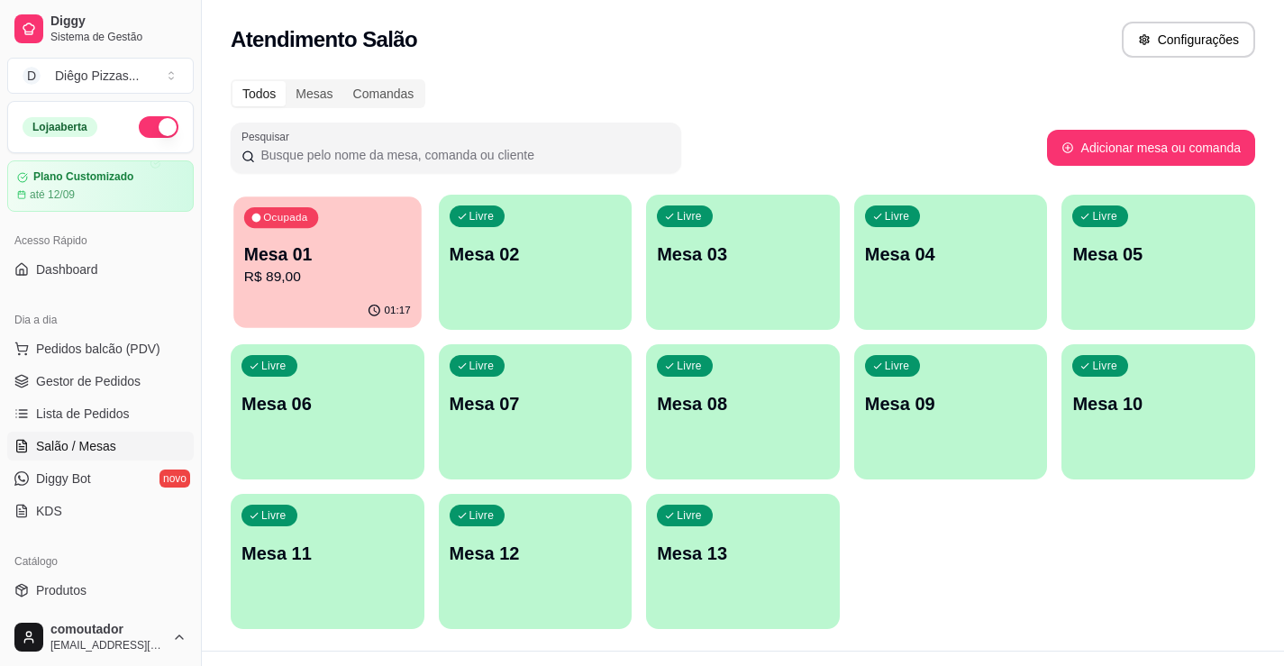
click at [308, 240] on div "Ocupada Mesa 01 R$ 89,00" at bounding box center [326, 245] width 187 height 97
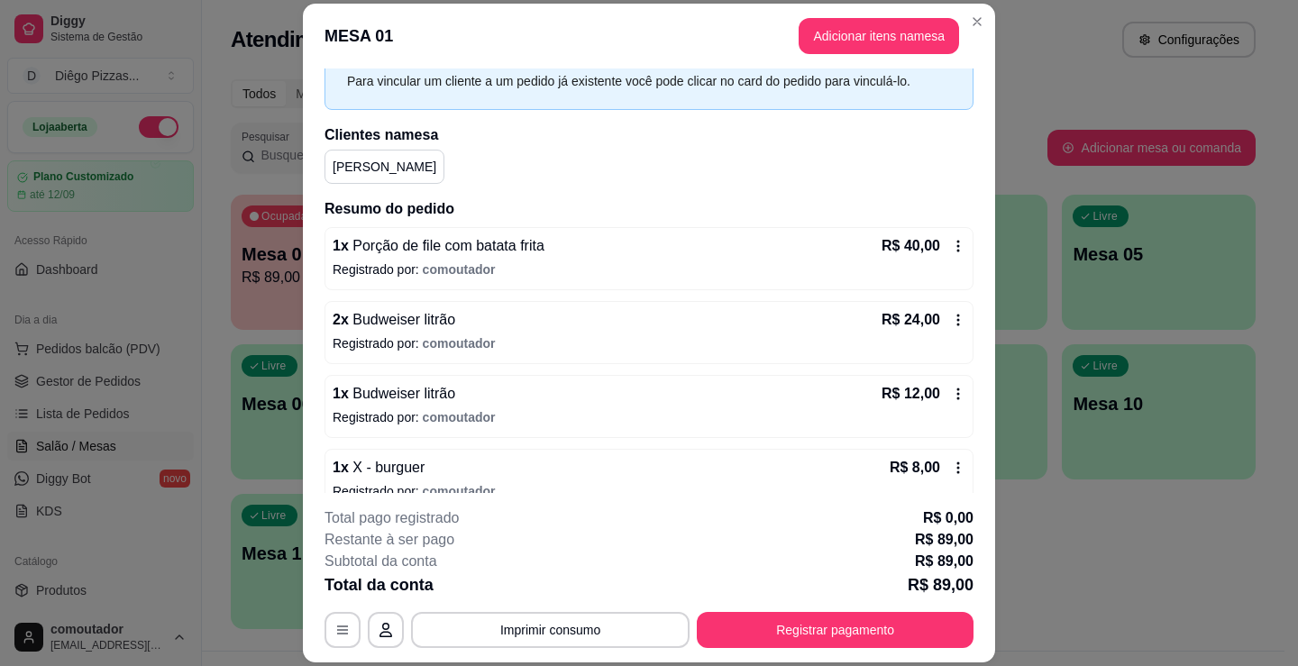
scroll to position [185, 0]
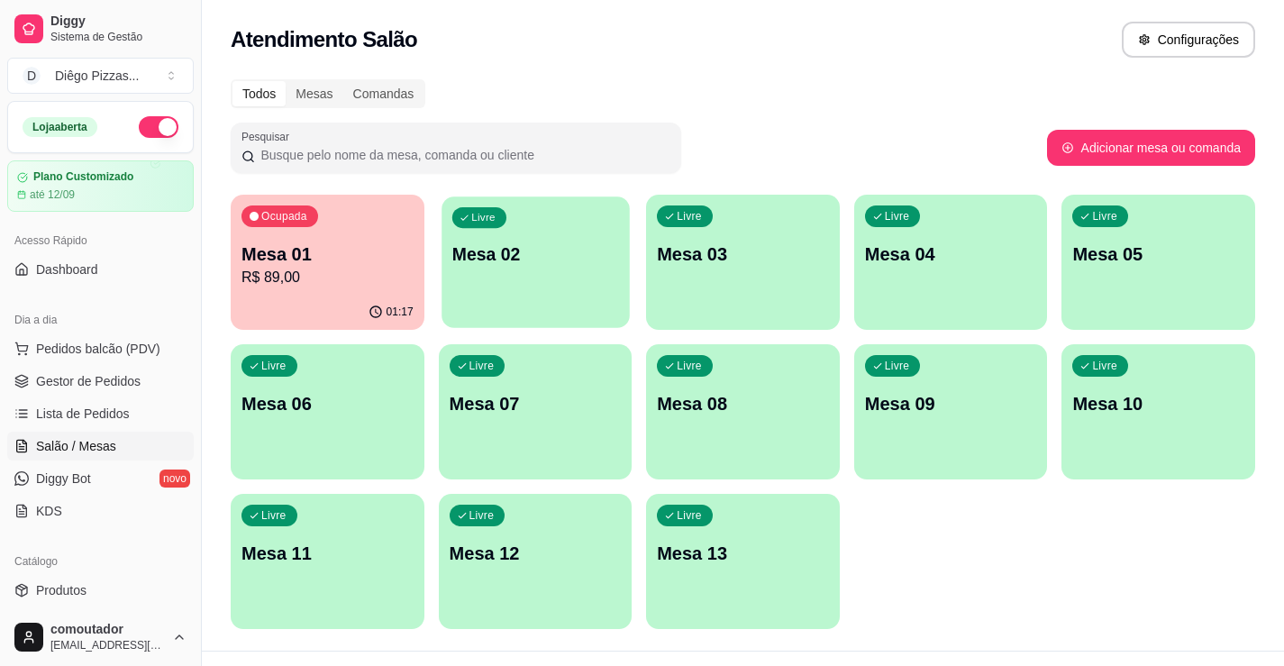
click at [488, 237] on div "Livre Mesa 02" at bounding box center [535, 252] width 187 height 110
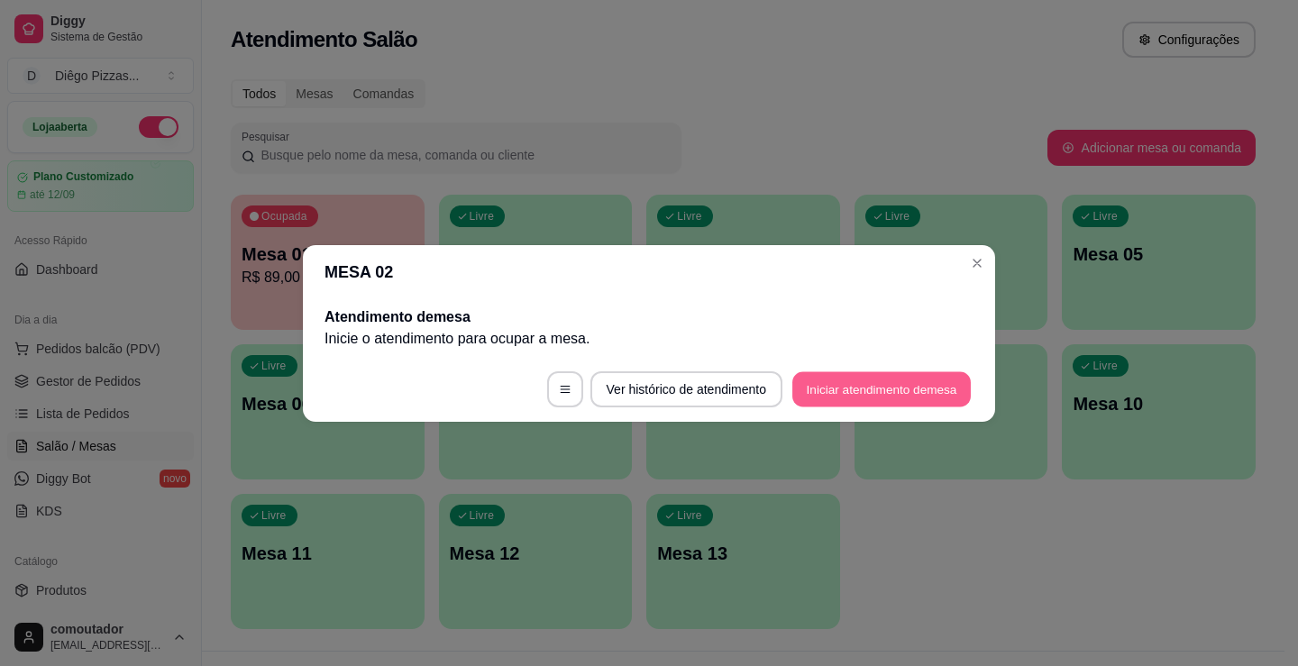
click at [913, 382] on button "Iniciar atendimento de mesa" at bounding box center [881, 388] width 178 height 35
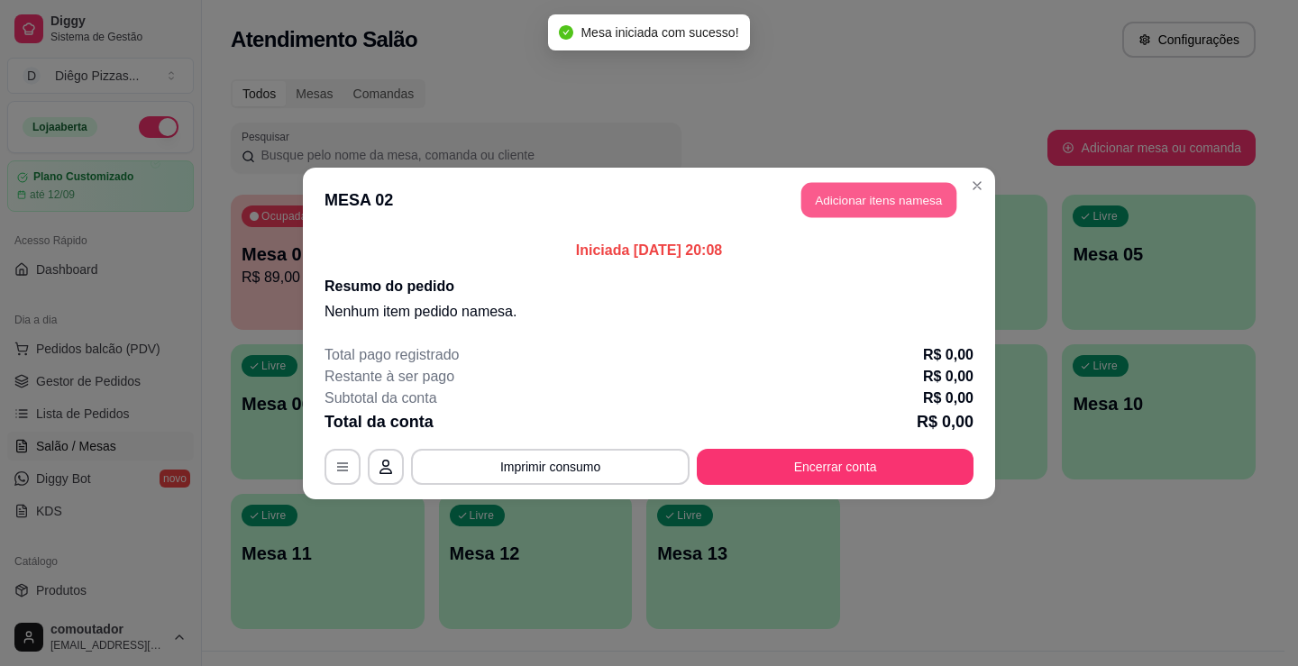
click at [837, 210] on button "Adicionar itens na mesa" at bounding box center [878, 199] width 155 height 35
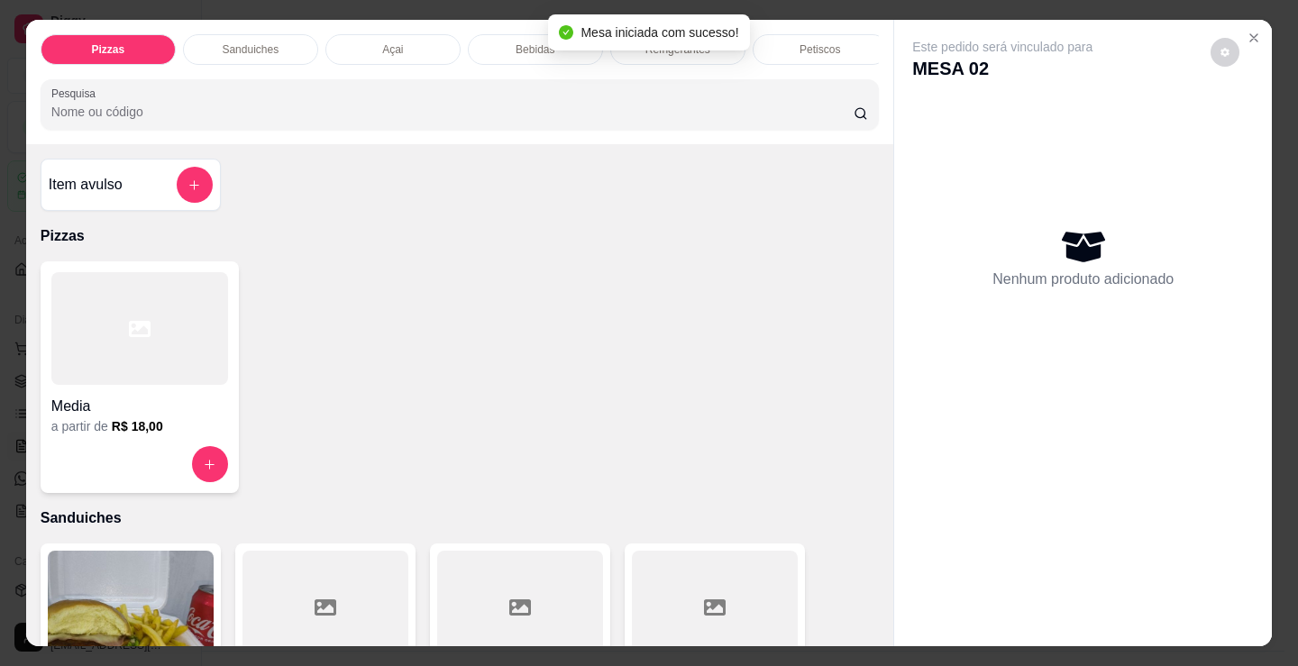
click at [196, 385] on div at bounding box center [139, 328] width 177 height 113
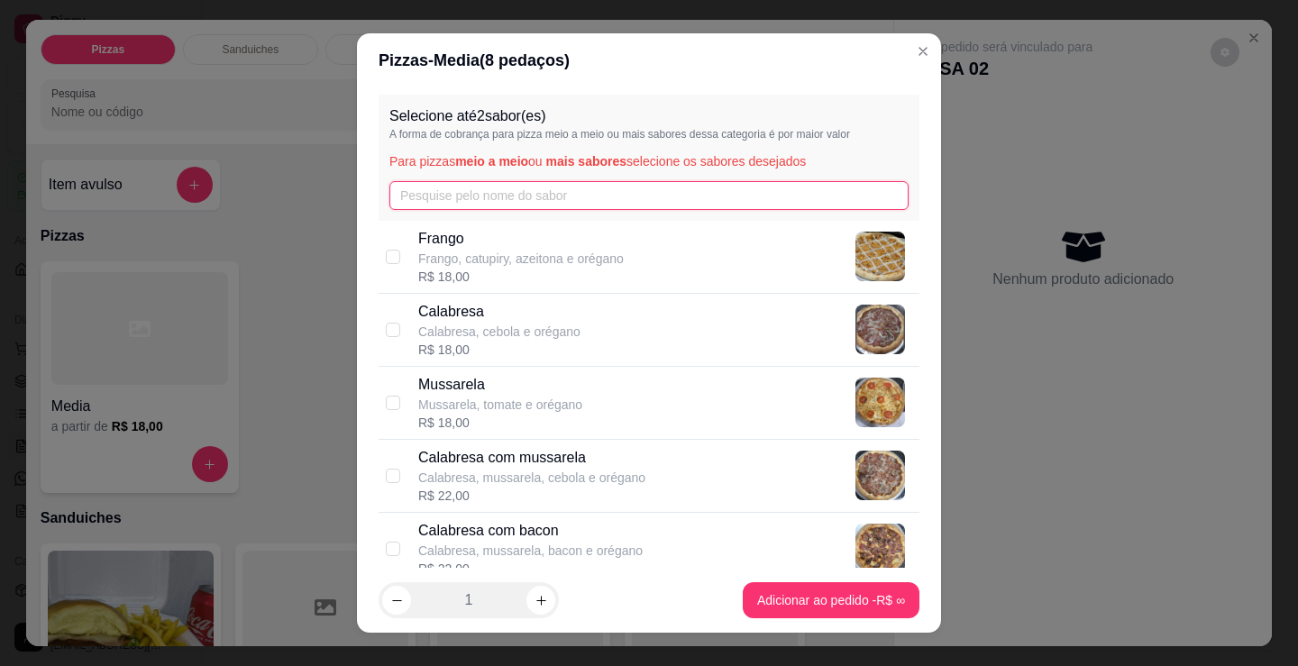
click at [446, 195] on input "text" at bounding box center [648, 195] width 519 height 29
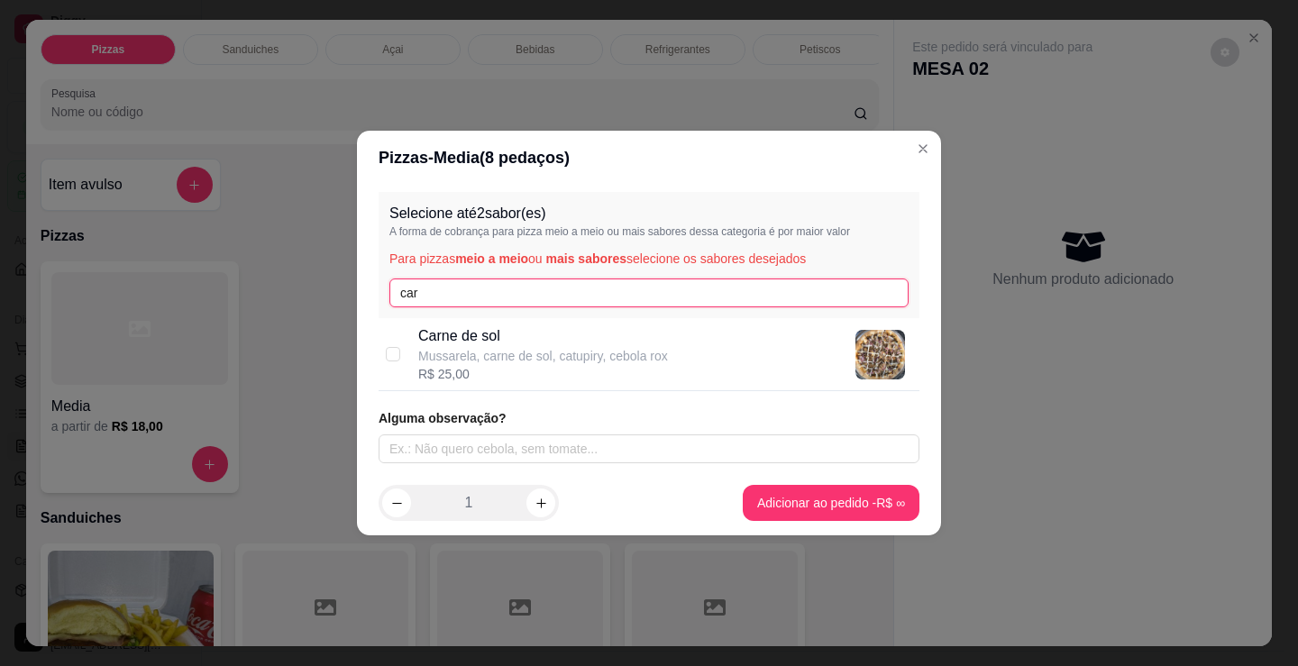
type input "car"
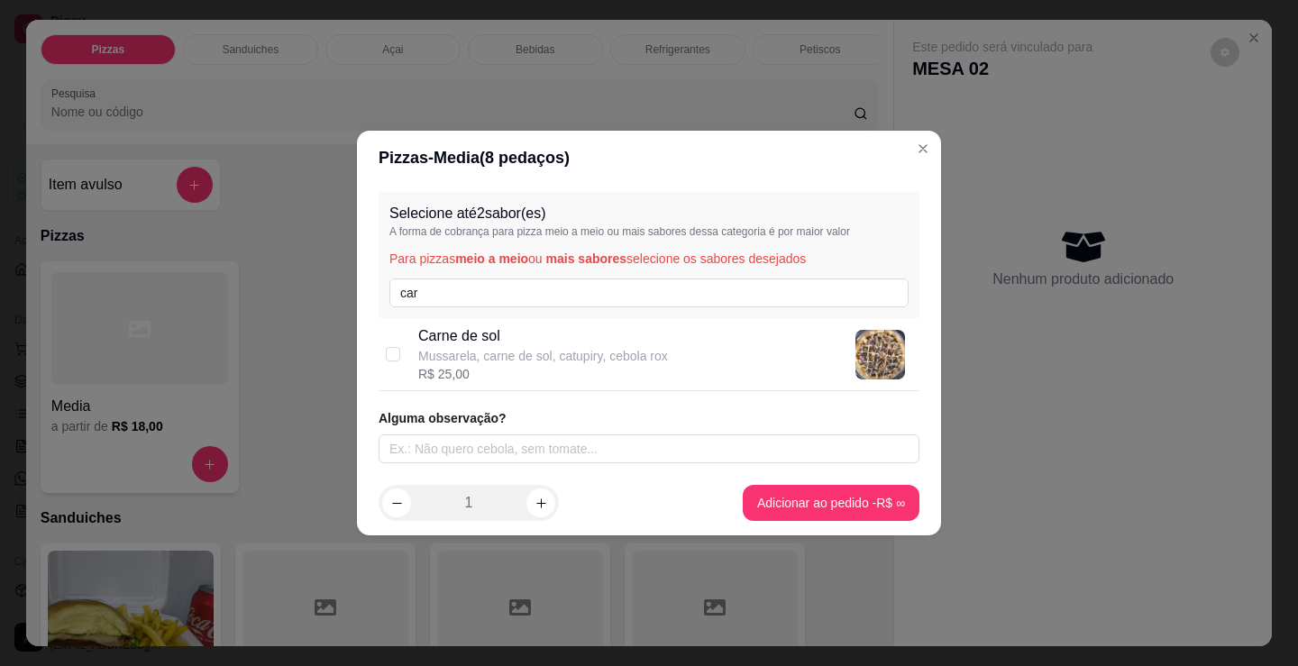
click at [422, 380] on div "Carne de sol Mussarela, carne de sol, catupiry, cebola rox R$ 25,00" at bounding box center [649, 354] width 541 height 73
checkbox input "true"
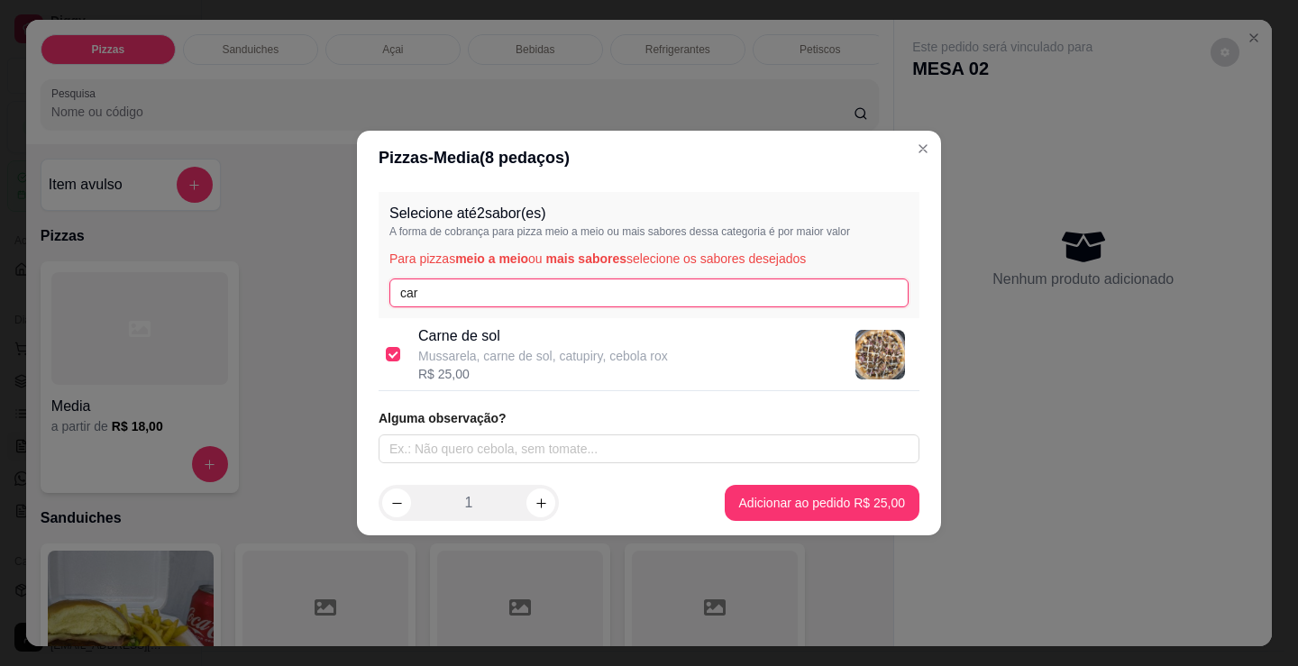
click at [498, 289] on input "car" at bounding box center [648, 293] width 519 height 29
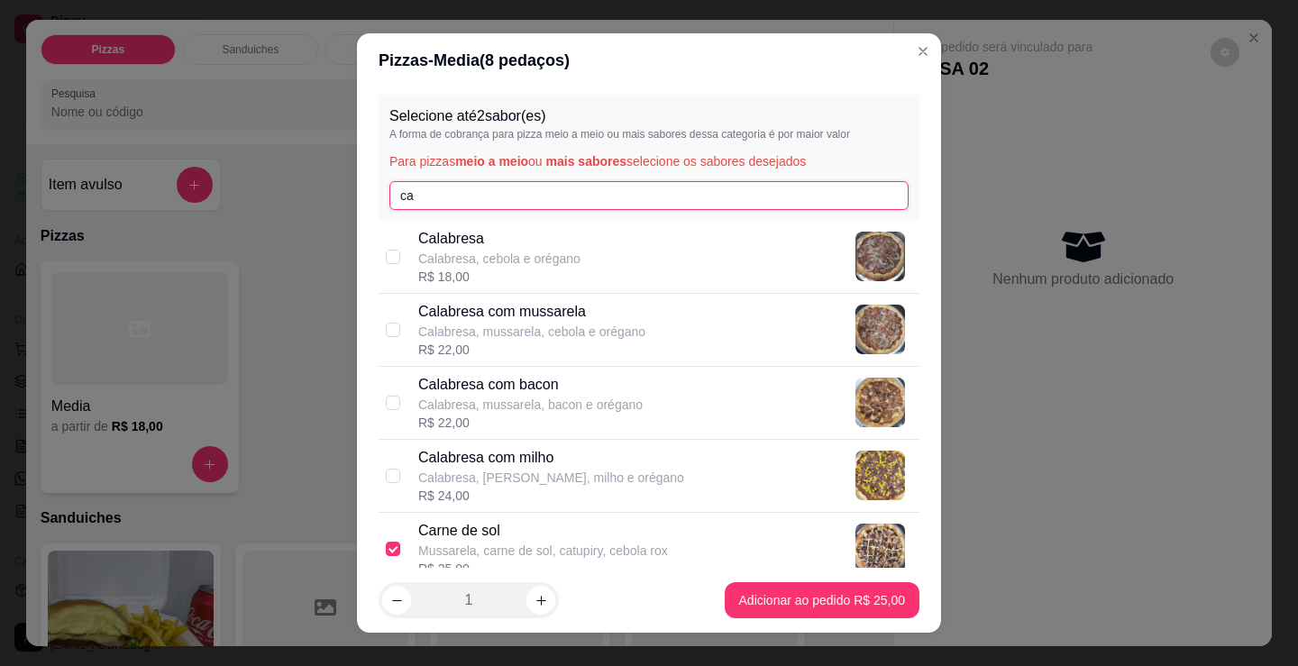
type input "c"
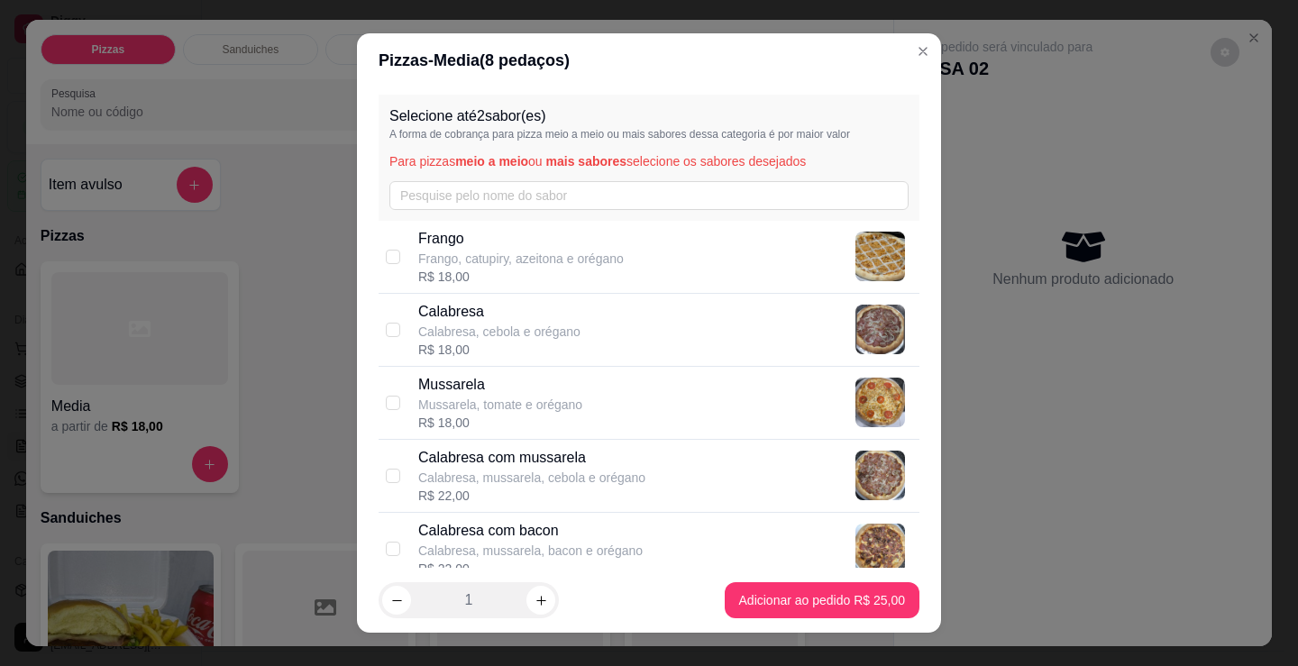
drag, startPoint x: 467, startPoint y: 325, endPoint x: 658, endPoint y: 385, distance: 200.4
click at [480, 325] on p "Calabresa, cebola e orégano" at bounding box center [499, 332] width 162 height 18
checkbox input "true"
click at [727, 571] on footer "1 Adicionar ao pedido R$ 25,00" at bounding box center [649, 600] width 584 height 65
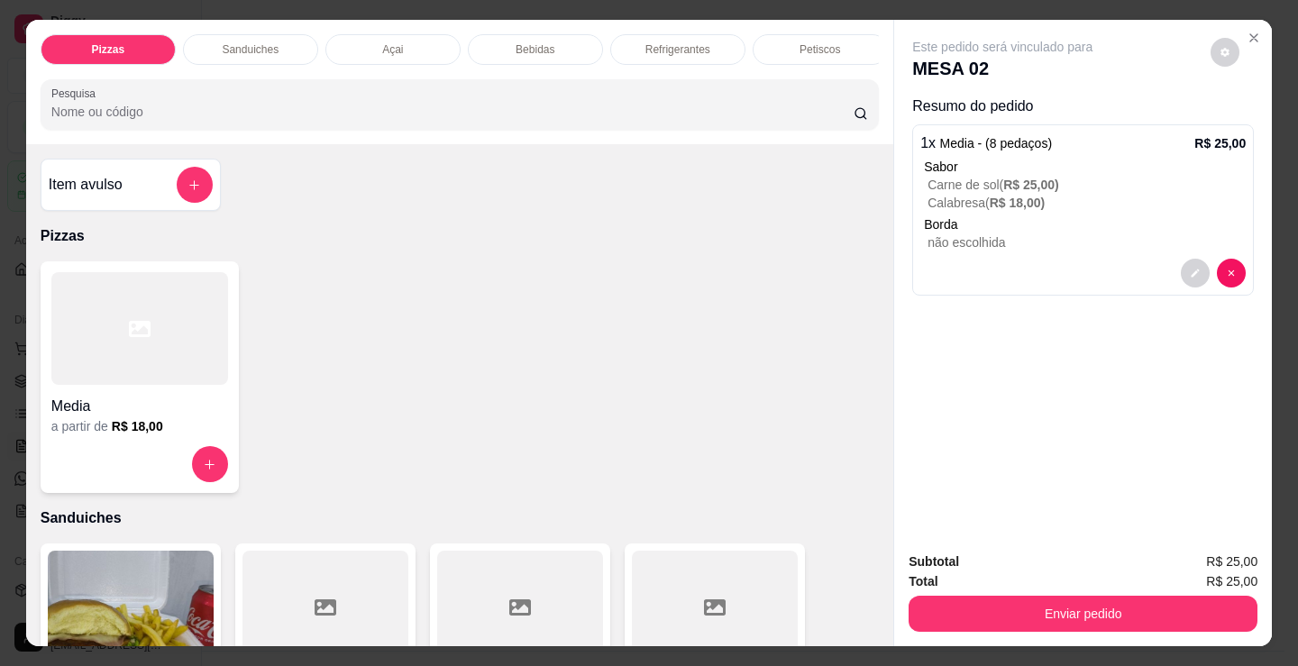
click at [1048, 591] on div "Enviar pedido" at bounding box center [1083, 611] width 349 height 41
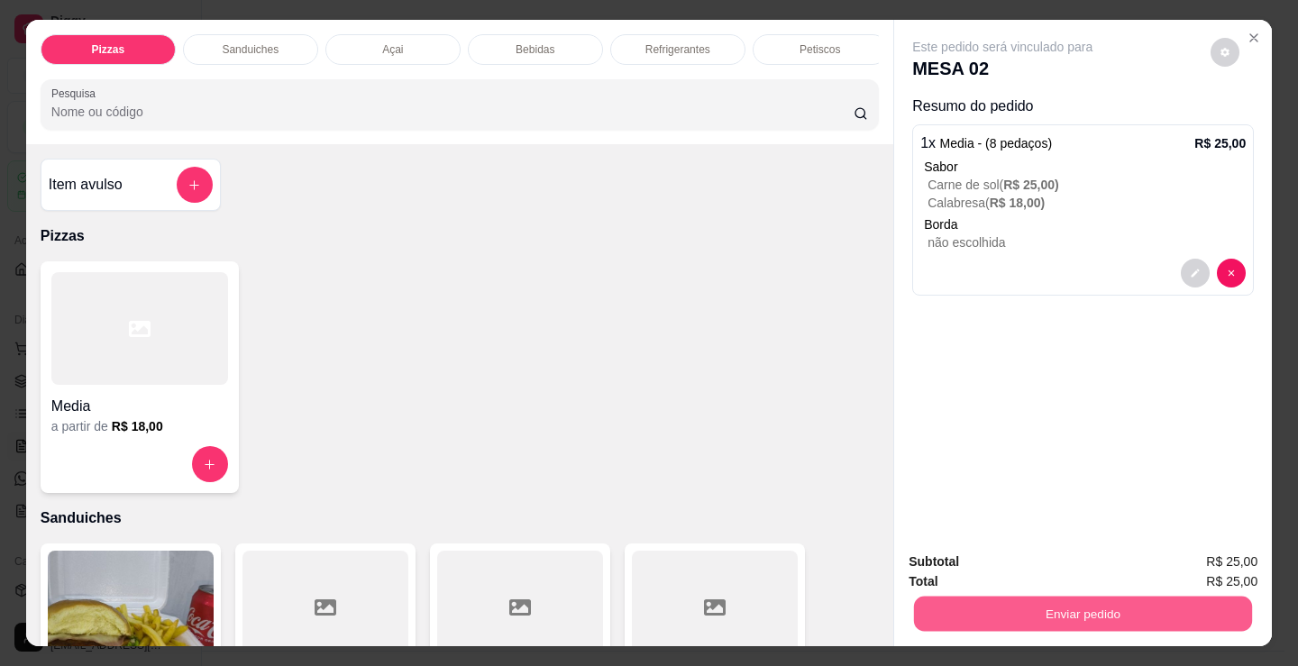
click at [1048, 596] on button "Enviar pedido" at bounding box center [1083, 613] width 338 height 35
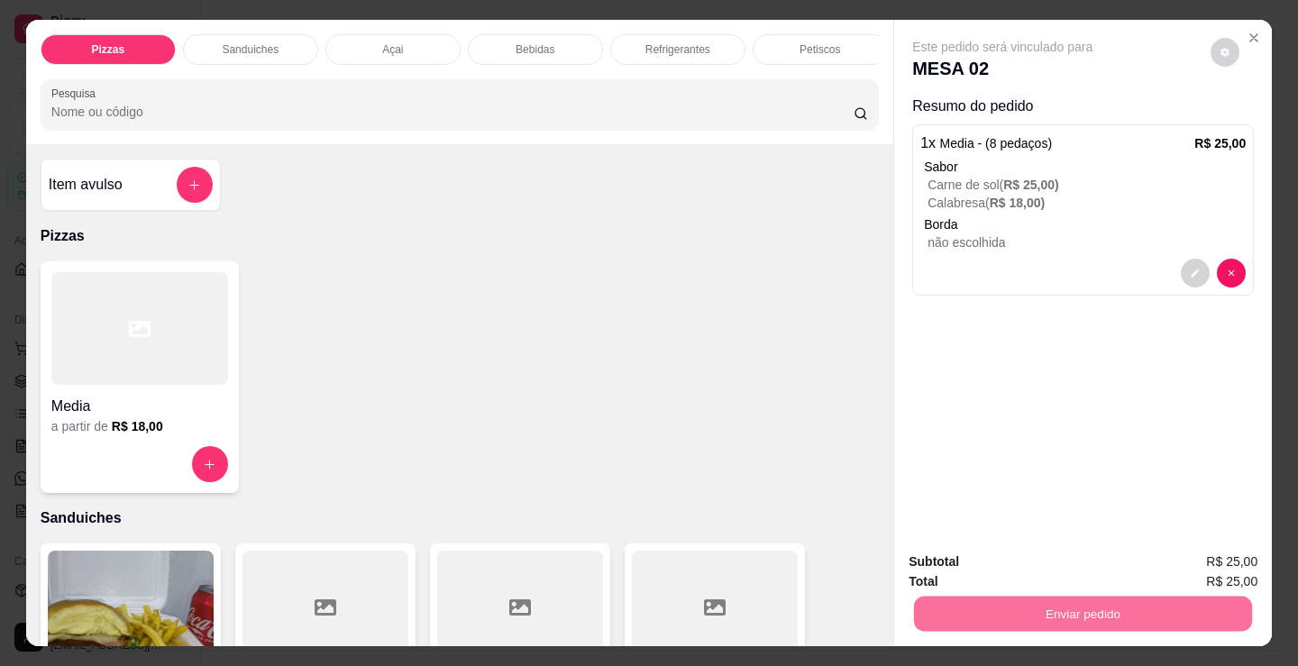
click at [1164, 565] on button "Sim, quero registrar" at bounding box center [1194, 561] width 130 height 33
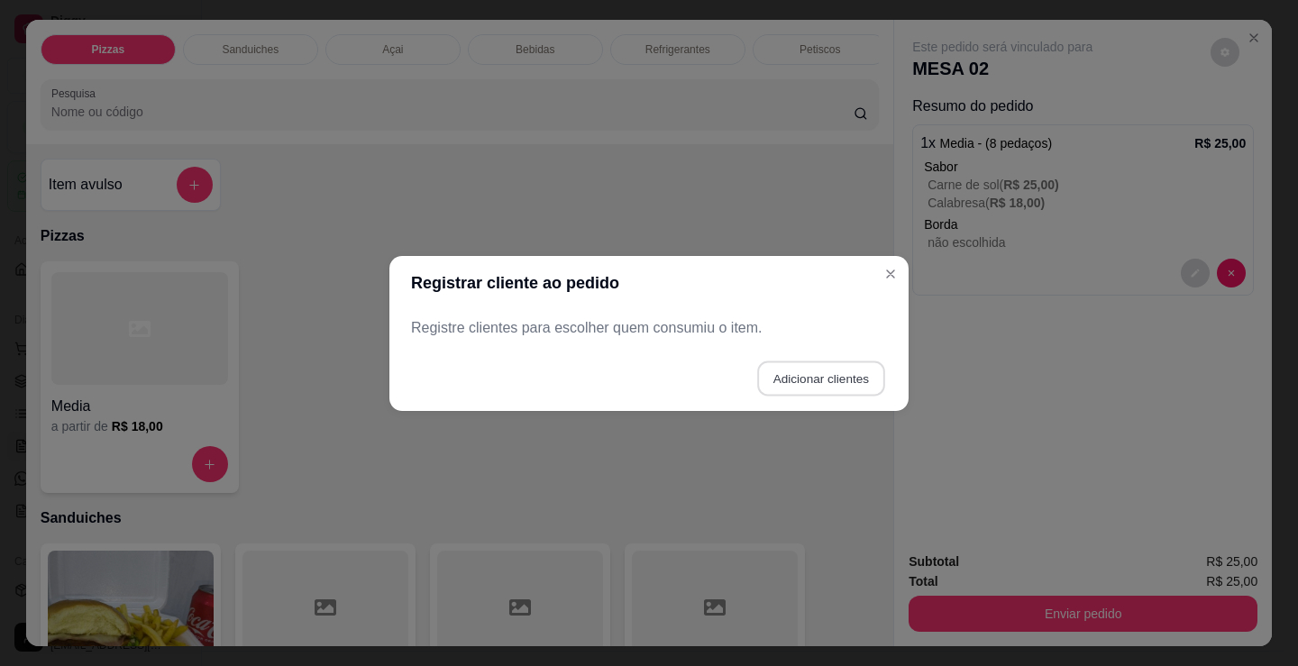
click at [815, 379] on button "Adicionar clientes" at bounding box center [820, 378] width 127 height 35
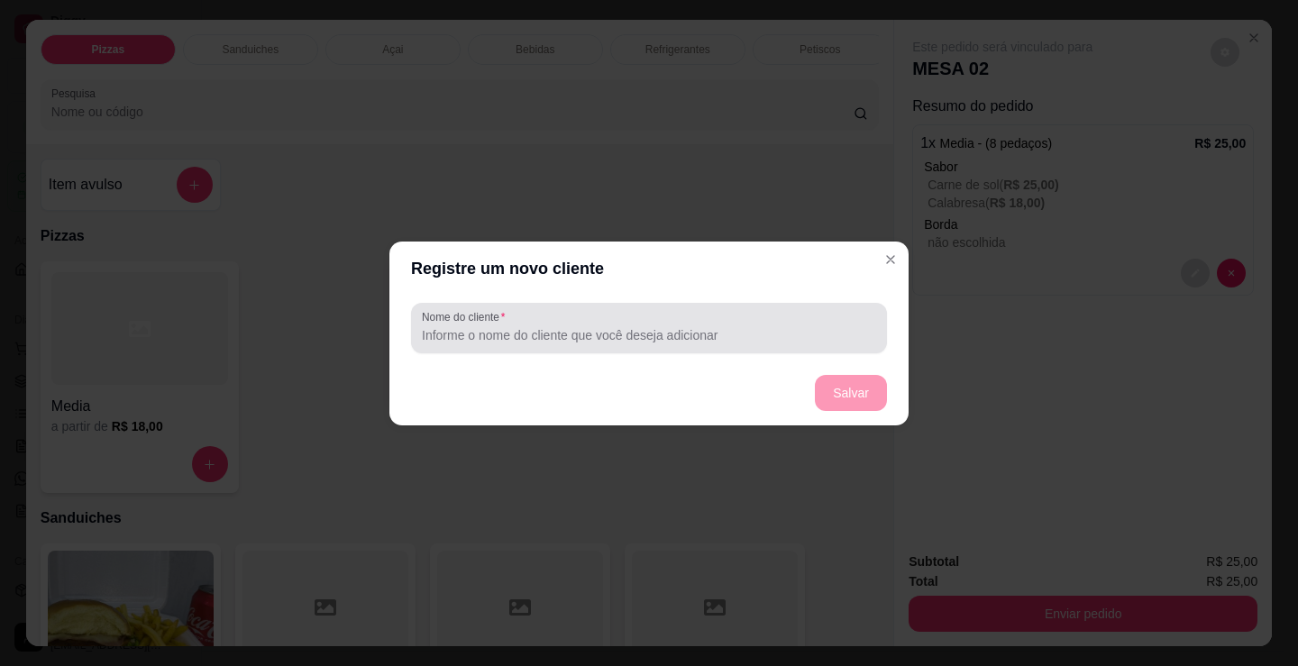
click at [656, 332] on input "Nome do cliente" at bounding box center [649, 335] width 454 height 18
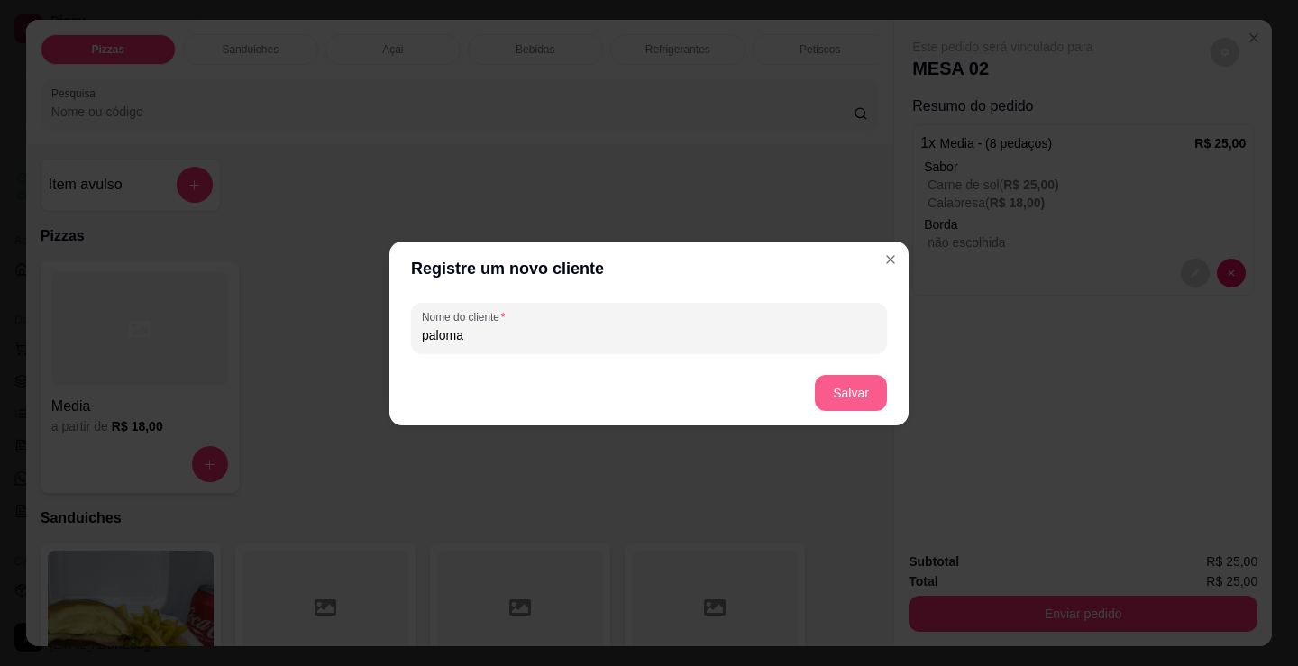
type input "paloma"
click at [832, 390] on button "Salvar" at bounding box center [851, 392] width 70 height 35
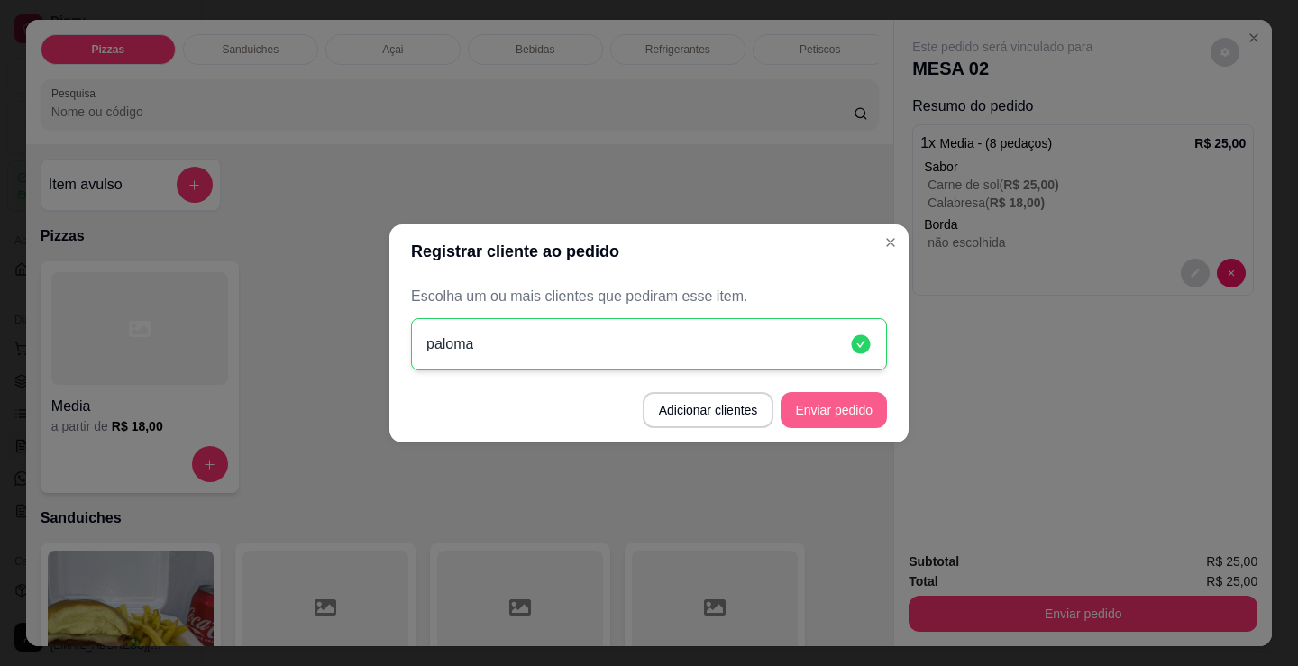
click at [831, 404] on button "Enviar pedido" at bounding box center [834, 410] width 106 height 36
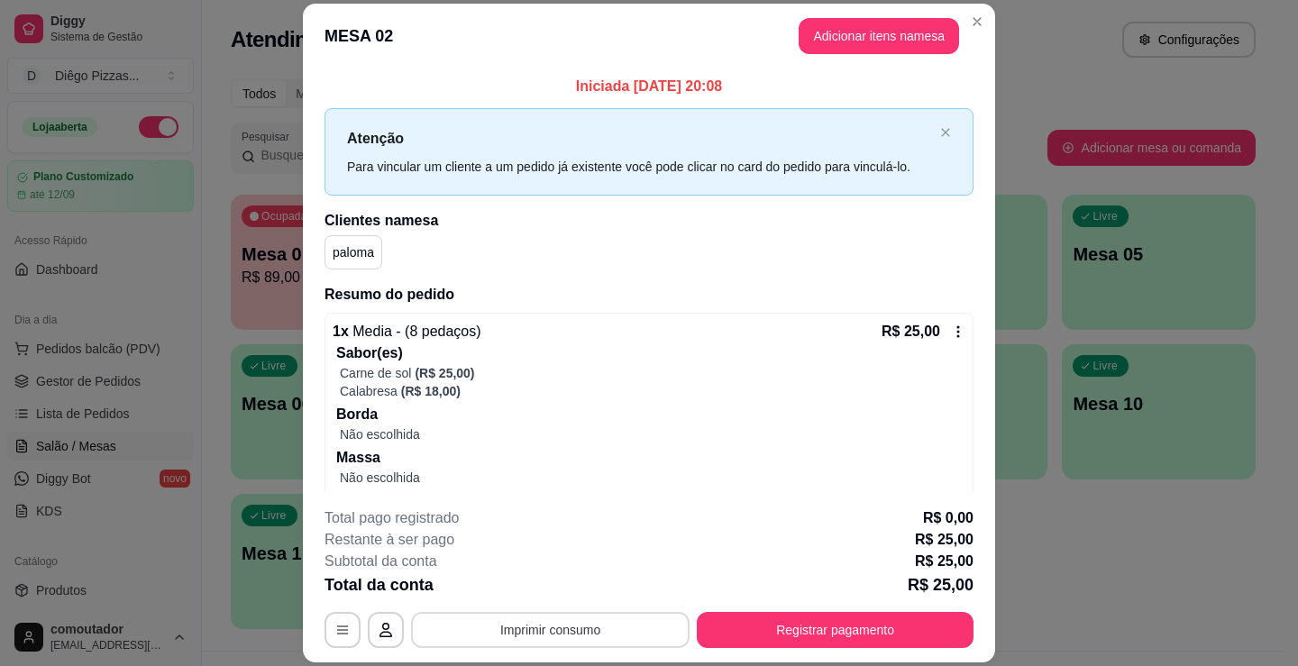
click at [534, 643] on button "Imprimir consumo" at bounding box center [550, 630] width 279 height 36
click at [541, 587] on button "IMPRESSORA" at bounding box center [549, 588] width 131 height 29
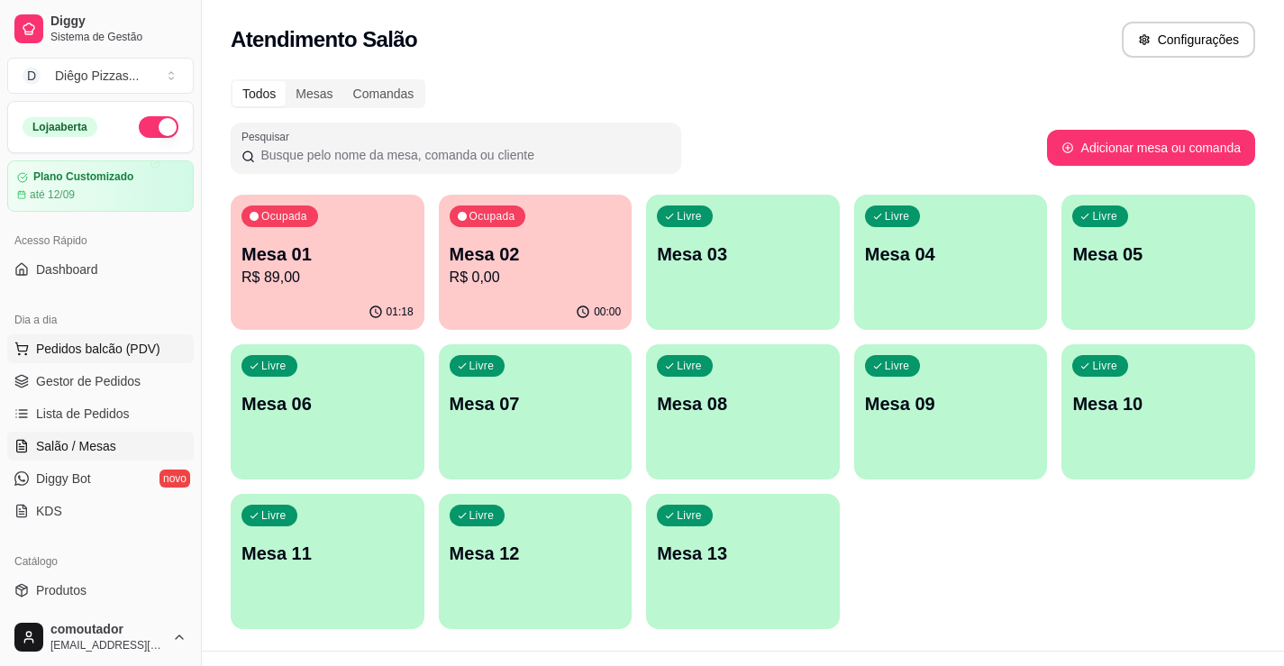
drag, startPoint x: 137, startPoint y: 335, endPoint x: 127, endPoint y: 346, distance: 14.7
click at [135, 335] on button "Pedidos balcão (PDV)" at bounding box center [100, 348] width 187 height 29
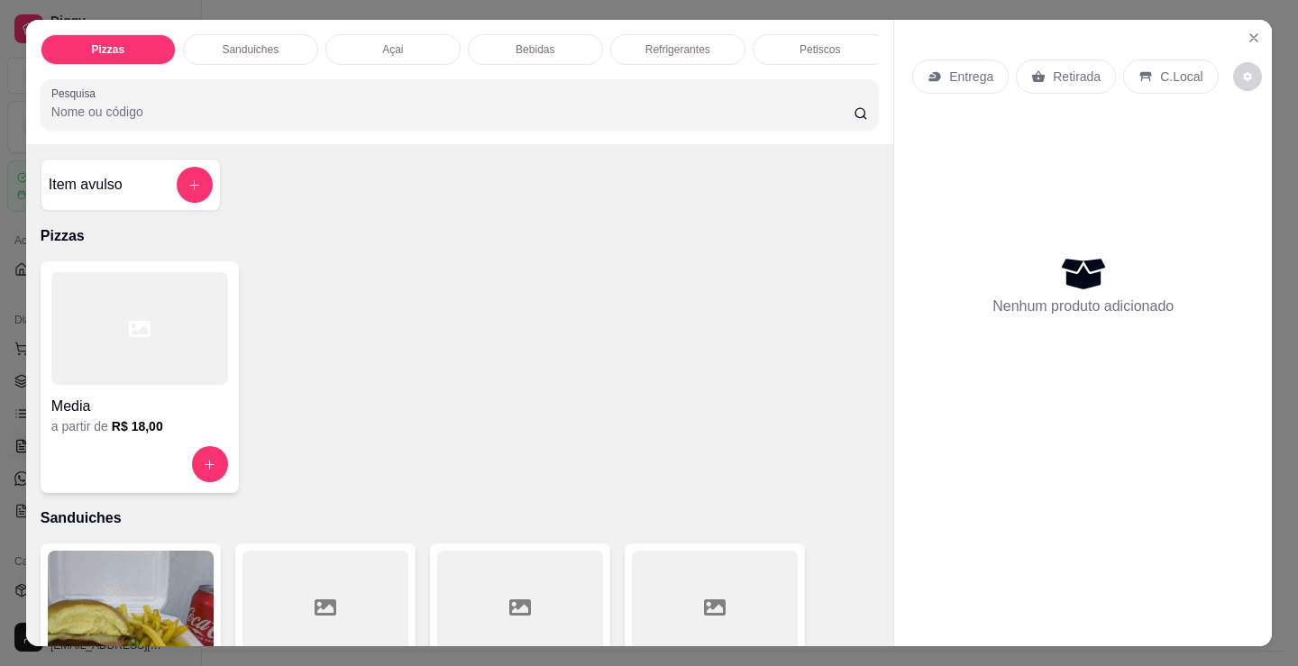
click at [181, 435] on div "a partir de R$ 18,00" at bounding box center [139, 426] width 177 height 18
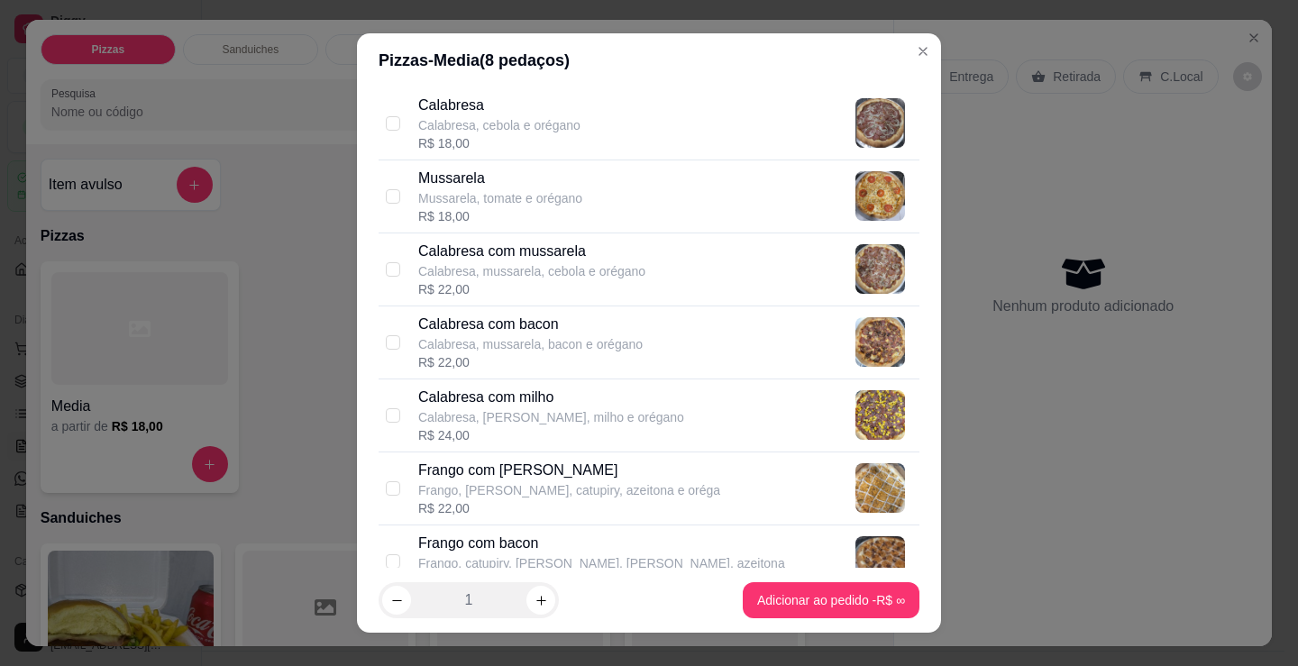
scroll to position [361, 0]
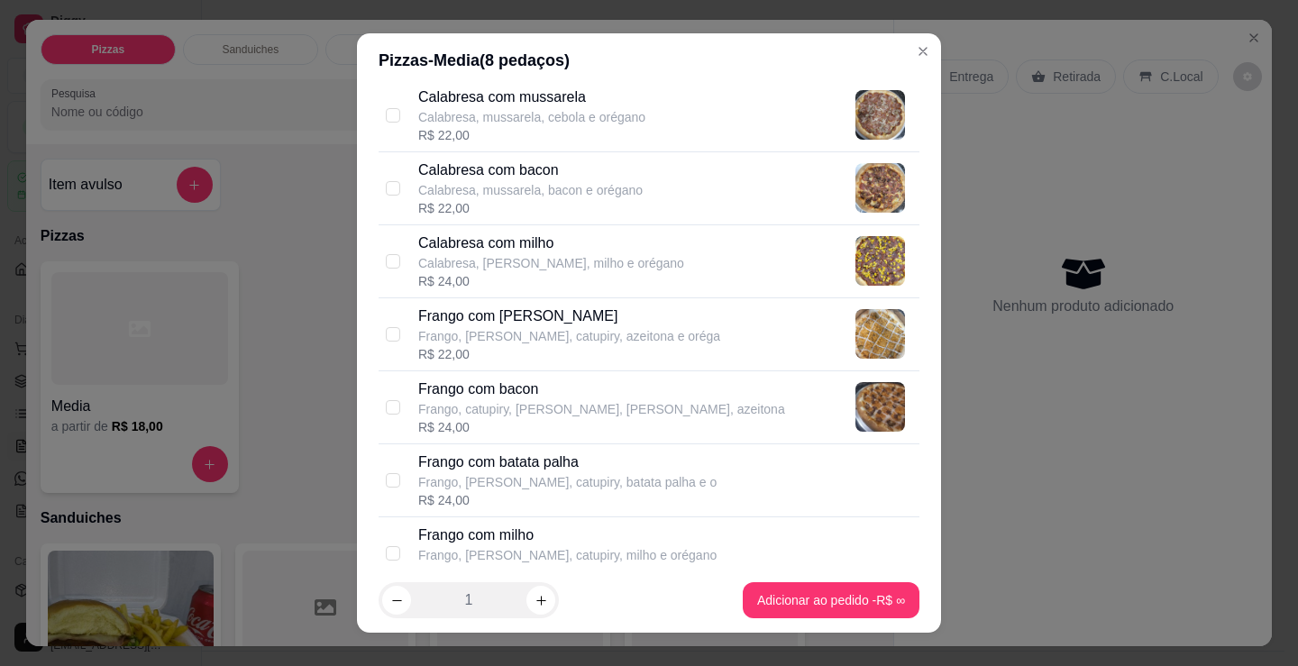
click at [640, 110] on div "Calabresa com mussarela Calabresa, mussarela, cebola e orégano R$ 22,00" at bounding box center [665, 116] width 494 height 58
checkbox input "true"
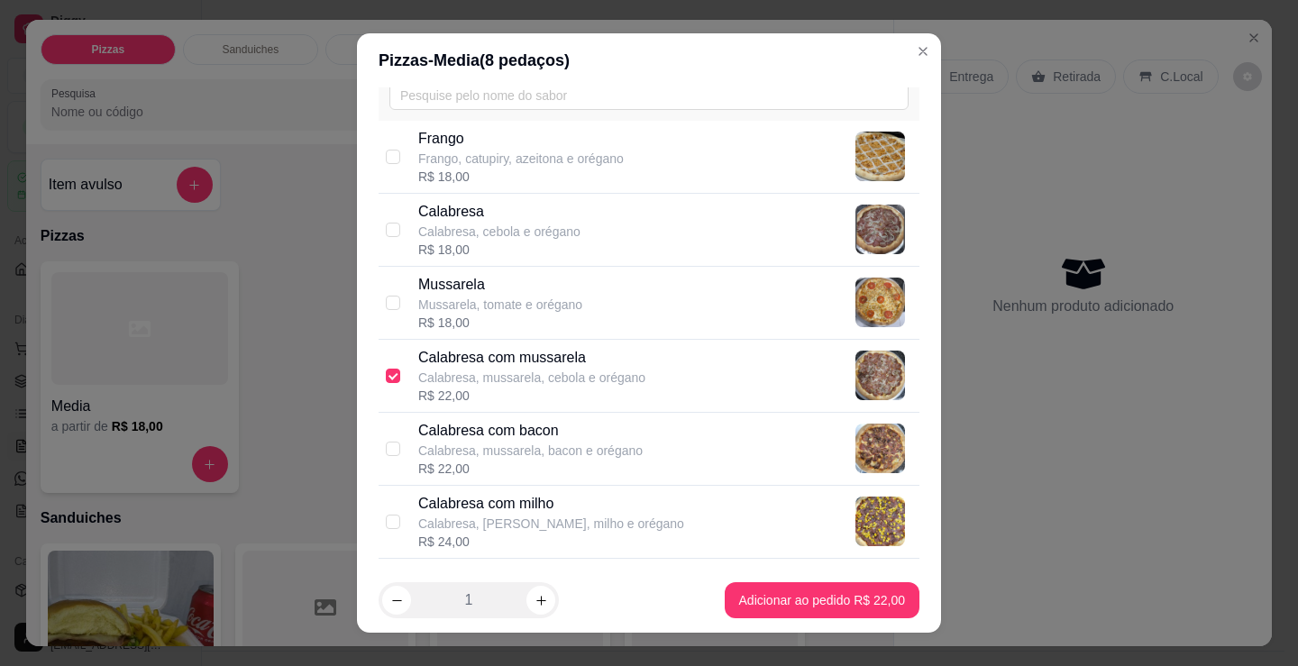
scroll to position [0, 0]
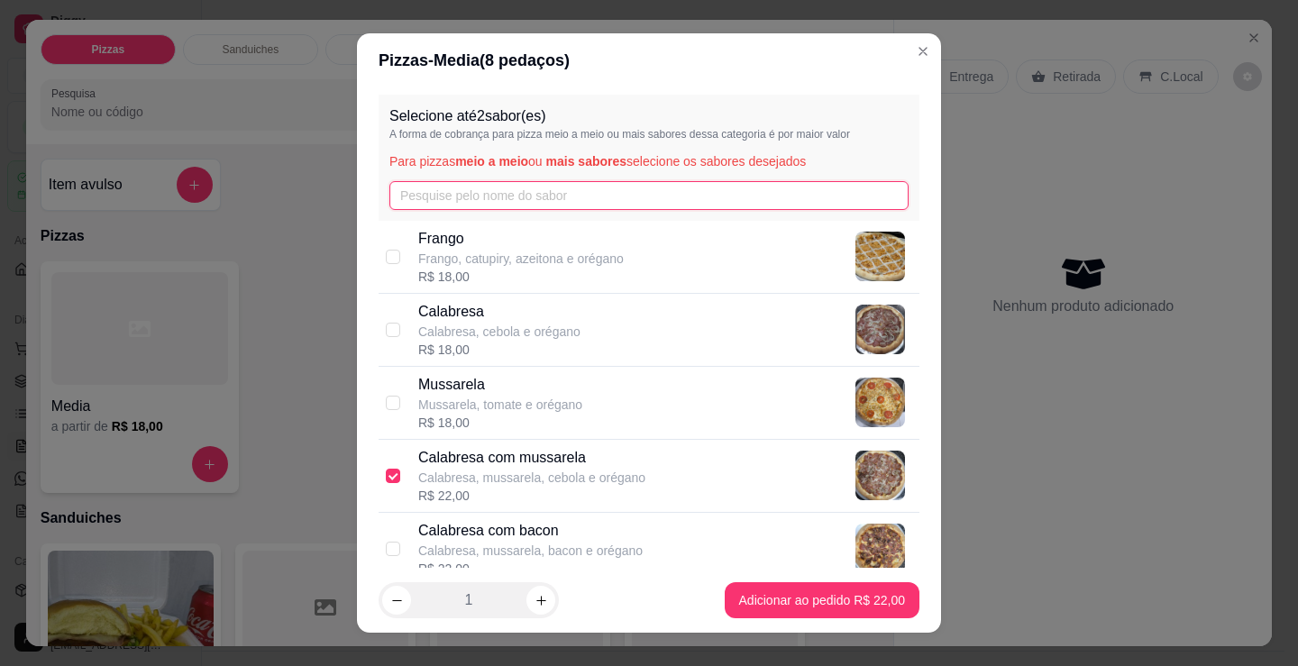
click at [610, 202] on input "text" at bounding box center [648, 195] width 519 height 29
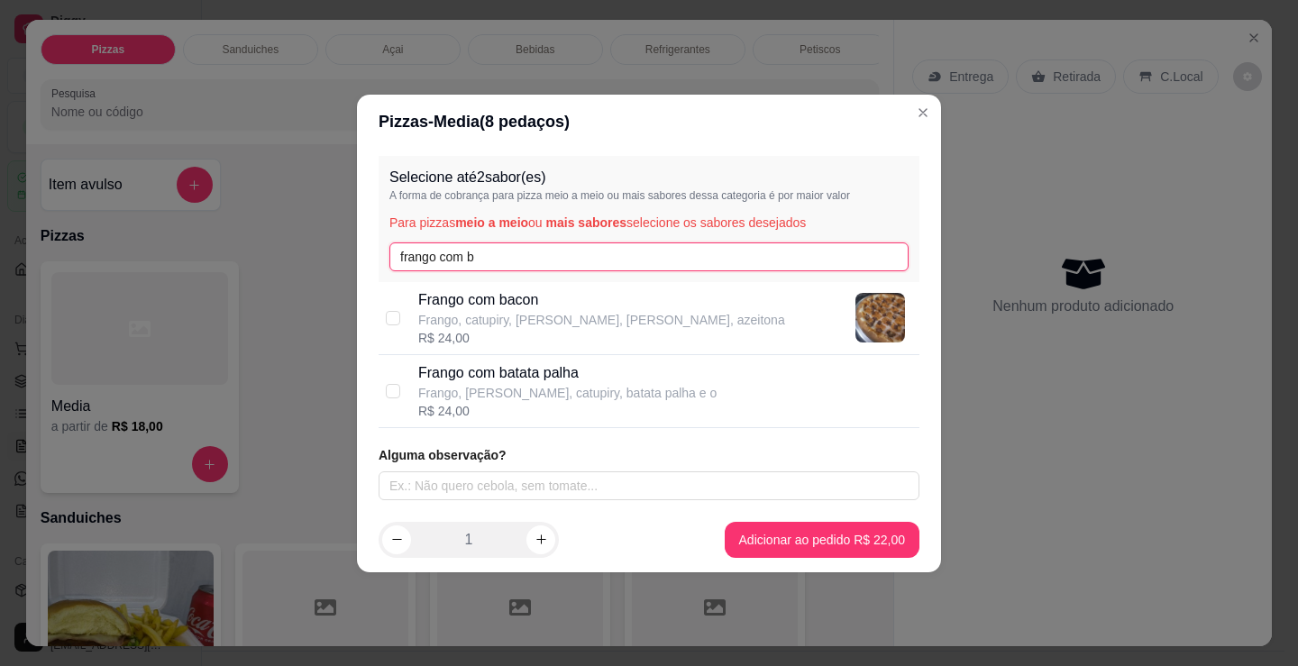
type input "frango com b"
click at [478, 289] on p "Frango com bacon" at bounding box center [601, 300] width 367 height 22
checkbox input "true"
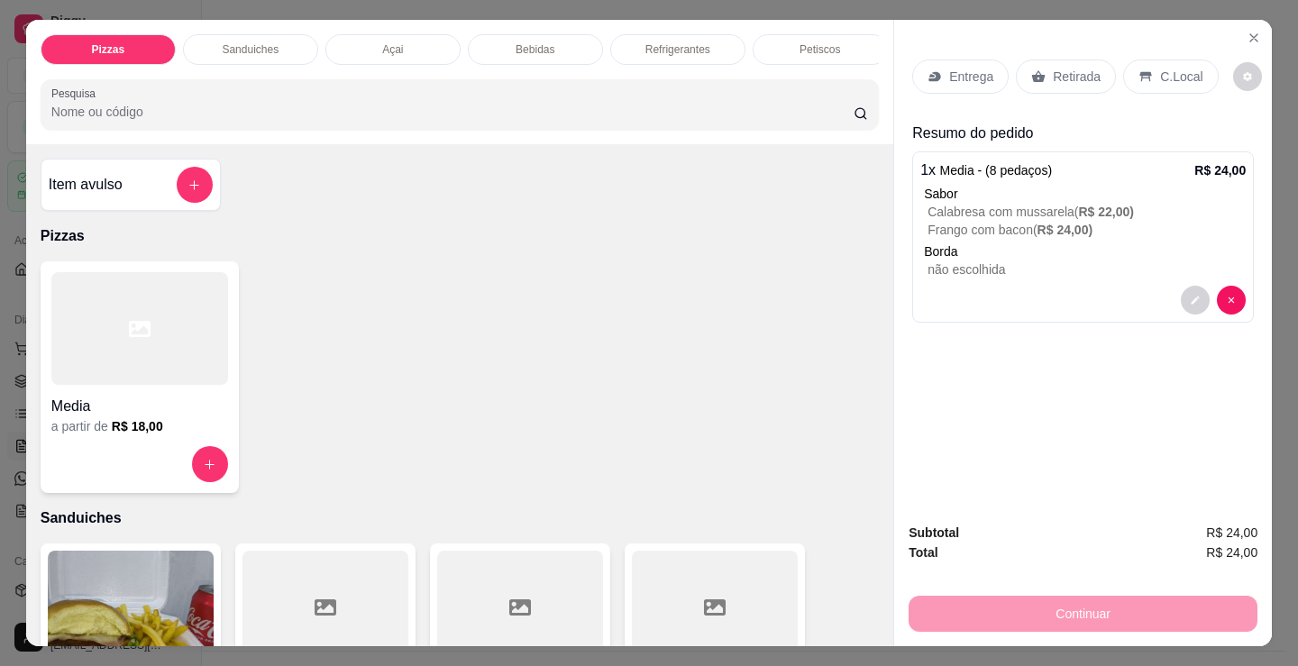
click at [954, 59] on div "Entrega" at bounding box center [960, 76] width 96 height 34
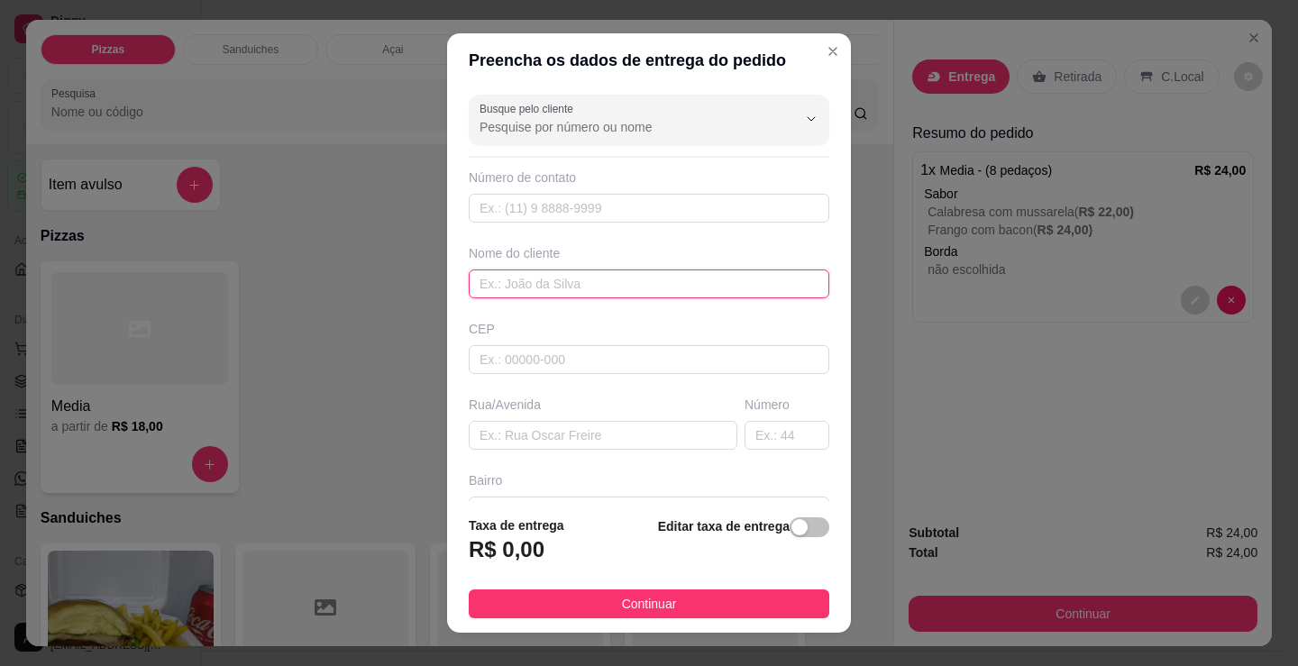
click at [591, 279] on input "text" at bounding box center [649, 284] width 361 height 29
type input "[PERSON_NAME]"
click at [767, 588] on footer "Taxa de entrega R$ 0,00 Editar taxa de entrega Continuar" at bounding box center [649, 567] width 404 height 132
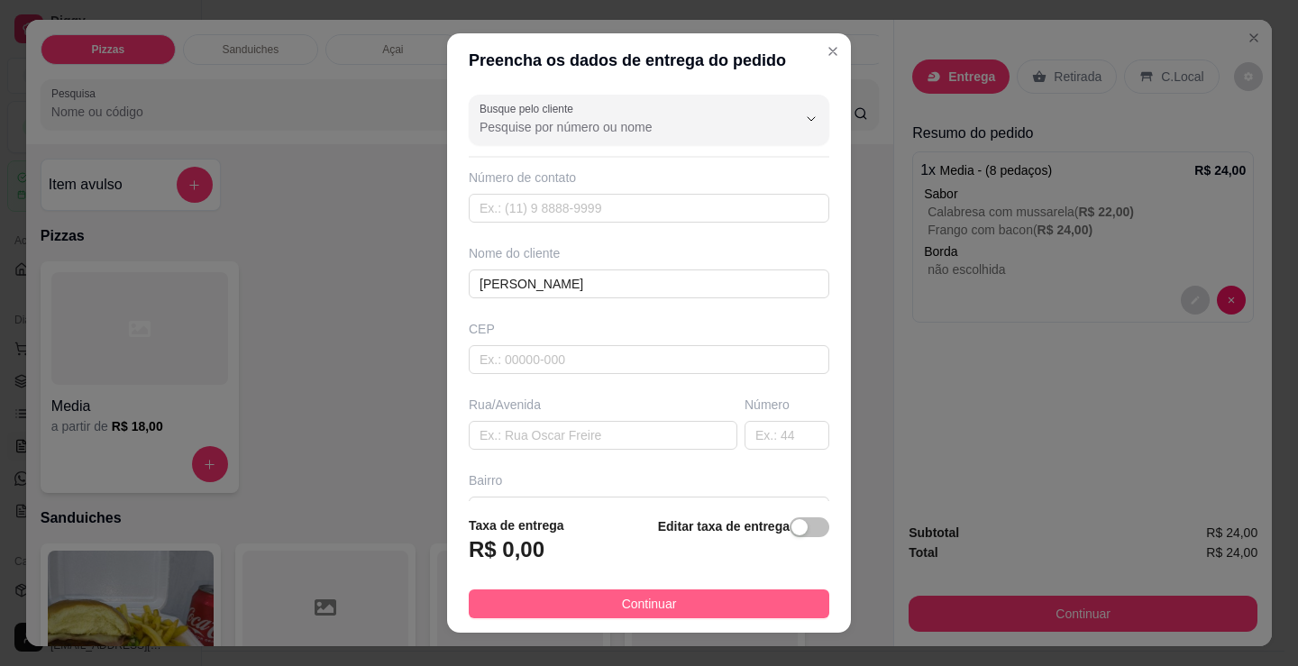
click at [764, 607] on button "Continuar" at bounding box center [649, 604] width 361 height 29
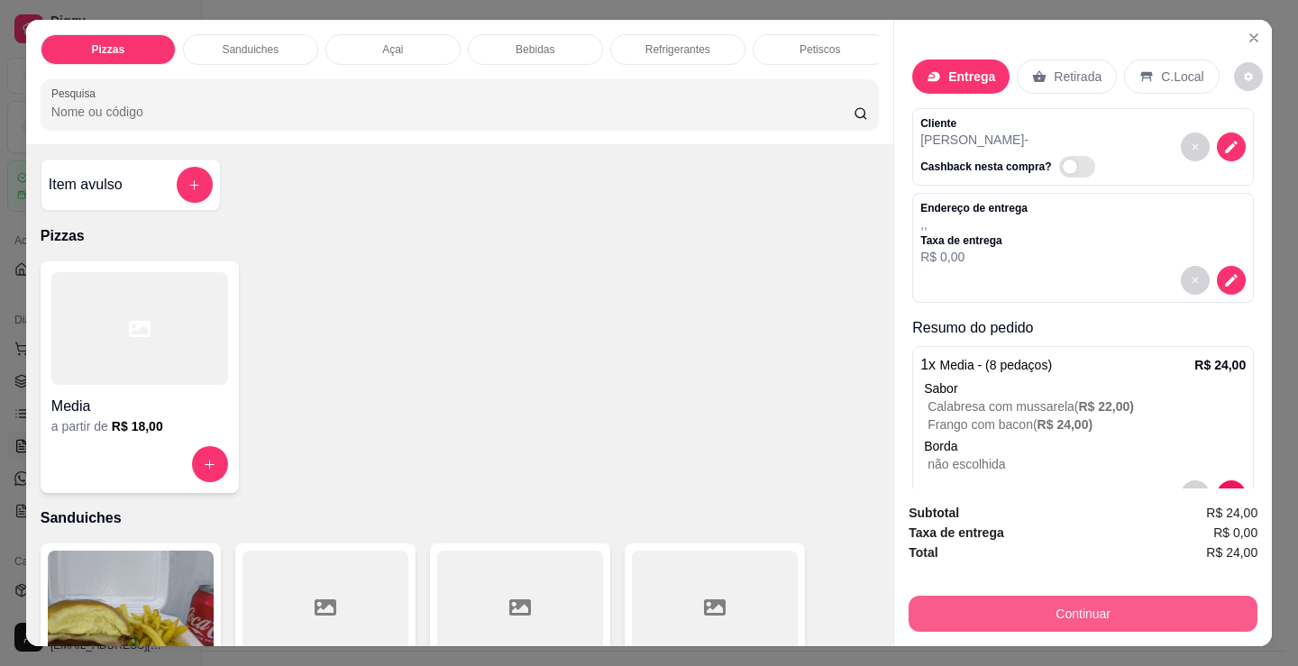
click at [974, 599] on button "Continuar" at bounding box center [1083, 614] width 349 height 36
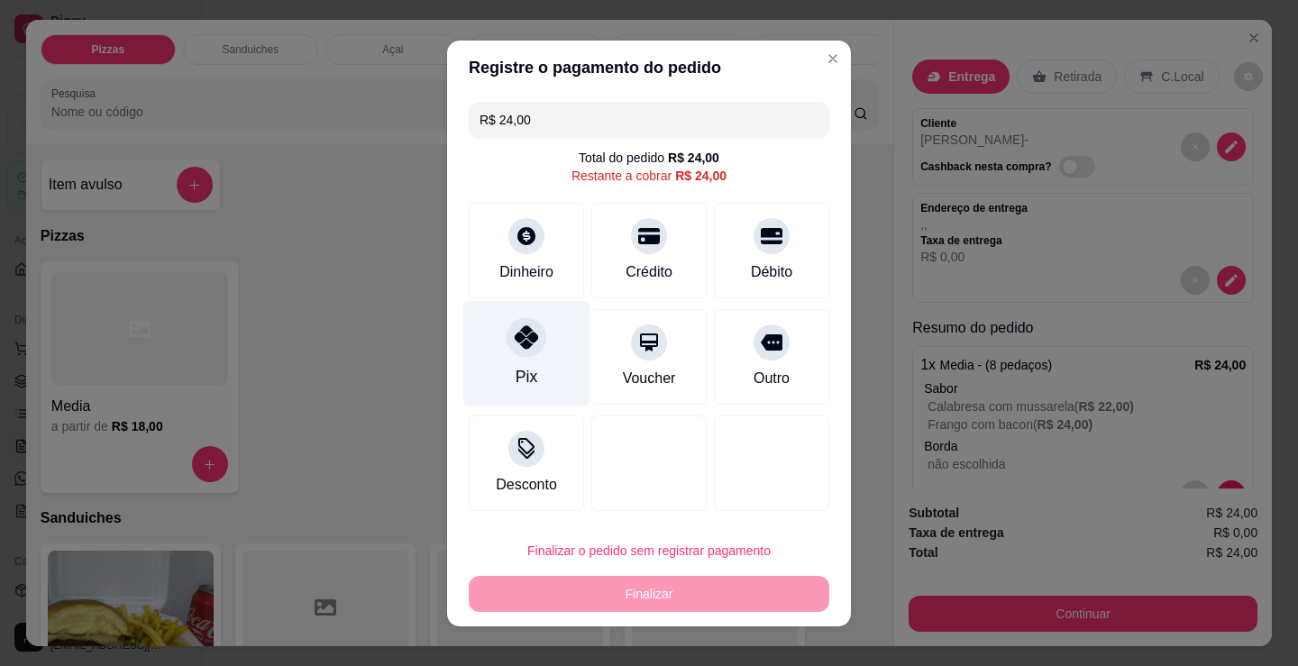
click at [498, 351] on div "Pix" at bounding box center [526, 352] width 127 height 105
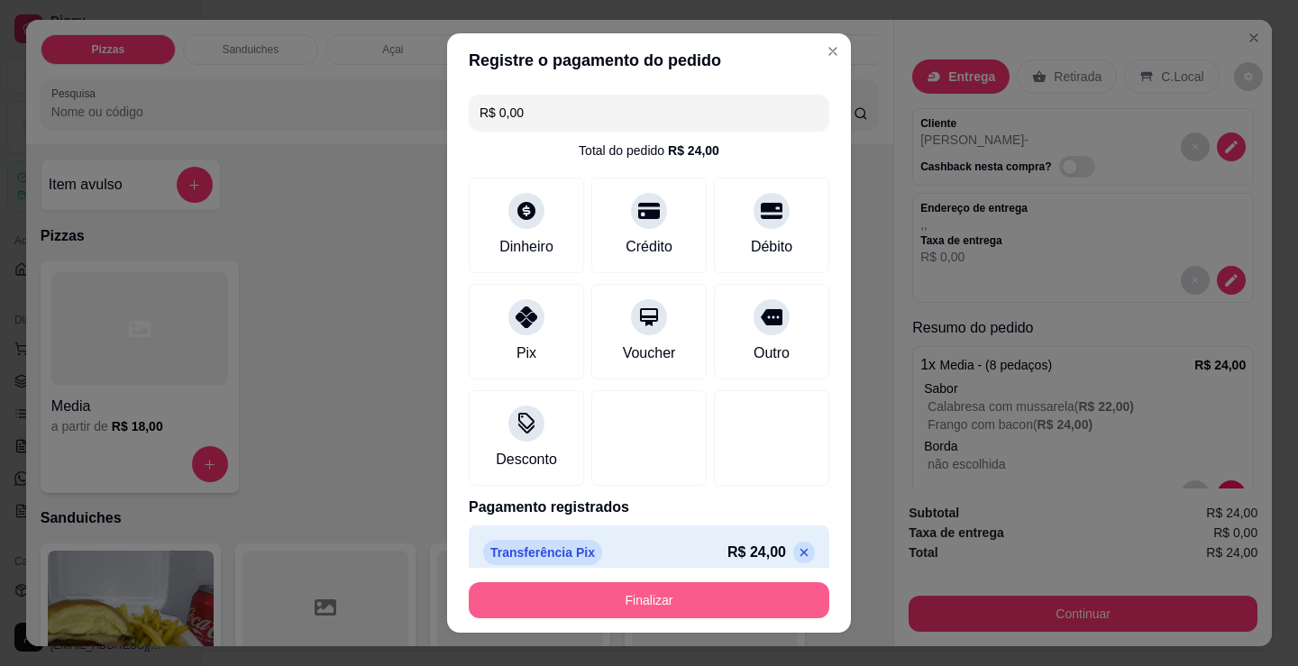
click at [616, 594] on button "Finalizar" at bounding box center [649, 600] width 361 height 36
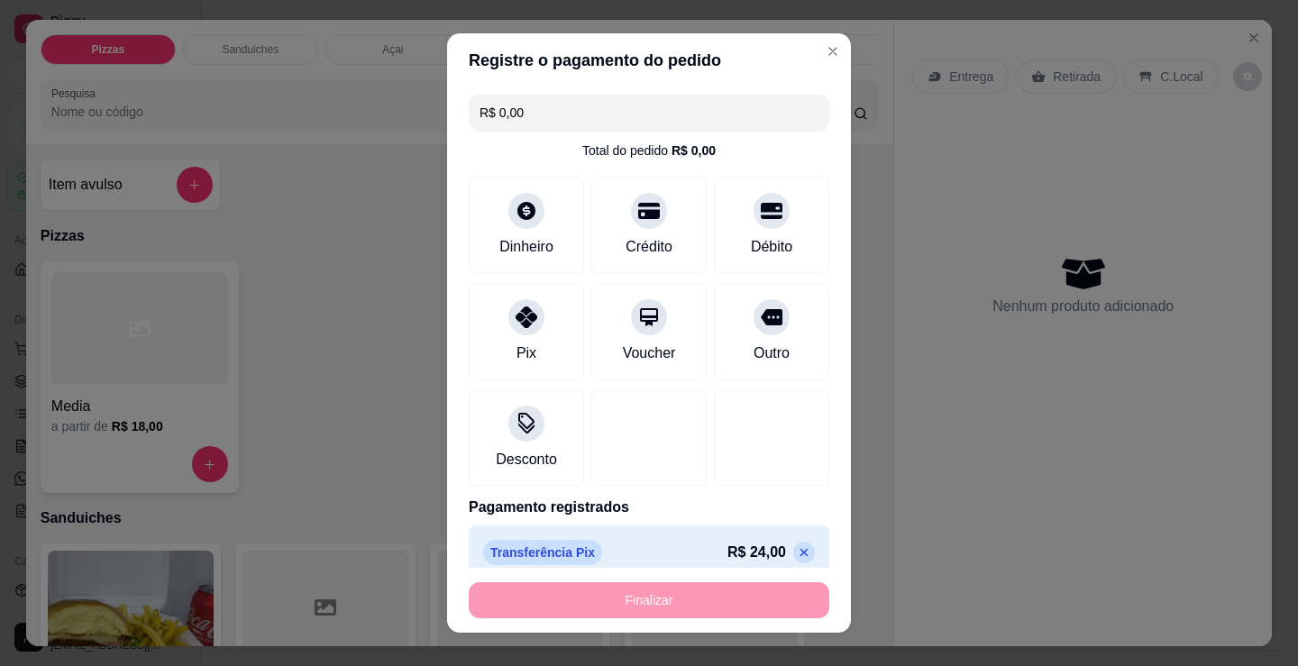
type input "-R$ 24,00"
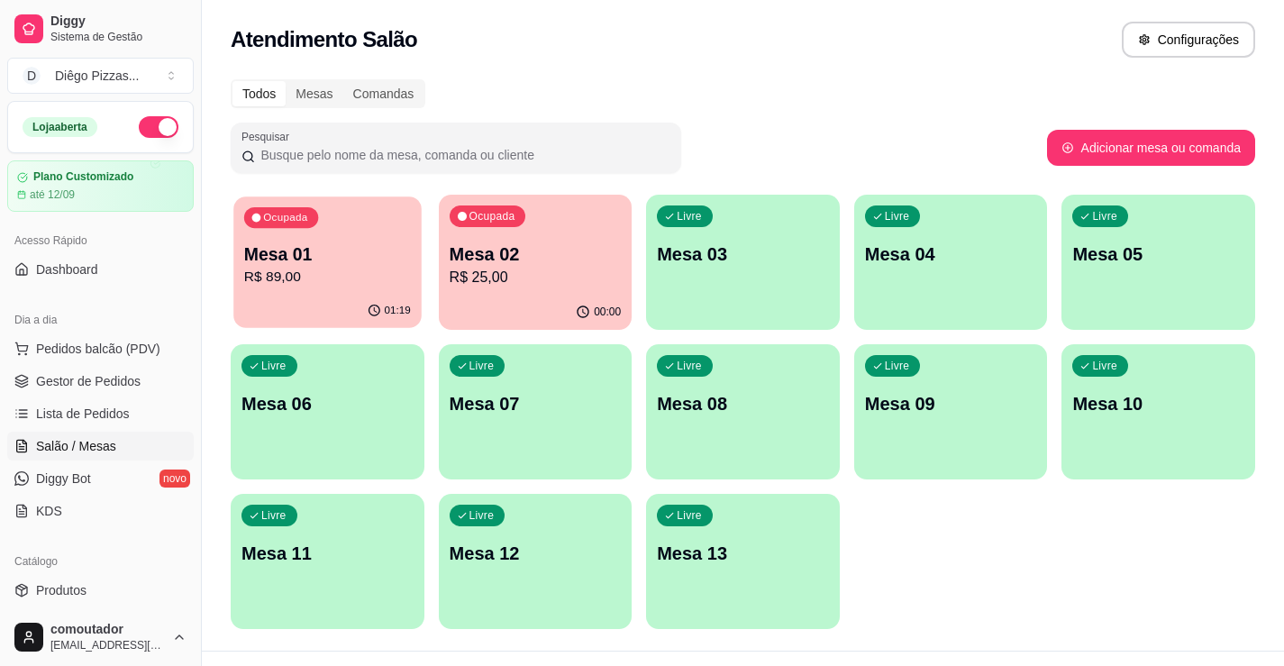
click at [409, 305] on p "01:19" at bounding box center [398, 311] width 26 height 14
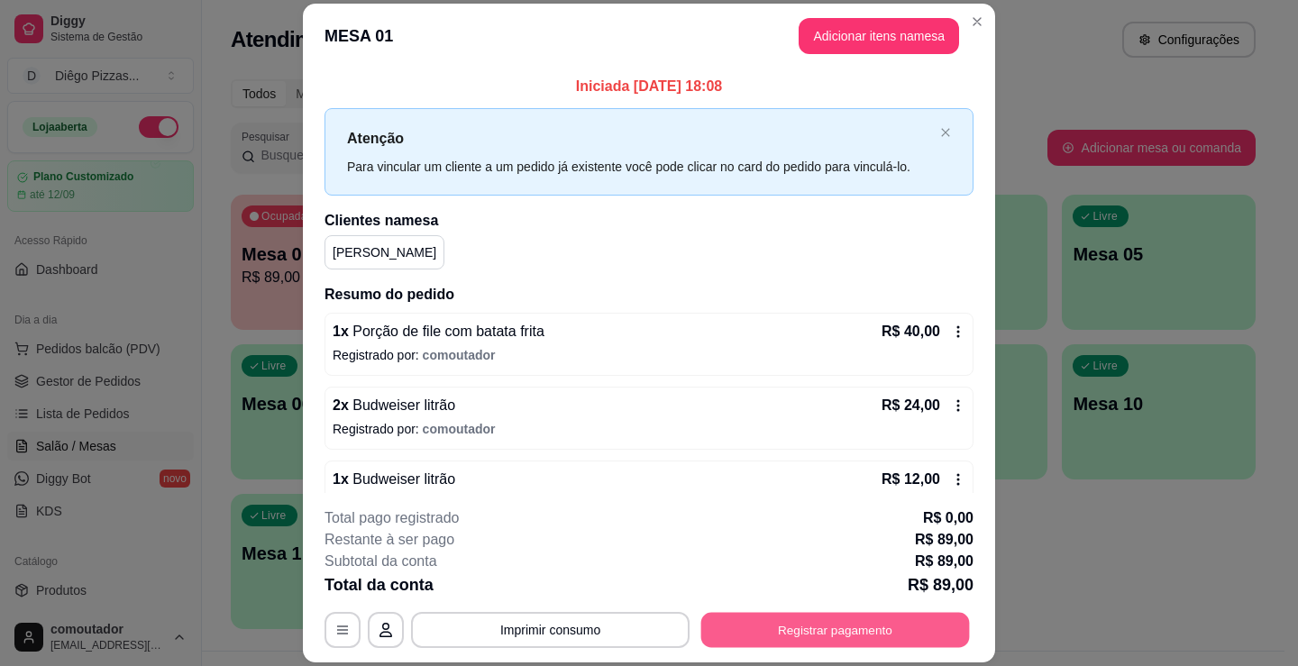
click at [736, 640] on button "Registrar pagamento" at bounding box center [835, 630] width 269 height 35
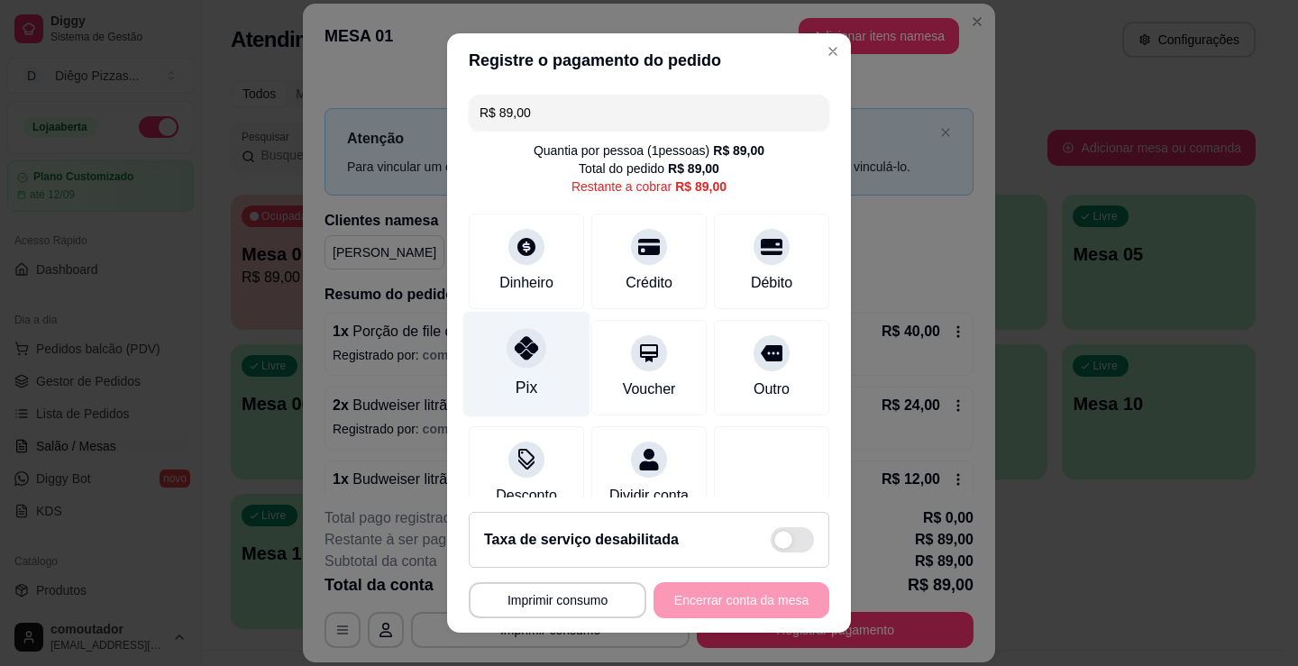
click at [532, 368] on div "Pix" at bounding box center [526, 364] width 127 height 105
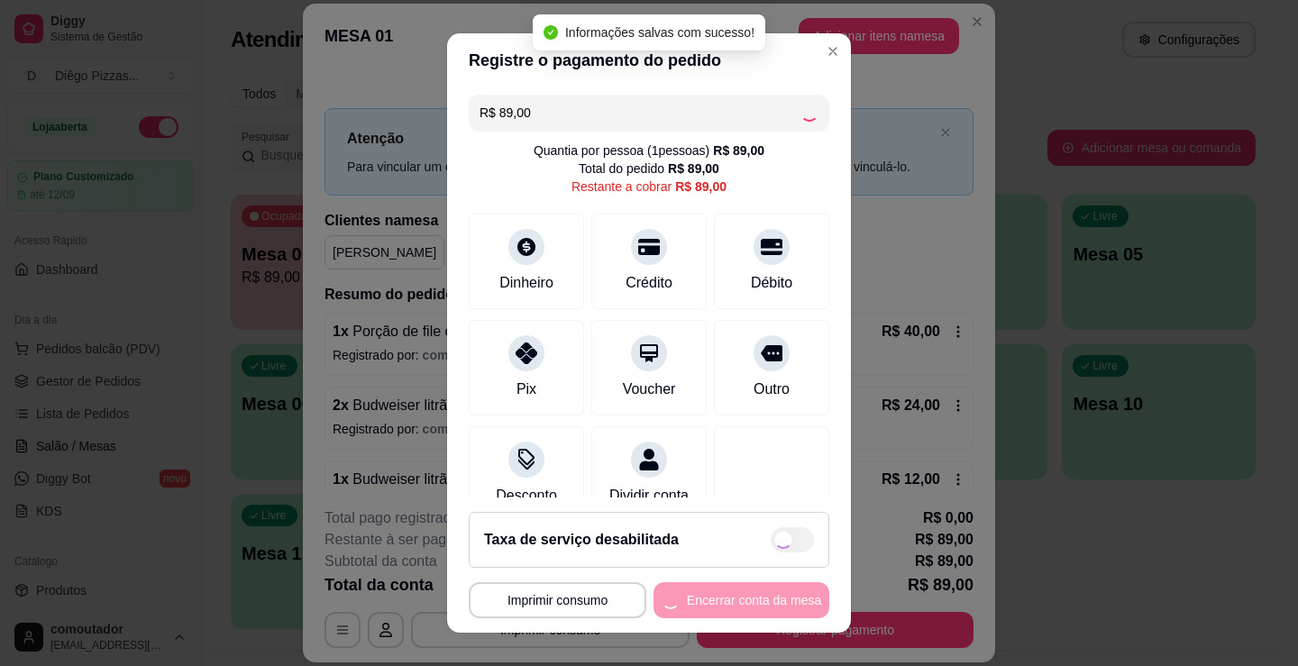
type input "R$ 0,00"
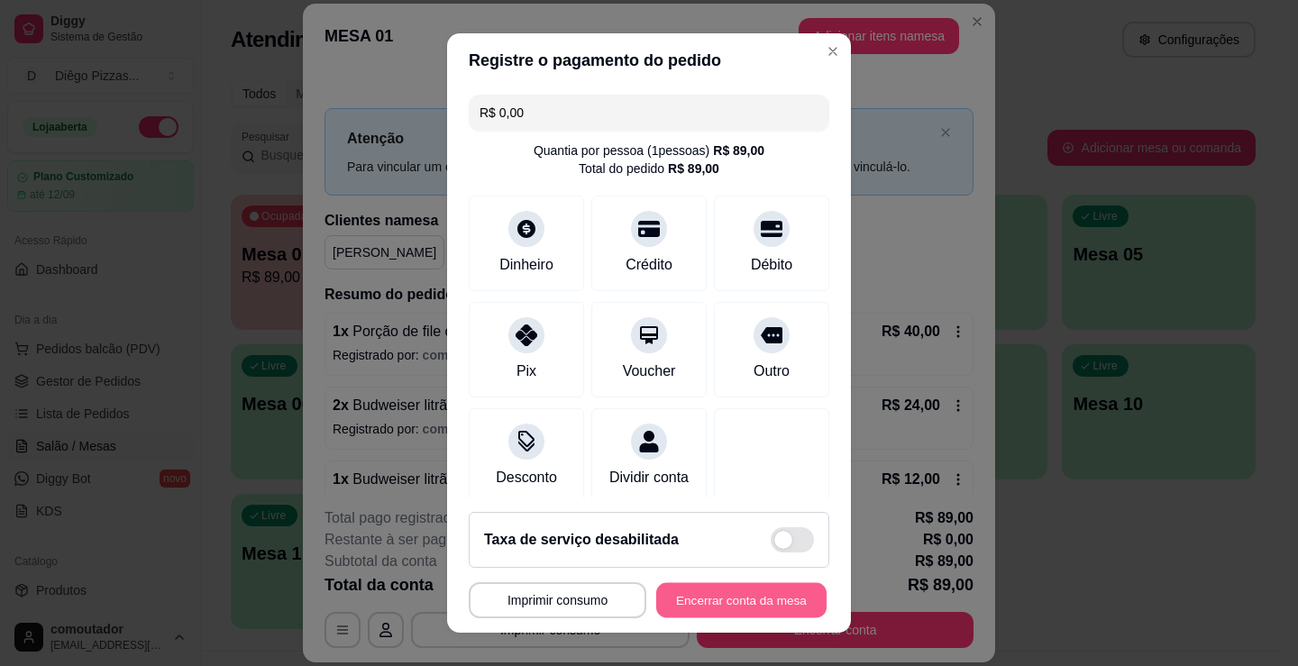
click at [667, 612] on button "Encerrar conta da mesa" at bounding box center [741, 600] width 170 height 35
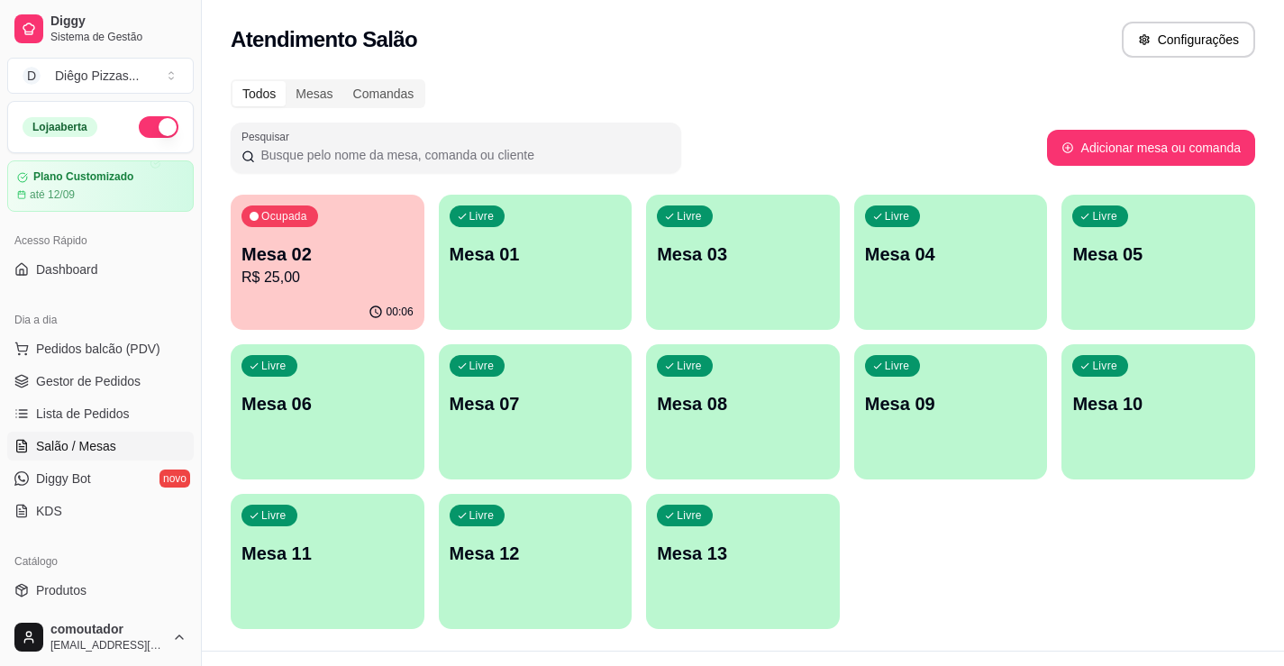
click at [293, 251] on p "Mesa 02" at bounding box center [328, 254] width 172 height 25
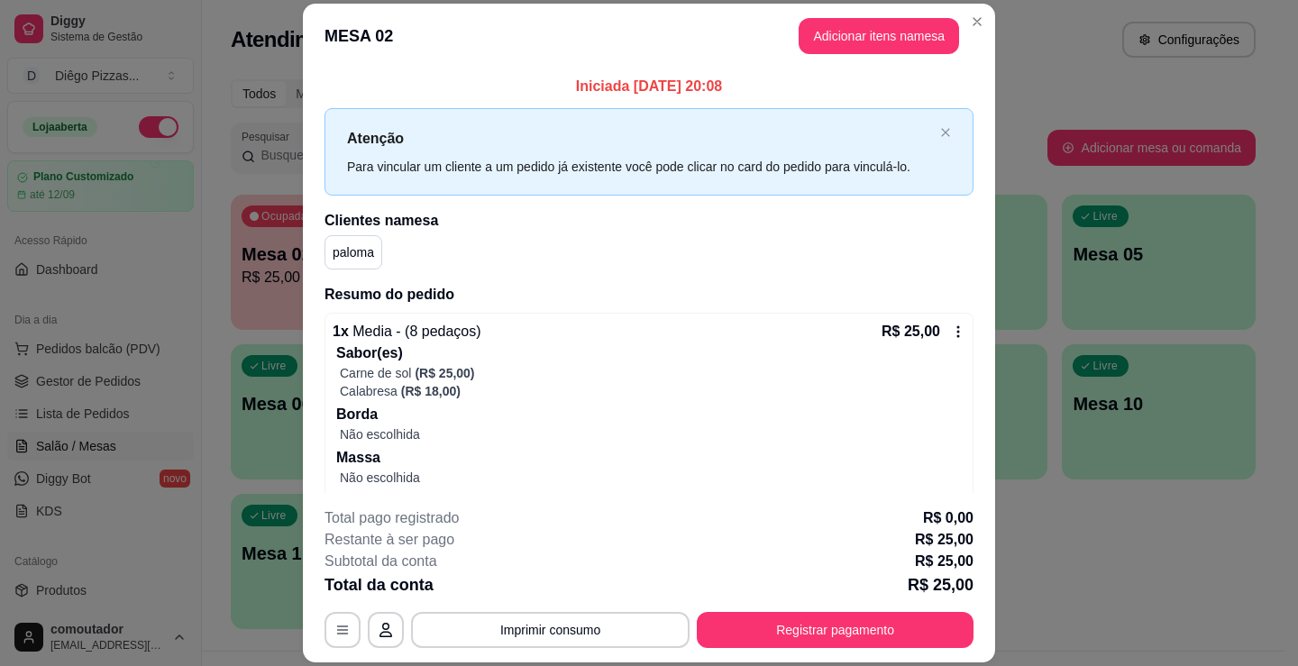
click at [590, 447] on p "Massa" at bounding box center [650, 458] width 629 height 22
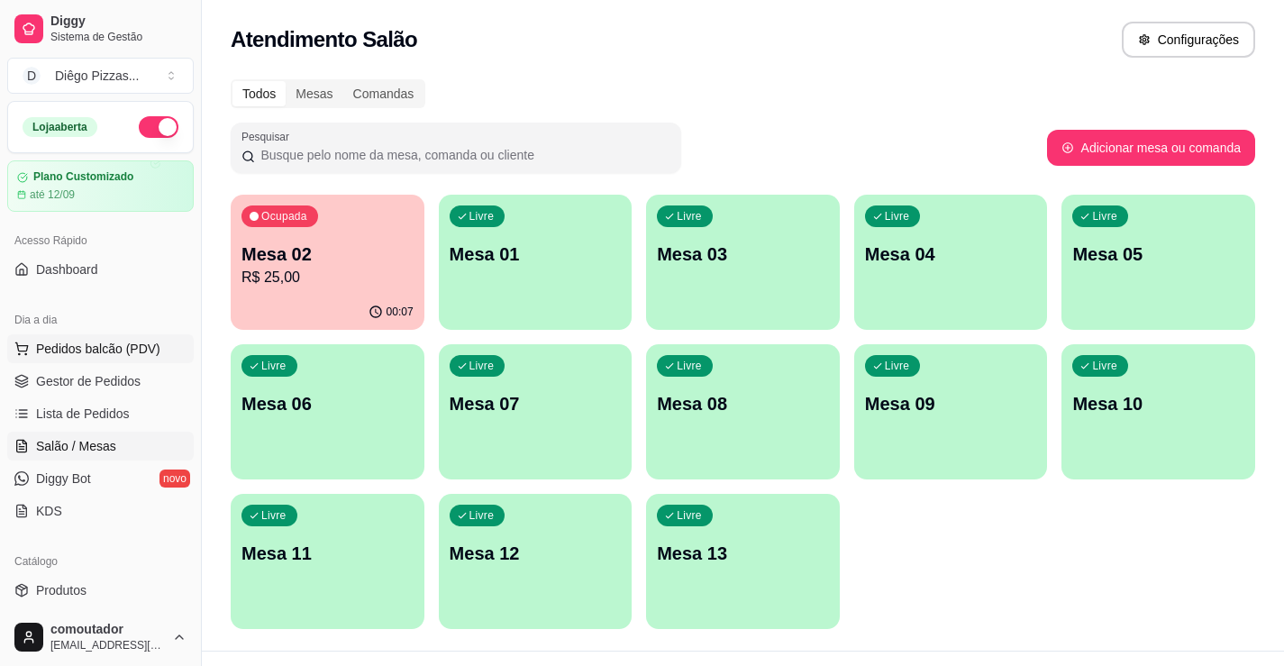
click at [145, 351] on span "Pedidos balcão (PDV)" at bounding box center [98, 349] width 124 height 18
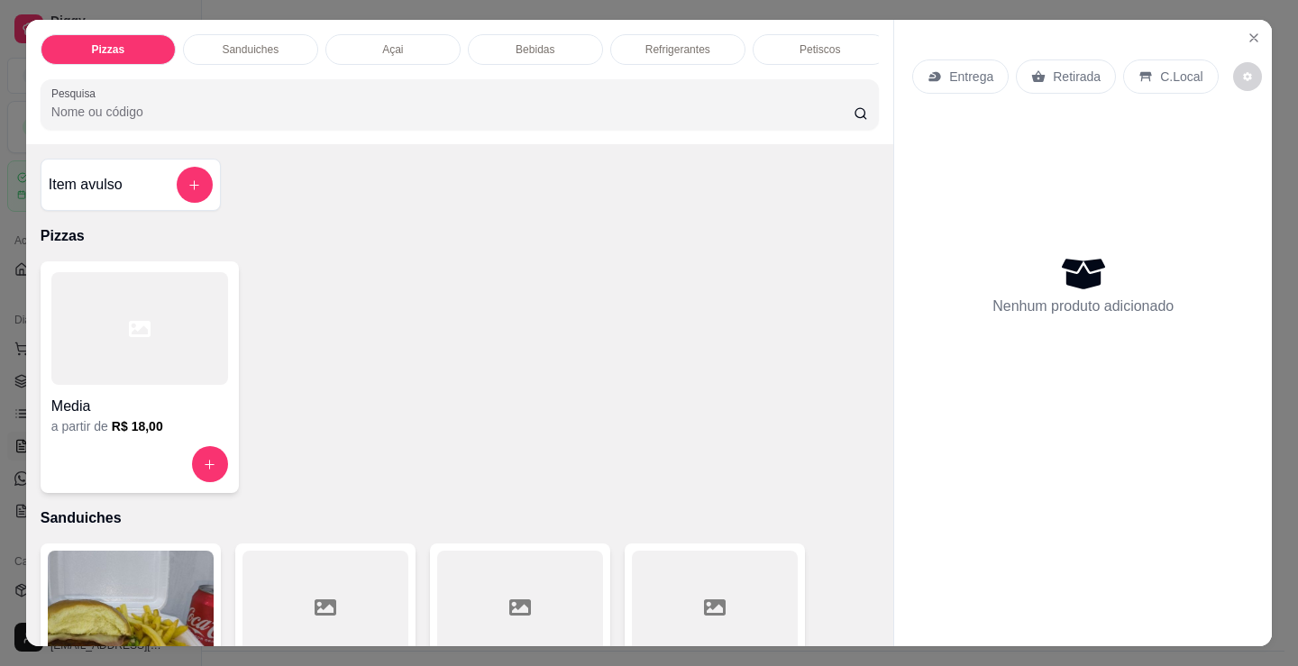
click at [264, 21] on div "Pizzas Sanduiches Açai Bebidas Refrigerantes Petiscos doces Cigarros utensílios…" at bounding box center [459, 82] width 867 height 124
click at [272, 37] on div "Sanduiches" at bounding box center [250, 49] width 135 height 31
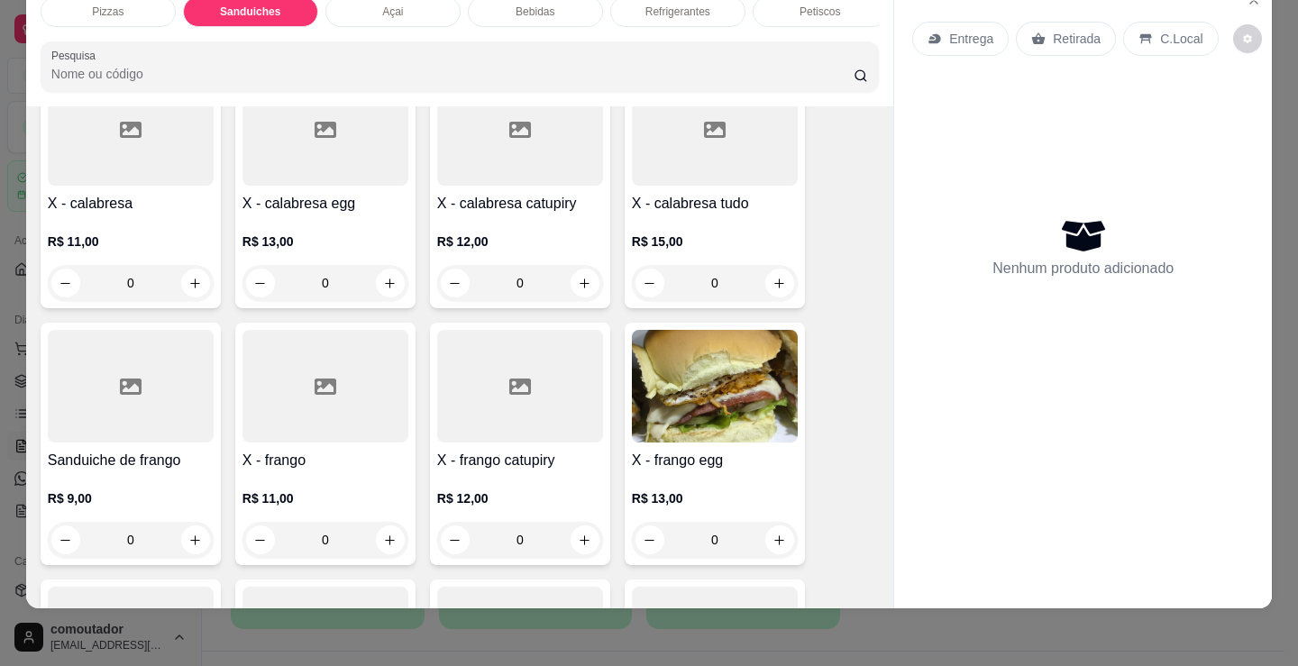
scroll to position [994, 0]
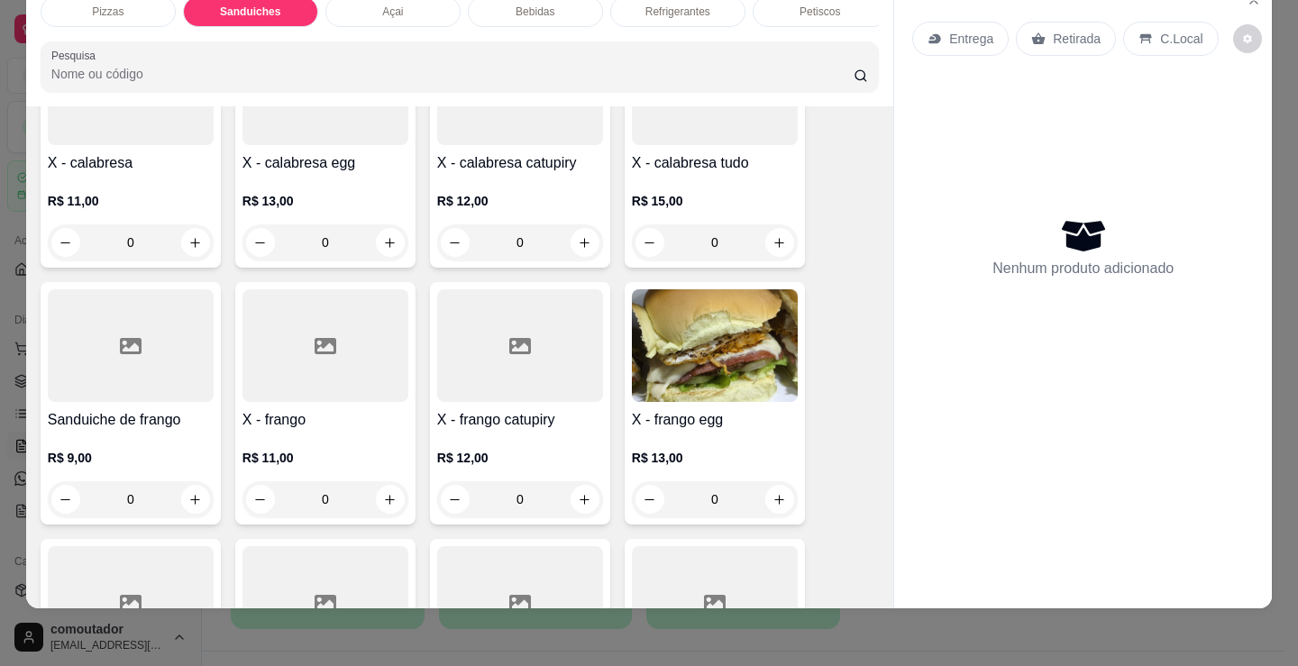
click at [386, 498] on div "0" at bounding box center [325, 499] width 166 height 36
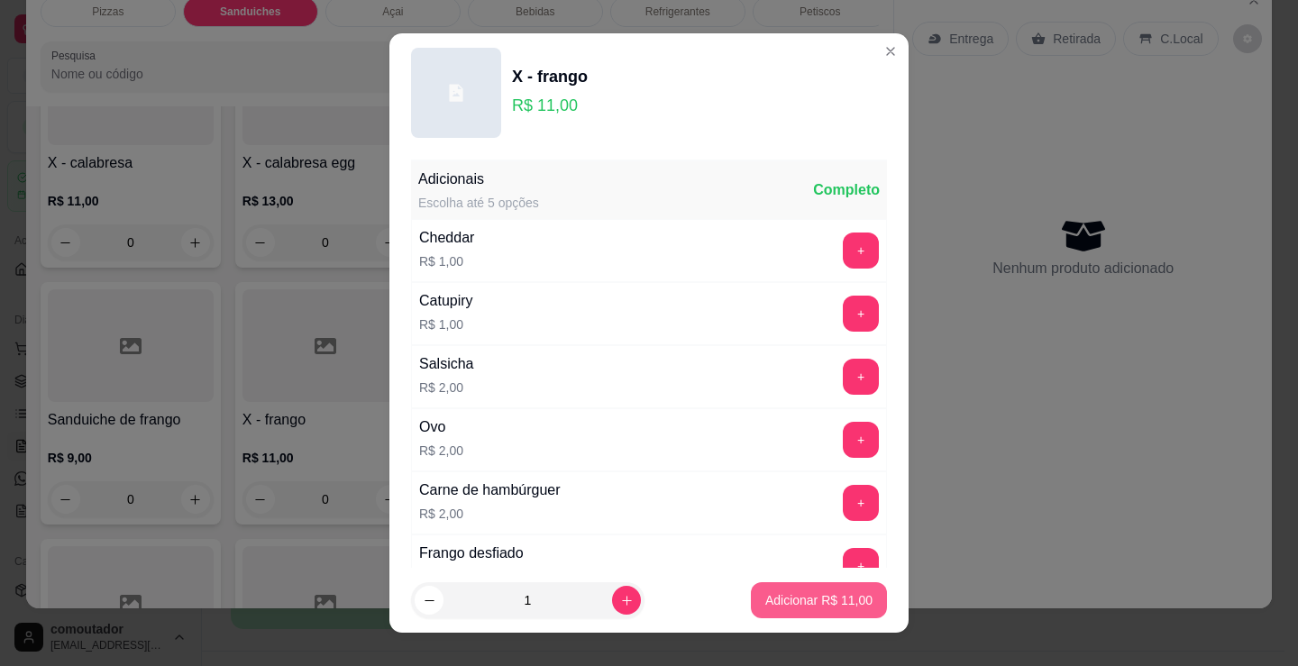
click at [788, 604] on p "Adicionar R$ 11,00" at bounding box center [818, 600] width 107 height 18
type input "1"
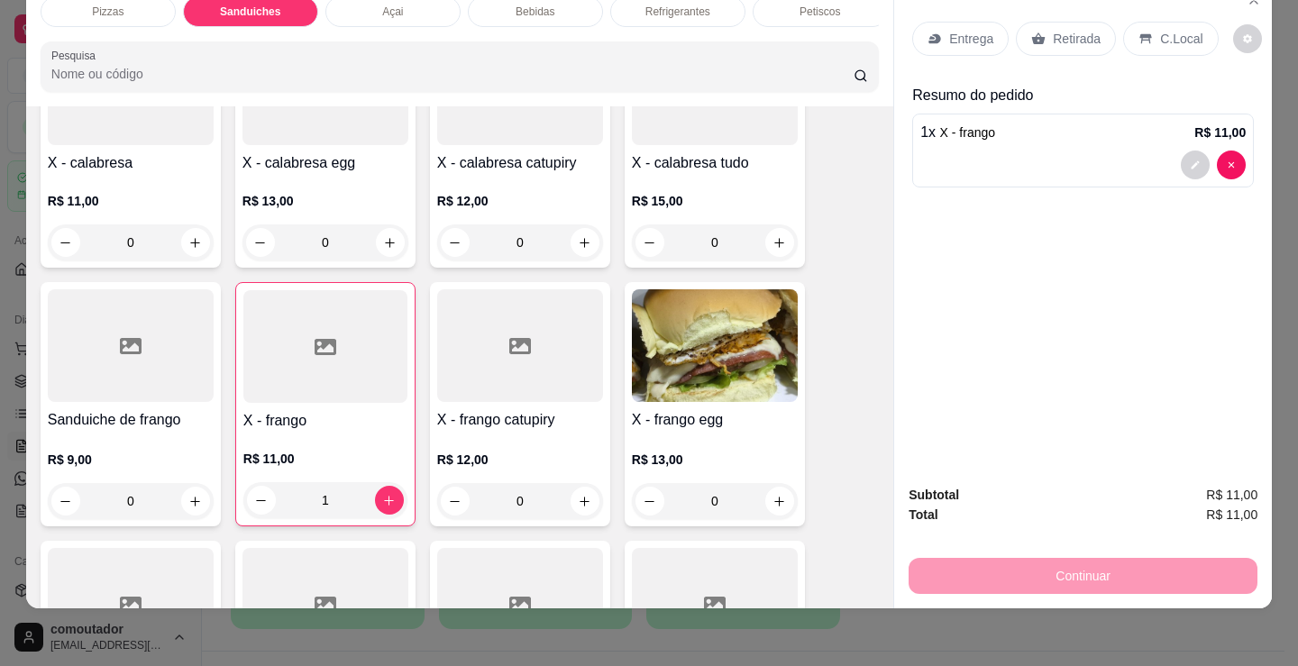
click at [958, 30] on p "Entrega" at bounding box center [971, 39] width 44 height 18
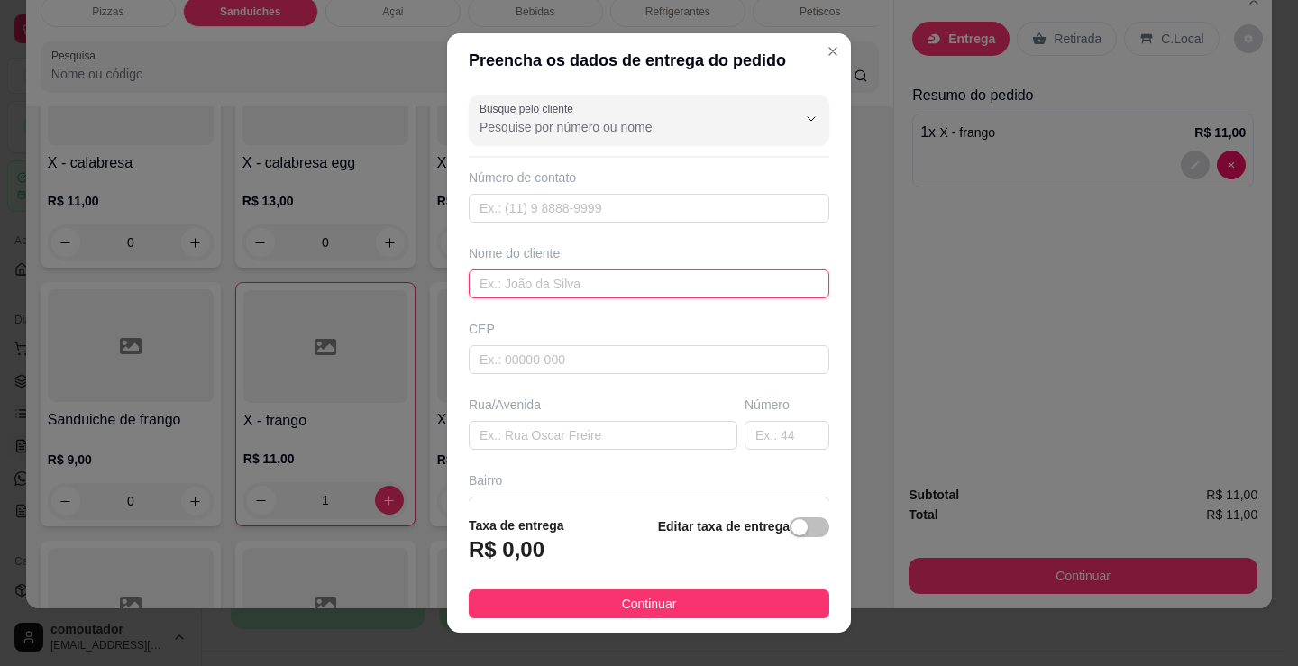
click at [630, 271] on input "text" at bounding box center [649, 284] width 361 height 29
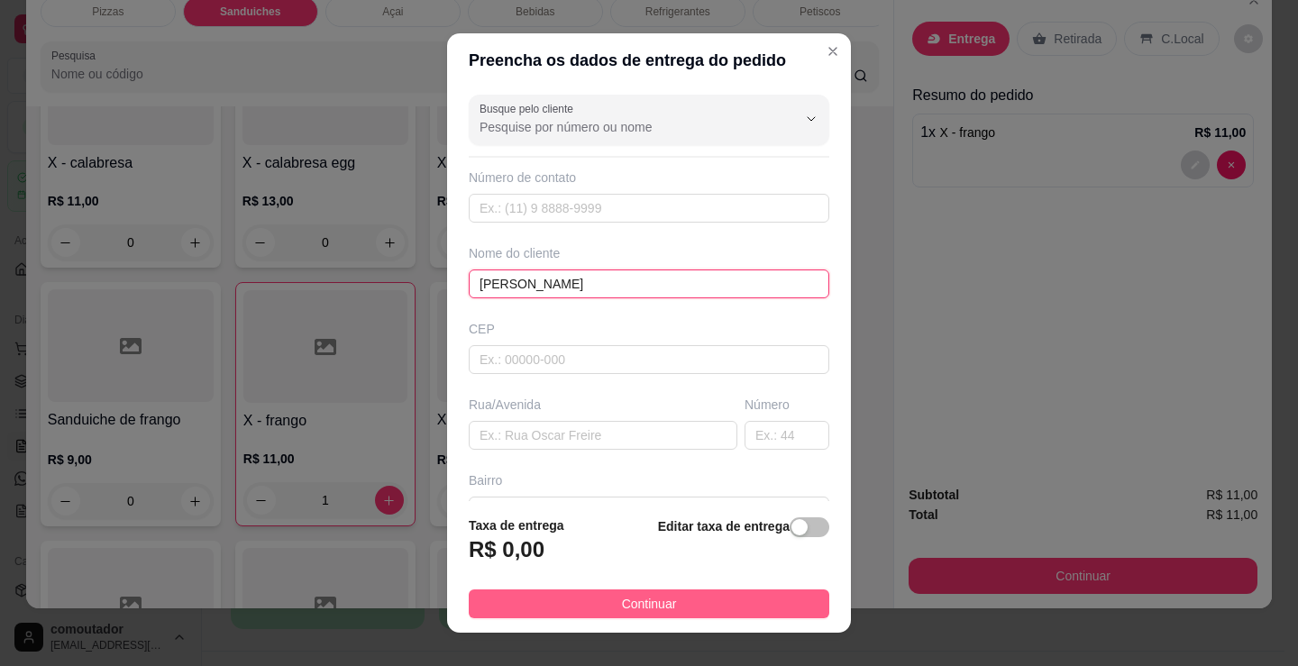
type input "[PERSON_NAME]"
click at [630, 604] on span "Continuar" at bounding box center [649, 604] width 55 height 20
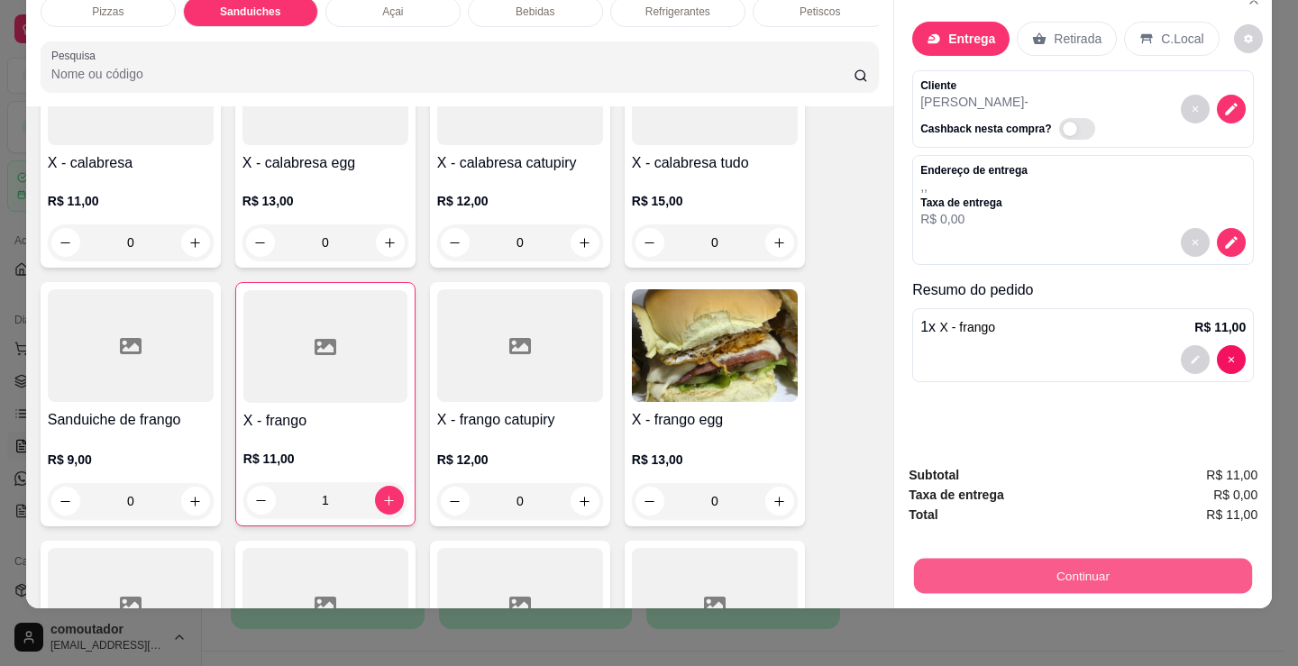
click at [1072, 563] on button "Continuar" at bounding box center [1083, 575] width 338 height 35
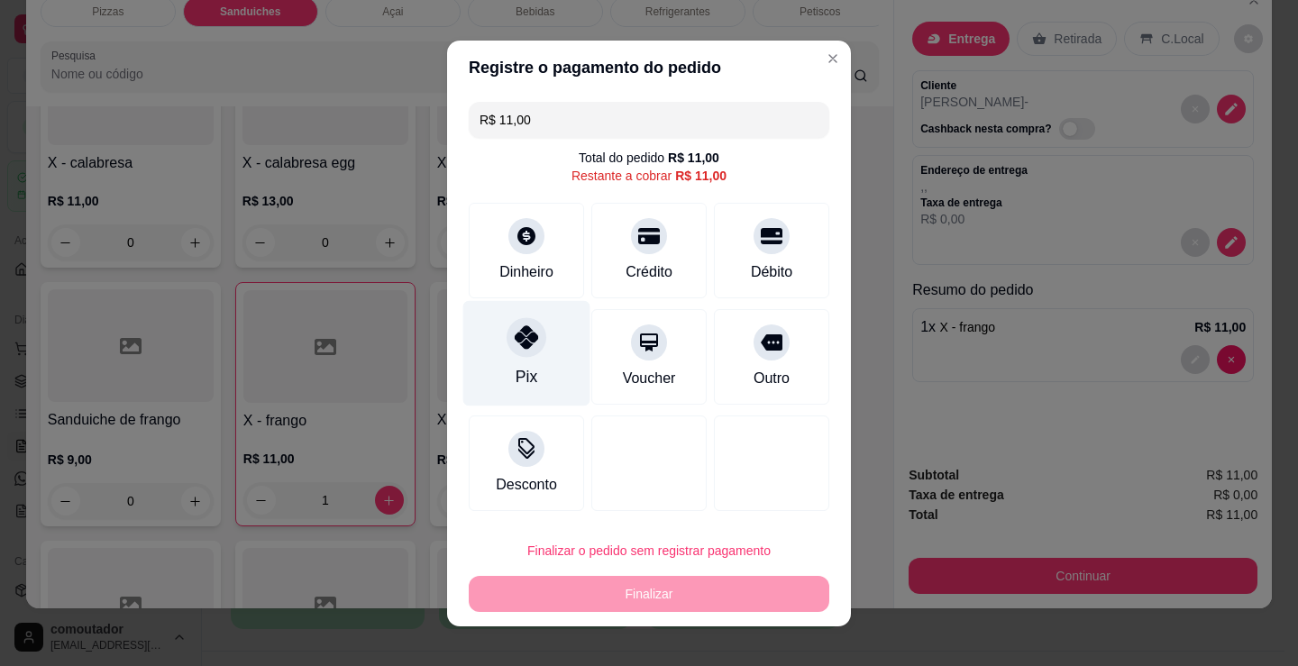
click at [515, 324] on div "Pix" at bounding box center [526, 352] width 127 height 105
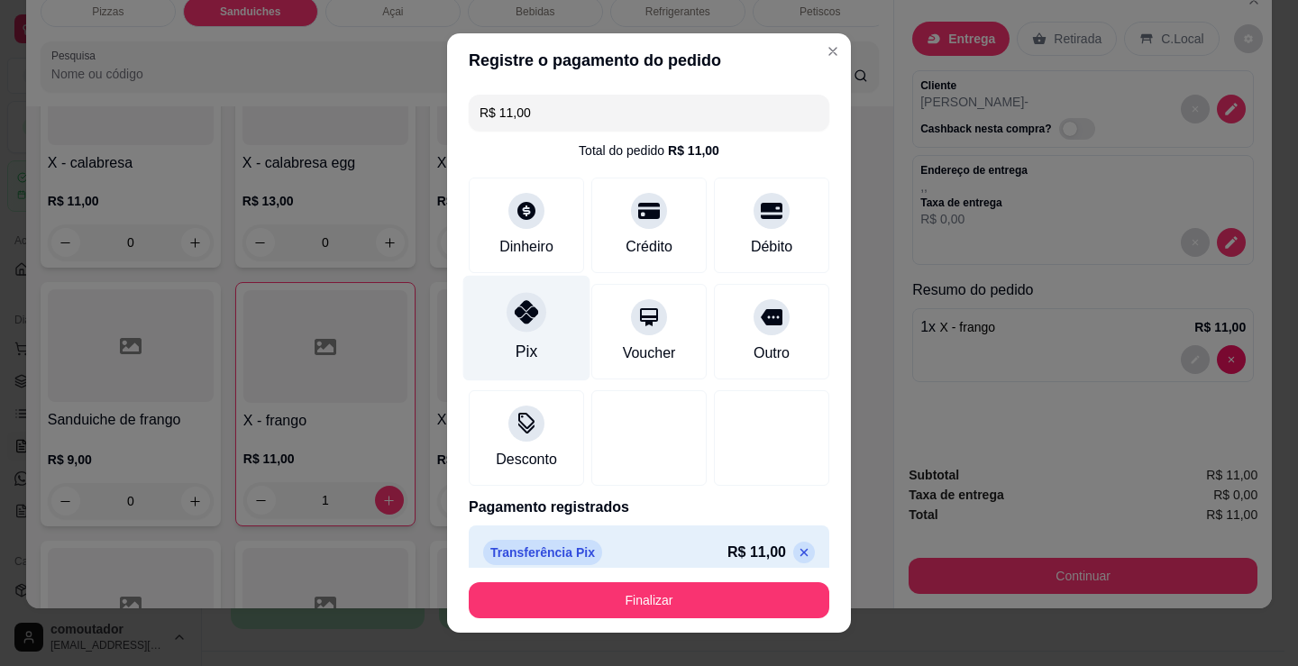
type input "R$ 0,00"
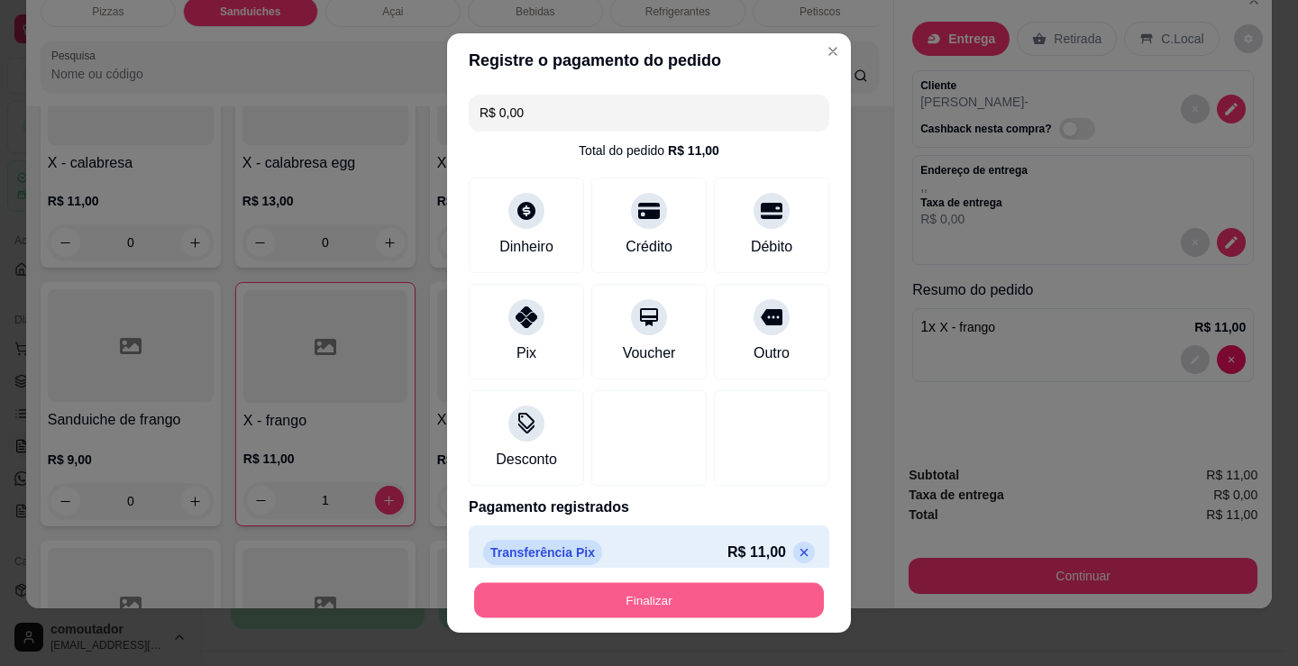
click at [506, 599] on button "Finalizar" at bounding box center [649, 600] width 350 height 35
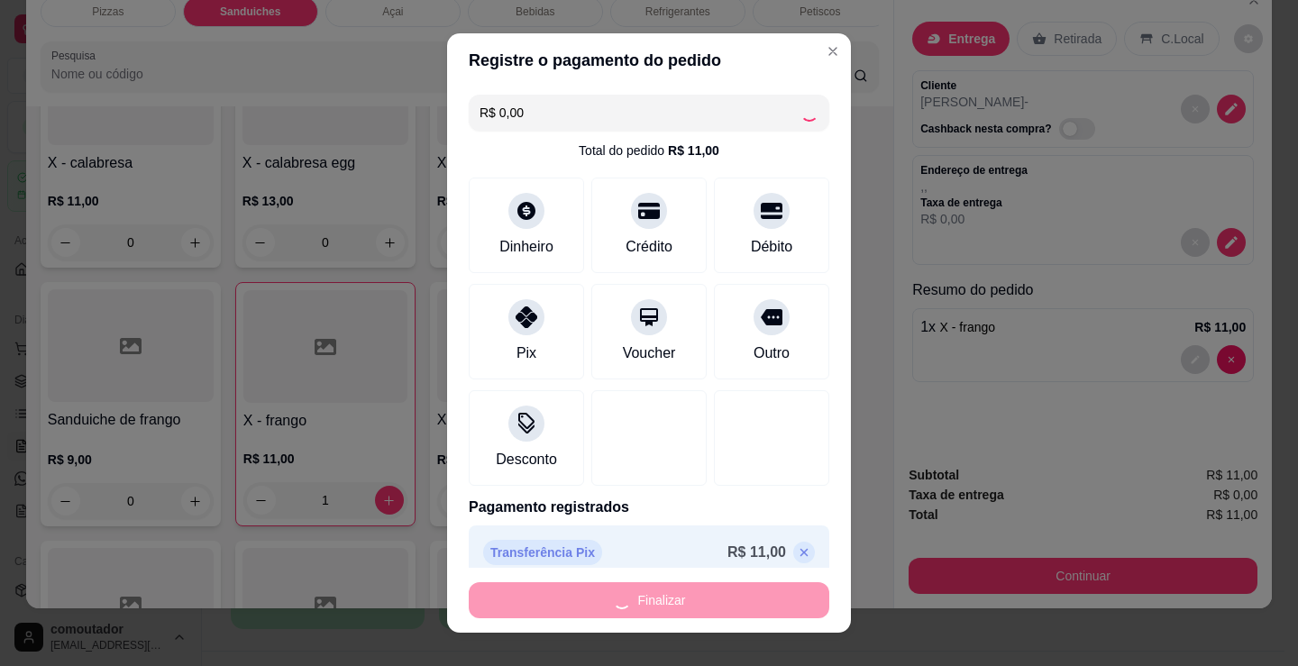
type input "0"
type input "-R$ 11,00"
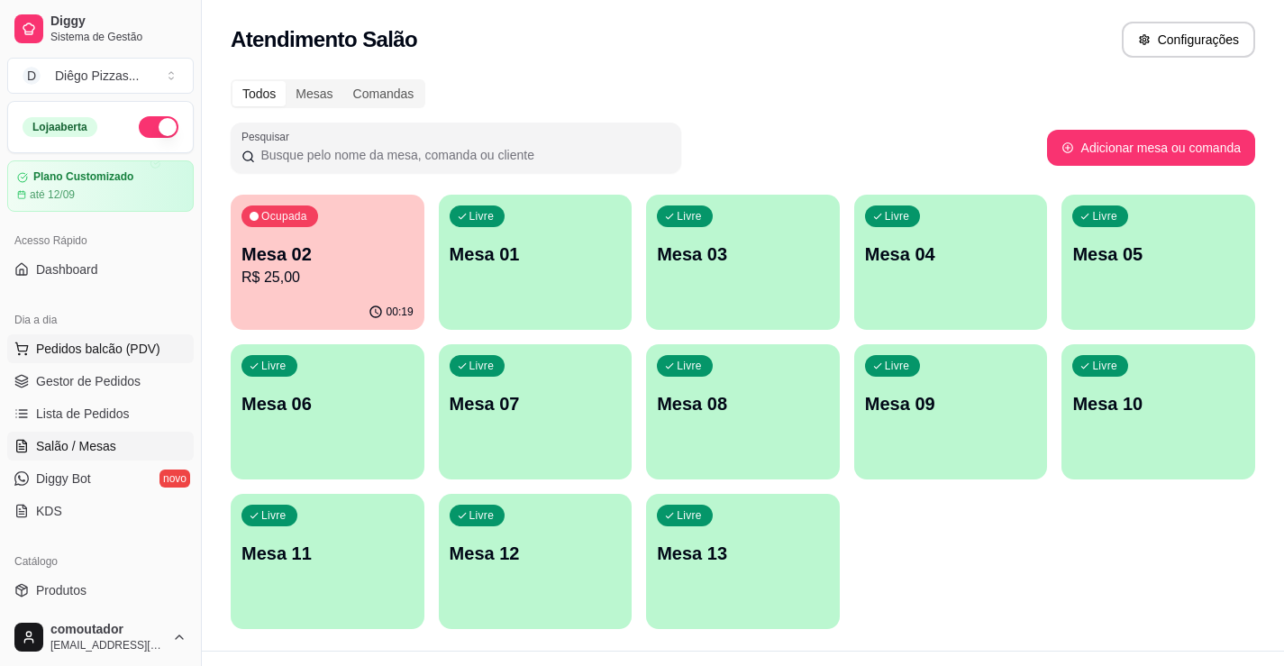
click at [153, 341] on span "Pedidos balcão (PDV)" at bounding box center [98, 349] width 124 height 18
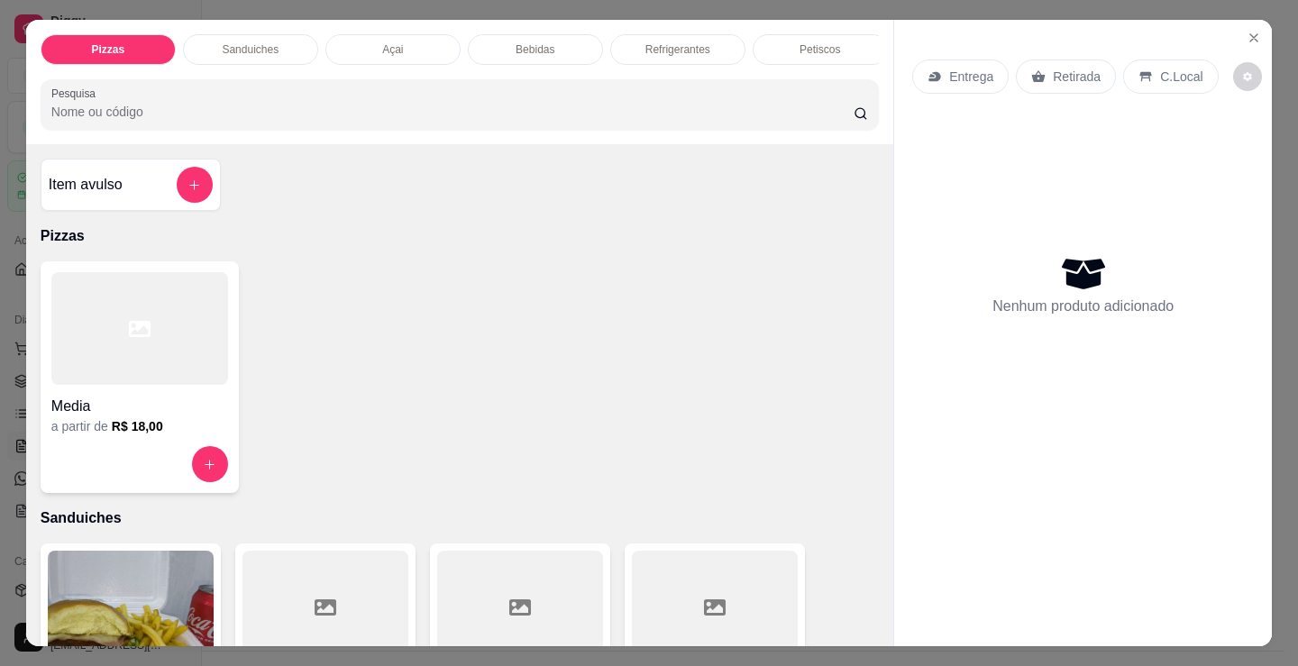
click at [204, 447] on div "Media a partir de R$ 18,00" at bounding box center [140, 377] width 198 height 232
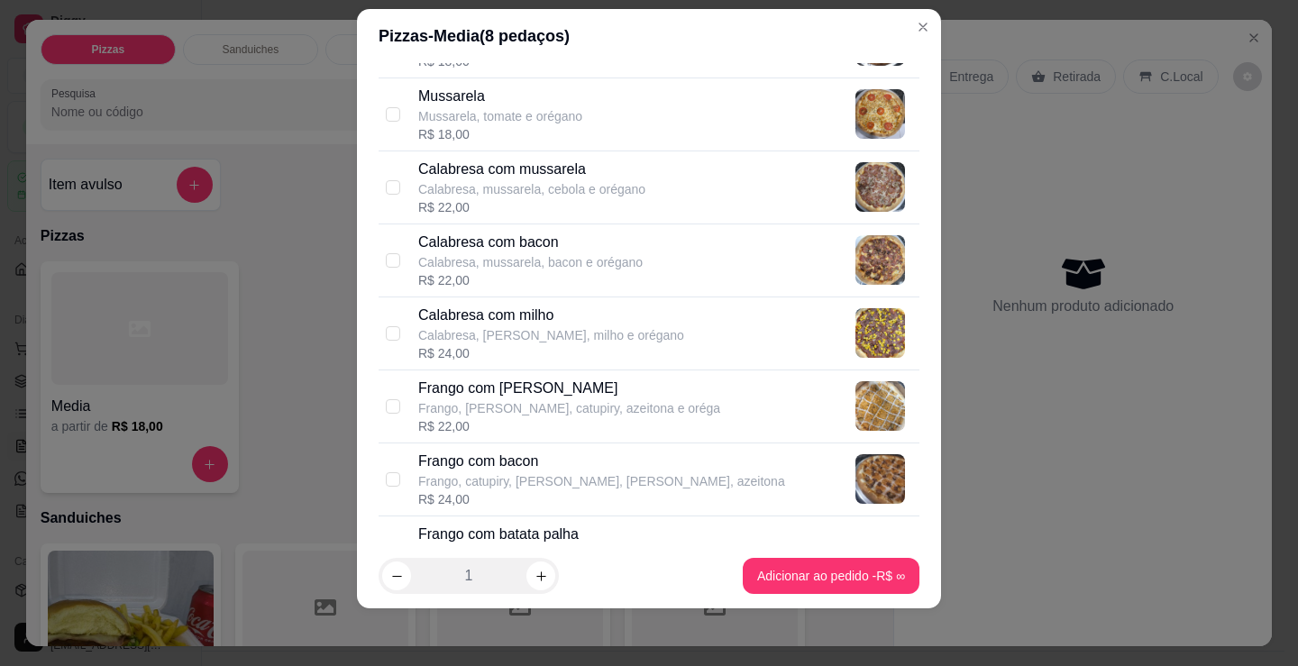
scroll to position [270, 0]
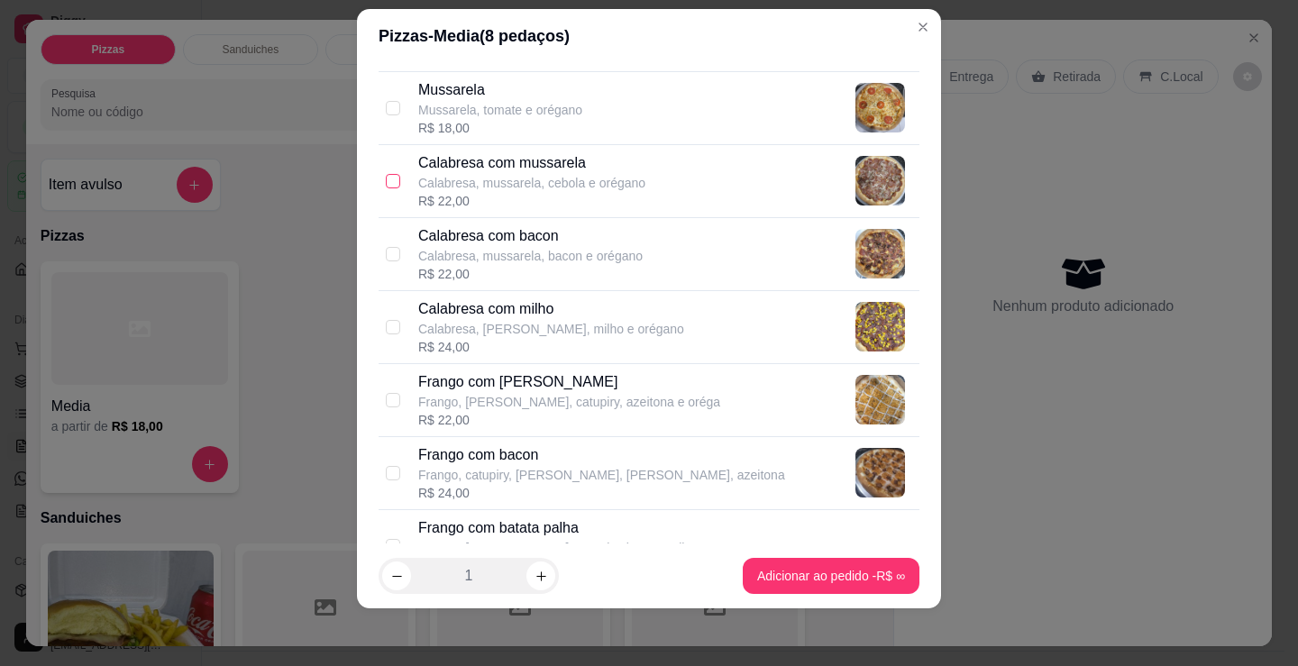
click at [390, 187] on input "checkbox" at bounding box center [393, 181] width 14 height 14
checkbox input "true"
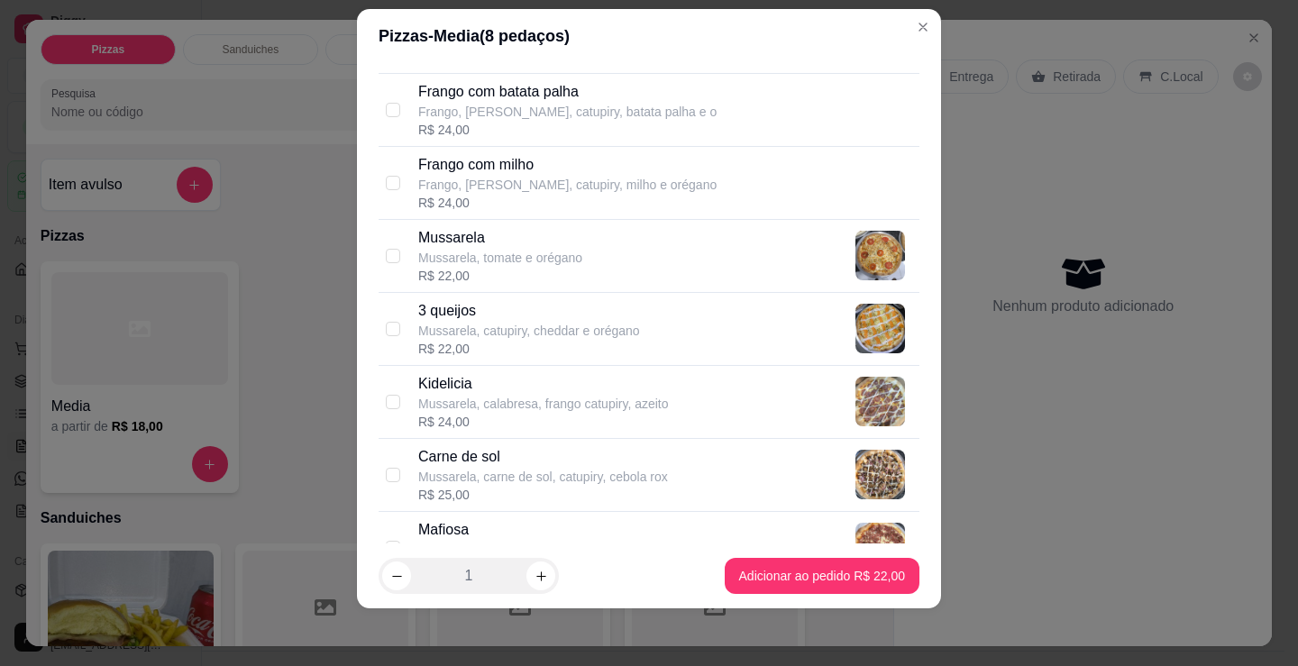
scroll to position [721, 0]
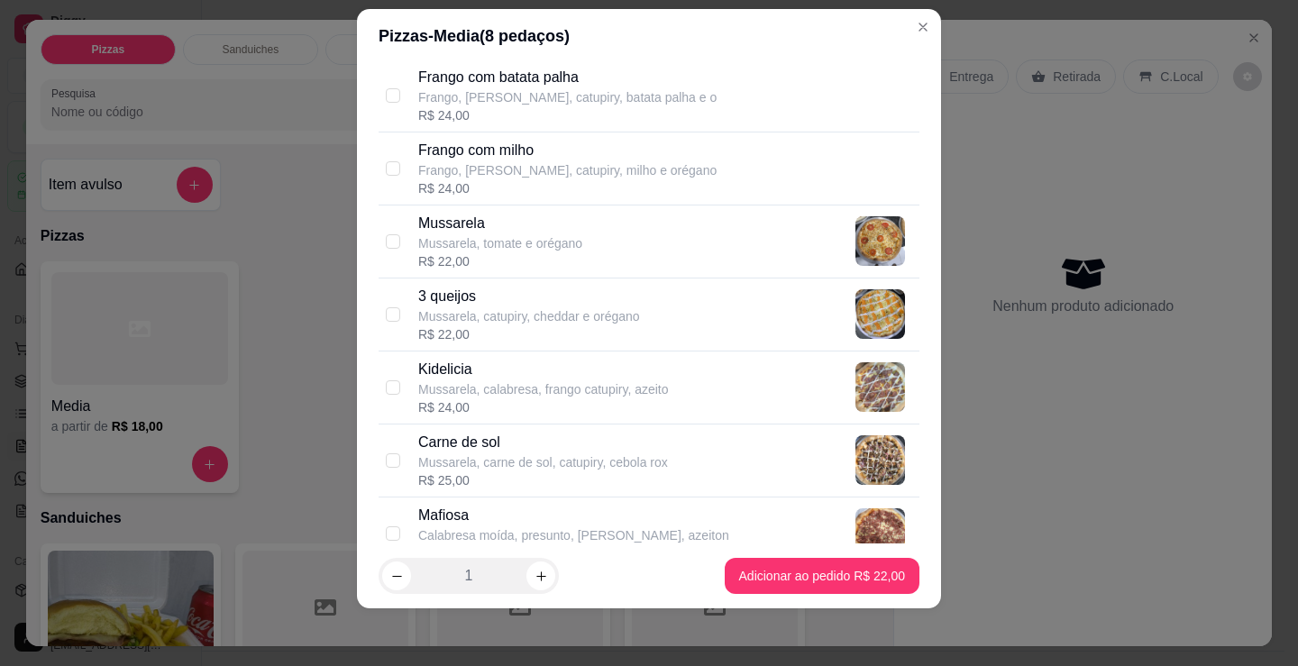
click at [408, 289] on div "3 queijos Mussarela, catupiry, cheddar e orégano R$ 22,00" at bounding box center [649, 315] width 541 height 73
checkbox input "true"
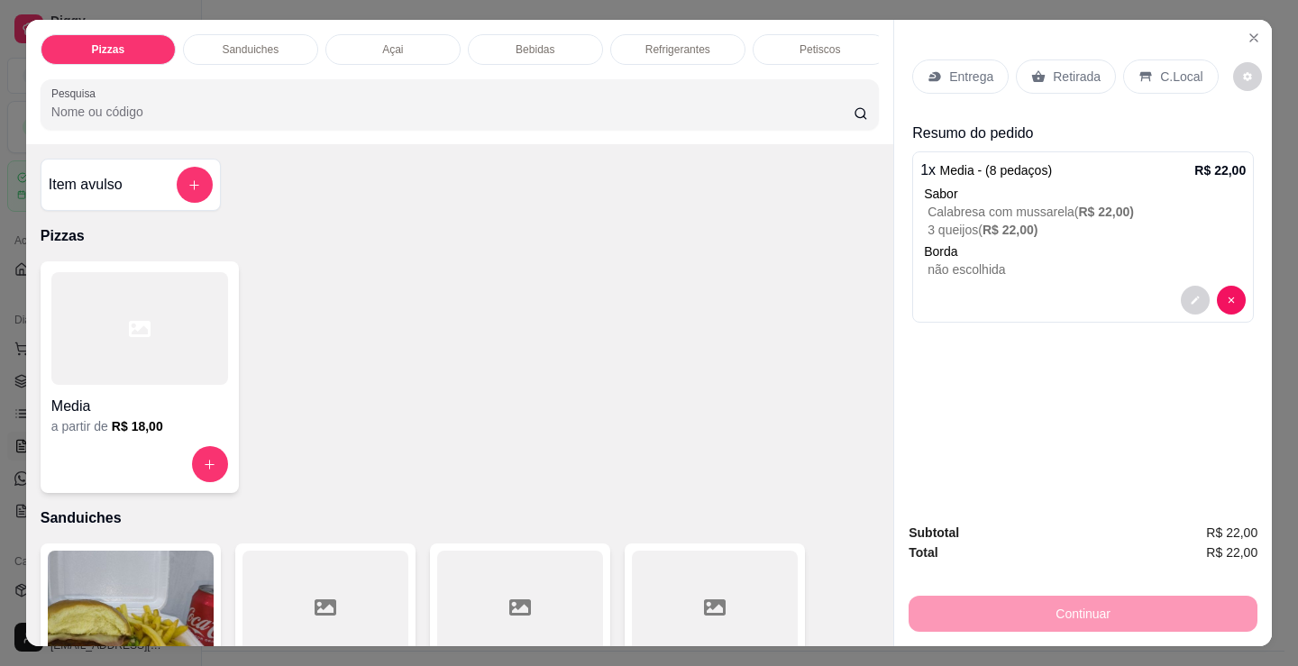
click at [139, 549] on div "Item avulso Pizzas Media a partir de R$ 18,00 Sanduiches Combo de X-burguer R$ …" at bounding box center [459, 395] width 867 height 502
click at [138, 473] on div at bounding box center [139, 464] width 177 height 36
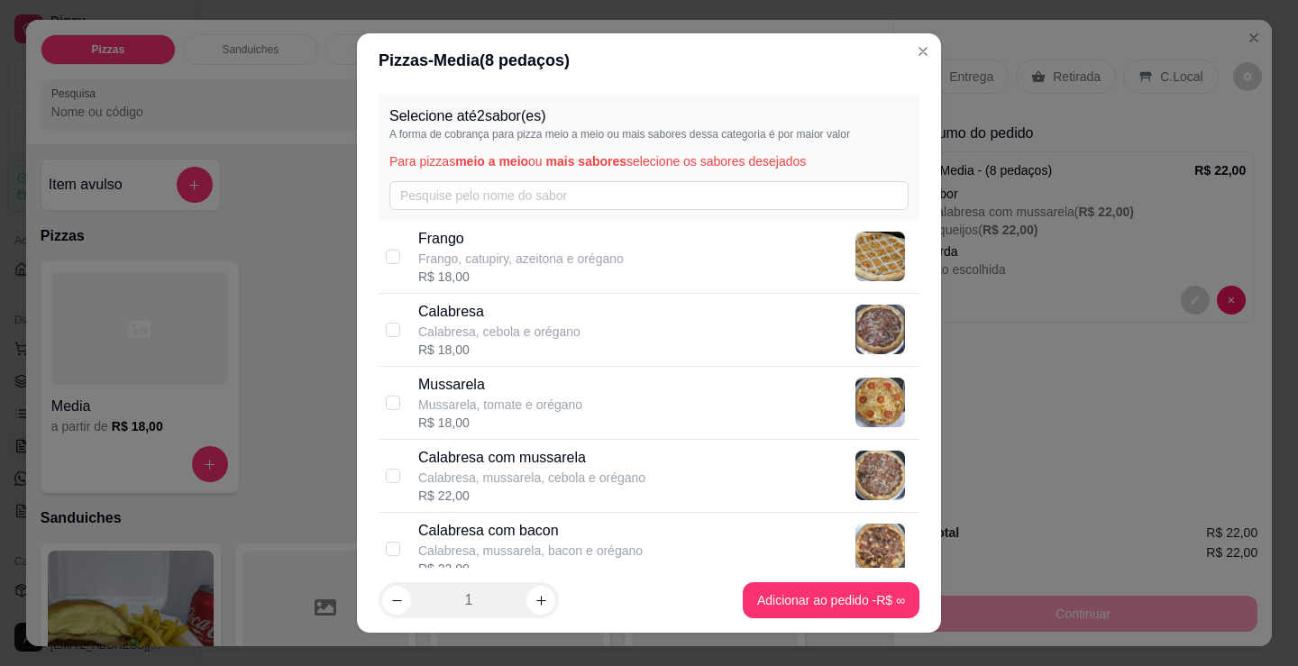
click at [849, 81] on header "Pizzas - Media ( 8 pedaços)" at bounding box center [649, 60] width 584 height 54
click at [908, 35] on header "Pizzas - Media ( 8 pedaços)" at bounding box center [649, 60] width 584 height 54
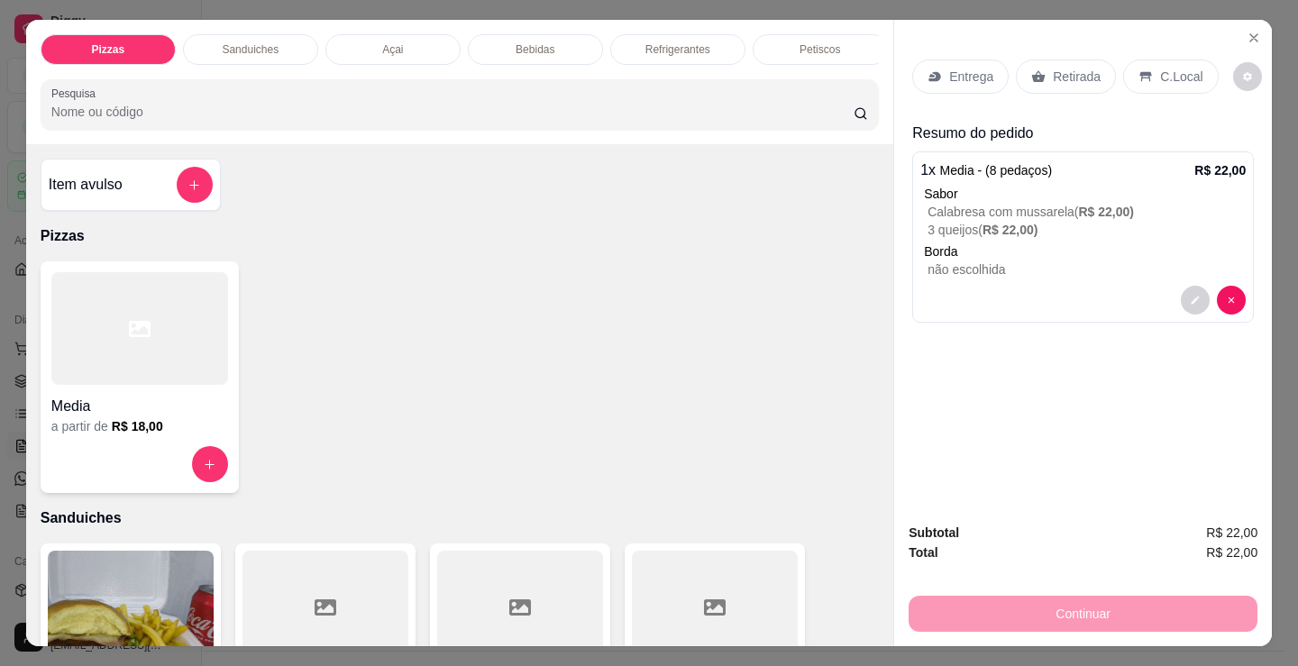
click at [1056, 68] on p "Retirada" at bounding box center [1077, 77] width 48 height 18
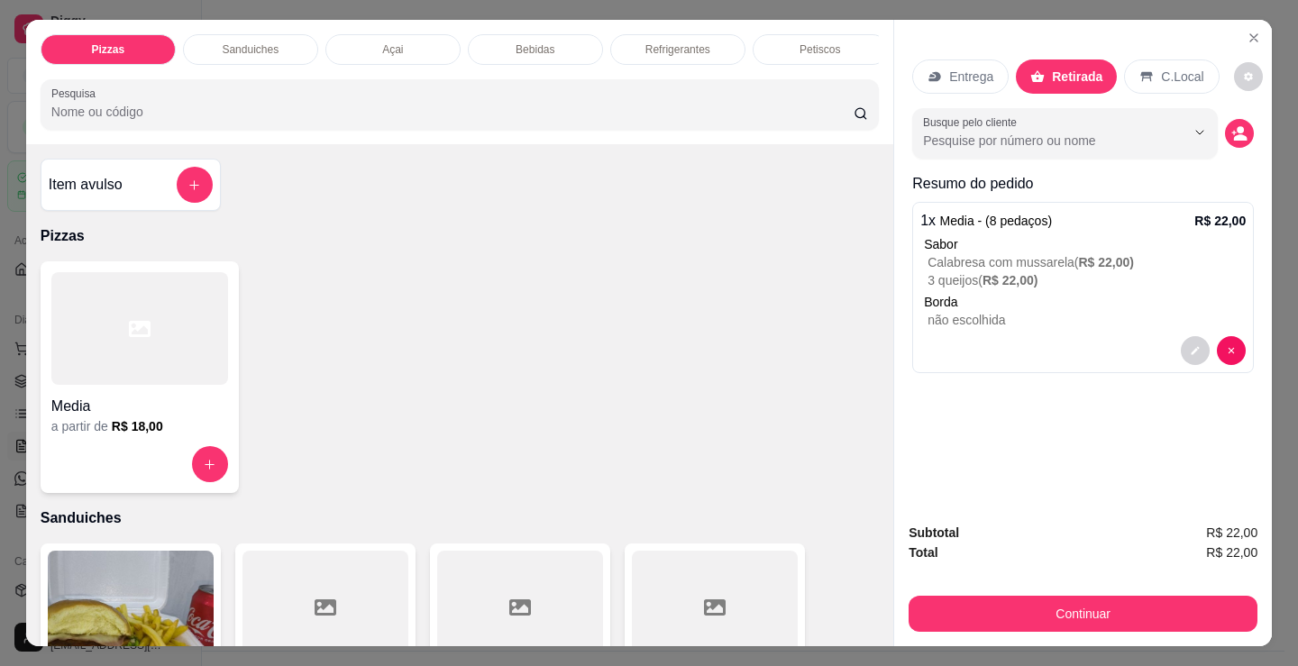
click at [1251, 122] on div "Entrega Retirada C.Local Busque pelo cliente Resumo do pedido 1 x Media - (8 pe…" at bounding box center [1083, 264] width 378 height 489
click at [1268, 130] on div "Pizzas Sanduiches Açai Bebidas Refrigerantes Petiscos doces Cigarros utensílios…" at bounding box center [649, 333] width 1298 height 666
click at [1264, 135] on div "Entrega Retirada C.Local Busque pelo cliente Resumo do pedido 1 x Media - (8 pe…" at bounding box center [1083, 264] width 378 height 489
click at [1237, 135] on button "decrease-product-quantity" at bounding box center [1240, 134] width 28 height 28
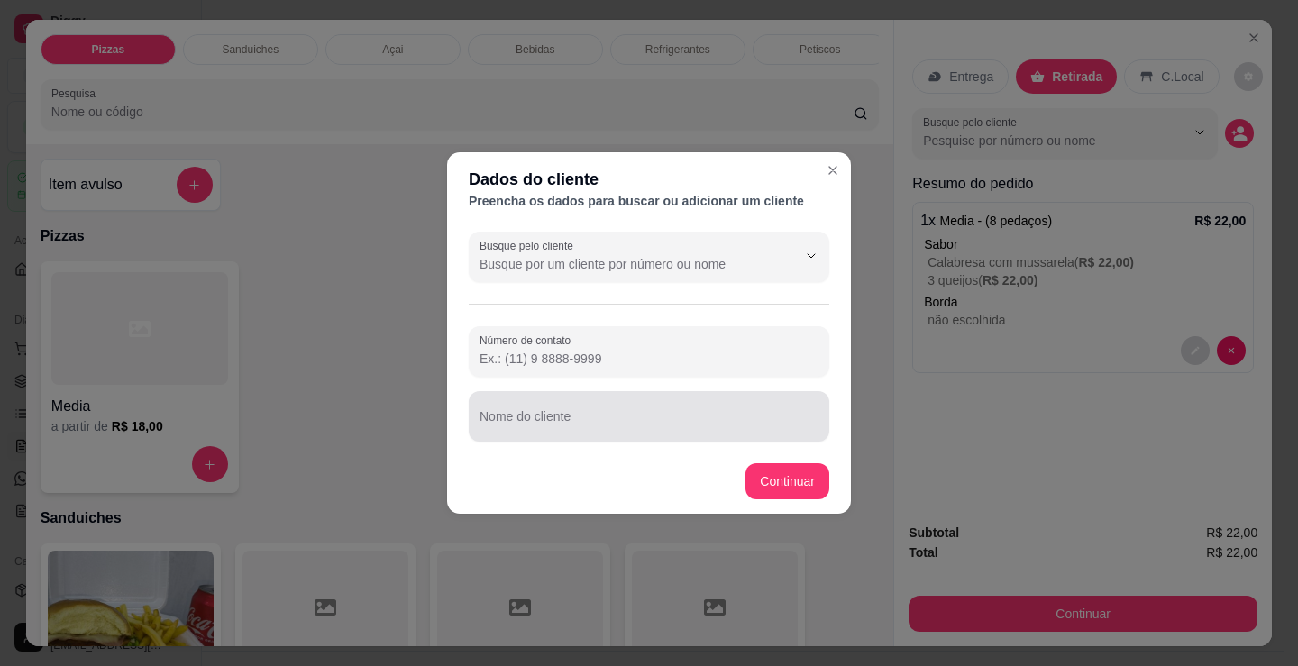
click at [712, 430] on input "Nome do cliente" at bounding box center [649, 424] width 339 height 18
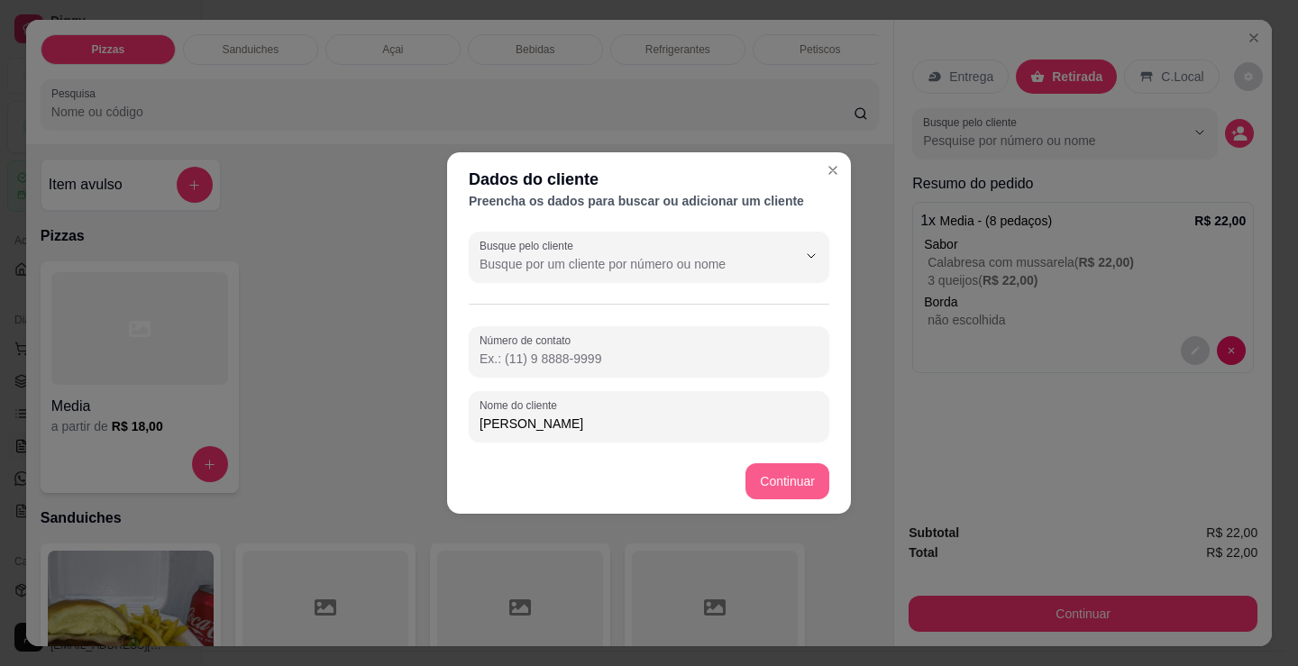
type input "[PERSON_NAME]"
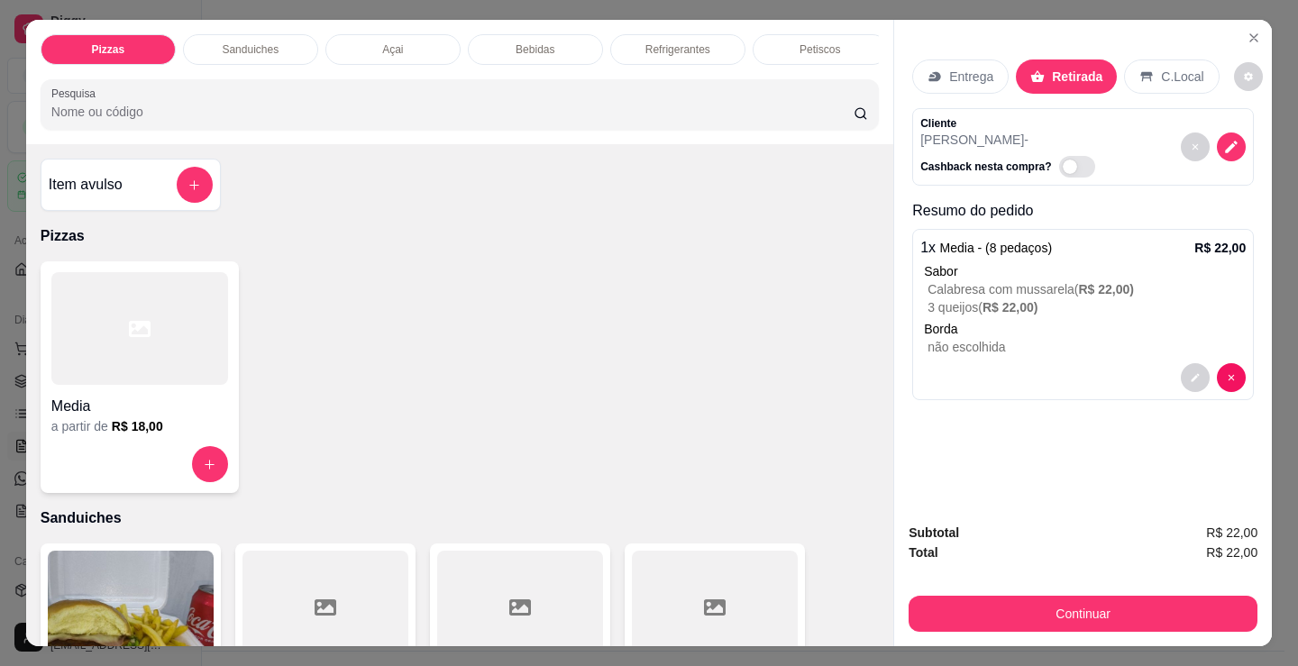
click at [1147, 591] on div "Continuar" at bounding box center [1083, 611] width 349 height 41
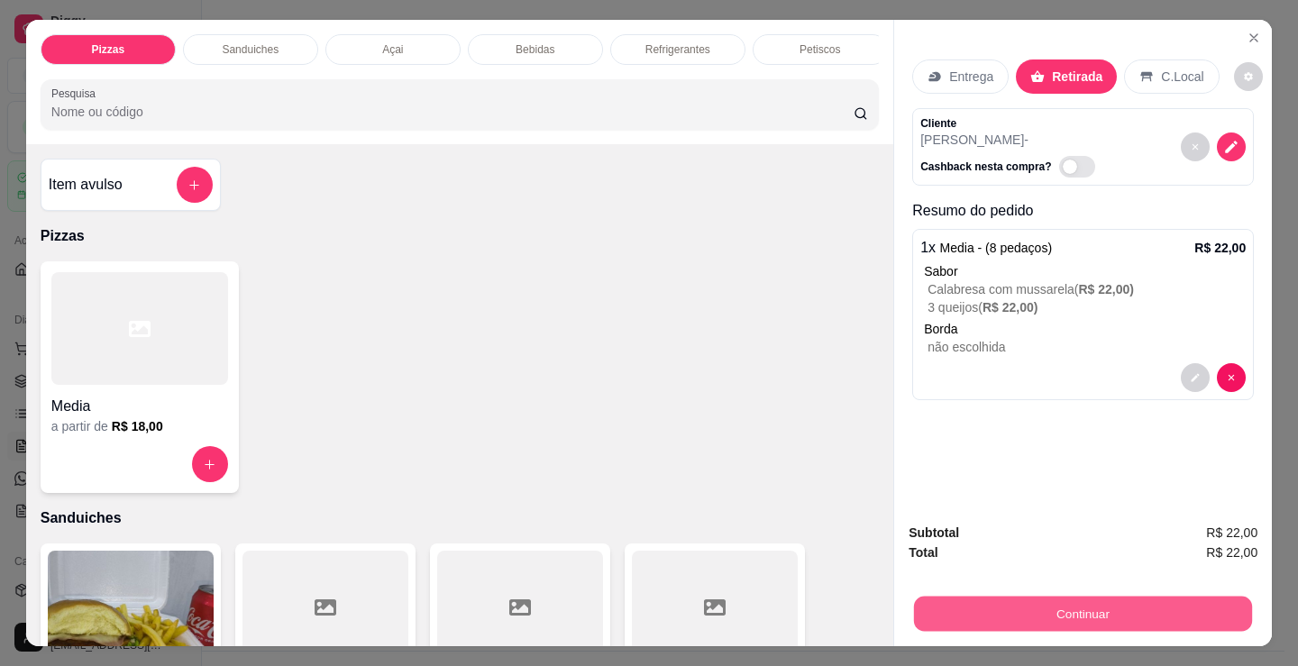
click at [1147, 596] on button "Continuar" at bounding box center [1083, 613] width 338 height 35
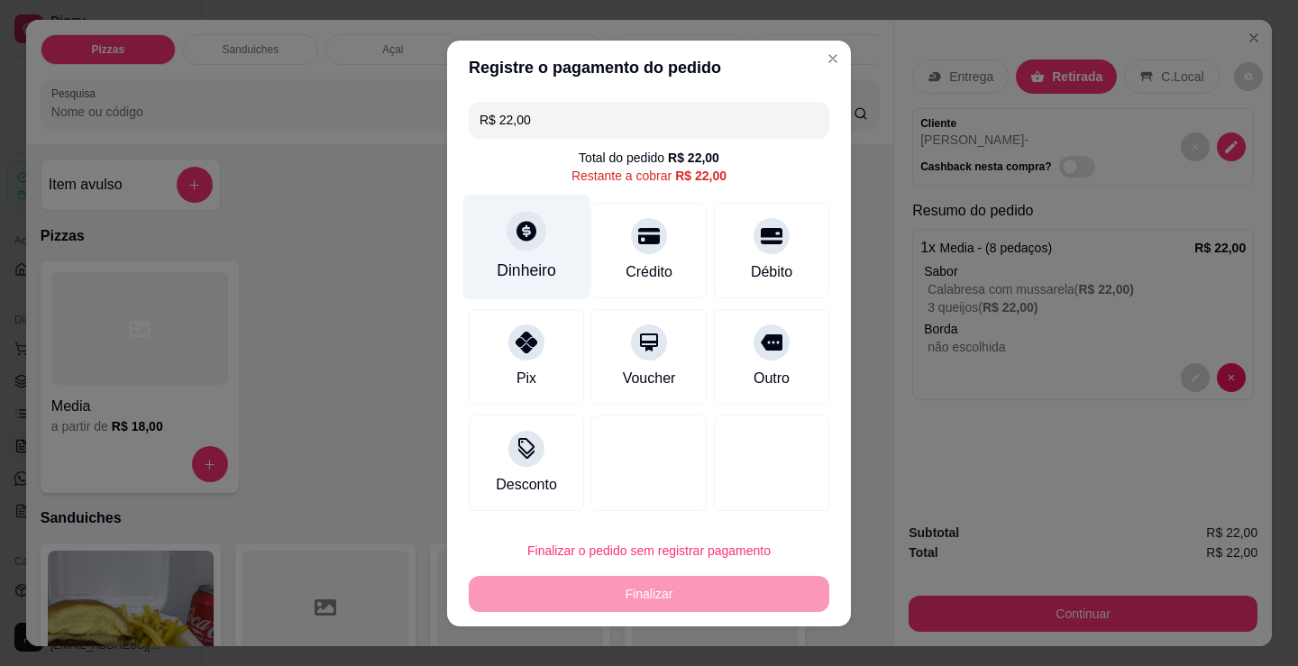
click at [533, 251] on div "Dinheiro" at bounding box center [526, 246] width 127 height 105
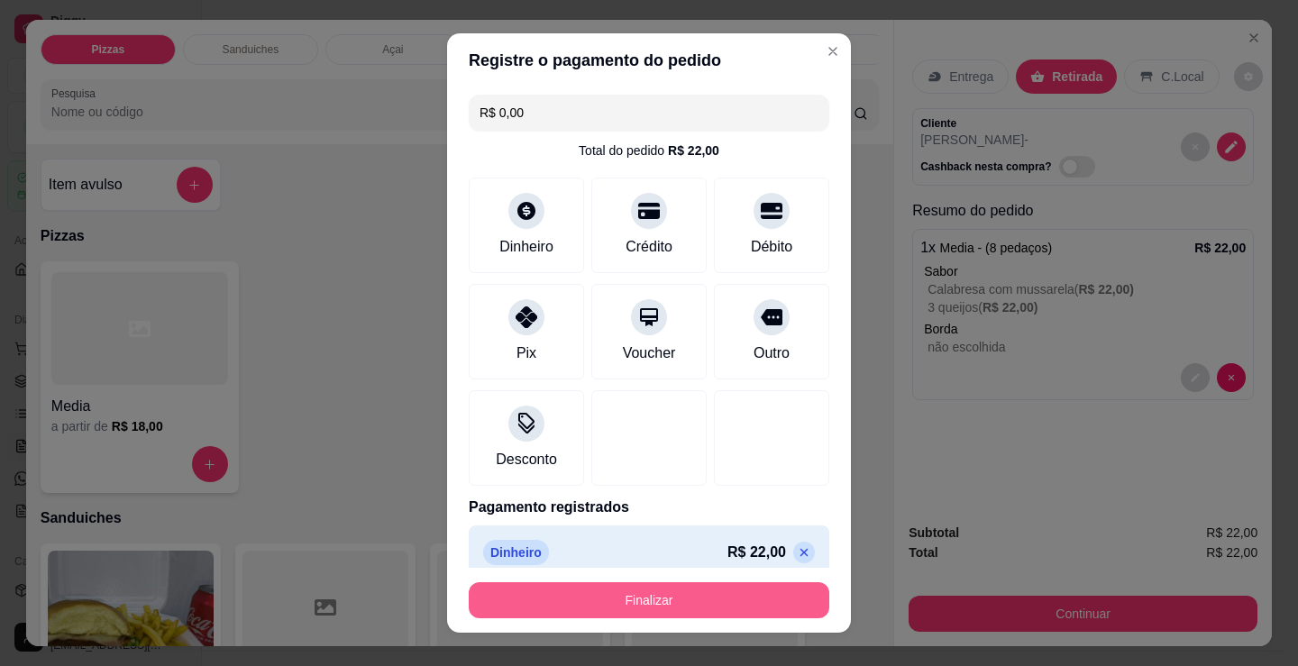
click at [663, 590] on button "Finalizar" at bounding box center [649, 600] width 361 height 36
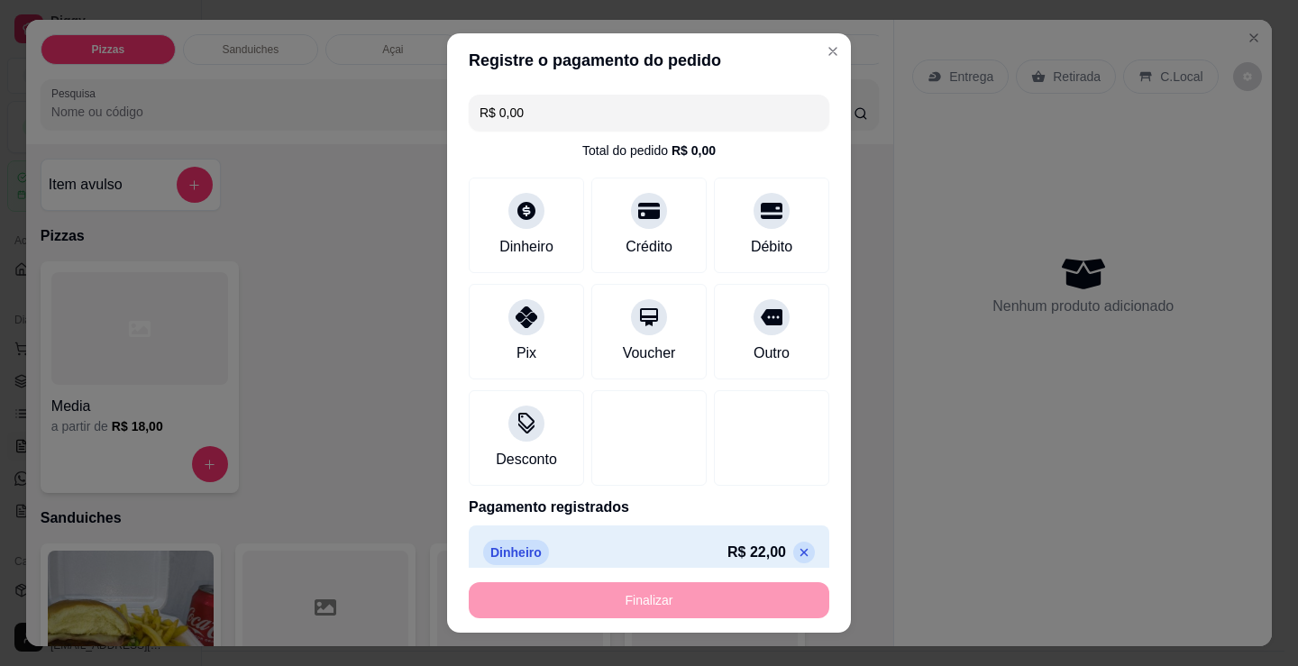
type input "-R$ 22,00"
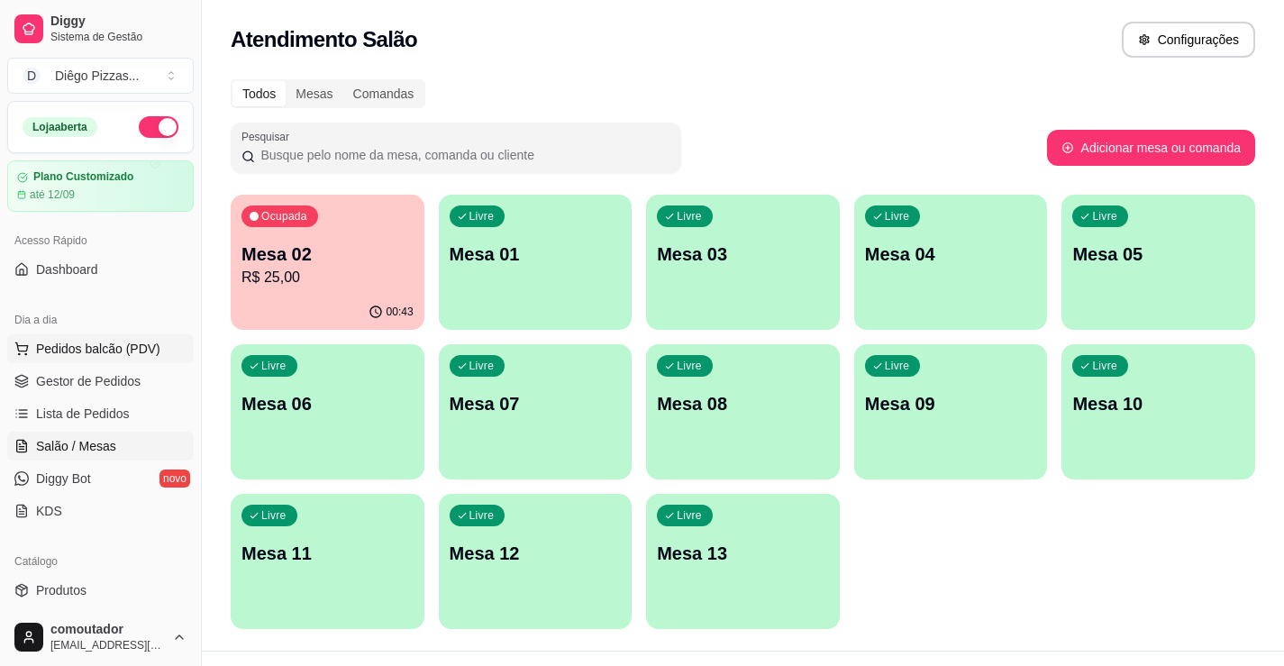
click at [123, 353] on span "Pedidos balcão (PDV)" at bounding box center [98, 349] width 124 height 18
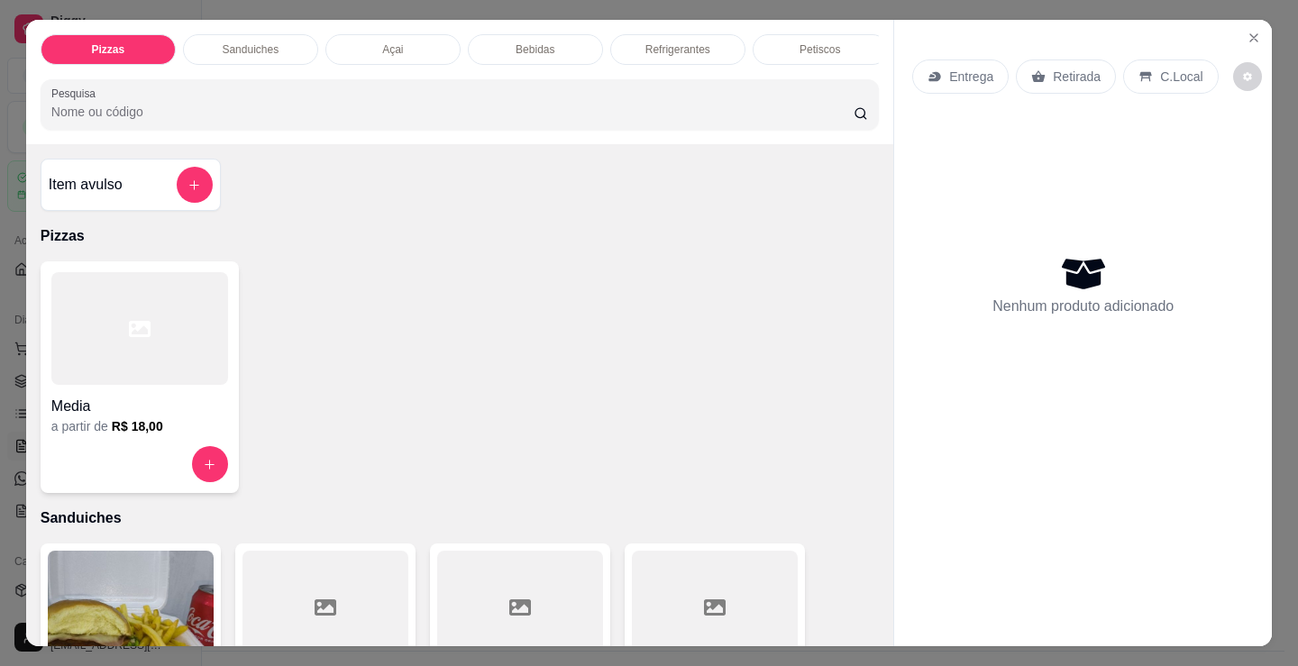
click at [398, 49] on div "Açai" at bounding box center [392, 49] width 135 height 31
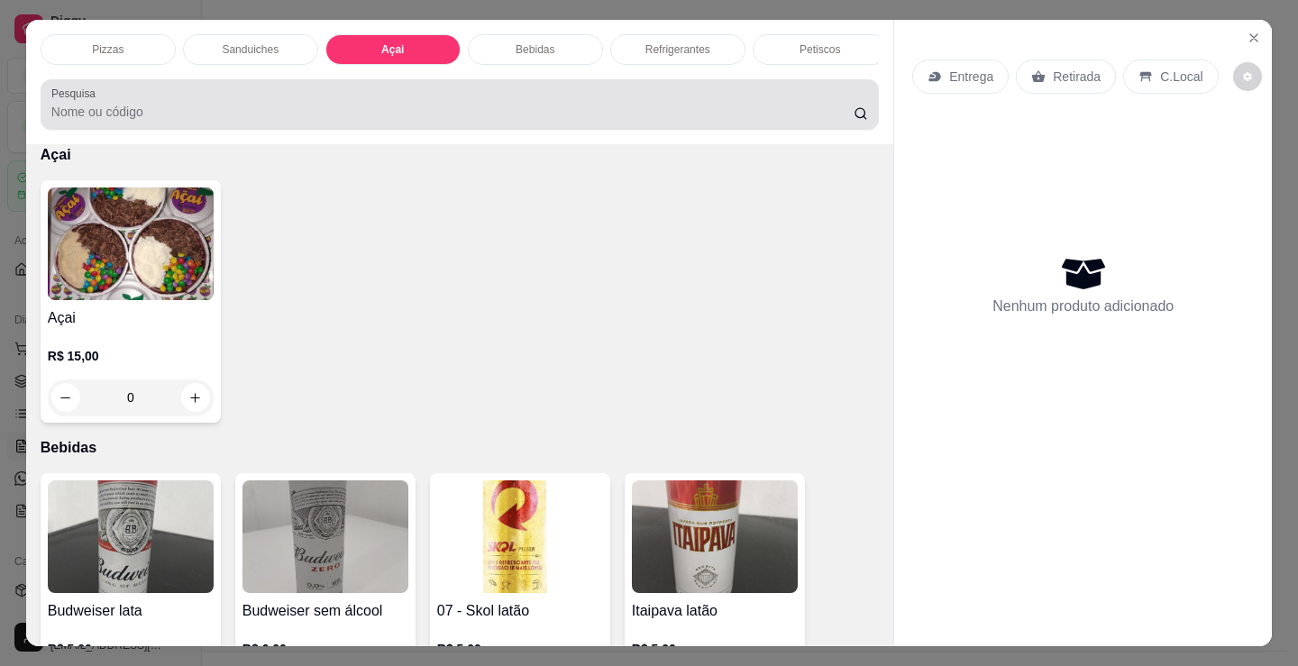
scroll to position [44, 0]
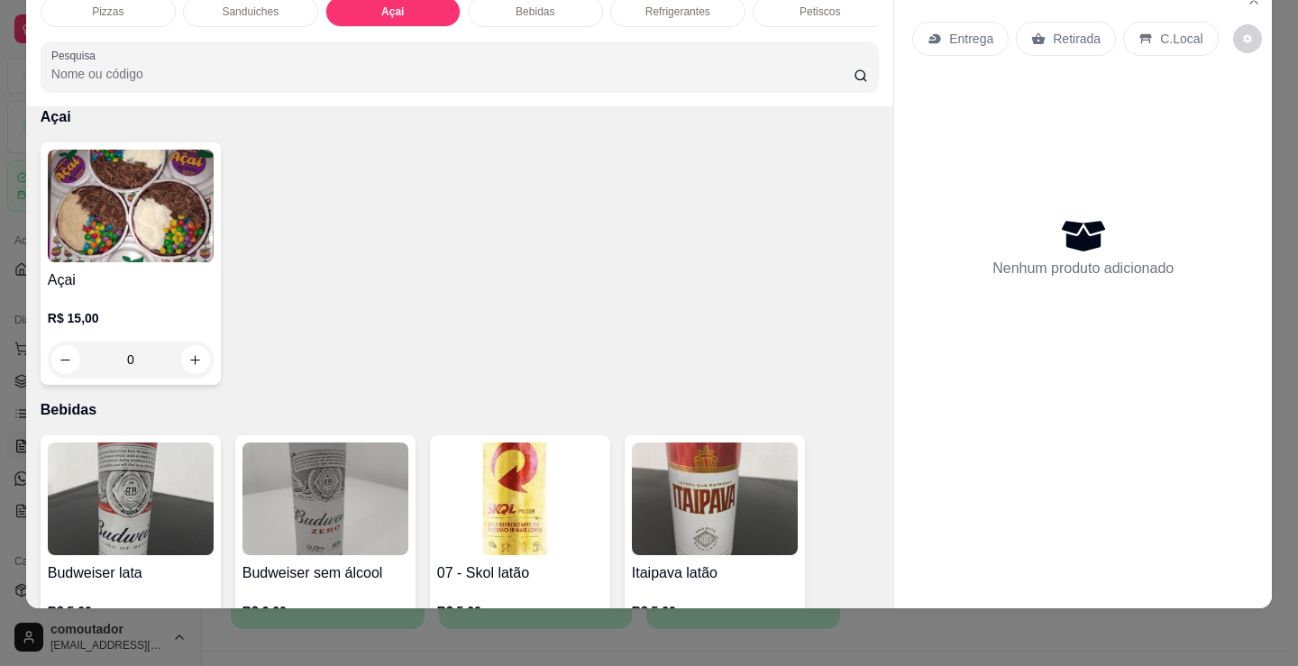
click at [135, 262] on img at bounding box center [131, 206] width 166 height 113
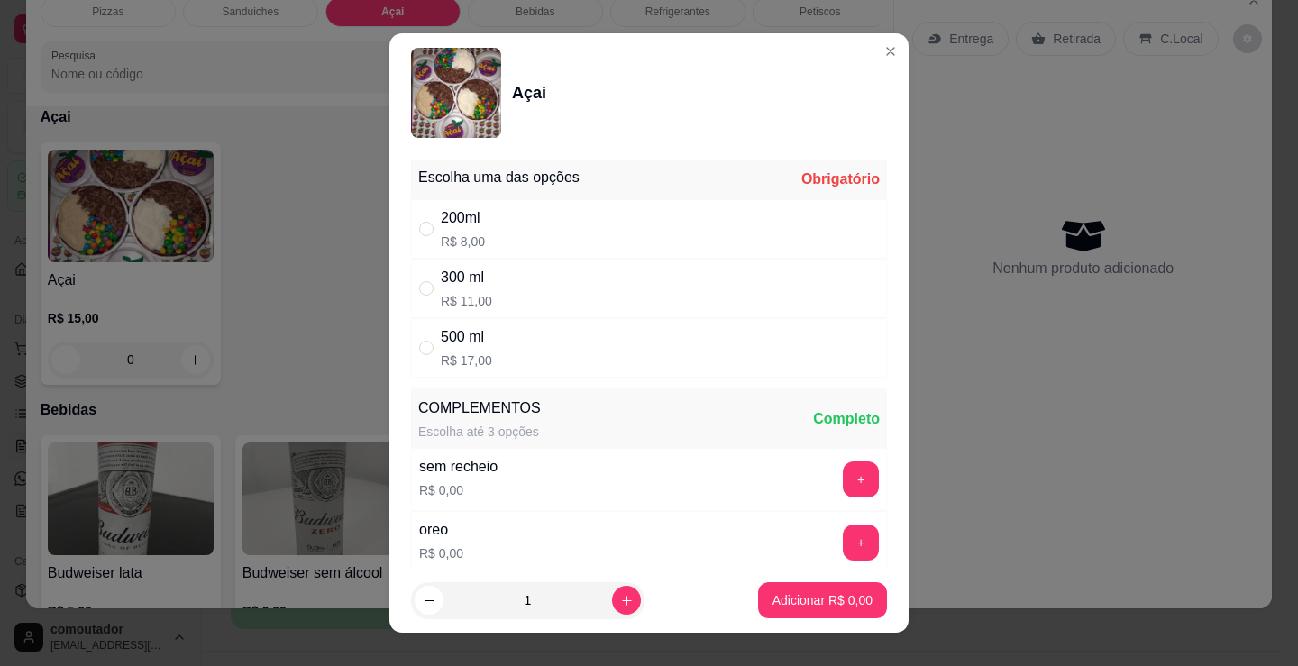
click at [441, 219] on div "200ml" at bounding box center [463, 218] width 44 height 22
radio input "true"
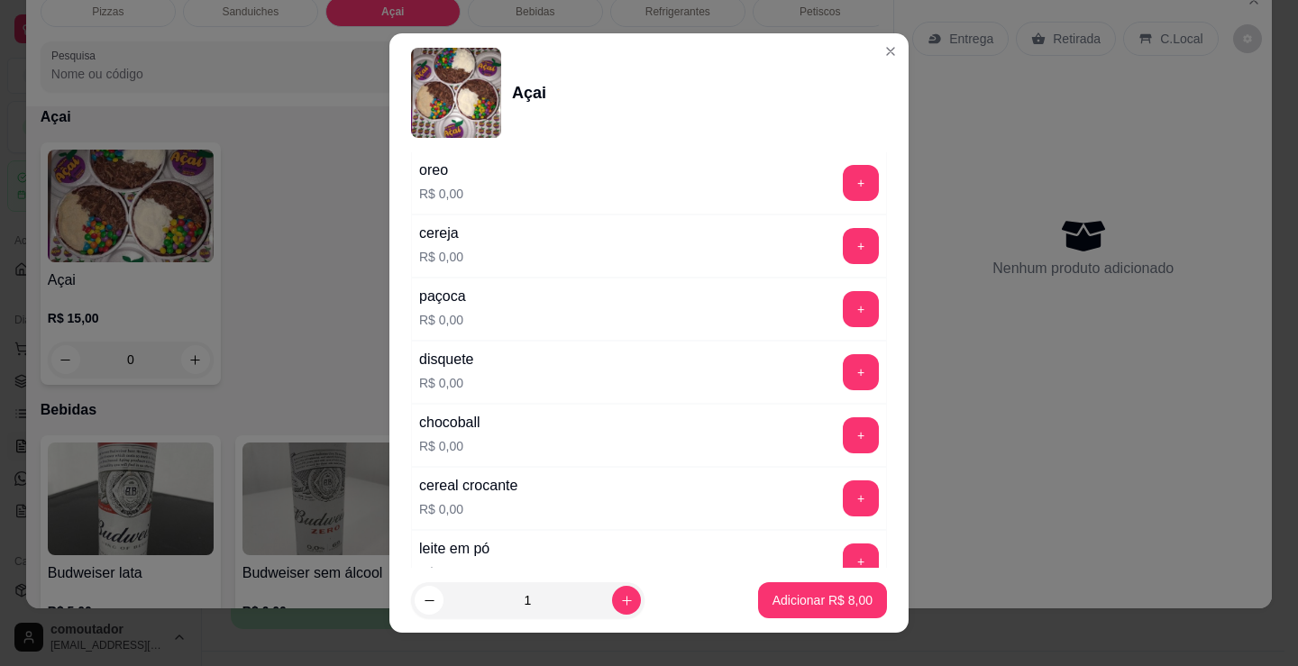
scroll to position [361, 0]
click at [843, 244] on button "+" at bounding box center [861, 245] width 36 height 36
click at [843, 228] on div "- 1 +" at bounding box center [820, 245] width 131 height 36
click at [844, 233] on button "+" at bounding box center [861, 245] width 35 height 35
click at [843, 233] on button "+" at bounding box center [861, 245] width 36 height 36
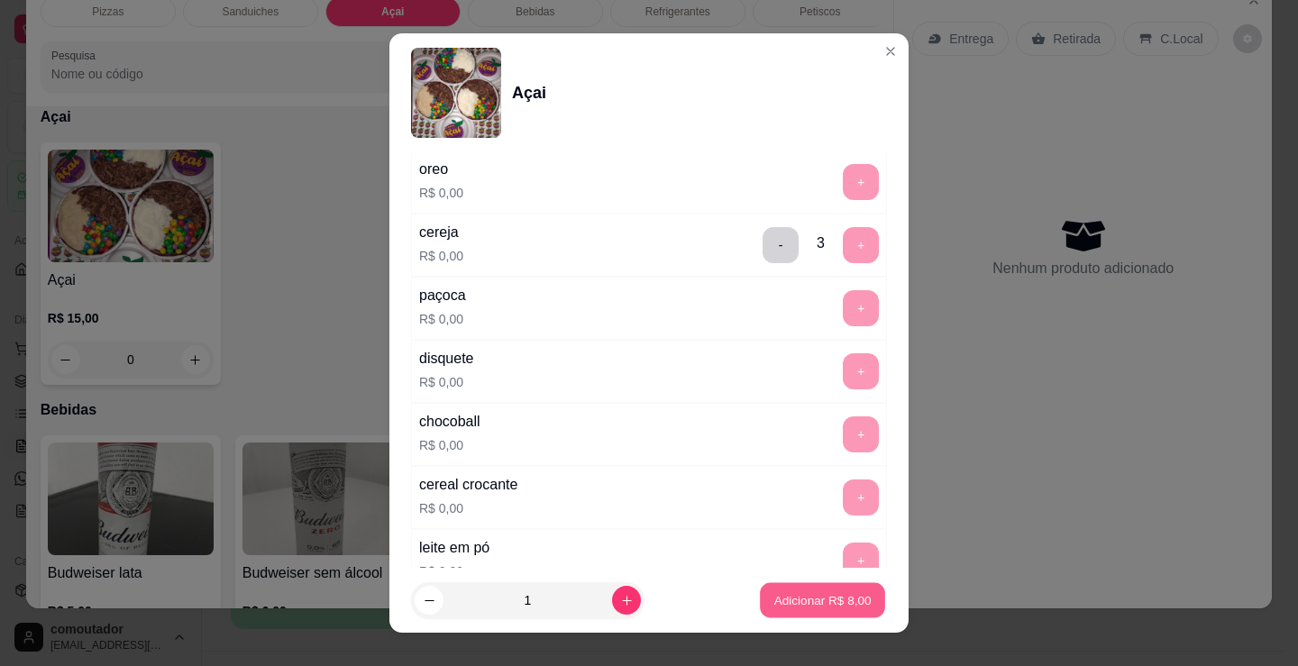
click at [796, 617] on button "Adicionar R$ 8,00" at bounding box center [822, 600] width 125 height 35
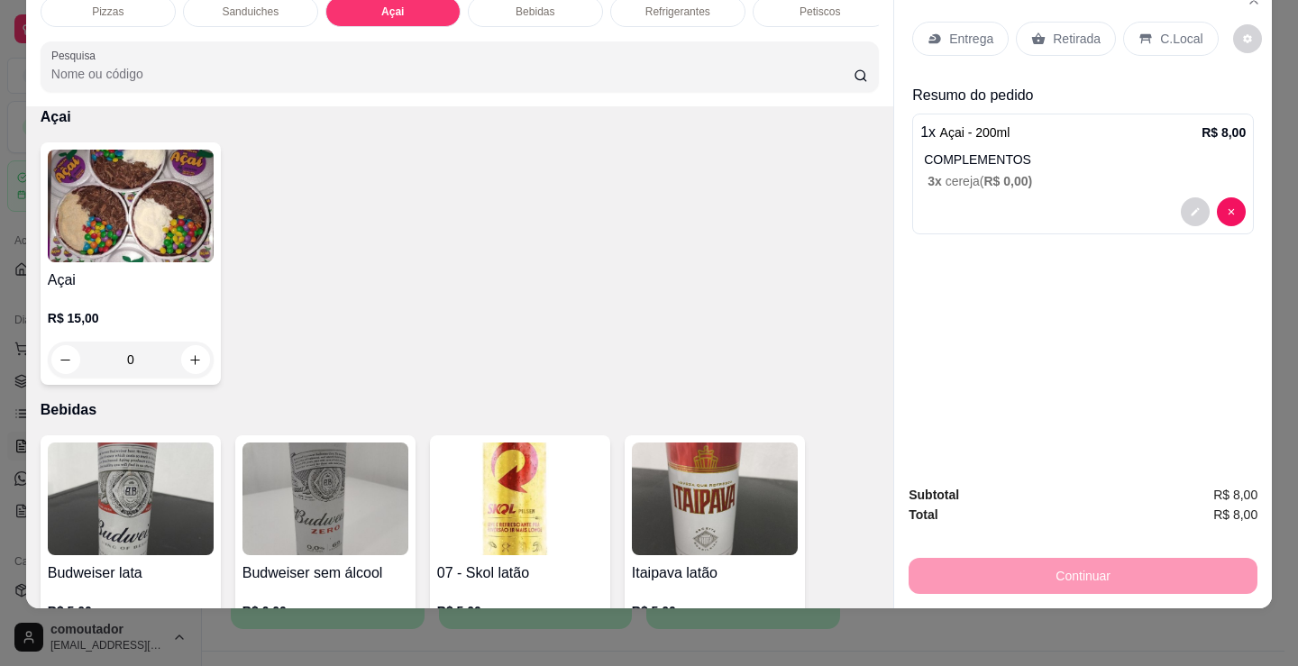
click at [974, 30] on p "Entrega" at bounding box center [971, 39] width 44 height 18
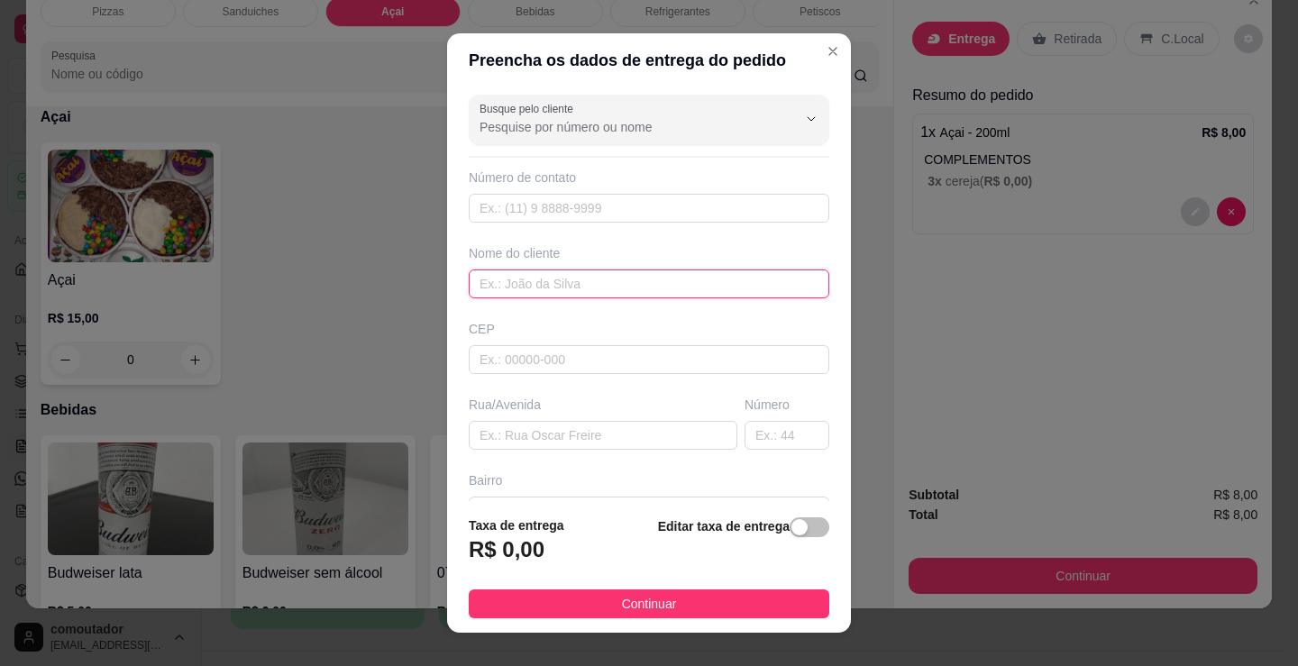
click at [625, 279] on input "text" at bounding box center [649, 284] width 361 height 29
type input "nininho"
click at [538, 537] on div "R$ 0,00" at bounding box center [517, 555] width 96 height 40
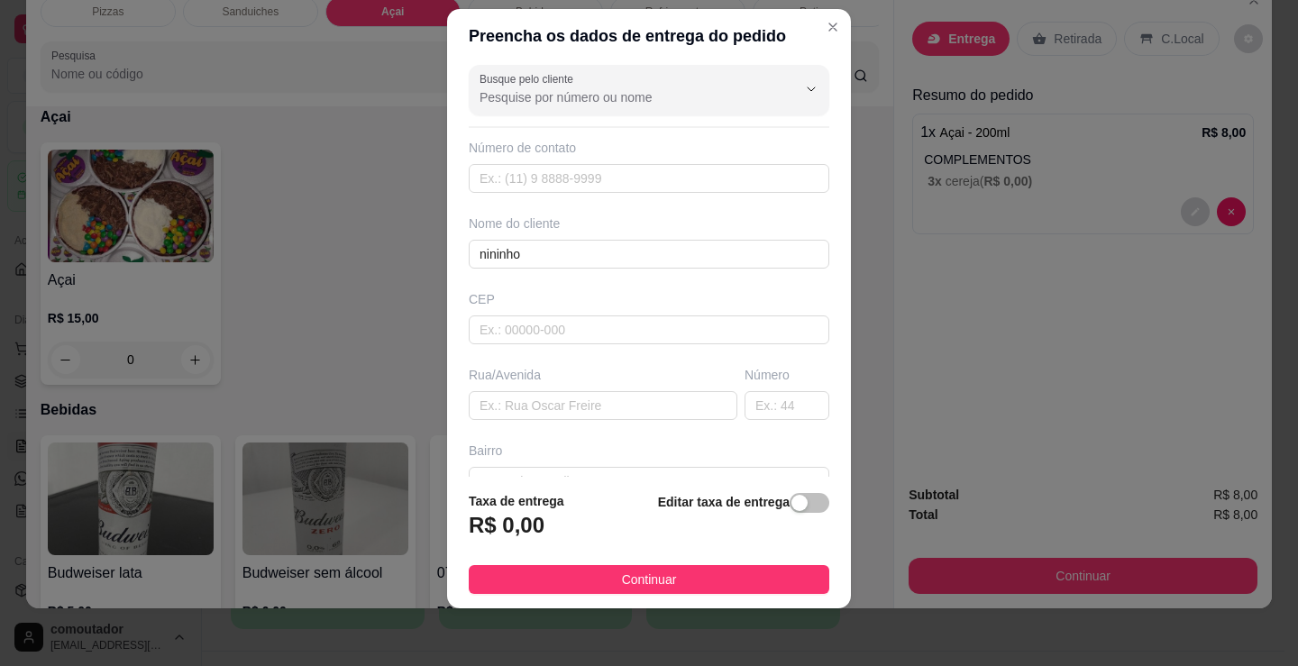
scroll to position [0, 0]
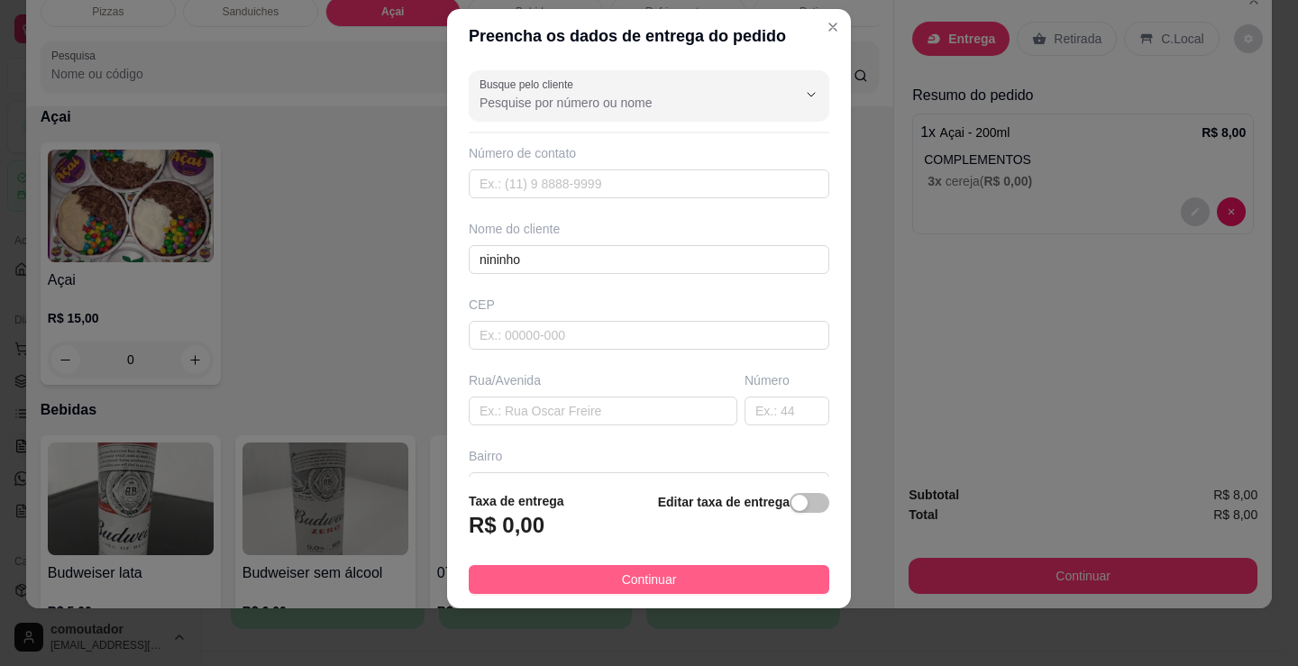
click at [512, 571] on button "Continuar" at bounding box center [649, 579] width 361 height 29
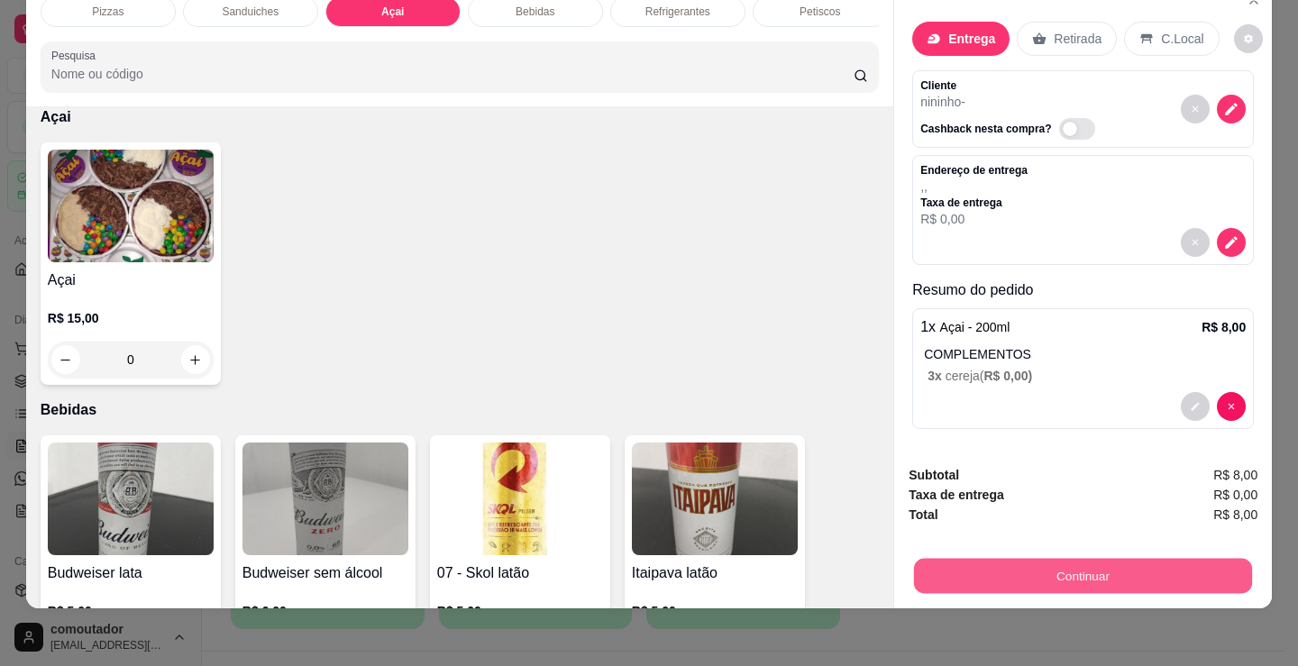
click at [992, 558] on button "Continuar" at bounding box center [1083, 575] width 338 height 35
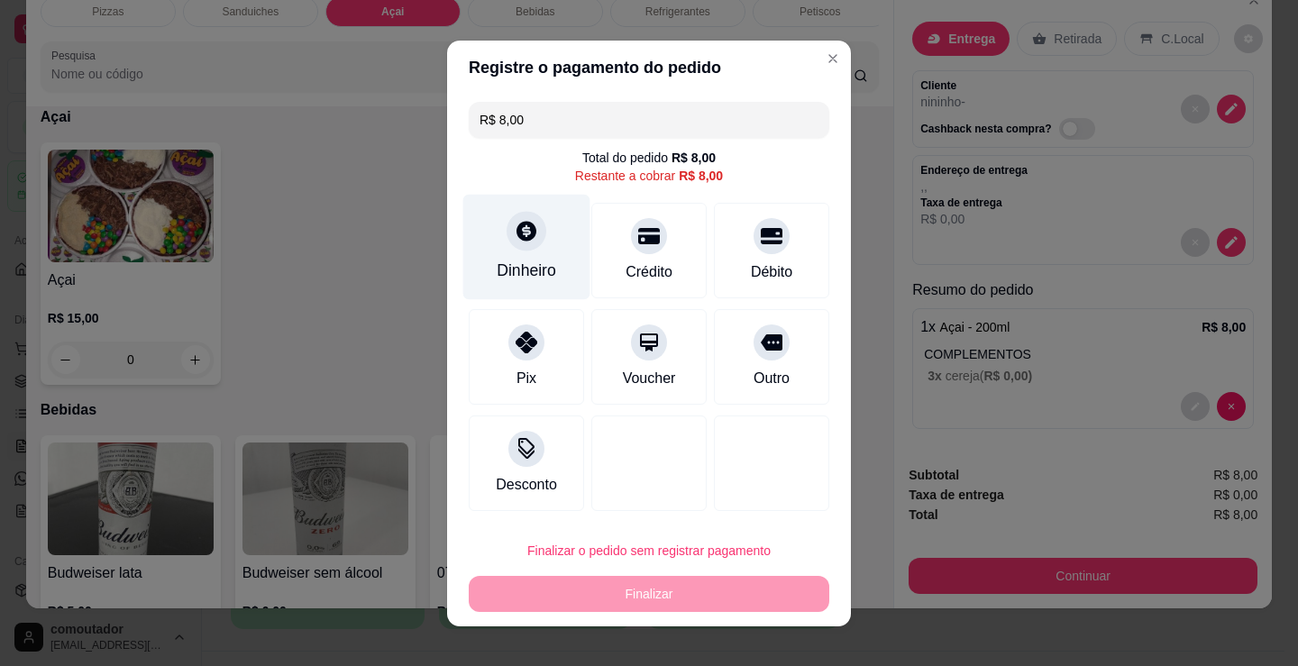
click at [517, 242] on icon at bounding box center [526, 230] width 23 height 23
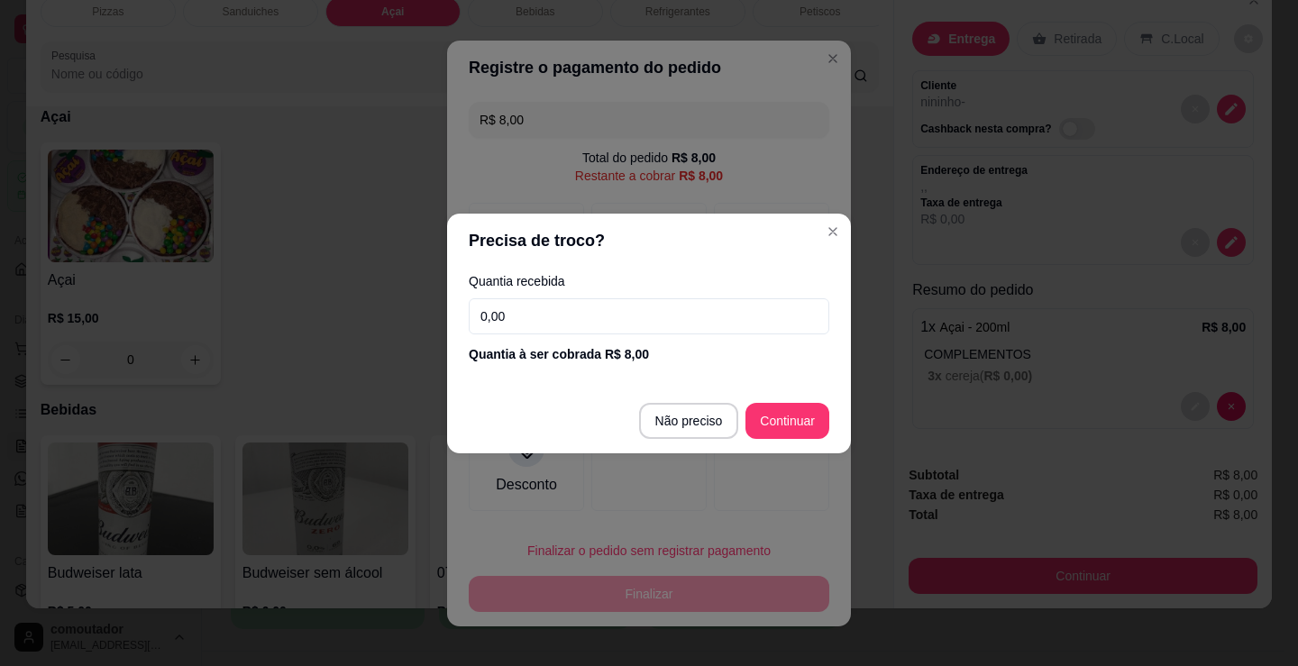
click at [567, 310] on input "0,00" at bounding box center [649, 316] width 361 height 36
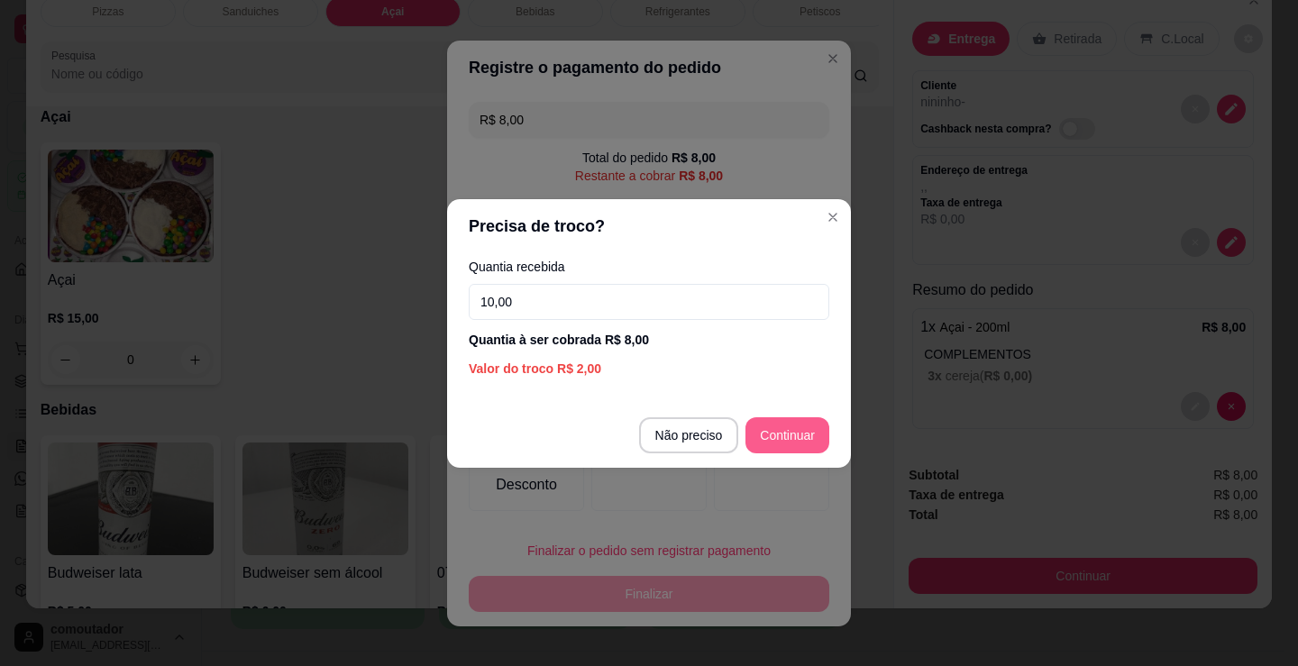
type input "10,00"
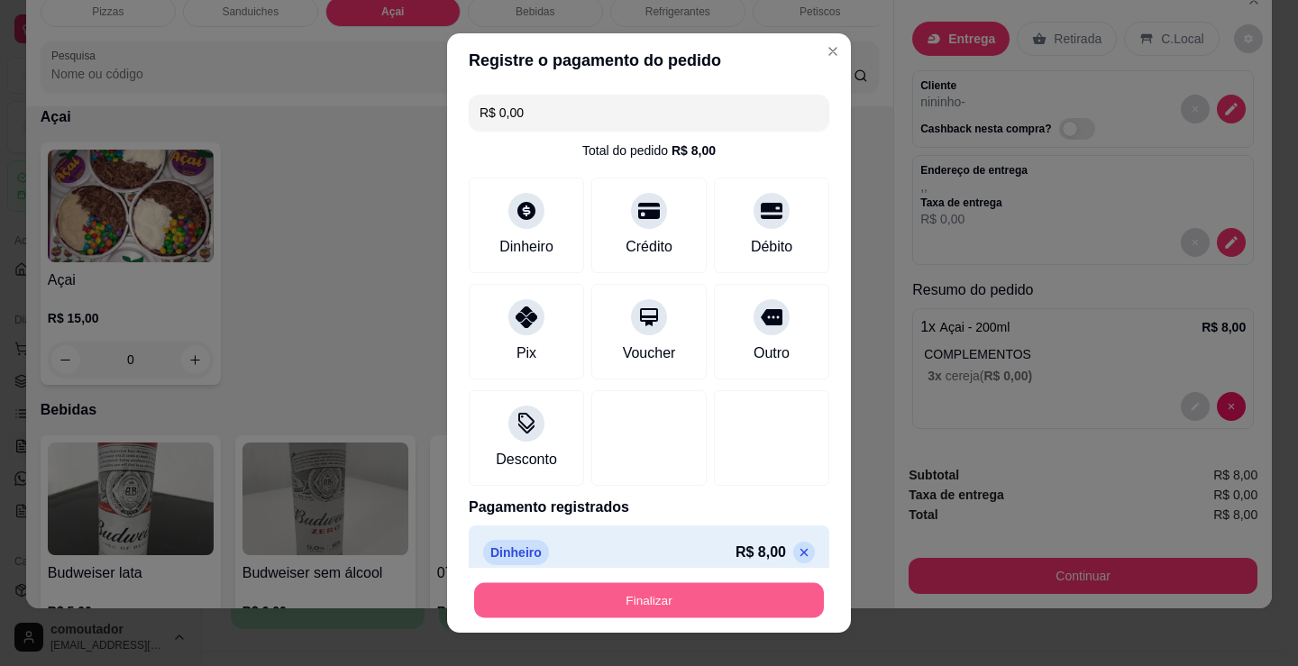
click at [703, 614] on button "Finalizar" at bounding box center [649, 600] width 350 height 35
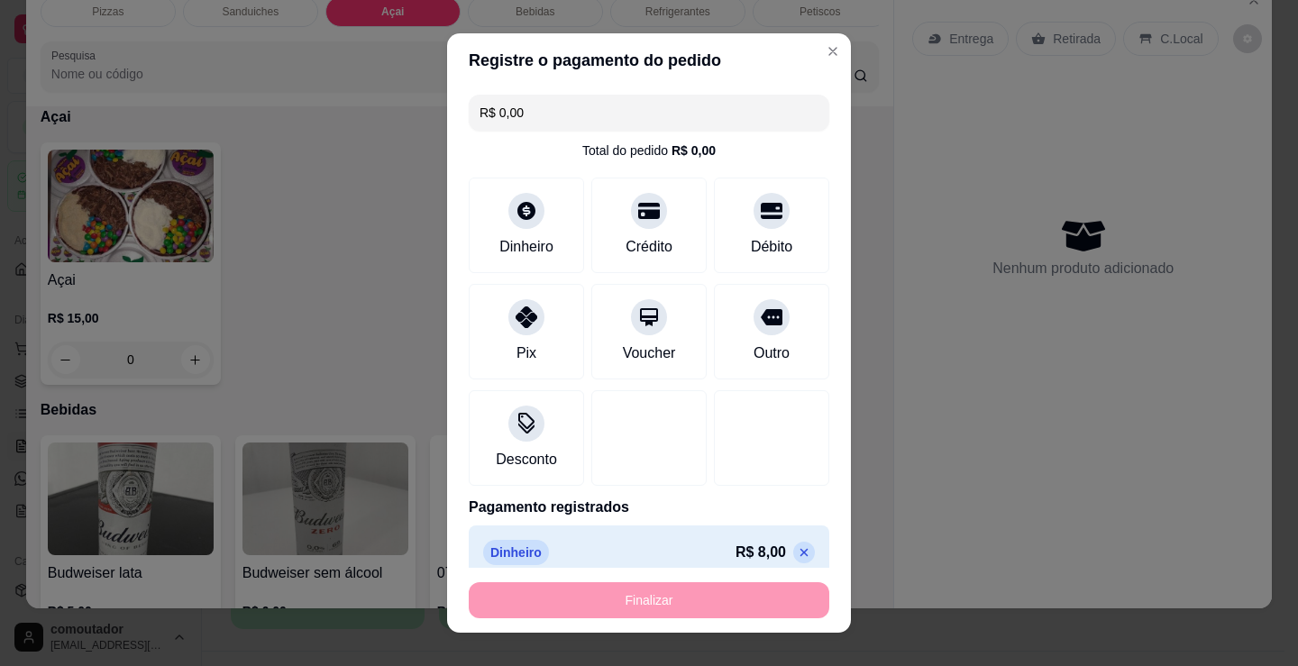
type input "-R$ 8,00"
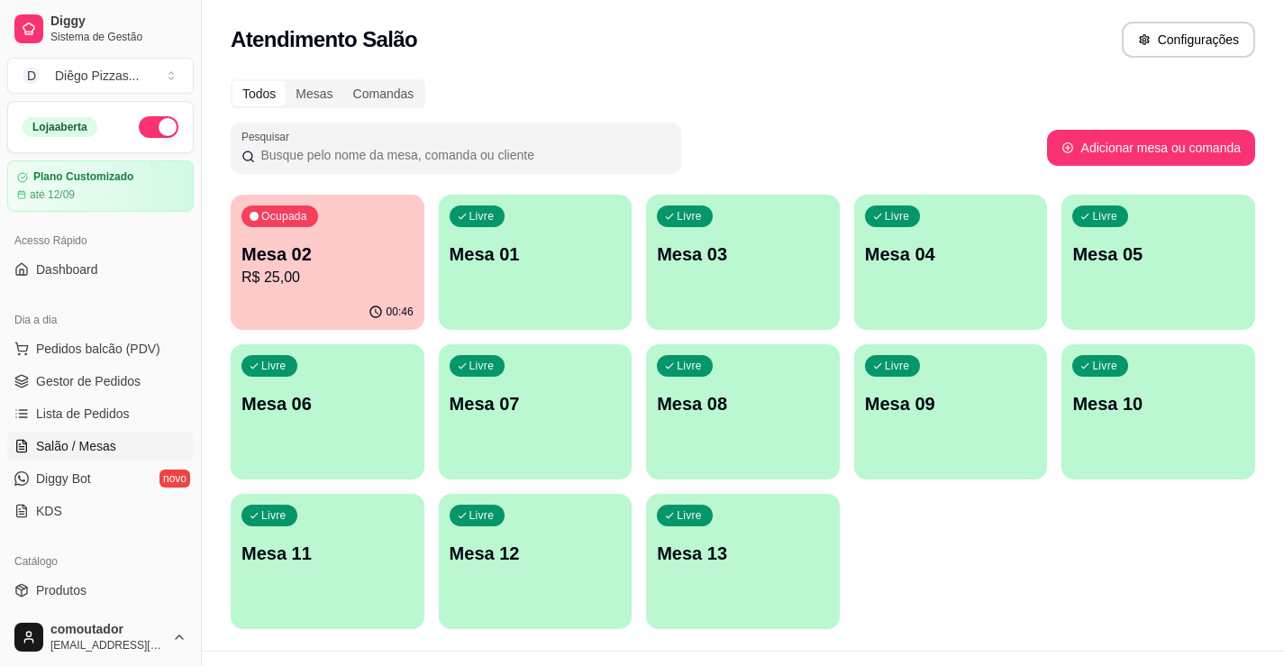
click at [221, 255] on div "Todos Mesas Comandas Pesquisar Adicionar mesa ou comanda Ocupada Mesa 02 R$ 25,…" at bounding box center [743, 360] width 1083 height 582
click at [321, 263] on p "Mesa 02" at bounding box center [327, 254] width 167 height 24
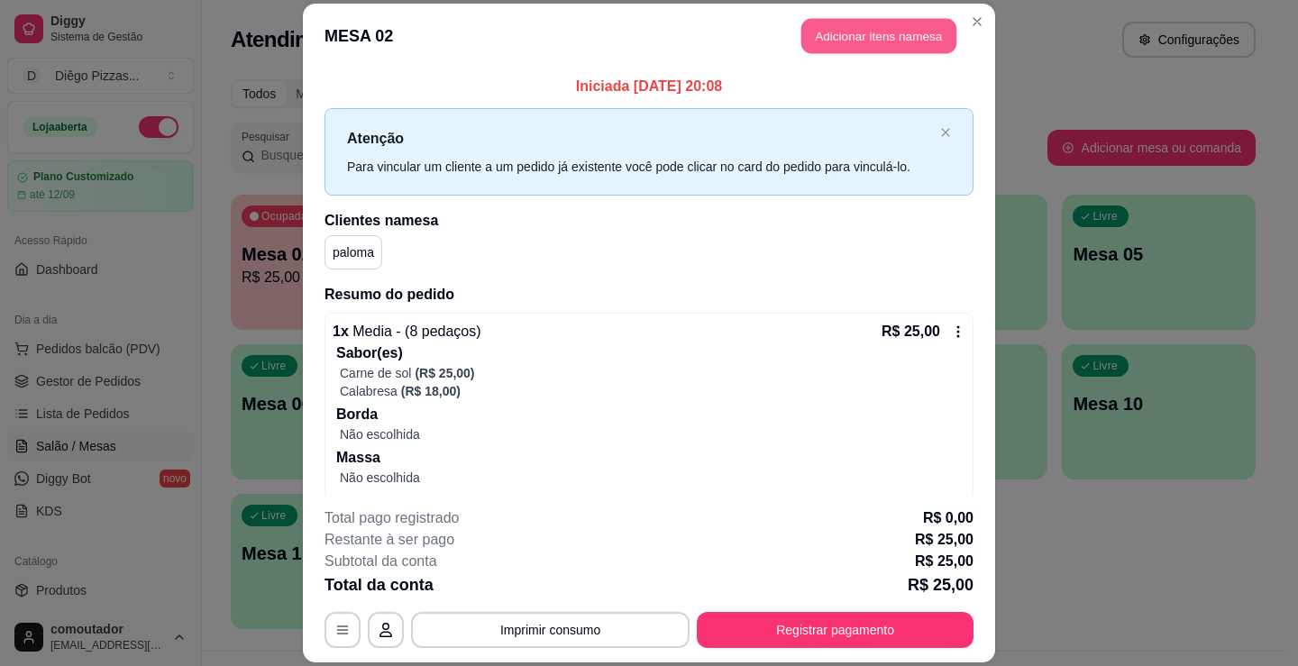
click at [813, 41] on button "Adicionar itens na mesa" at bounding box center [878, 35] width 155 height 35
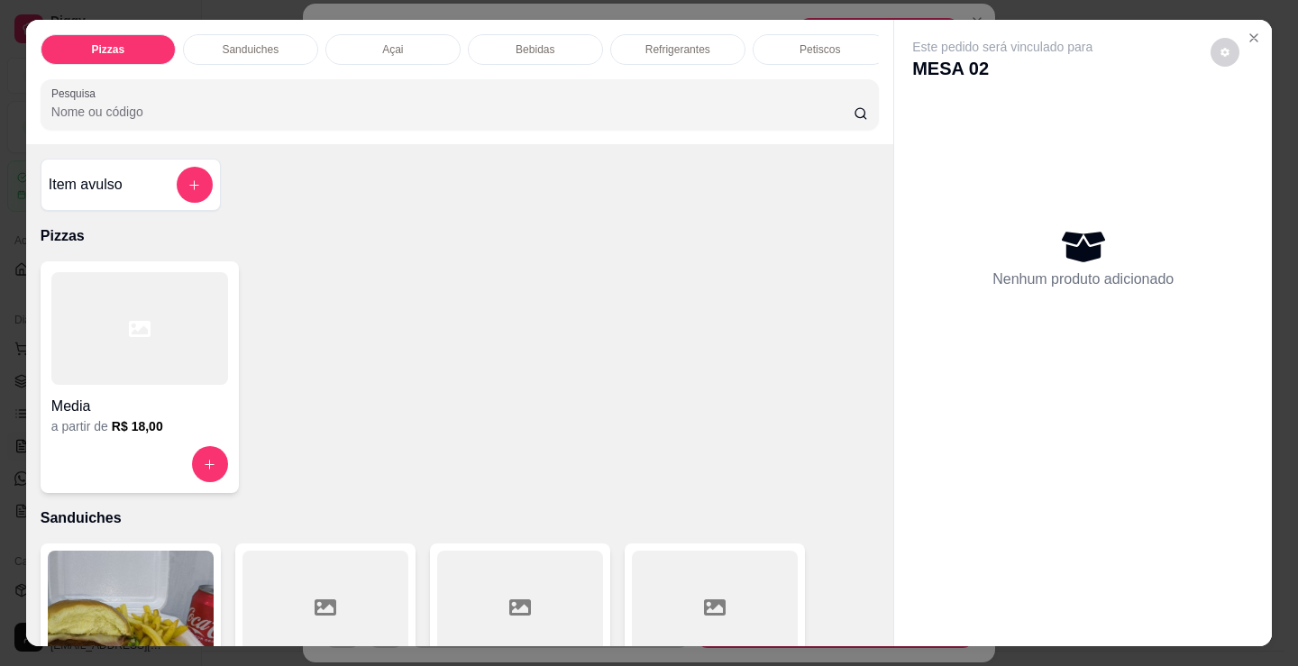
click at [542, 34] on div "Bebidas" at bounding box center [535, 49] width 135 height 31
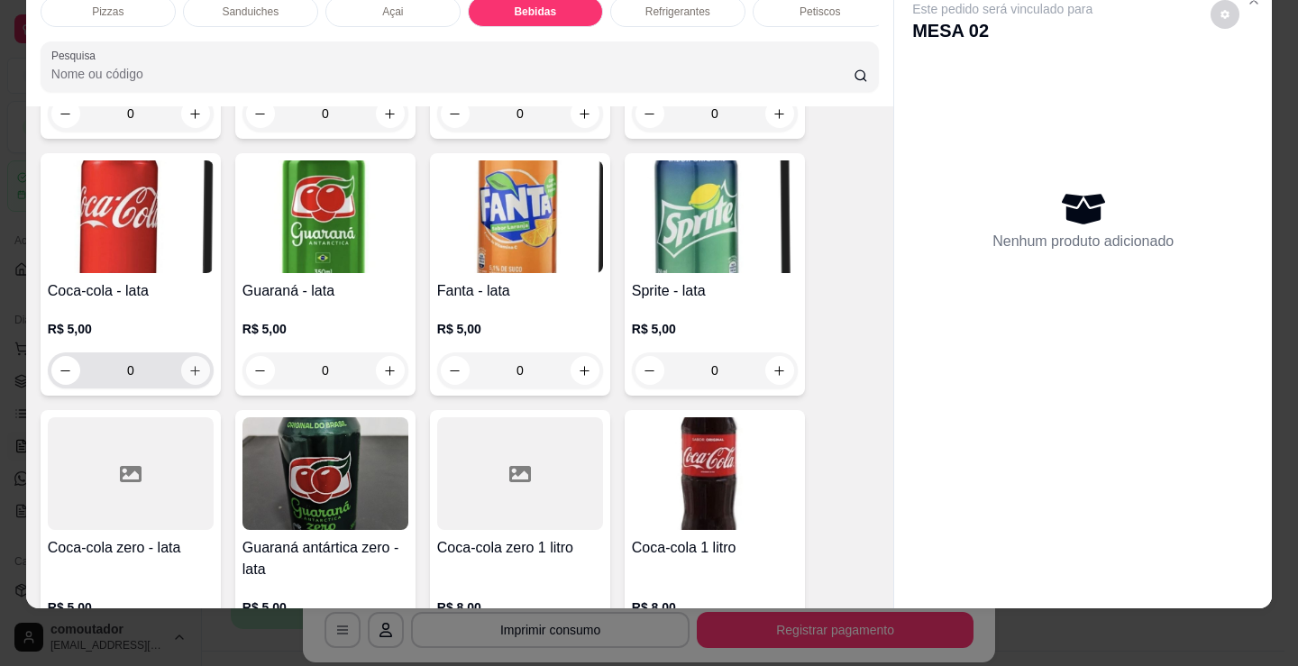
scroll to position [5028, 0]
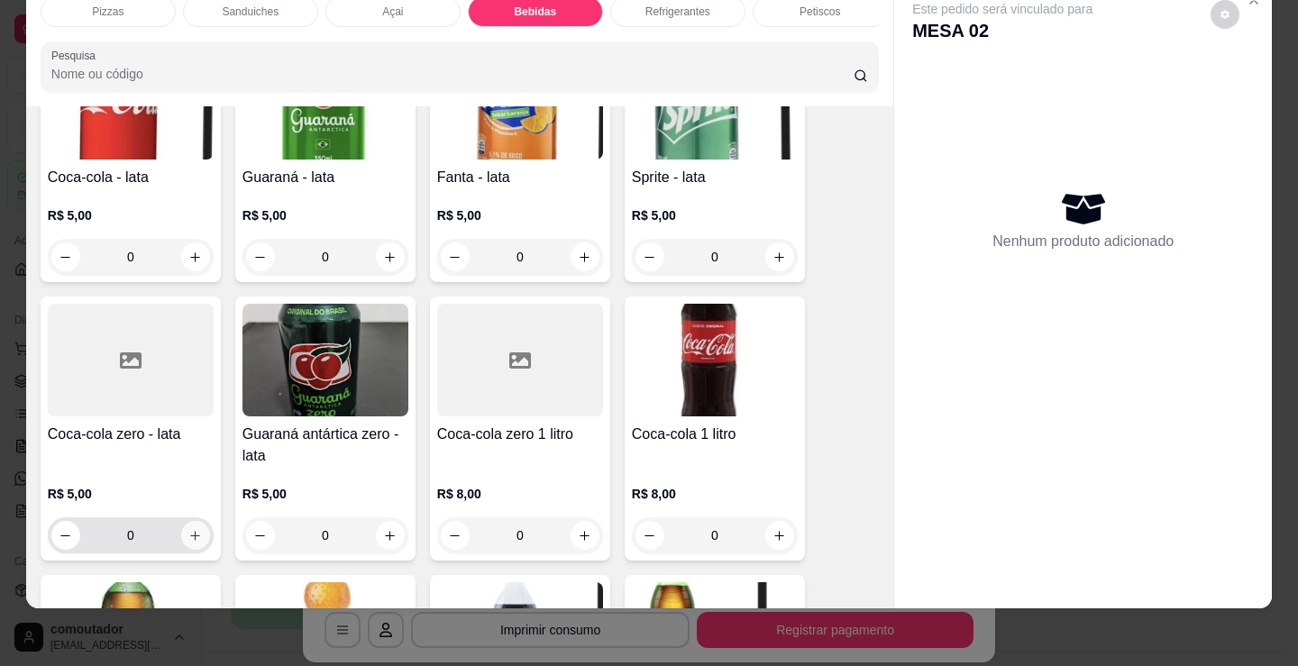
click at [188, 543] on icon "increase-product-quantity" at bounding box center [195, 536] width 14 height 14
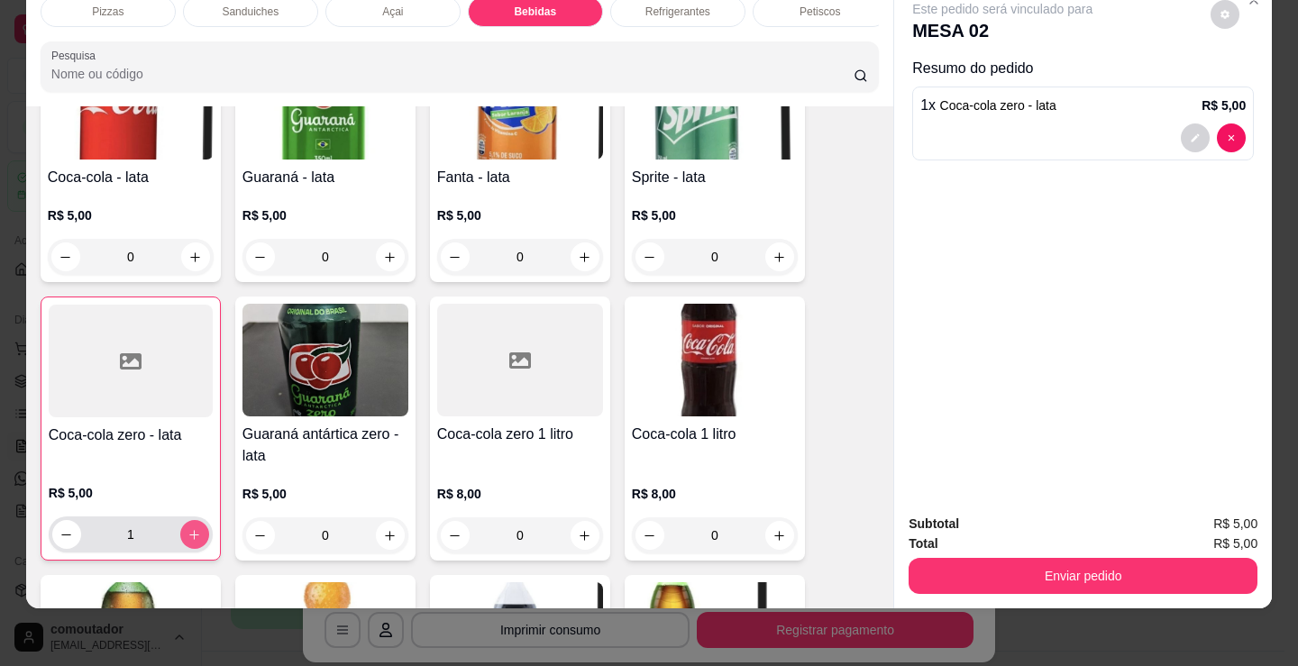
click at [187, 543] on button "increase-product-quantity" at bounding box center [194, 534] width 29 height 29
type input "2"
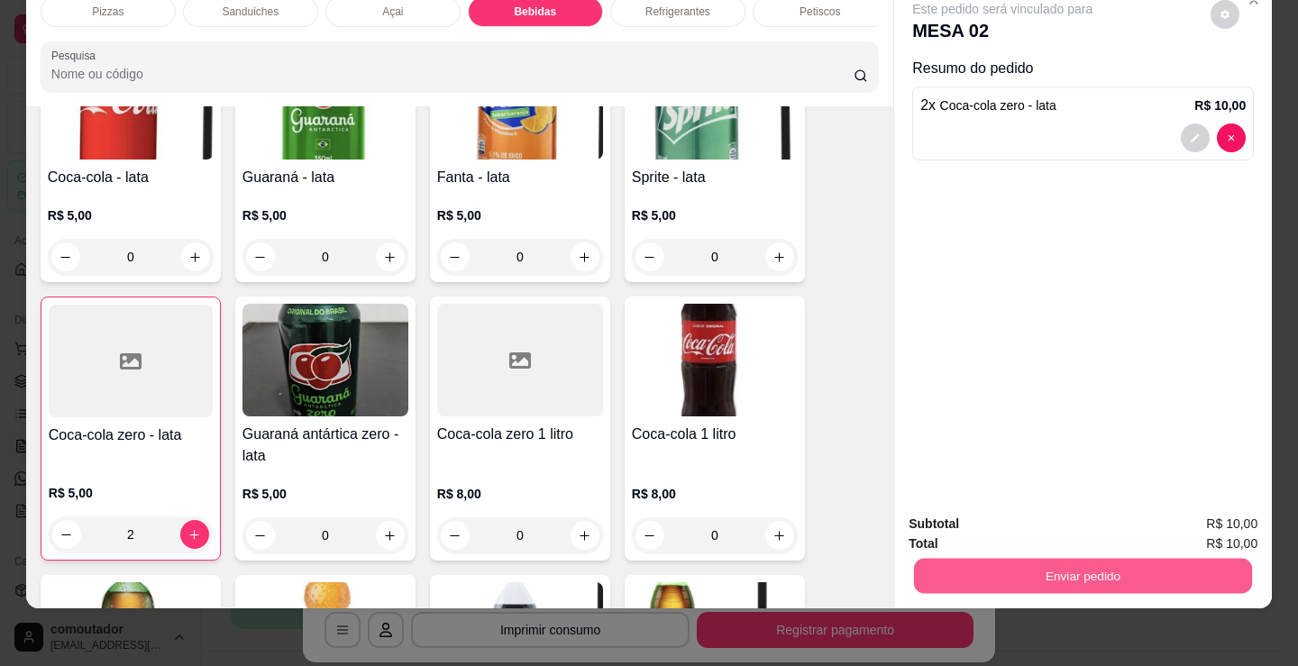
click at [1083, 567] on button "Enviar pedido" at bounding box center [1083, 575] width 338 height 35
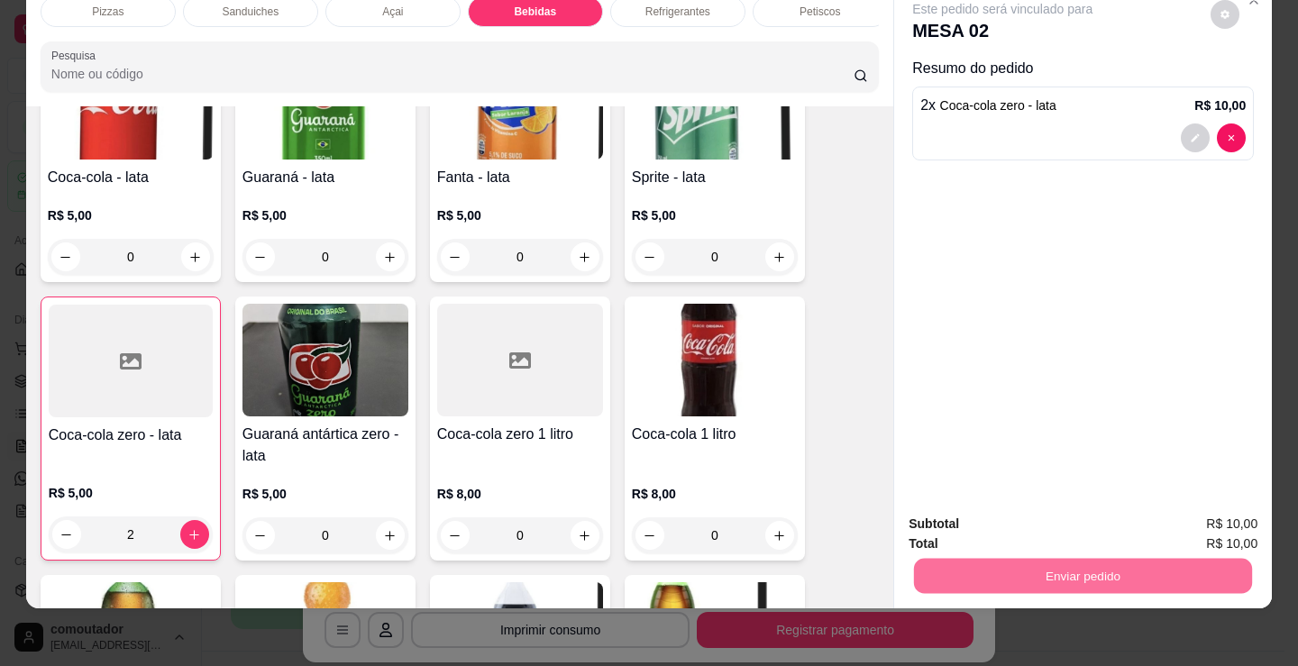
click at [982, 510] on button "Não registrar e enviar pedido" at bounding box center [1024, 517] width 182 height 33
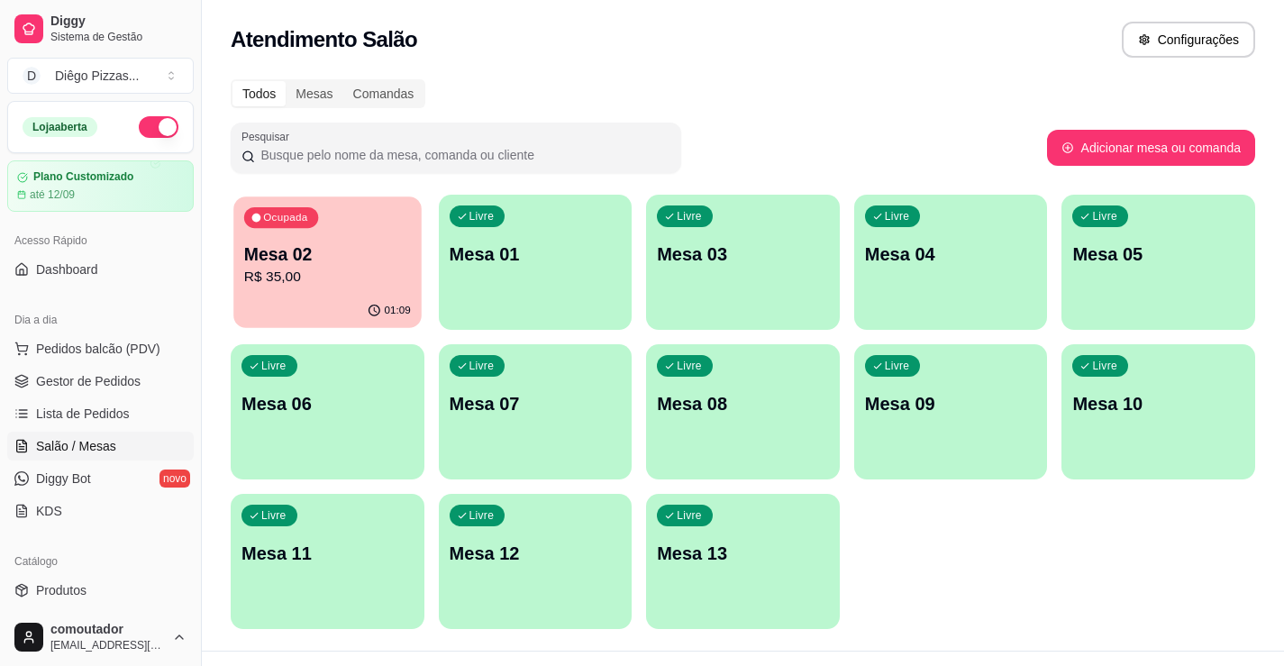
click at [290, 272] on p "R$ 35,00" at bounding box center [327, 277] width 167 height 21
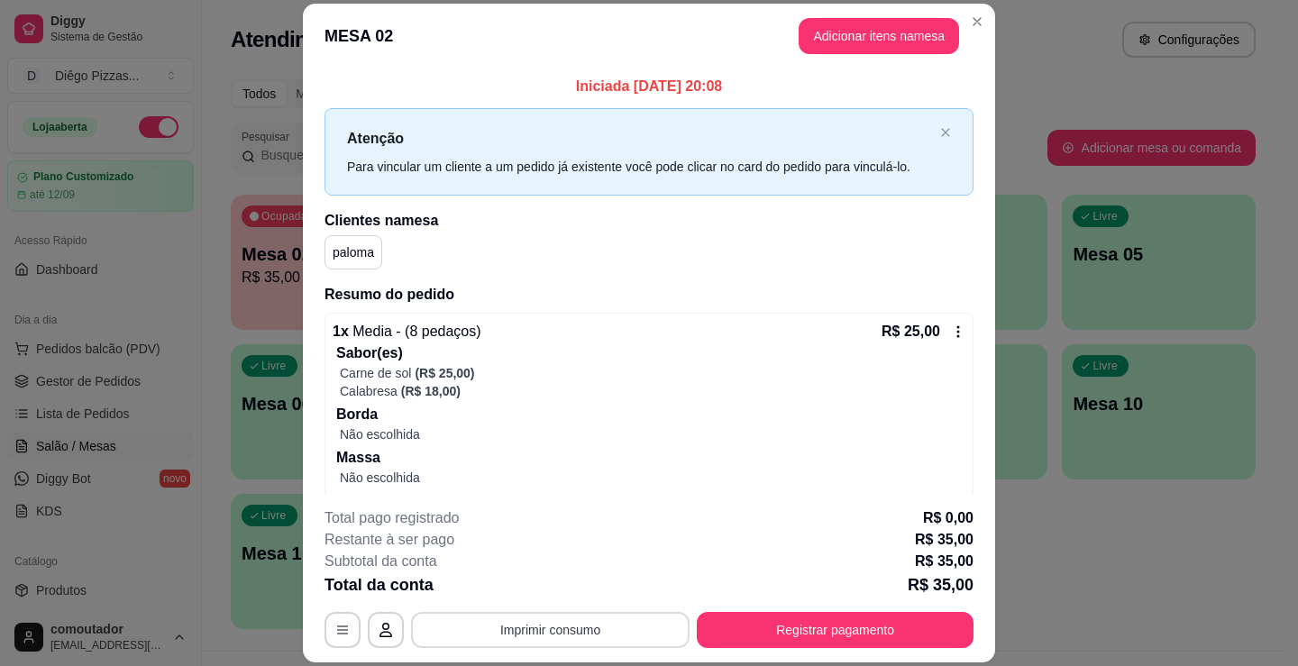
click at [481, 623] on button "Imprimir consumo" at bounding box center [550, 630] width 279 height 36
click at [820, 629] on button "Registrar pagamento" at bounding box center [835, 630] width 277 height 36
click at [759, 623] on button "Registrar pagamento" at bounding box center [835, 630] width 277 height 36
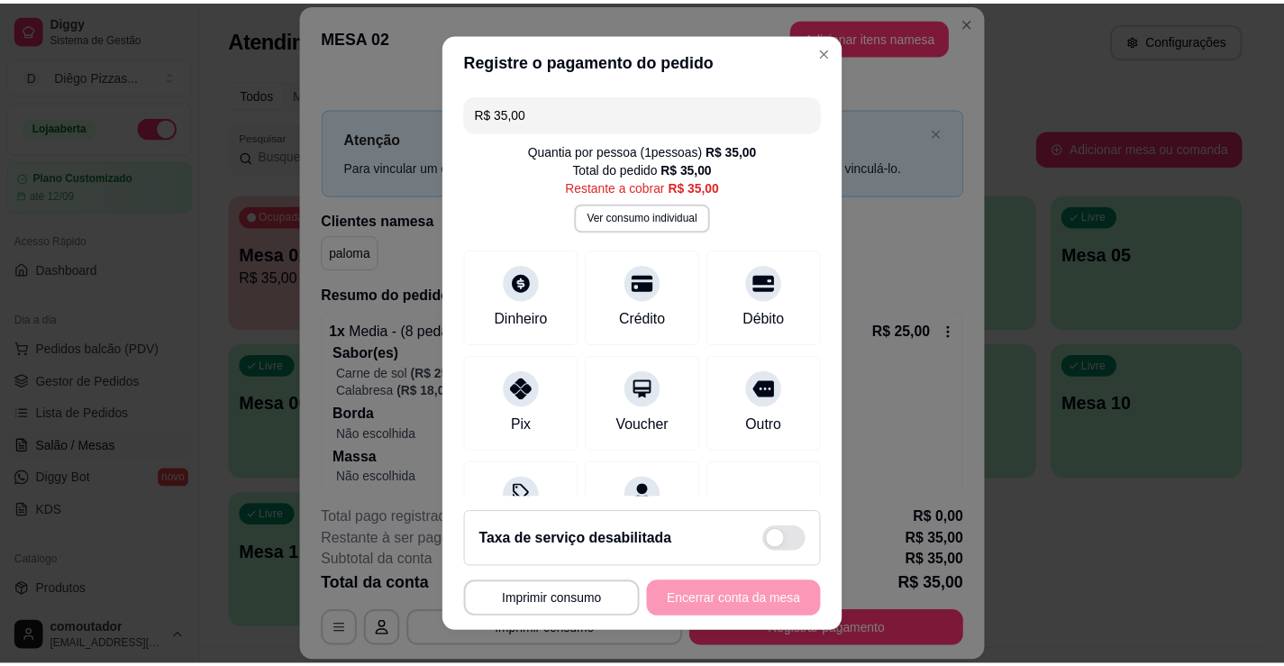
scroll to position [24, 0]
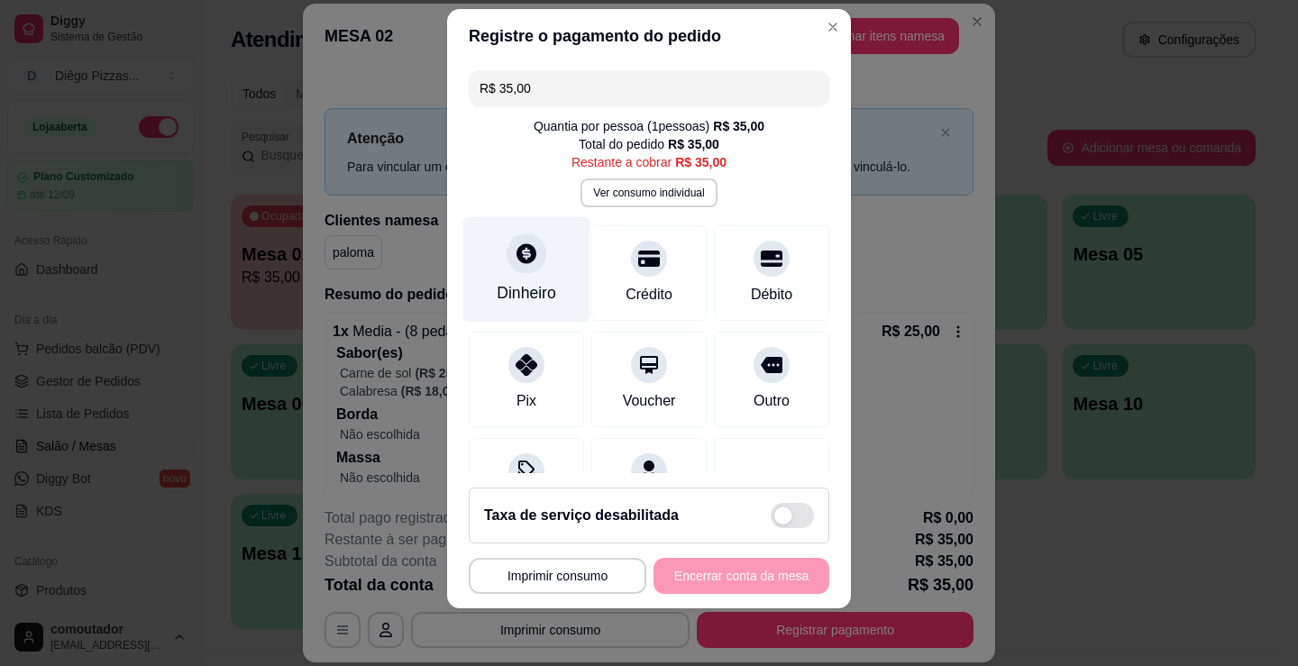
click at [516, 282] on div "Dinheiro" at bounding box center [526, 292] width 59 height 23
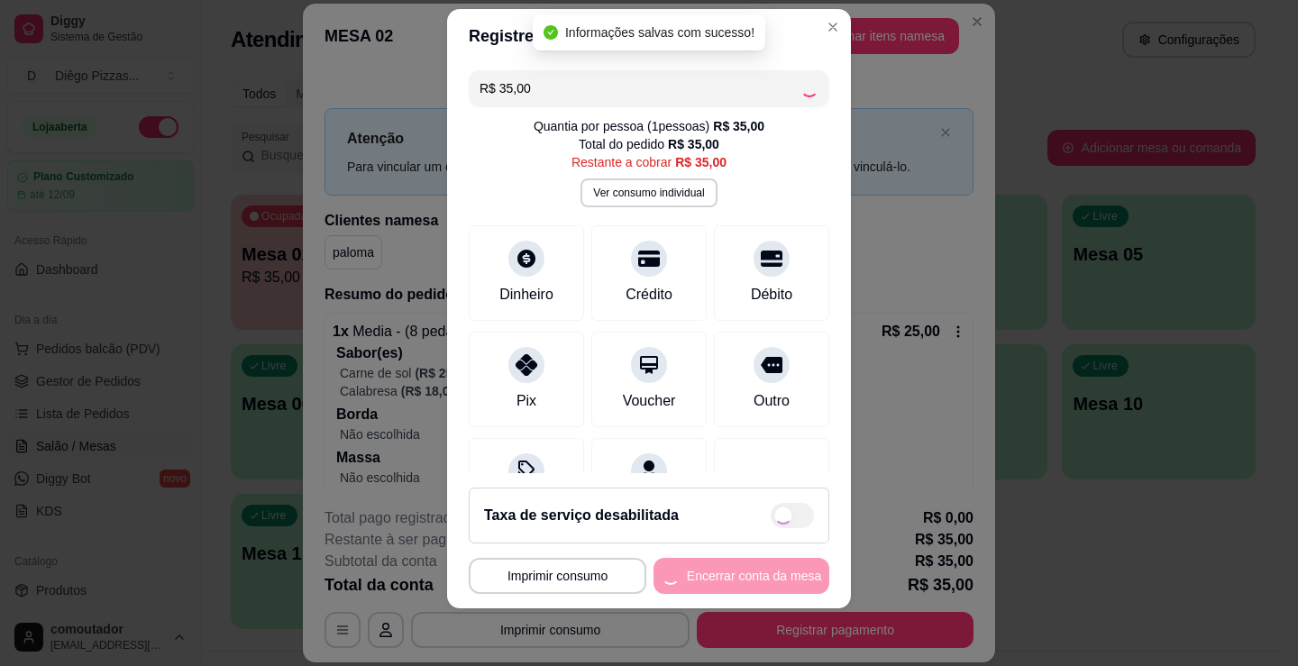
type input "R$ 0,00"
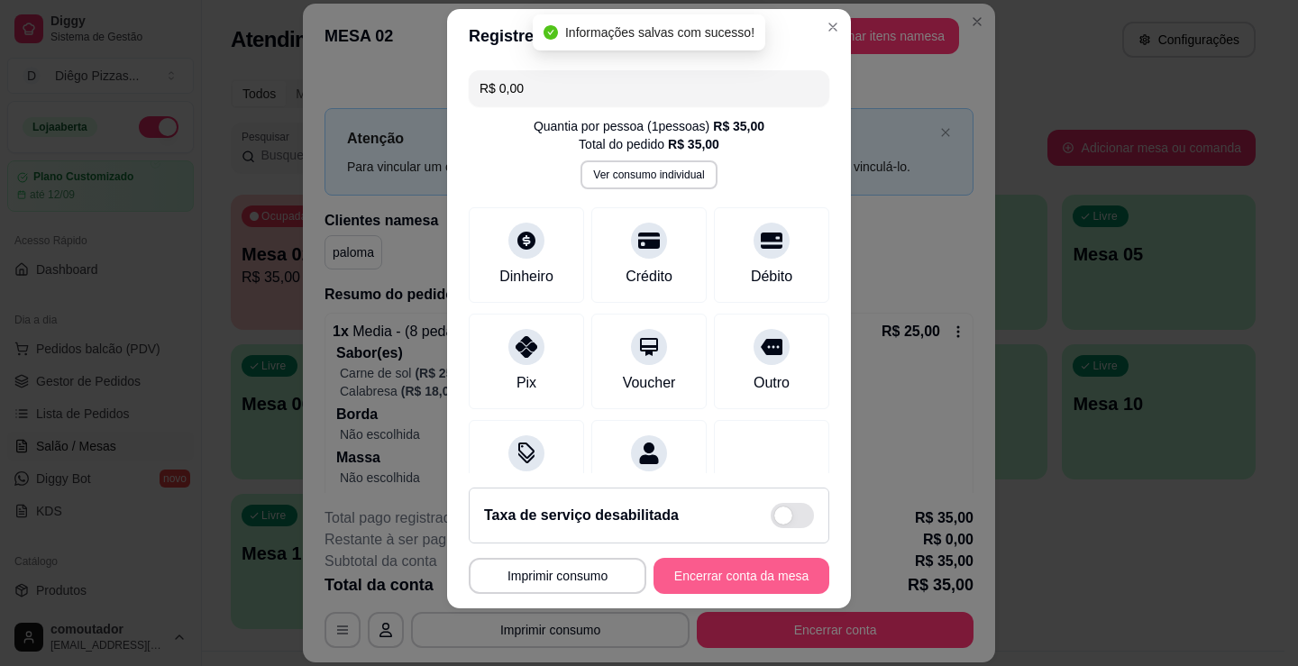
click at [715, 576] on button "Encerrar conta da mesa" at bounding box center [742, 576] width 176 height 36
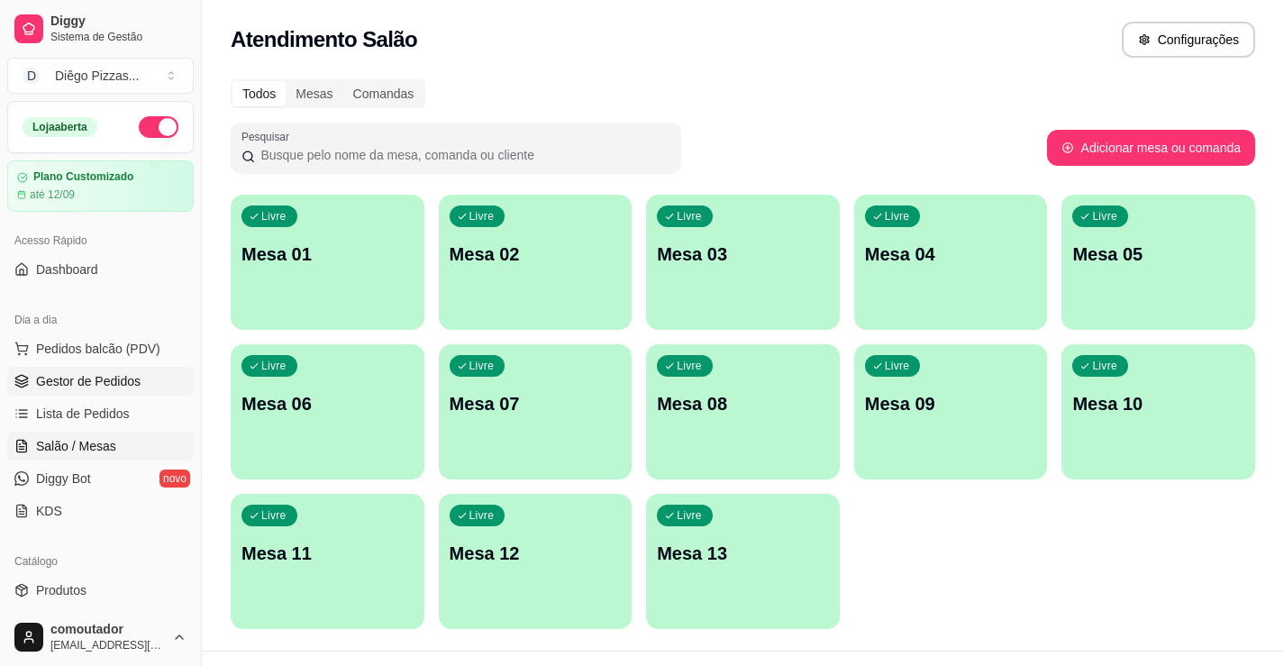
drag, startPoint x: 85, startPoint y: 397, endPoint x: 87, endPoint y: 374, distance: 22.6
click at [87, 382] on ul "Pedidos balcão (PDV) Gestor de Pedidos Lista de Pedidos Salão / Mesas Diggy Bot…" at bounding box center [100, 429] width 187 height 191
click at [87, 343] on span "Pedidos balcão (PDV)" at bounding box center [98, 349] width 124 height 18
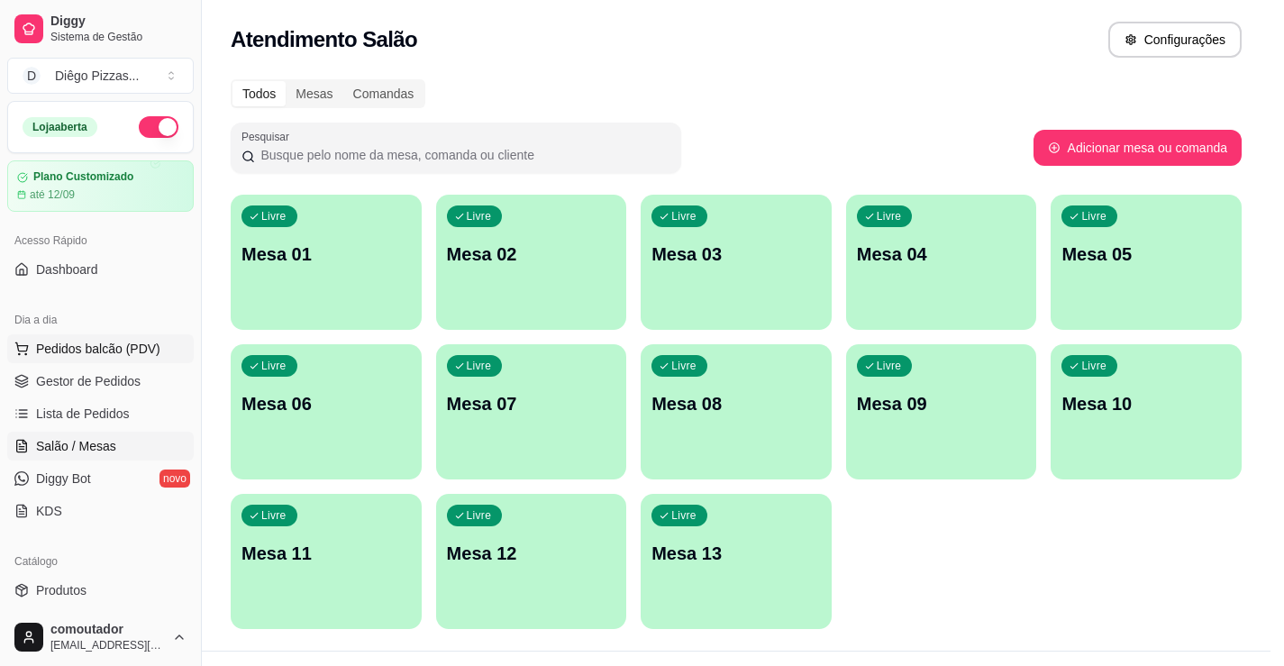
click at [87, 343] on div at bounding box center [136, 329] width 178 height 114
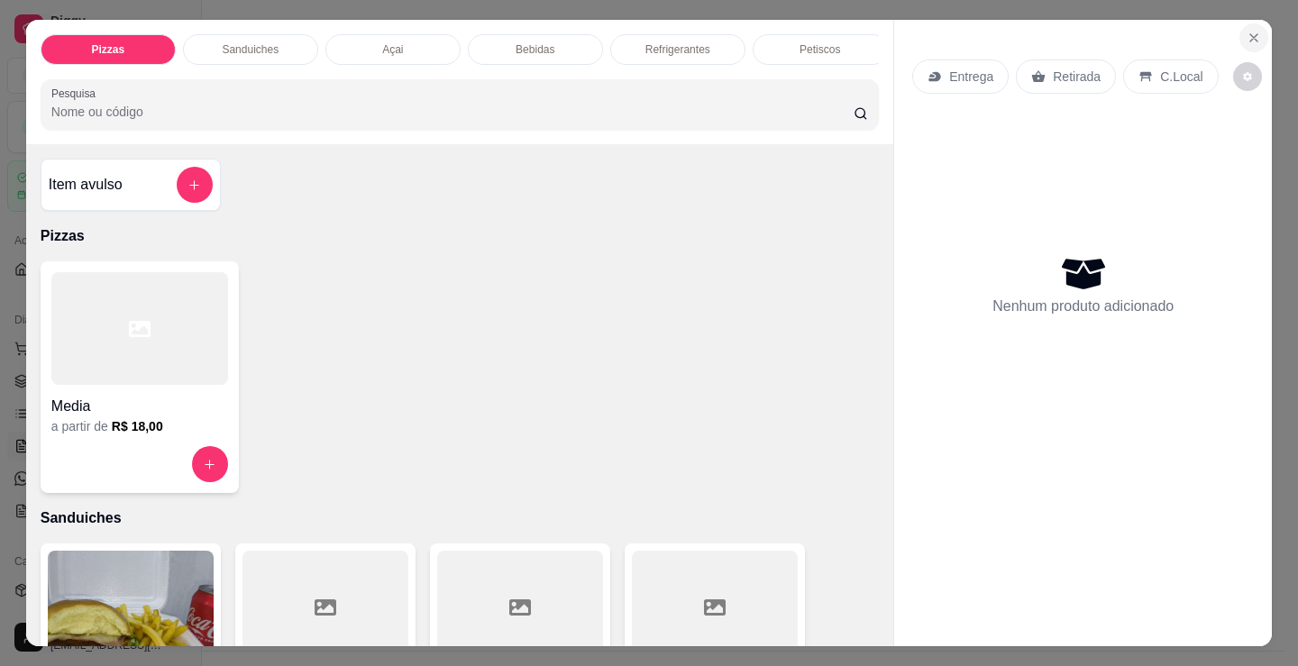
click at [1247, 31] on icon "Close" at bounding box center [1254, 38] width 14 height 14
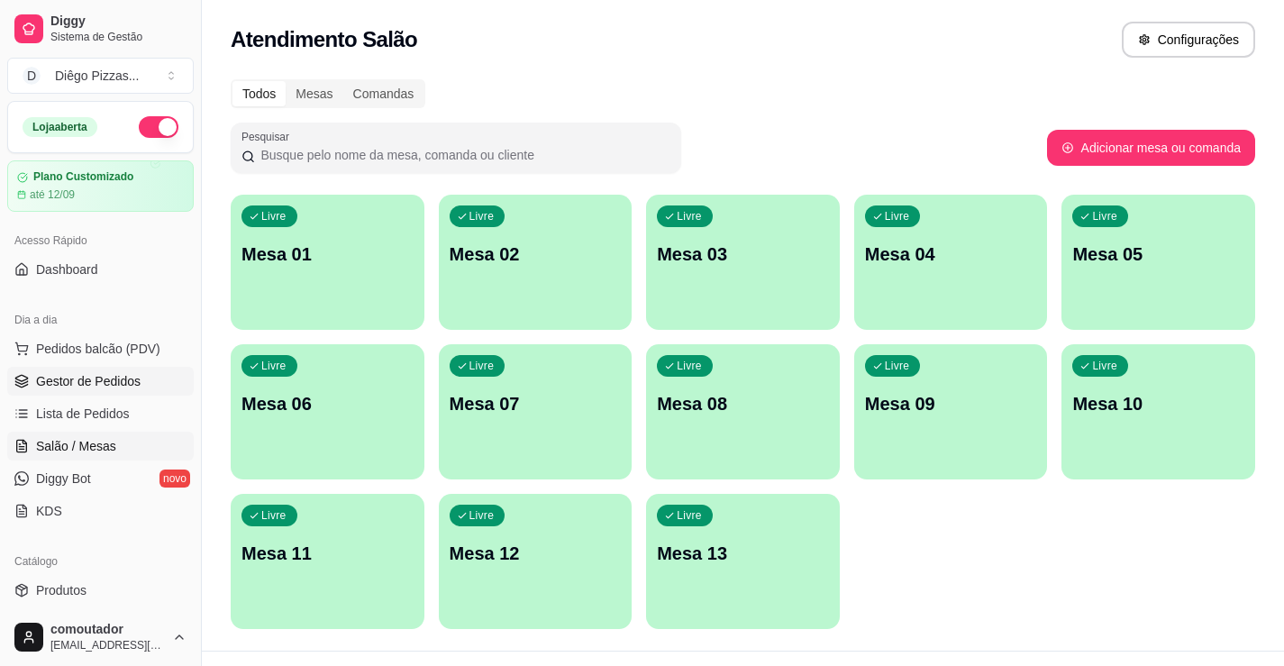
click at [69, 381] on span "Gestor de Pedidos" at bounding box center [88, 381] width 105 height 18
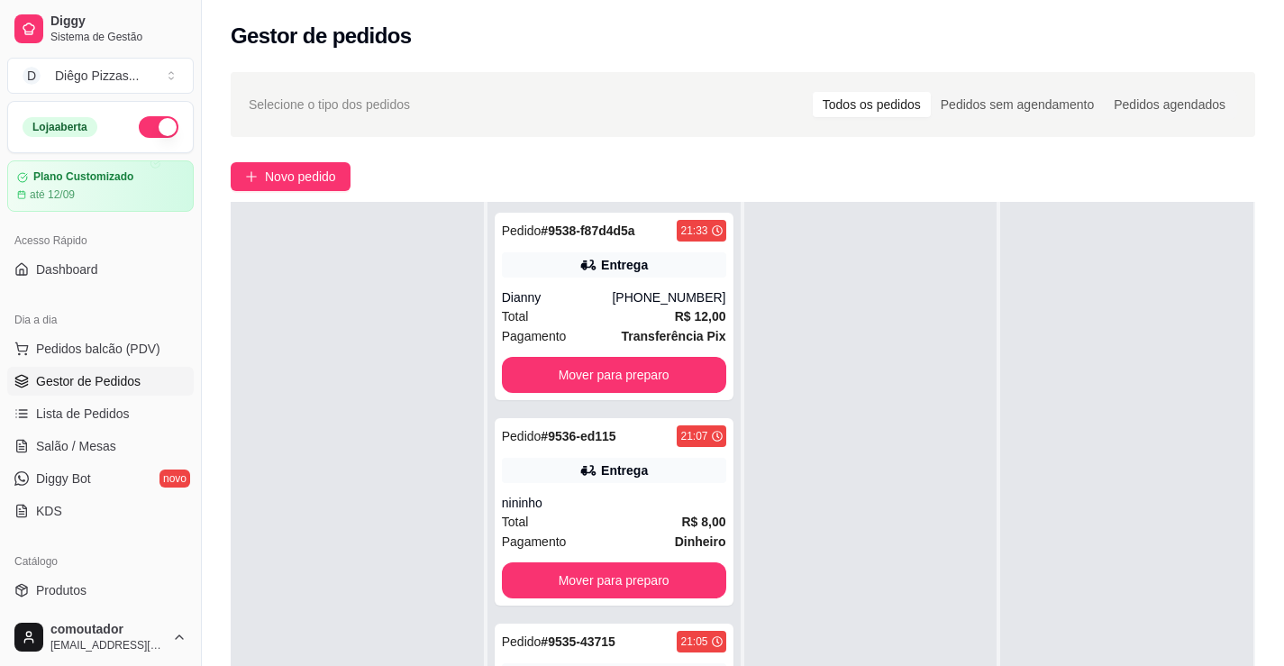
click at [380, 138] on div "Selecione o tipo dos pedidos Todos os pedidos Pedidos sem agendamento Pedidos a…" at bounding box center [743, 475] width 1083 height 828
click at [126, 120] on div "Loja aberta" at bounding box center [101, 127] width 156 height 22
click at [148, 126] on button "button" at bounding box center [159, 127] width 40 height 22
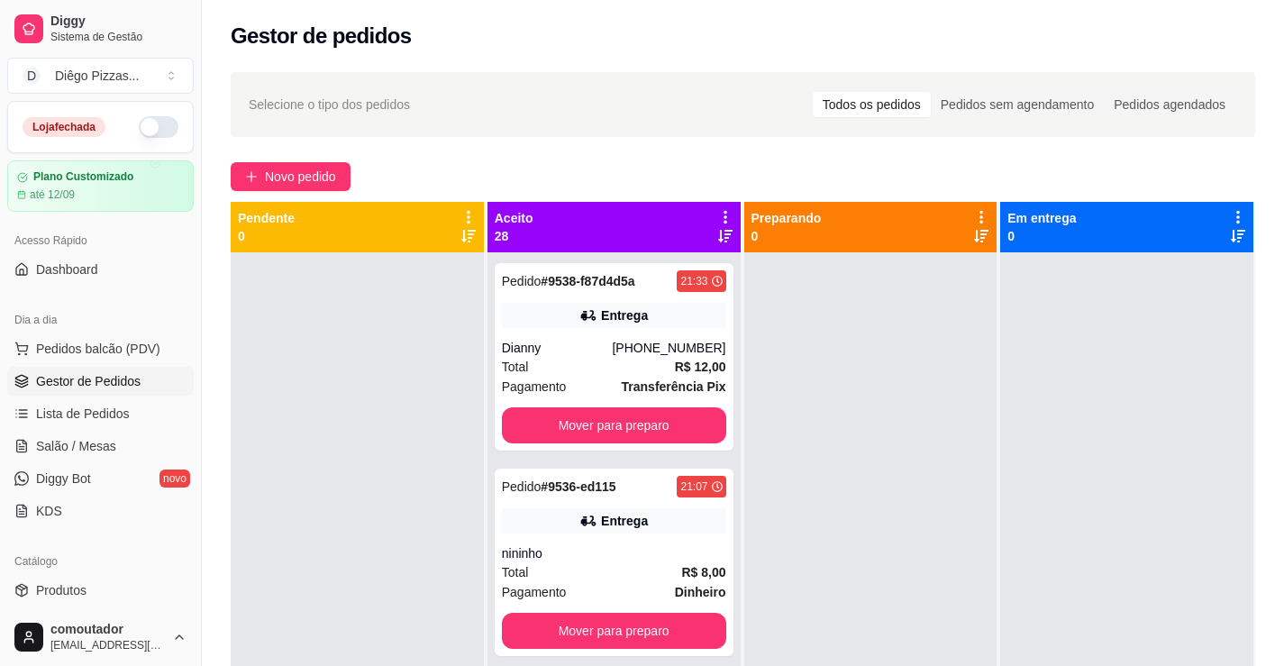
click at [719, 219] on icon at bounding box center [726, 217] width 16 height 16
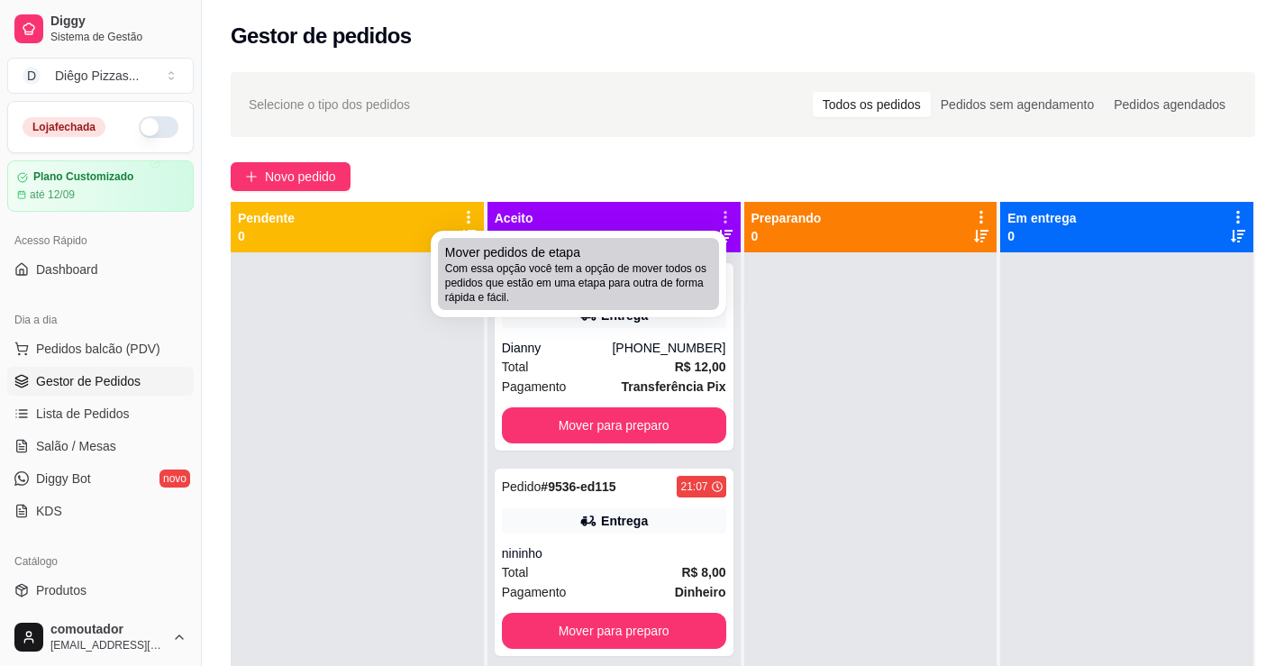
click at [619, 257] on div "Mover pedidos de etapa Com essa opção você tem a opção de mover todos os pedido…" at bounding box center [578, 273] width 267 height 61
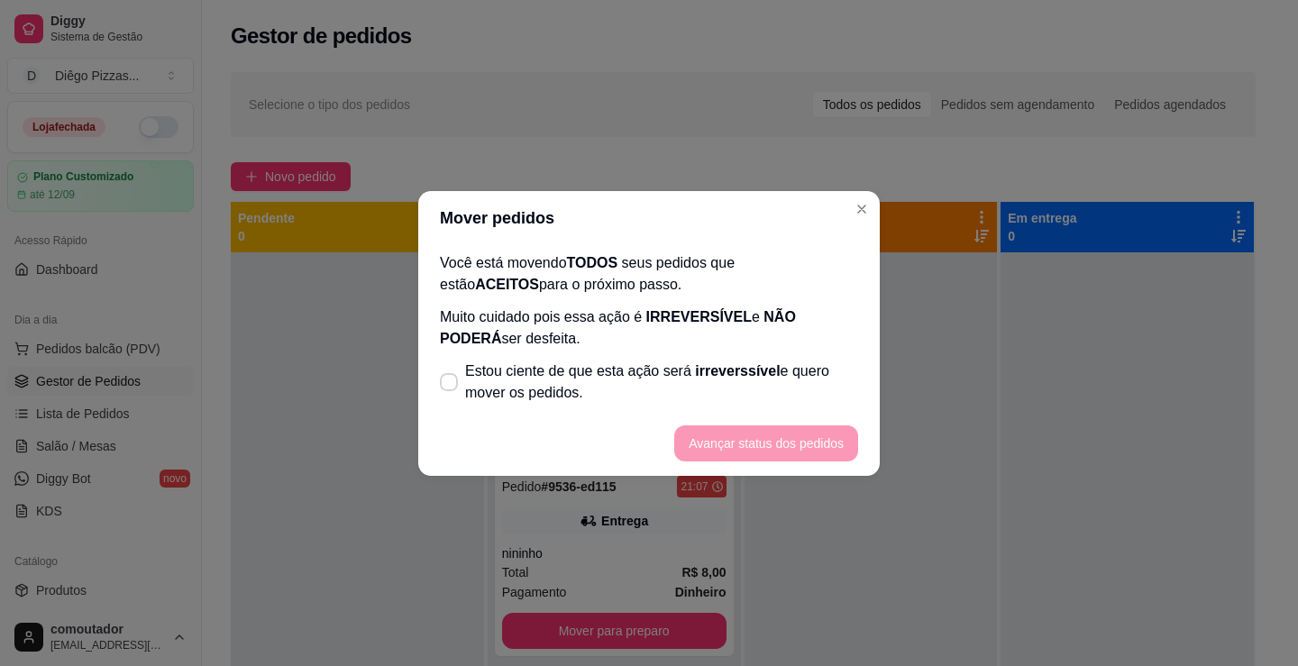
click at [592, 417] on footer "Avançar status dos pedidos" at bounding box center [649, 443] width 462 height 65
click at [589, 386] on span "Estou ciente de que esta ação será irreverssível e quero mover os pedidos." at bounding box center [661, 382] width 393 height 43
click at [451, 386] on input "Estou ciente de que esta ação será irreverssível e quero mover os pedidos." at bounding box center [445, 391] width 12 height 12
checkbox input "true"
click at [762, 441] on button "Avançar status dos pedidos" at bounding box center [766, 443] width 184 height 36
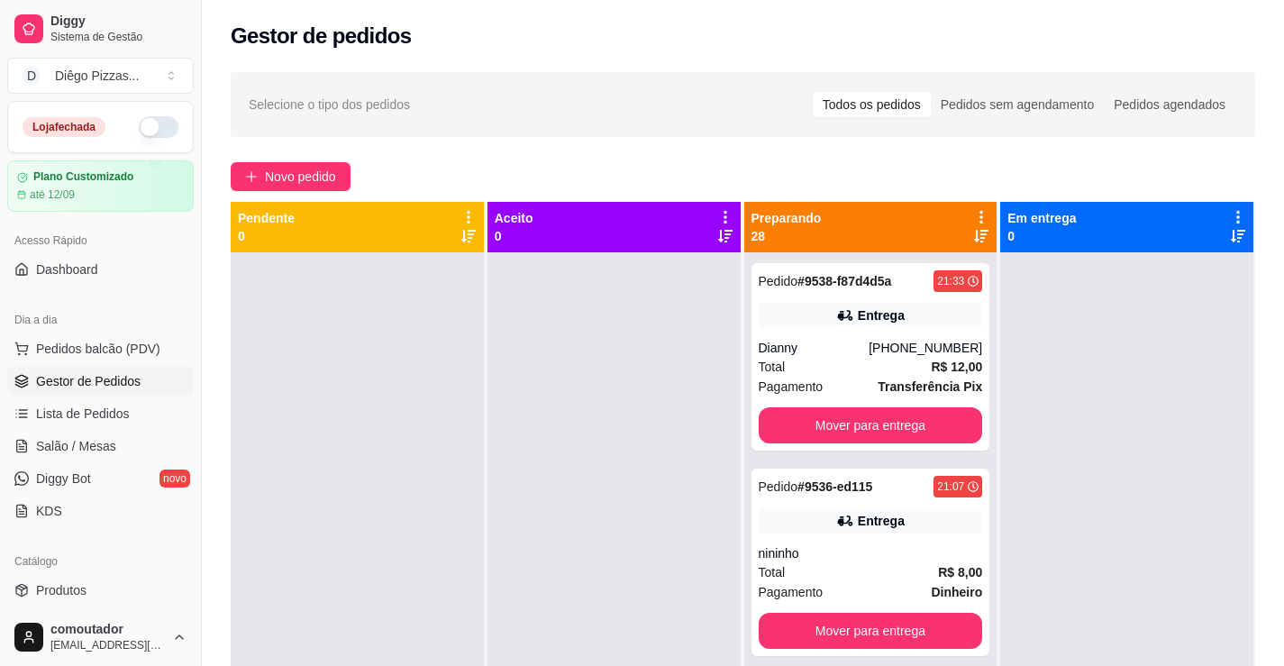
click at [980, 218] on icon at bounding box center [982, 217] width 4 height 13
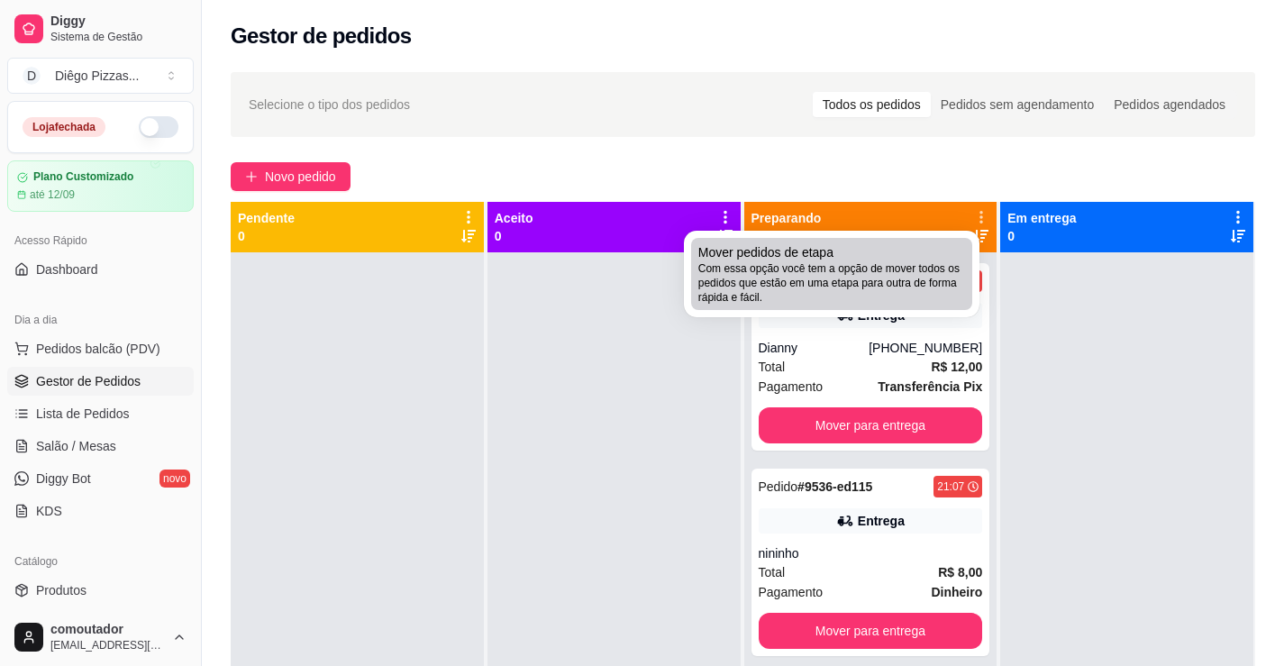
click at [887, 279] on span "Com essa opção você tem a opção de mover todos os pedidos que estão em uma etap…" at bounding box center [832, 282] width 267 height 43
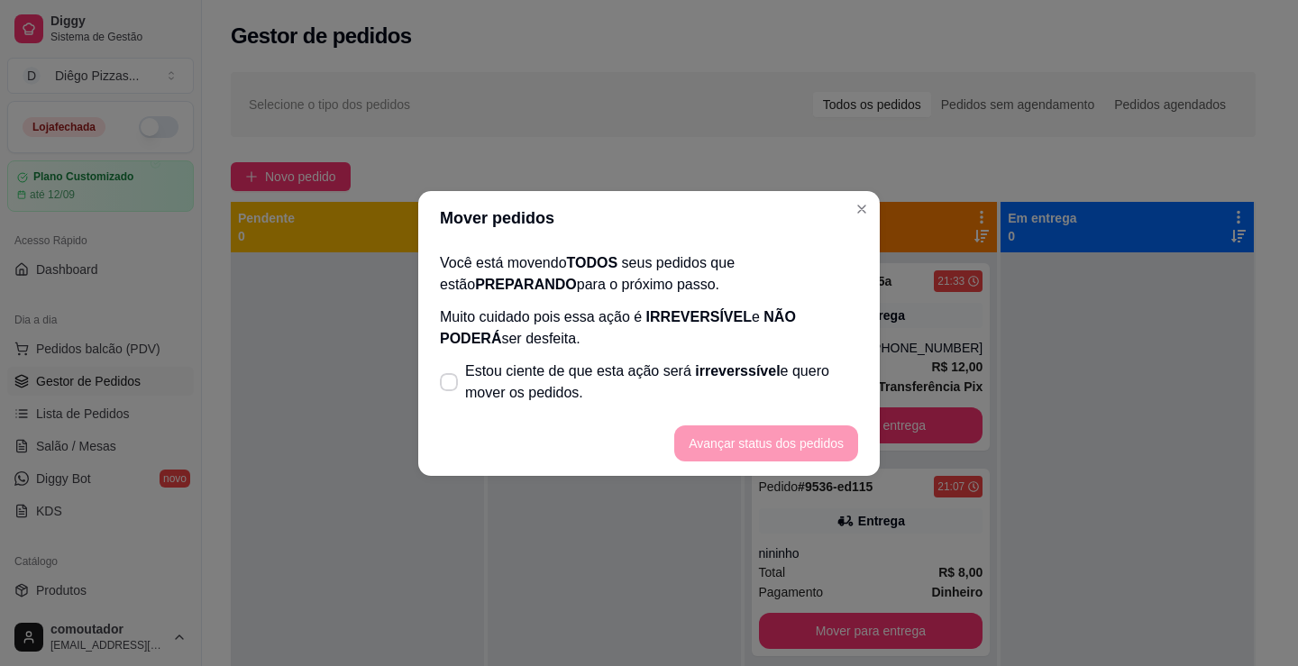
click at [681, 329] on p "Muito cuidado pois essa ação é IRREVERSÍVEL e NÃO PODERÁ ser desfeita." at bounding box center [649, 327] width 418 height 43
click at [684, 361] on span "Estou ciente de que esta ação será irreverssível e quero mover os pedidos." at bounding box center [661, 382] width 393 height 43
click at [451, 385] on input "Estou ciente de que esta ação será irreverssível e quero mover os pedidos." at bounding box center [445, 391] width 12 height 12
checkbox input "true"
click at [742, 434] on button "Avançar status dos pedidos" at bounding box center [766, 442] width 178 height 35
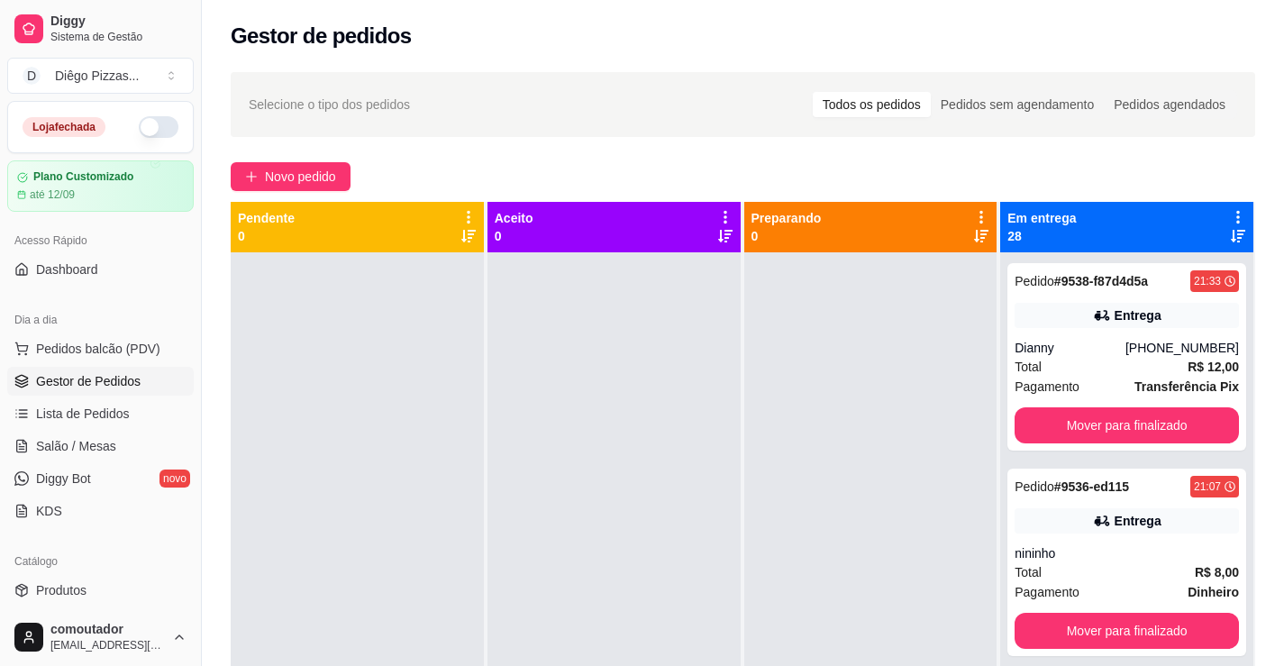
click at [1230, 214] on icon at bounding box center [1238, 217] width 16 height 16
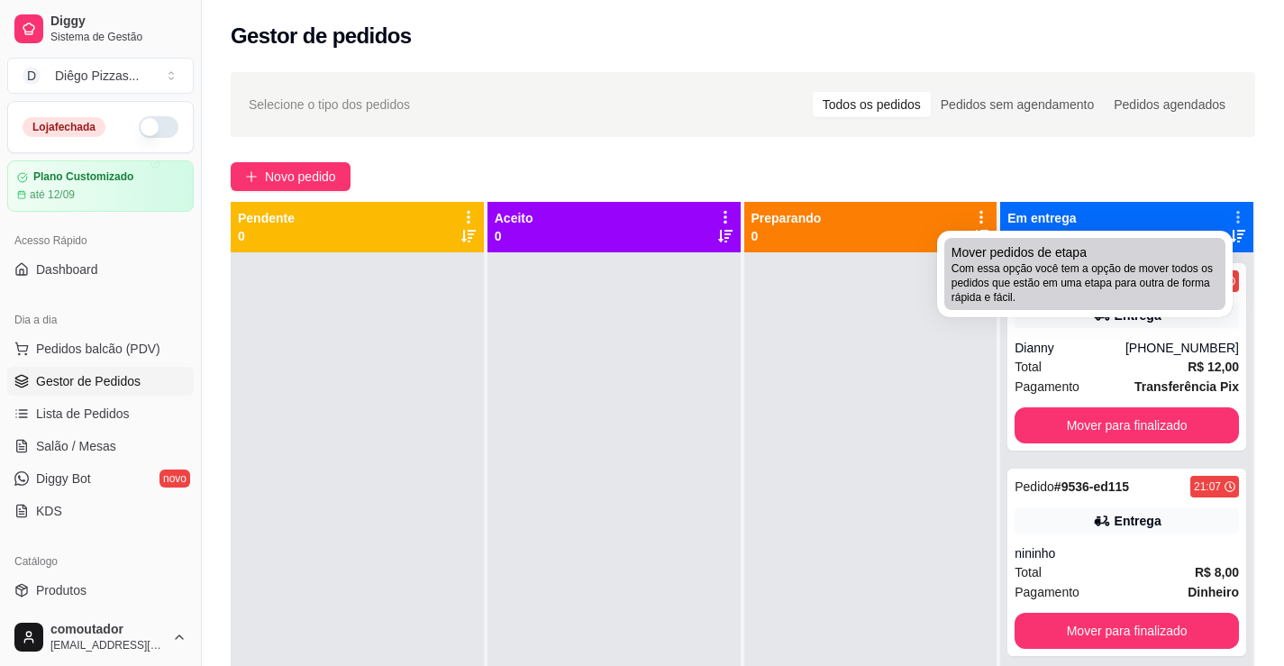
click at [1043, 273] on span "Com essa opção você tem a opção de mover todos os pedidos que estão em uma etap…" at bounding box center [1085, 282] width 267 height 43
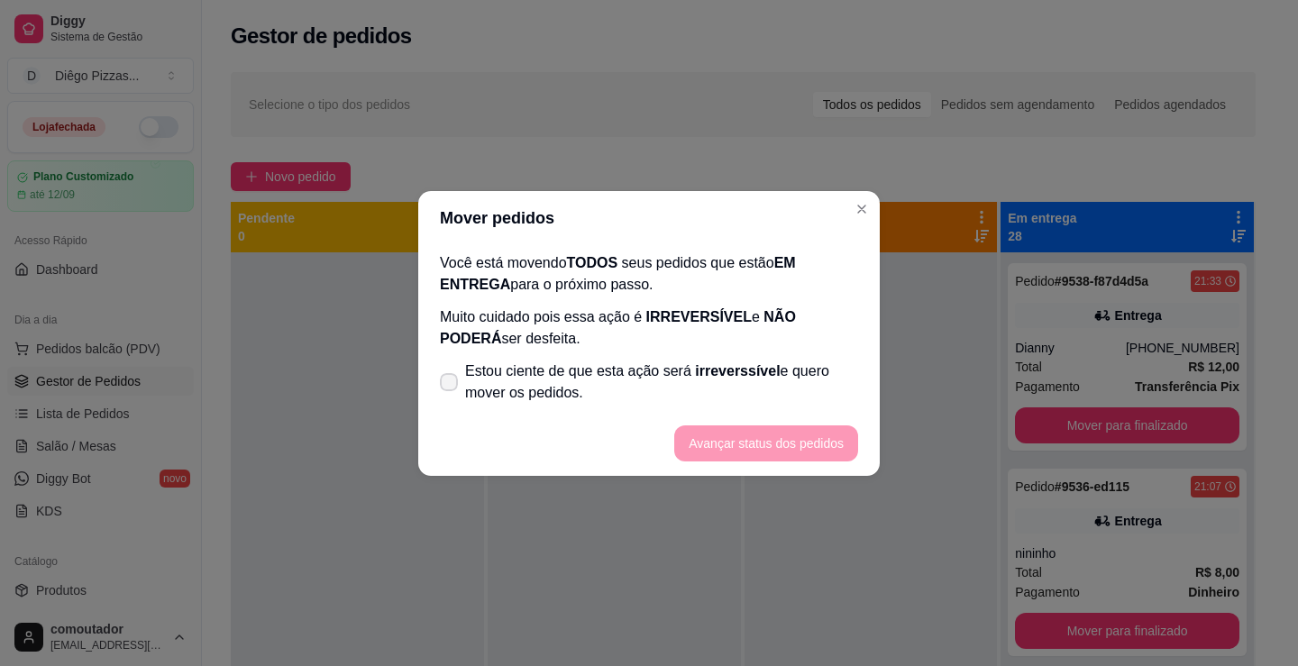
click at [722, 381] on span "Estou ciente de que esta ação será irreverssível e quero mover os pedidos." at bounding box center [661, 382] width 393 height 43
click at [451, 385] on input "Estou ciente de que esta ação será irreverssível e quero mover os pedidos." at bounding box center [445, 391] width 12 height 12
checkbox input "true"
click at [757, 424] on footer "Avançar status dos pedidos" at bounding box center [649, 443] width 462 height 65
click at [759, 437] on button "Avançar status dos pedidos" at bounding box center [766, 443] width 184 height 36
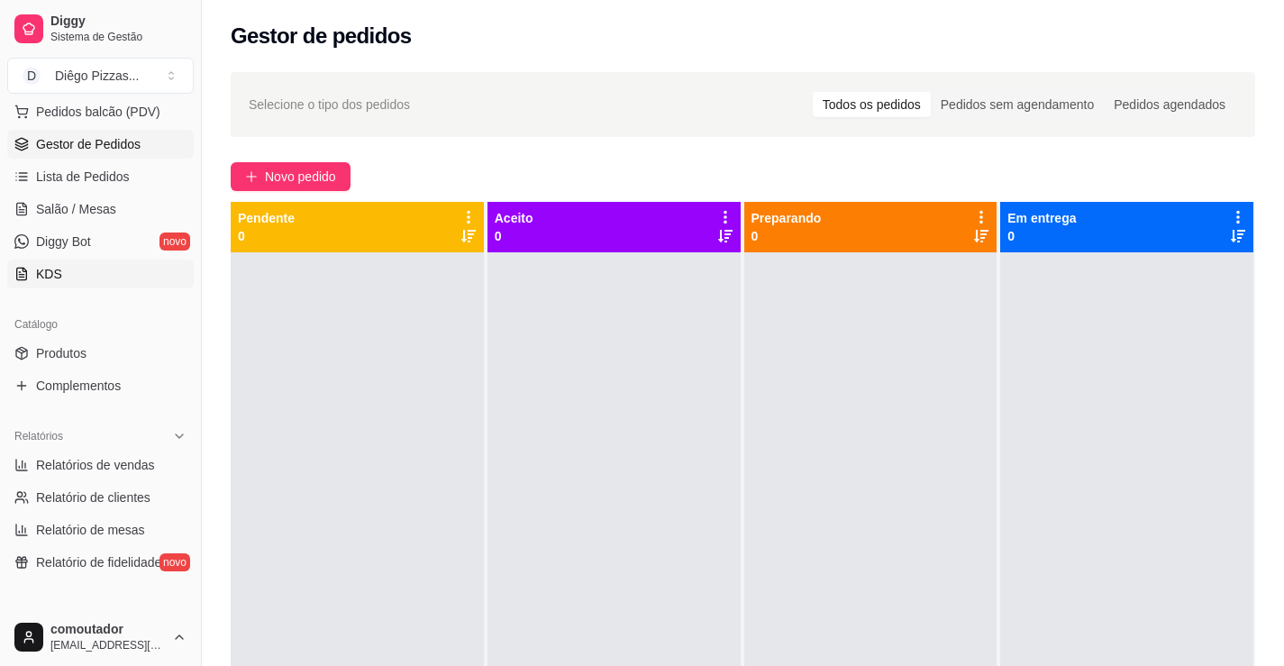
scroll to position [270, 0]
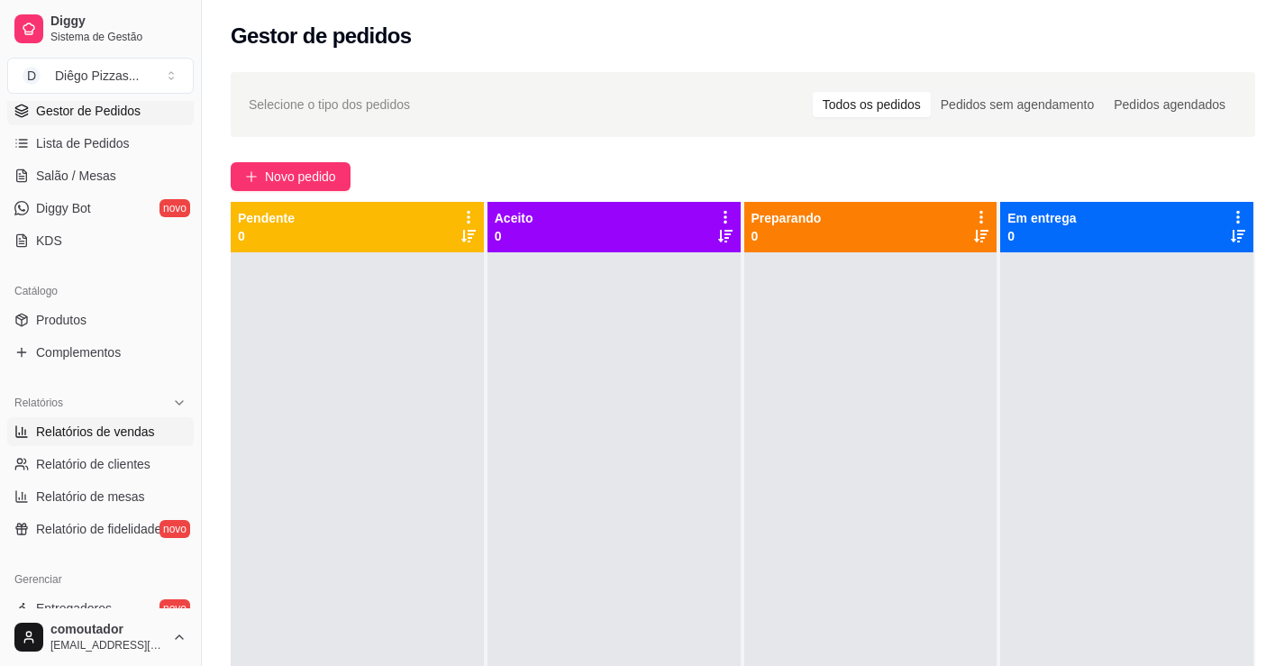
click at [76, 434] on span "Relatórios de vendas" at bounding box center [95, 432] width 119 height 18
select select "ALL"
select select "0"
